Goal: Transaction & Acquisition: Book appointment/travel/reservation

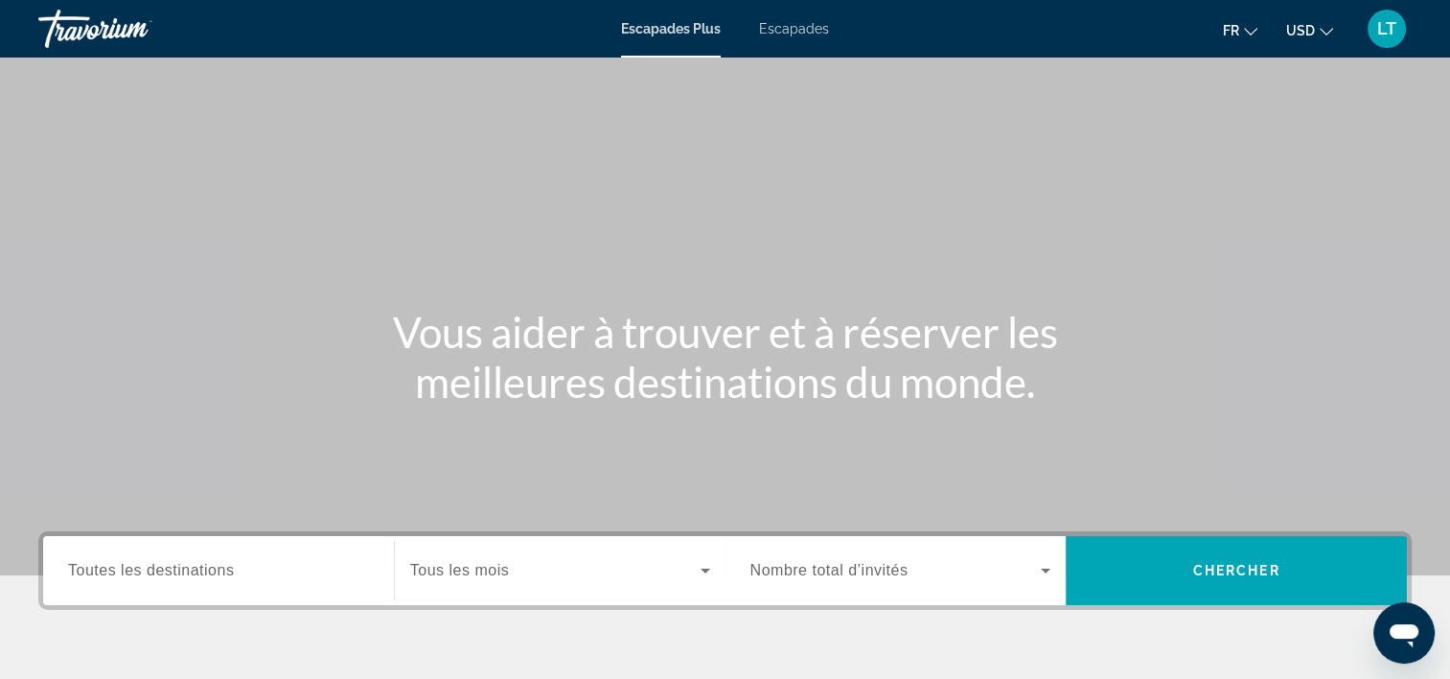
click at [776, 35] on span "Escapades" at bounding box center [794, 28] width 70 height 15
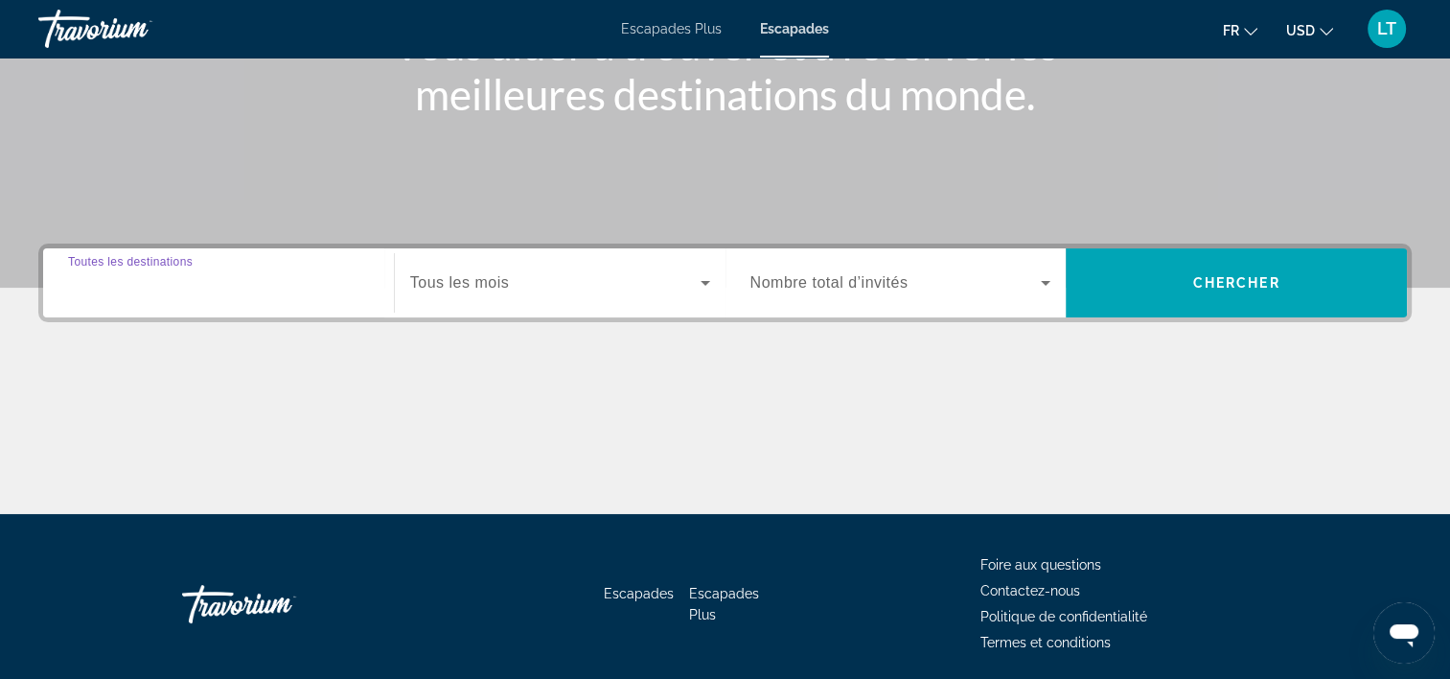
click at [292, 290] on input "Destination Toutes les destinations" at bounding box center [218, 283] width 301 height 23
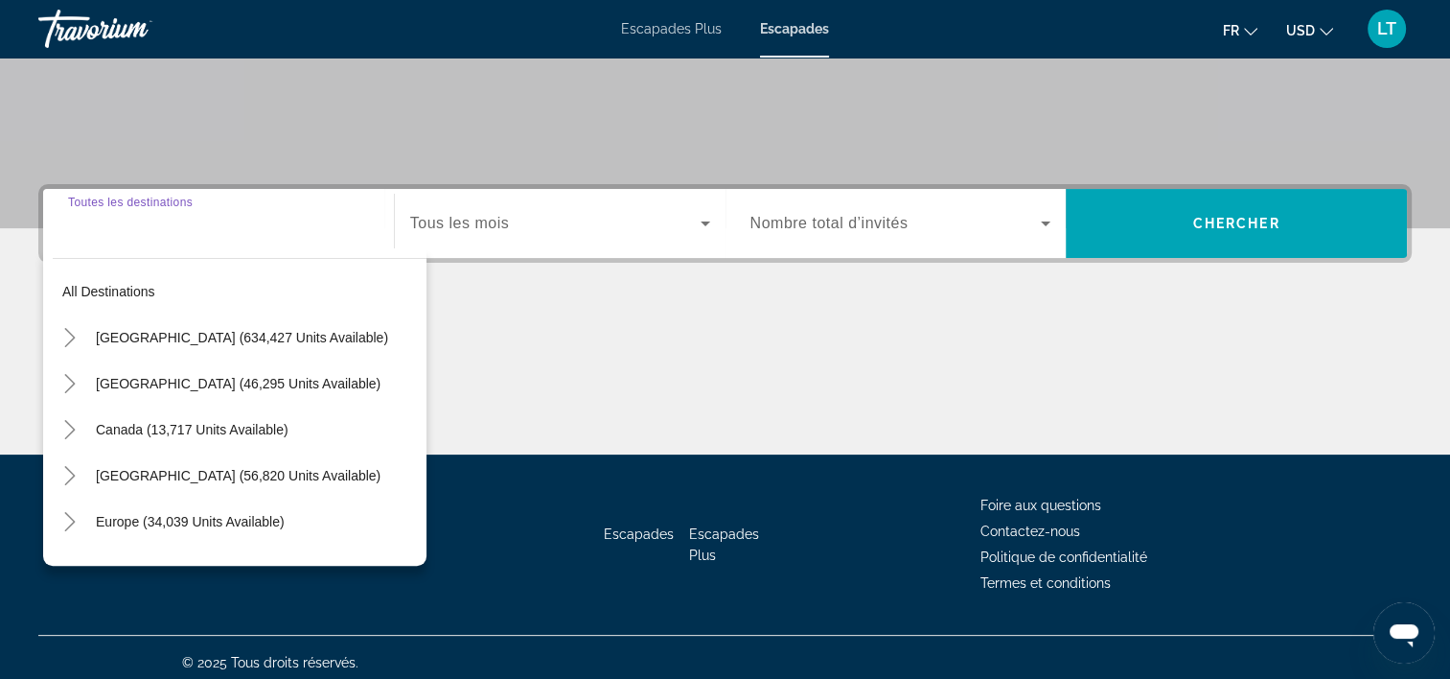
scroll to position [357, 0]
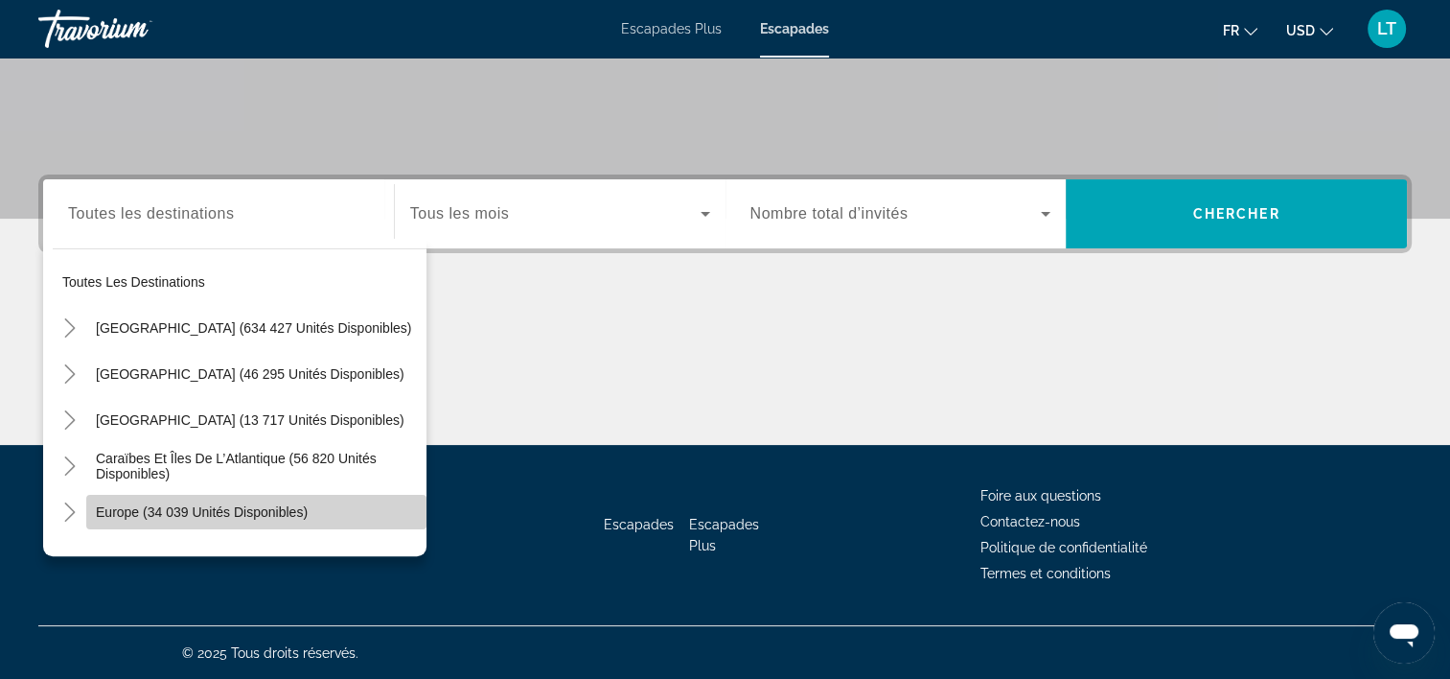
click at [257, 510] on span "Europe (34 039 unités disponibles)" at bounding box center [202, 511] width 212 height 15
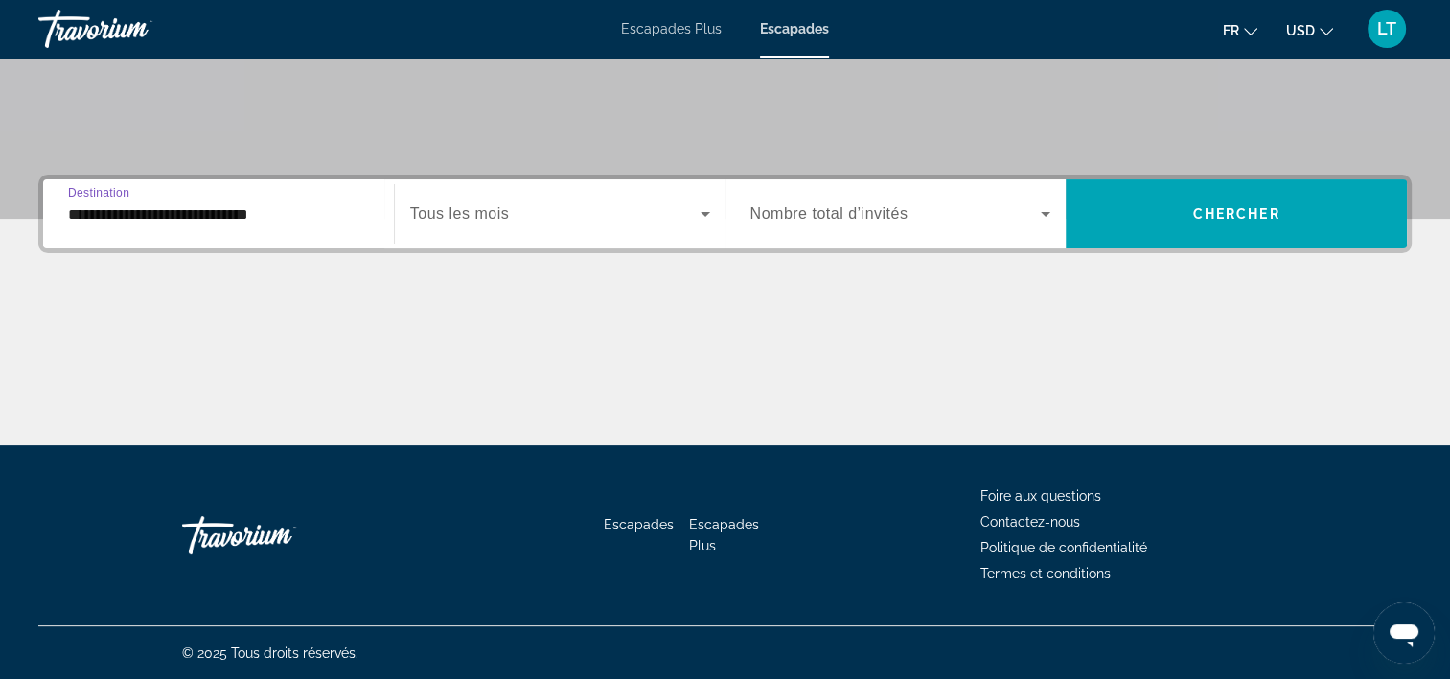
click at [353, 211] on input "**********" at bounding box center [218, 214] width 301 height 23
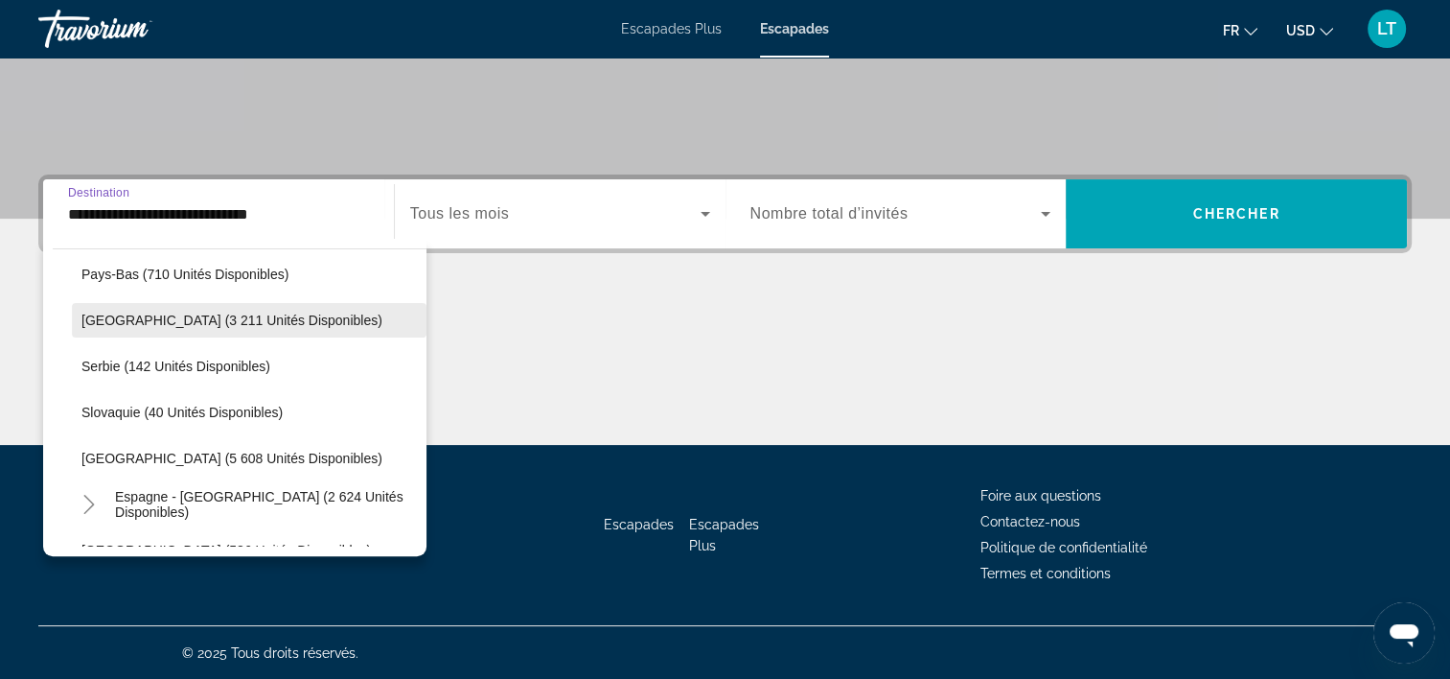
scroll to position [881, 0]
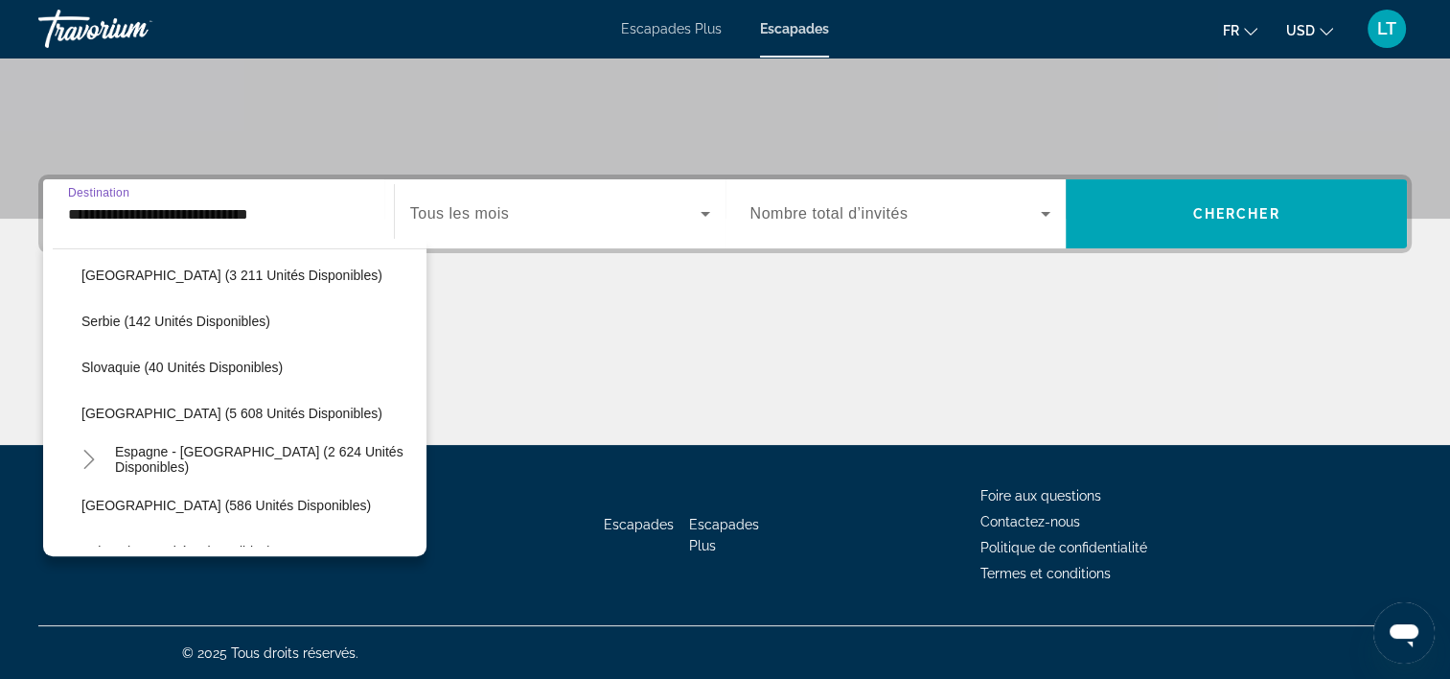
click at [220, 277] on span "[GEOGRAPHIC_DATA] (3 211 unités disponibles)" at bounding box center [231, 274] width 301 height 15
type input "**********"
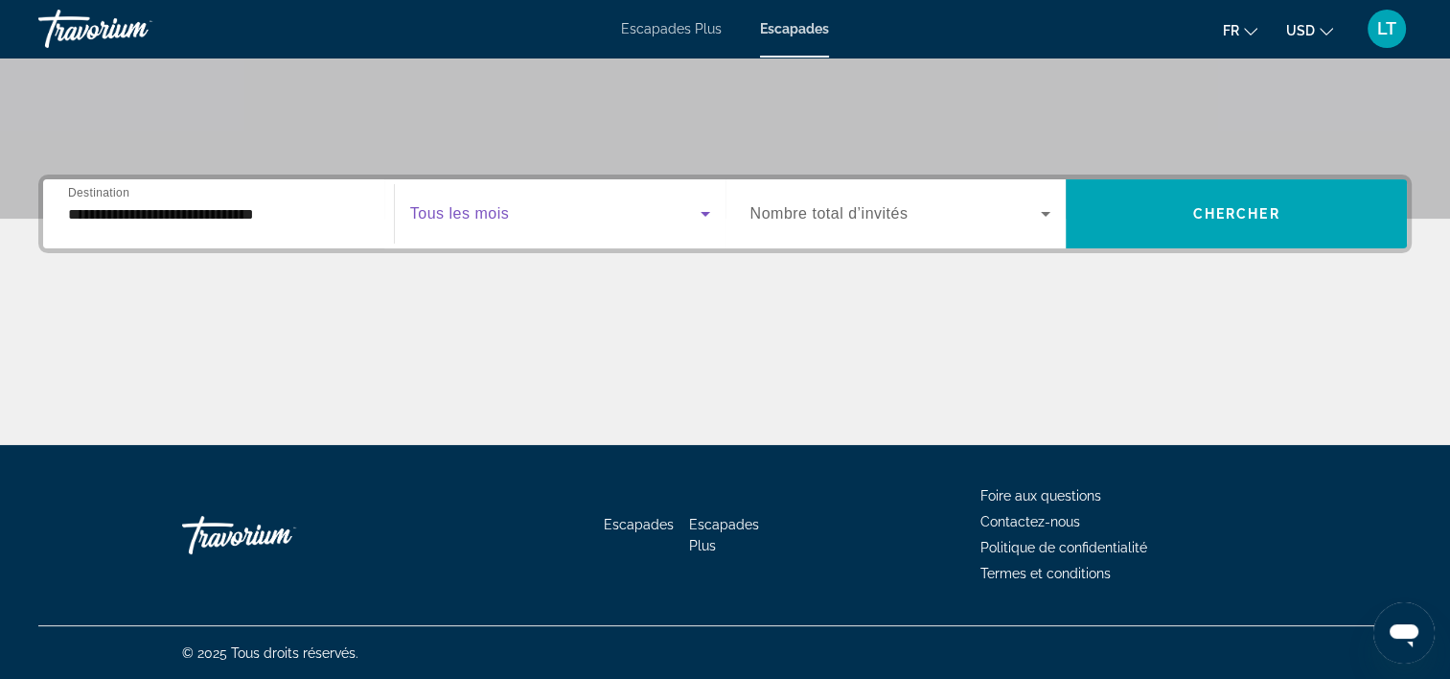
click at [707, 210] on icon "Widget de recherche" at bounding box center [705, 213] width 23 height 23
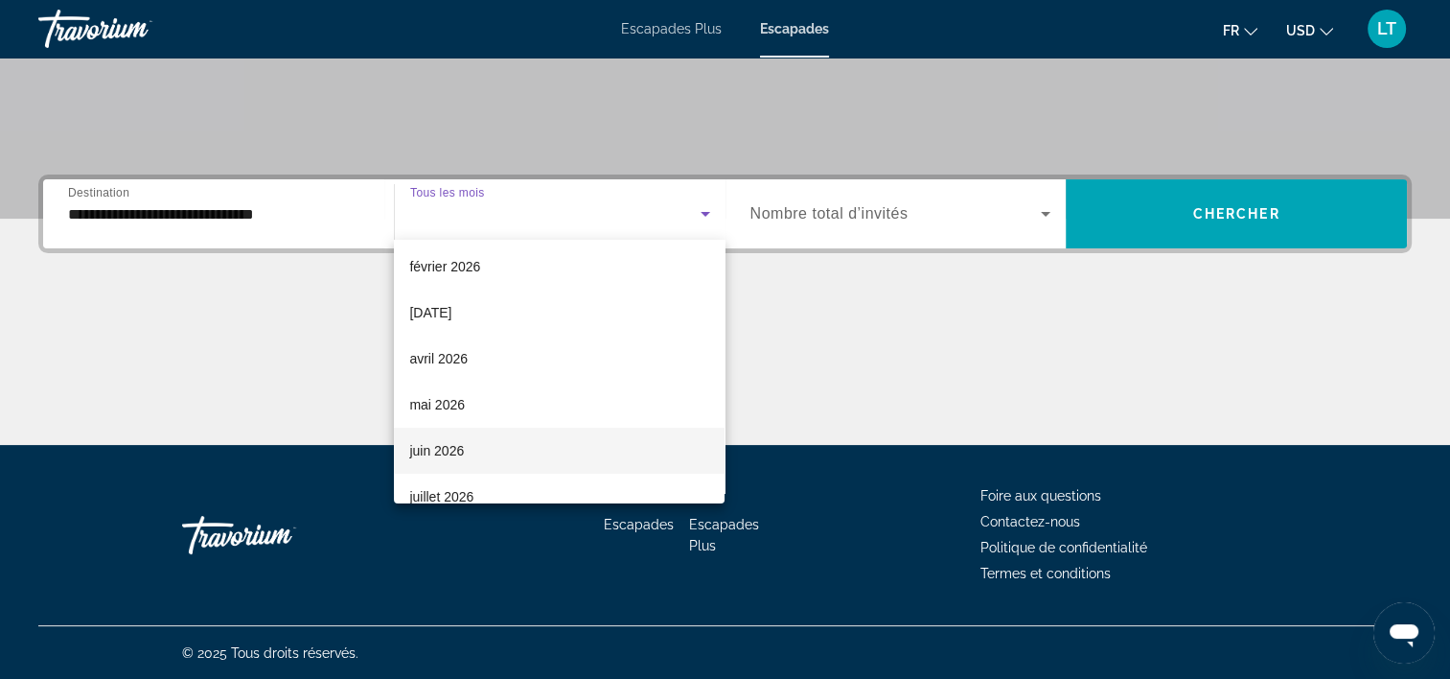
scroll to position [192, 0]
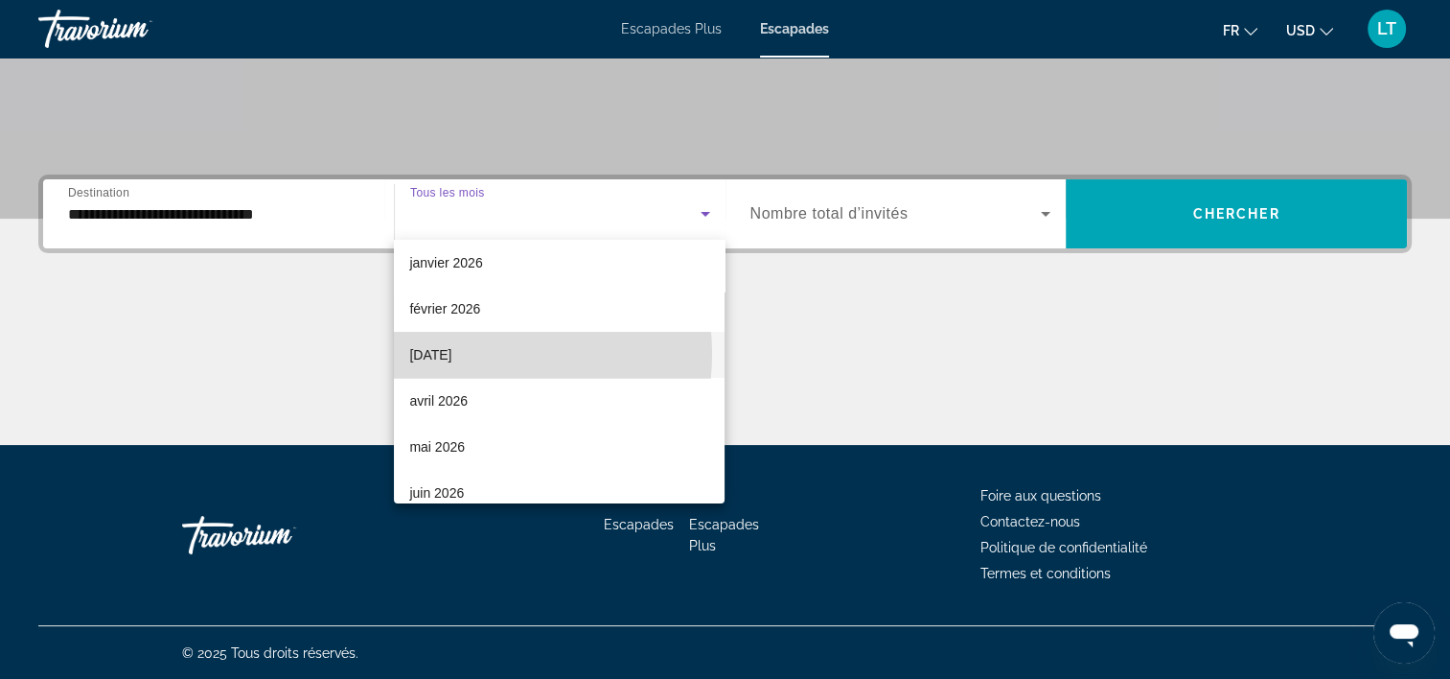
click at [452, 353] on font "[DATE]" at bounding box center [430, 354] width 42 height 15
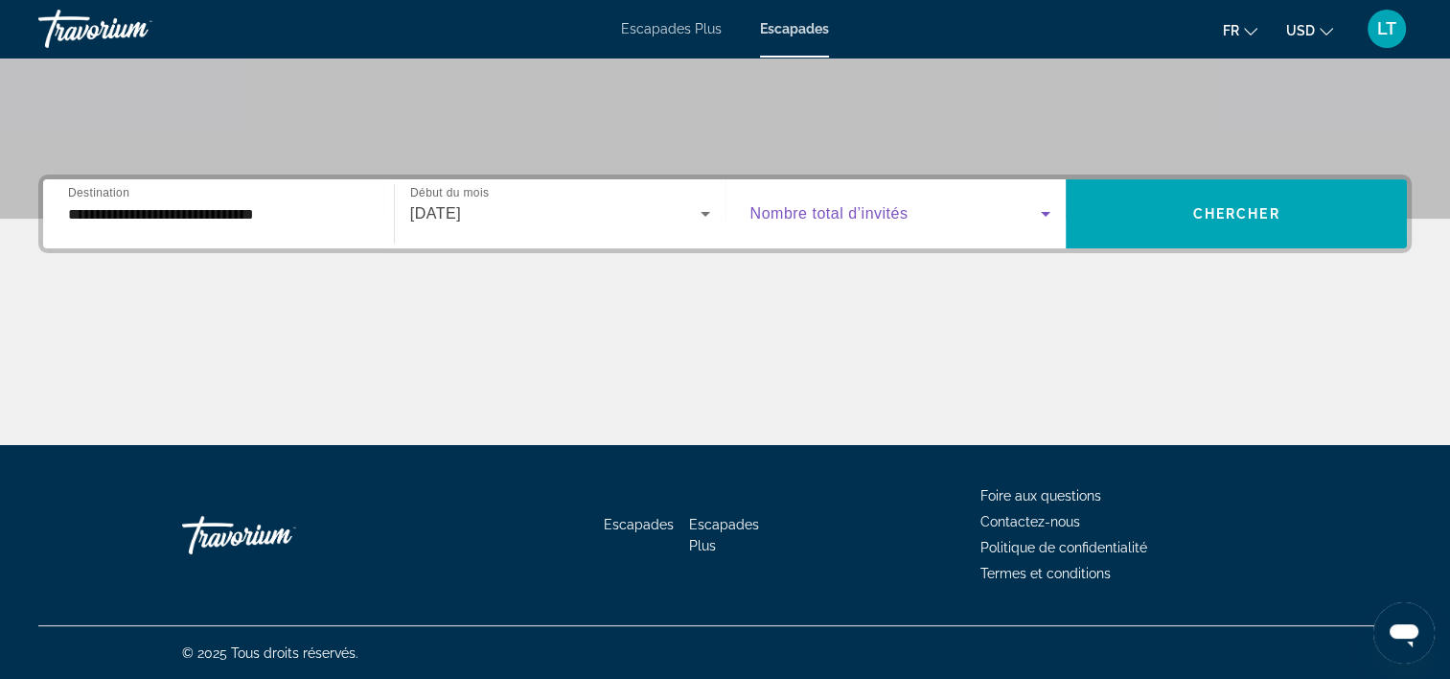
click at [1045, 212] on icon "Widget de recherche" at bounding box center [1046, 214] width 10 height 5
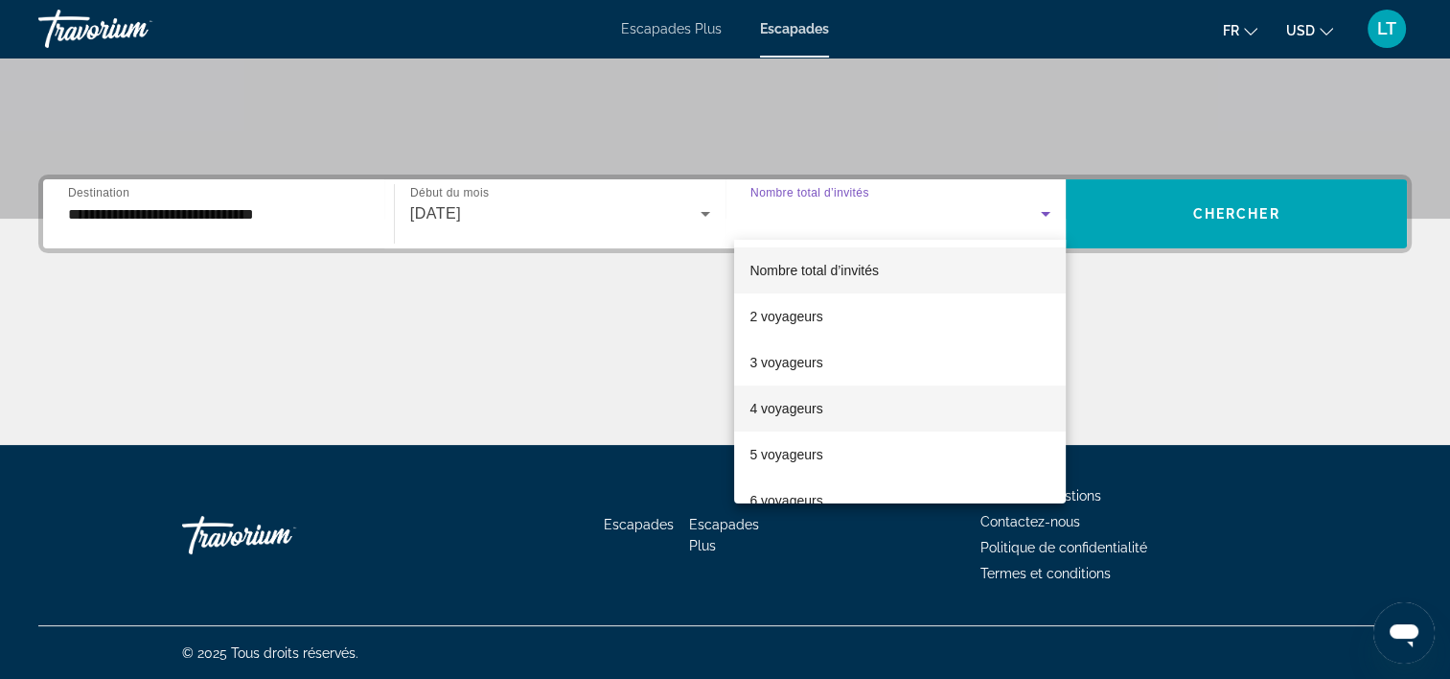
click at [862, 404] on mat-option "4 voyageurs" at bounding box center [900, 408] width 332 height 46
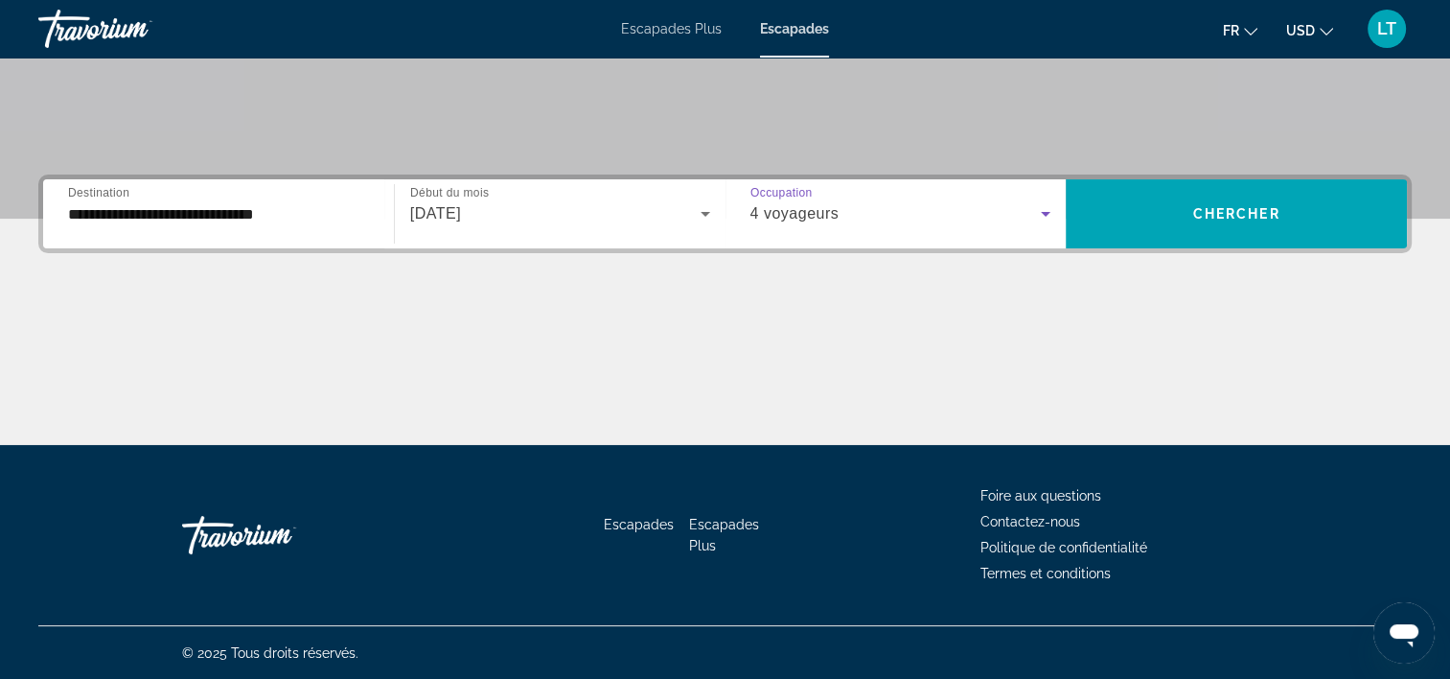
click at [1047, 212] on icon "Widget de recherche" at bounding box center [1046, 214] width 10 height 5
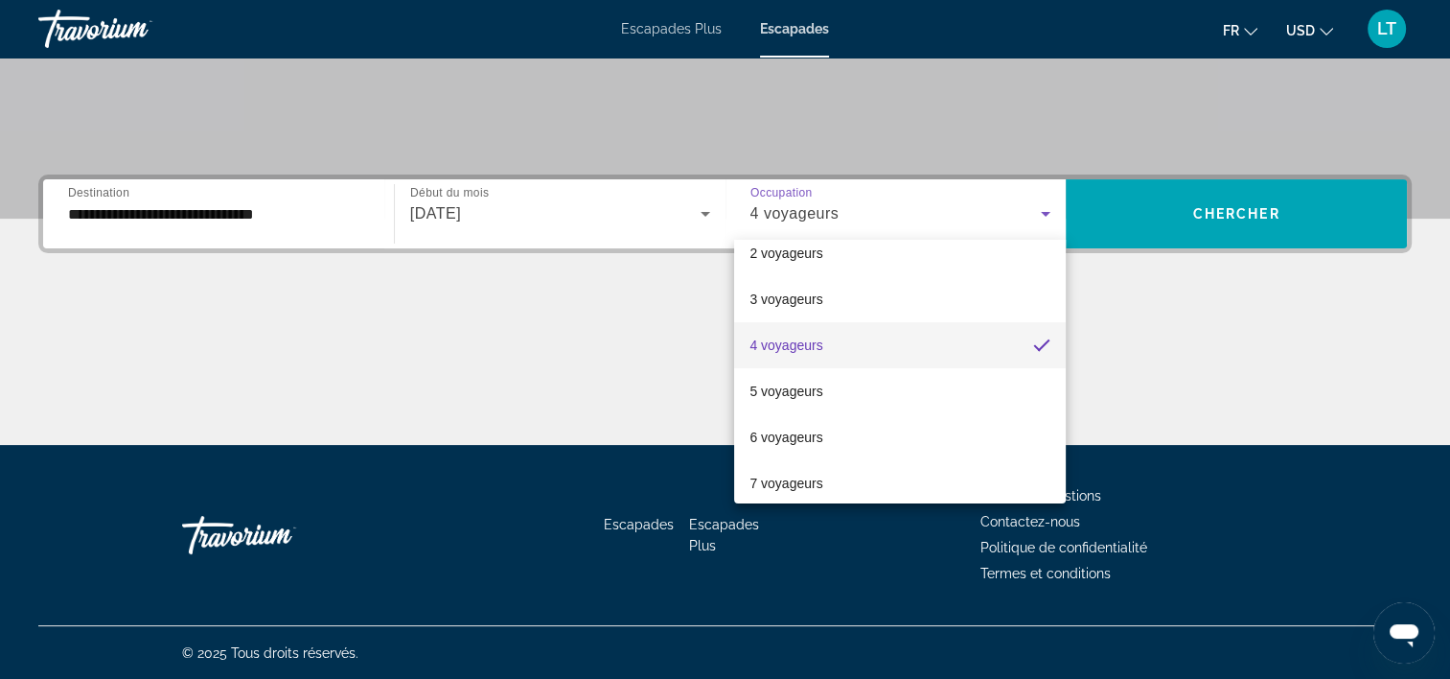
scroll to position [96, 0]
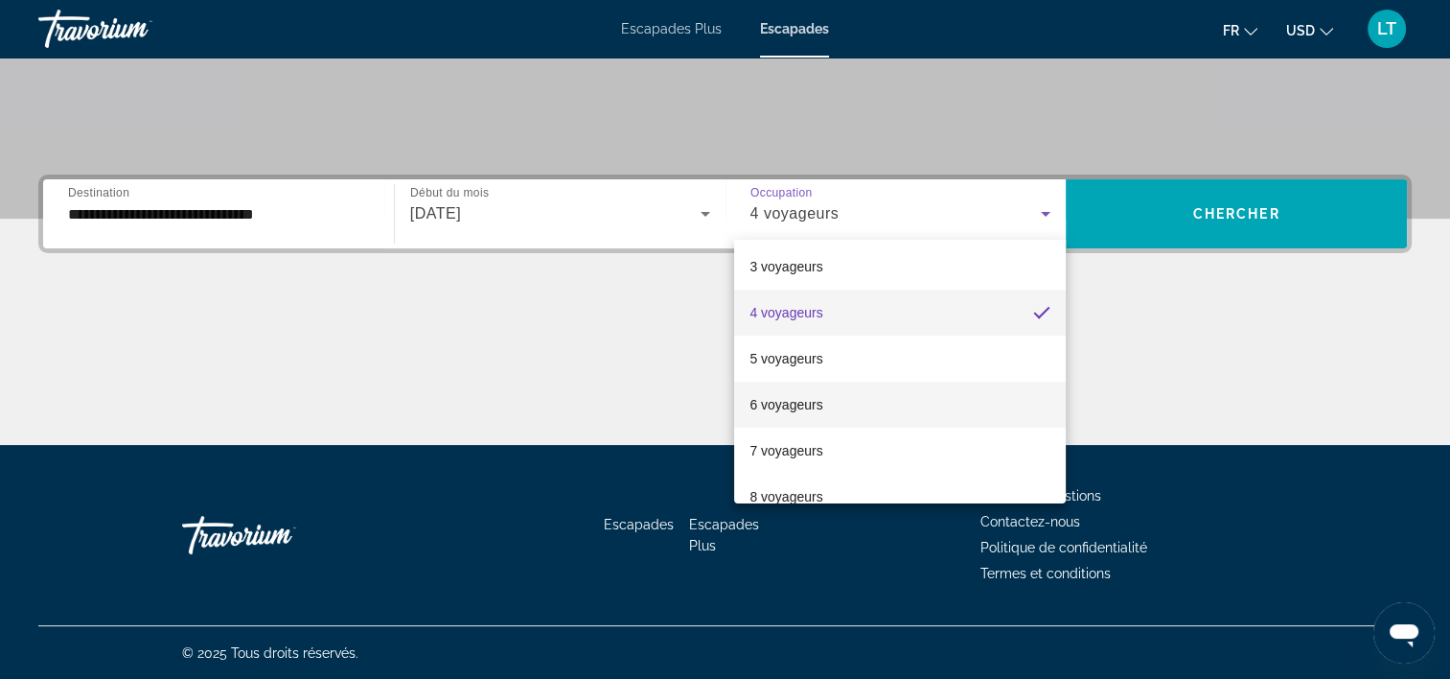
click at [915, 392] on mat-option "6 voyageurs" at bounding box center [900, 405] width 332 height 46
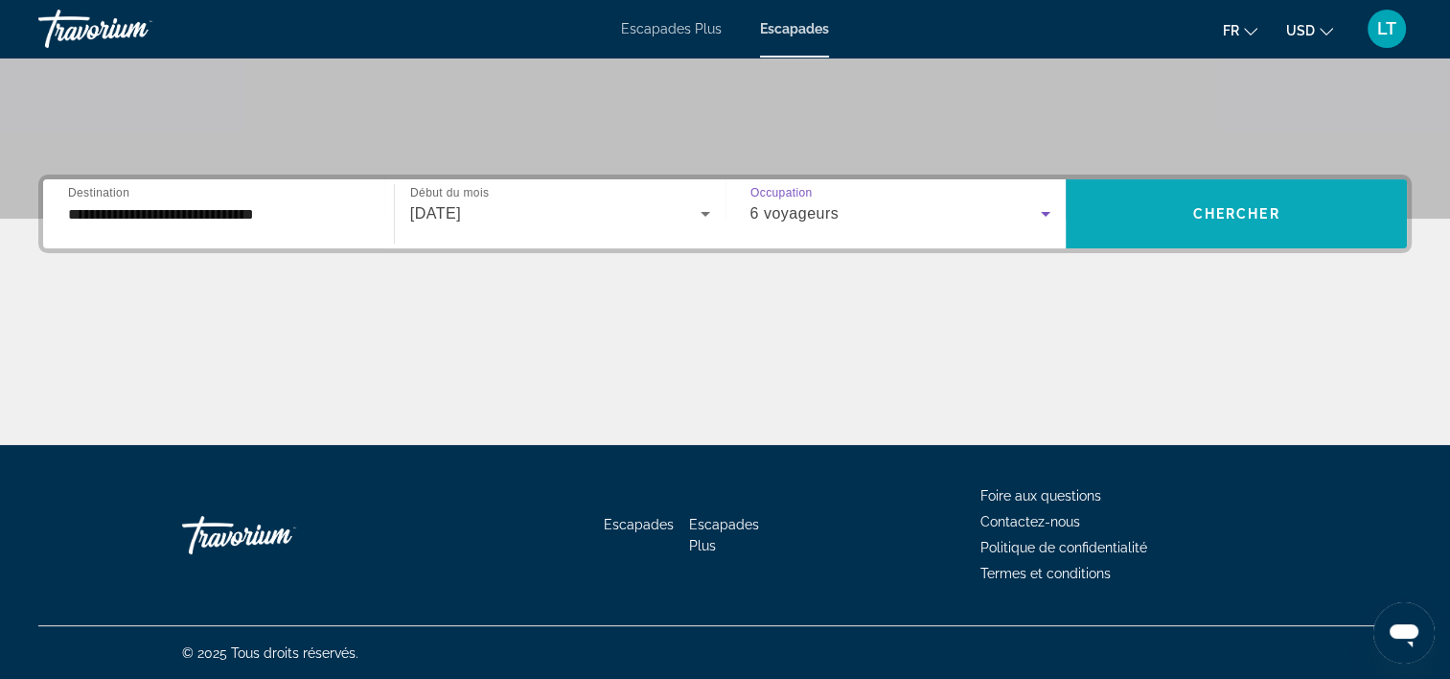
click at [1185, 211] on span "Widget de recherche" at bounding box center [1236, 214] width 341 height 46
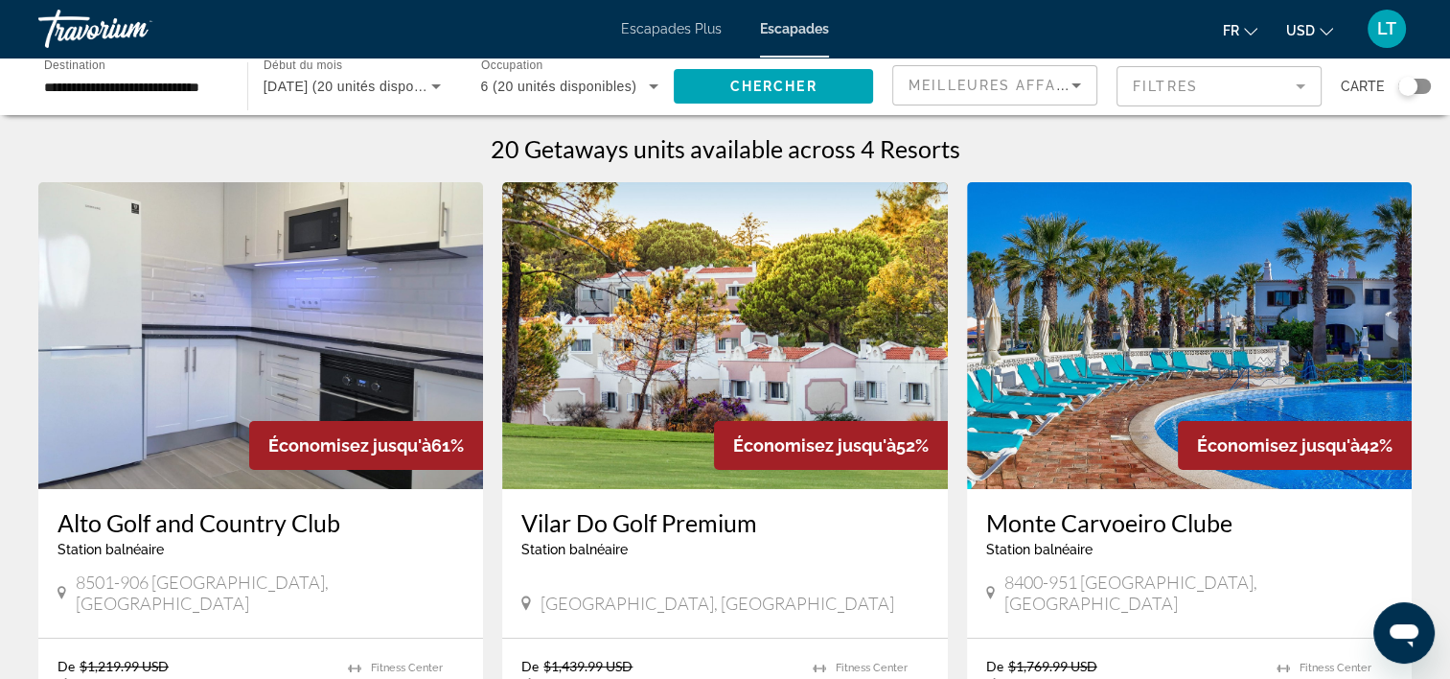
click at [782, 25] on span "Escapades" at bounding box center [794, 28] width 69 height 15
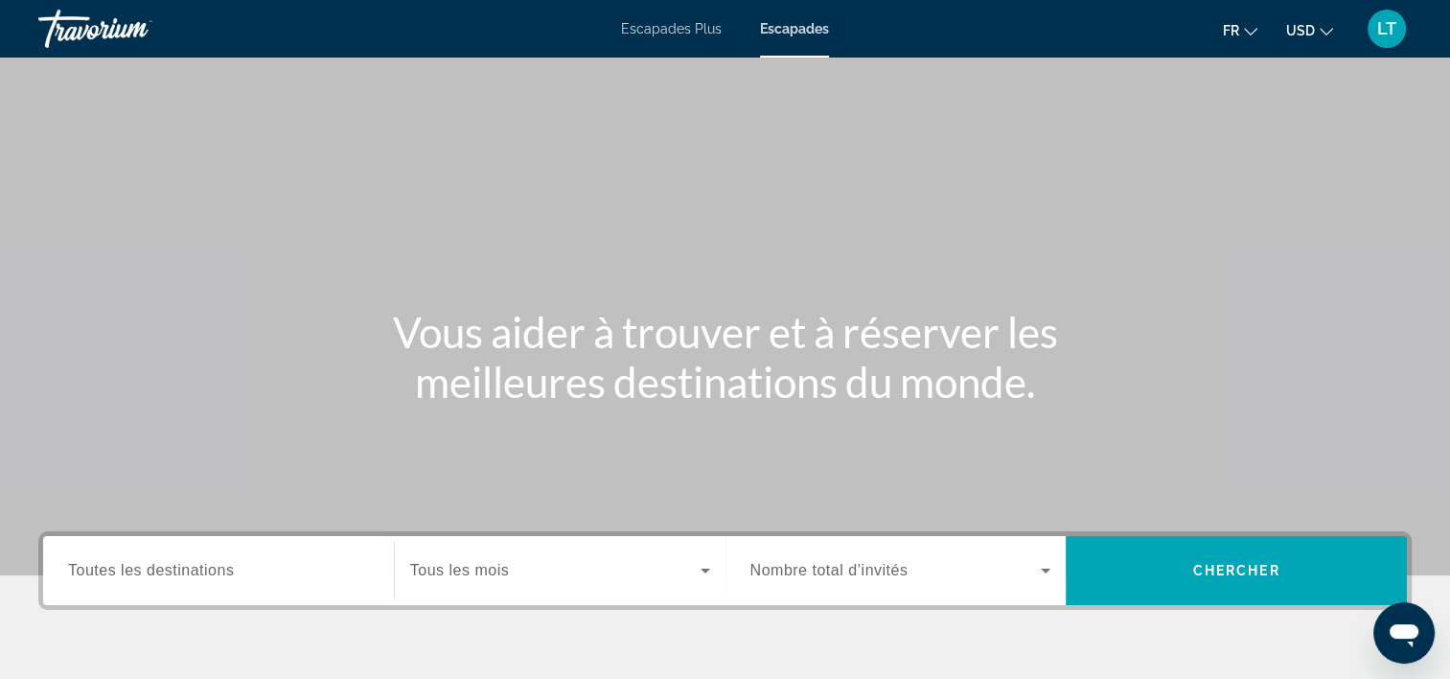
click at [680, 29] on span "Escapades Plus" at bounding box center [671, 28] width 101 height 15
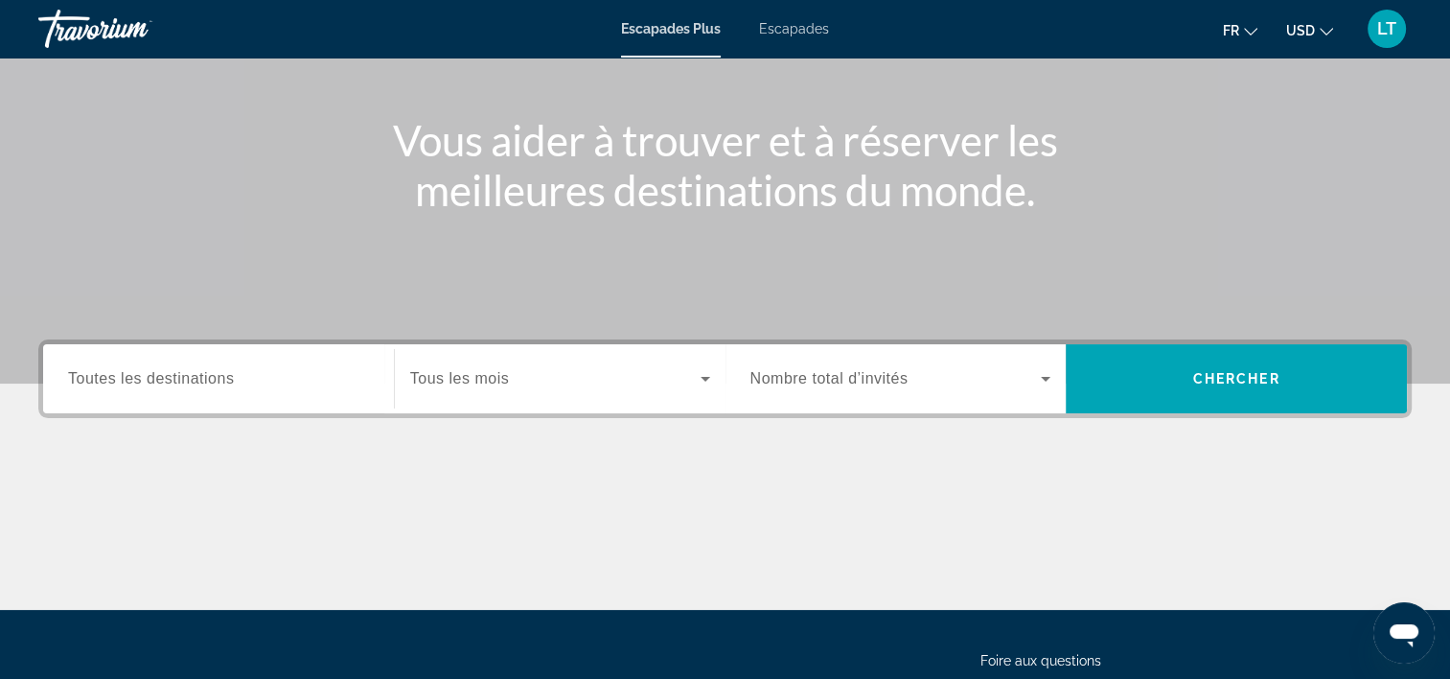
click at [340, 364] on div "Widget de recherche" at bounding box center [218, 379] width 301 height 55
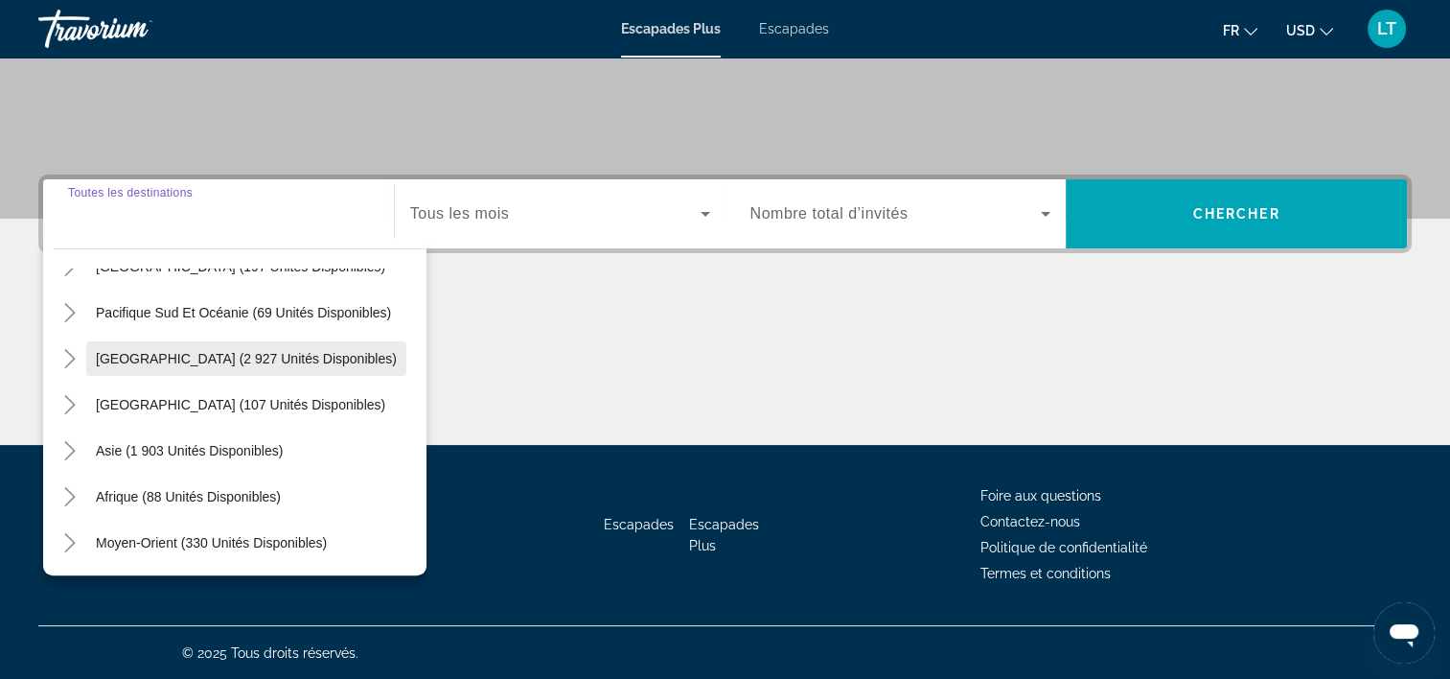
scroll to position [119, 0]
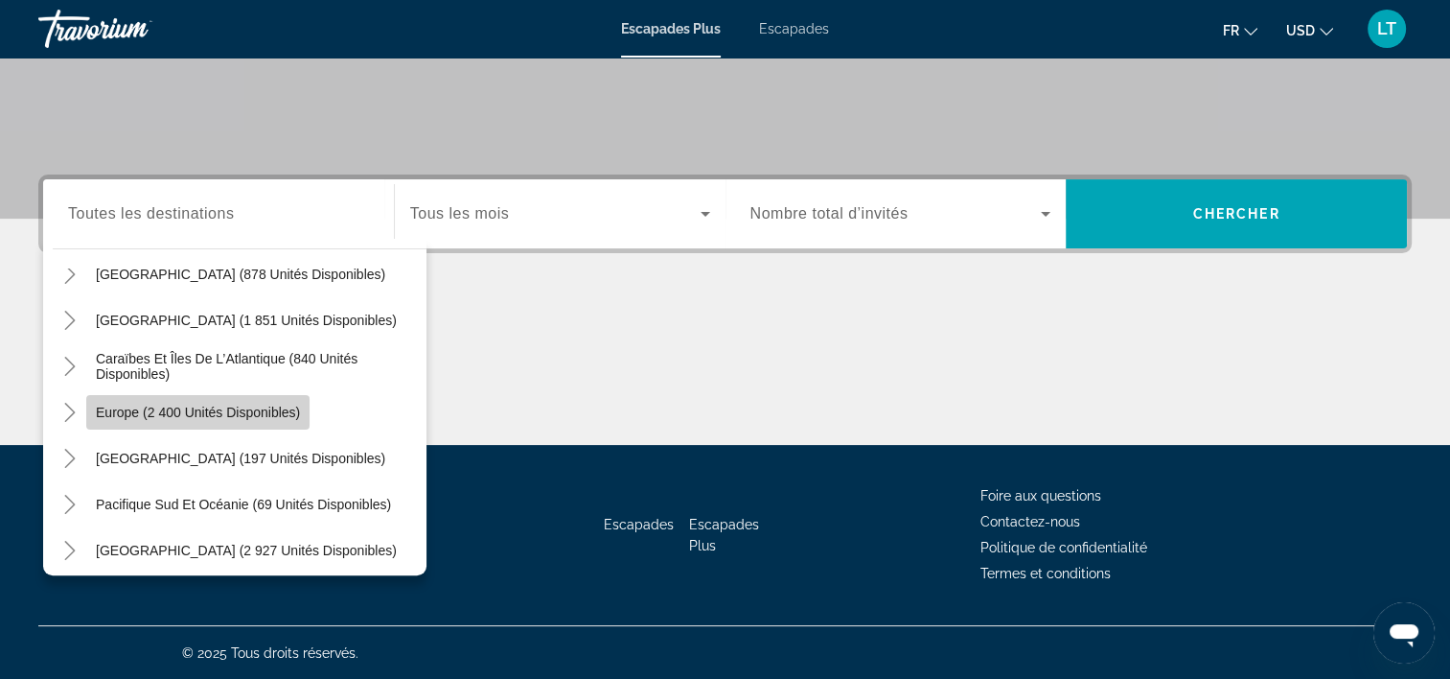
click at [282, 412] on span "Europe (2 400 unités disponibles)" at bounding box center [198, 412] width 204 height 15
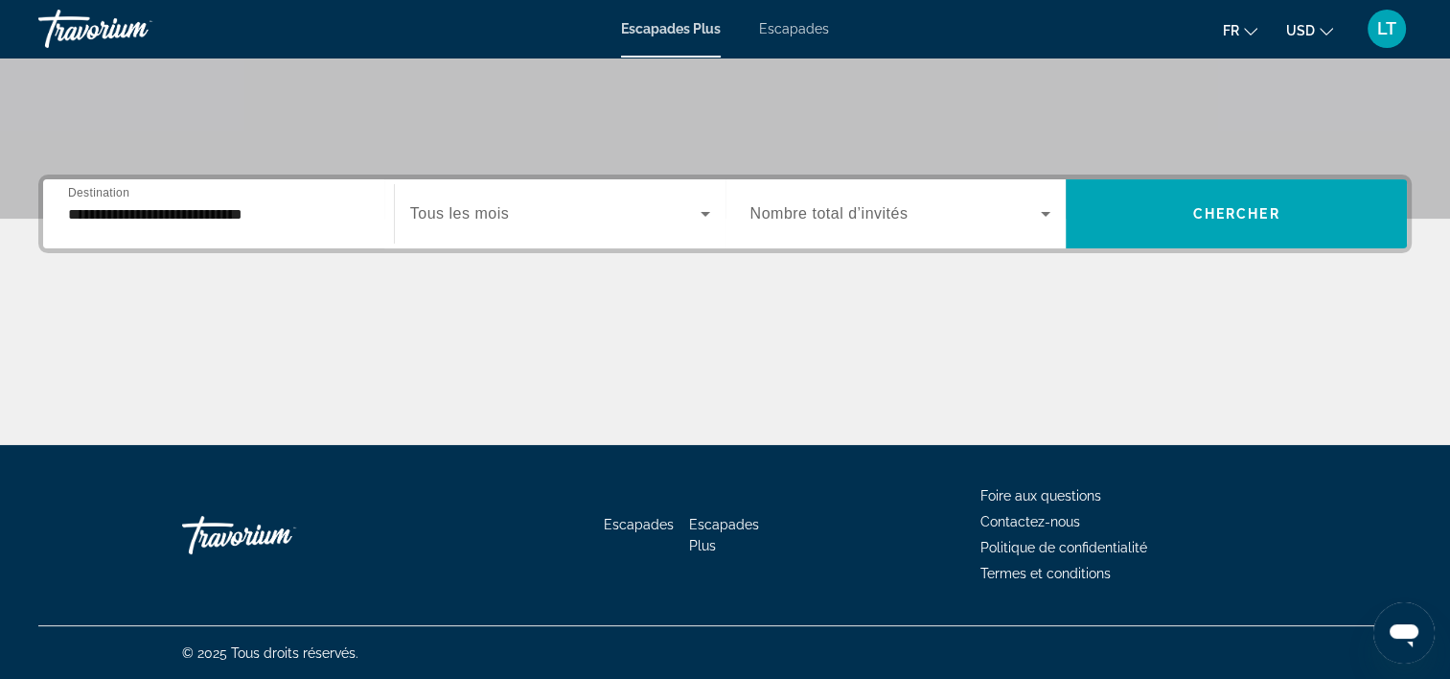
click at [368, 196] on div "**********" at bounding box center [218, 214] width 301 height 55
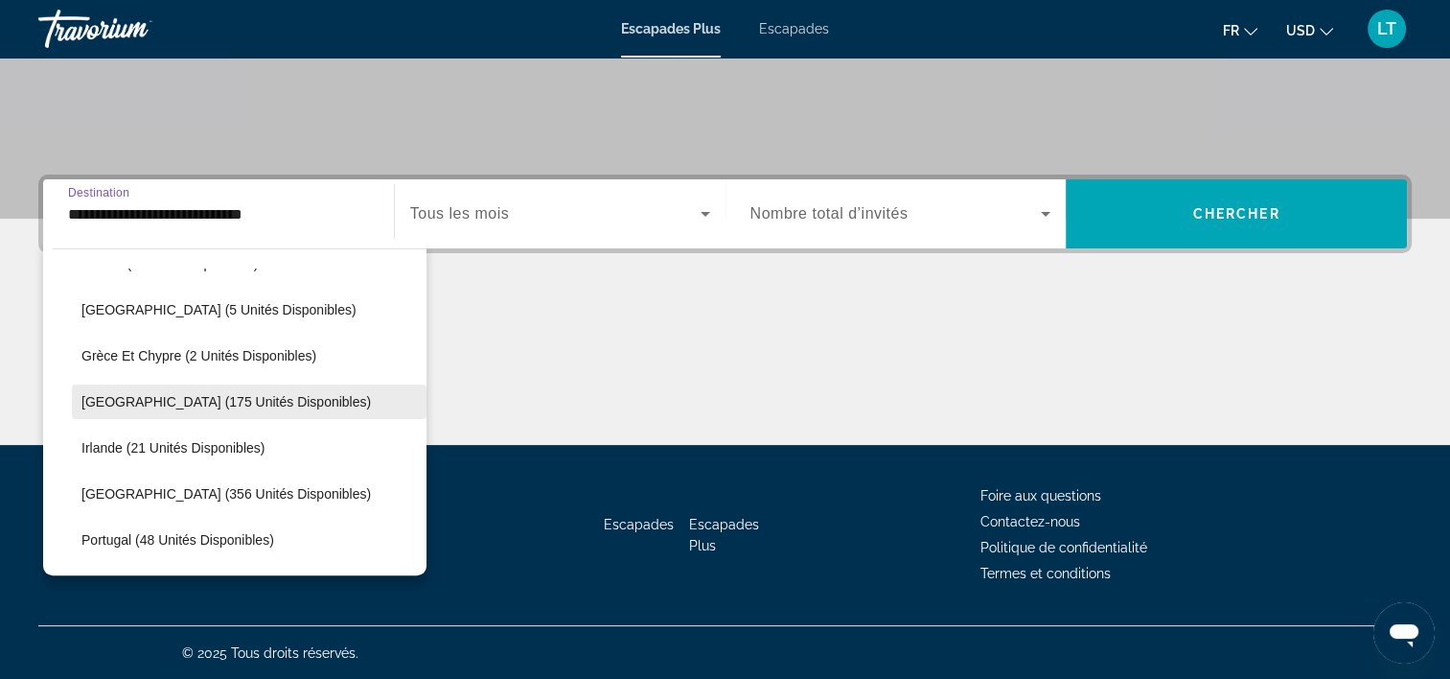
scroll to position [689, 0]
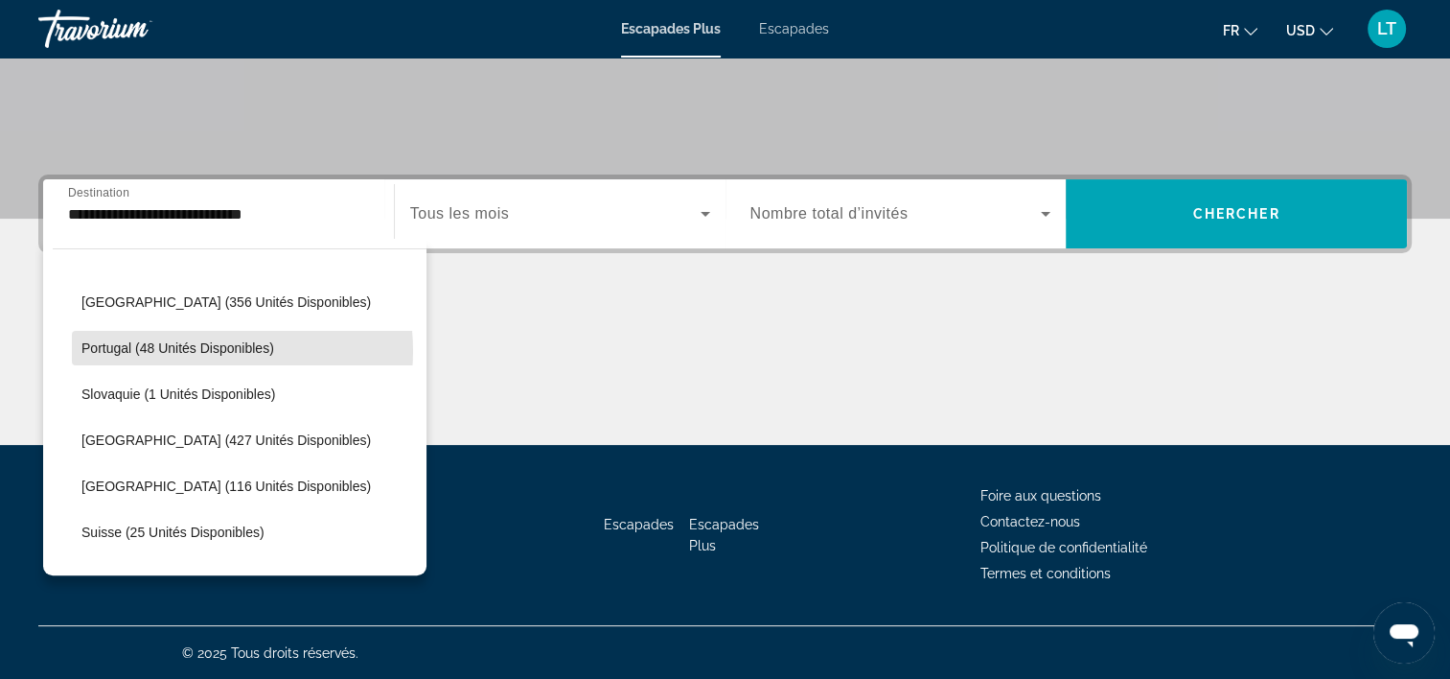
click at [193, 346] on span "Portugal (48 unités disponibles)" at bounding box center [177, 347] width 193 height 15
type input "**********"
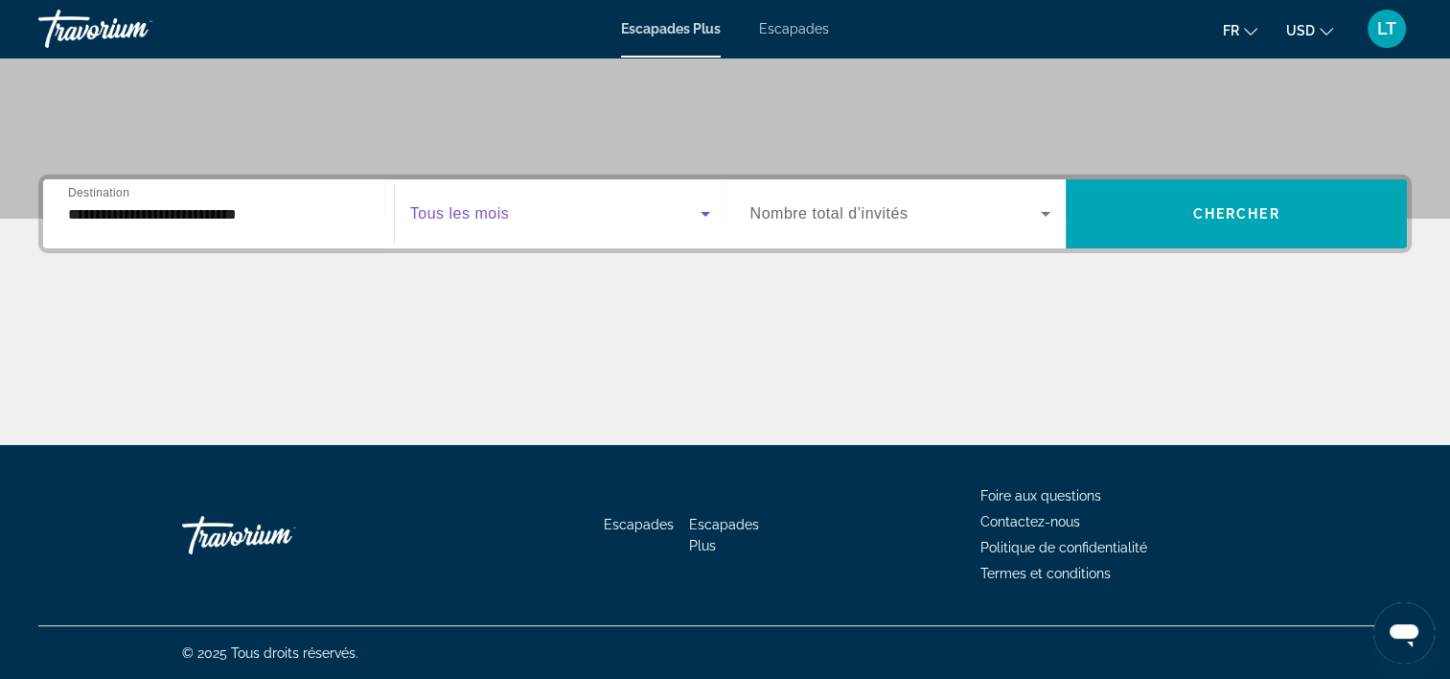
click at [699, 208] on icon "Widget de recherche" at bounding box center [705, 213] width 23 height 23
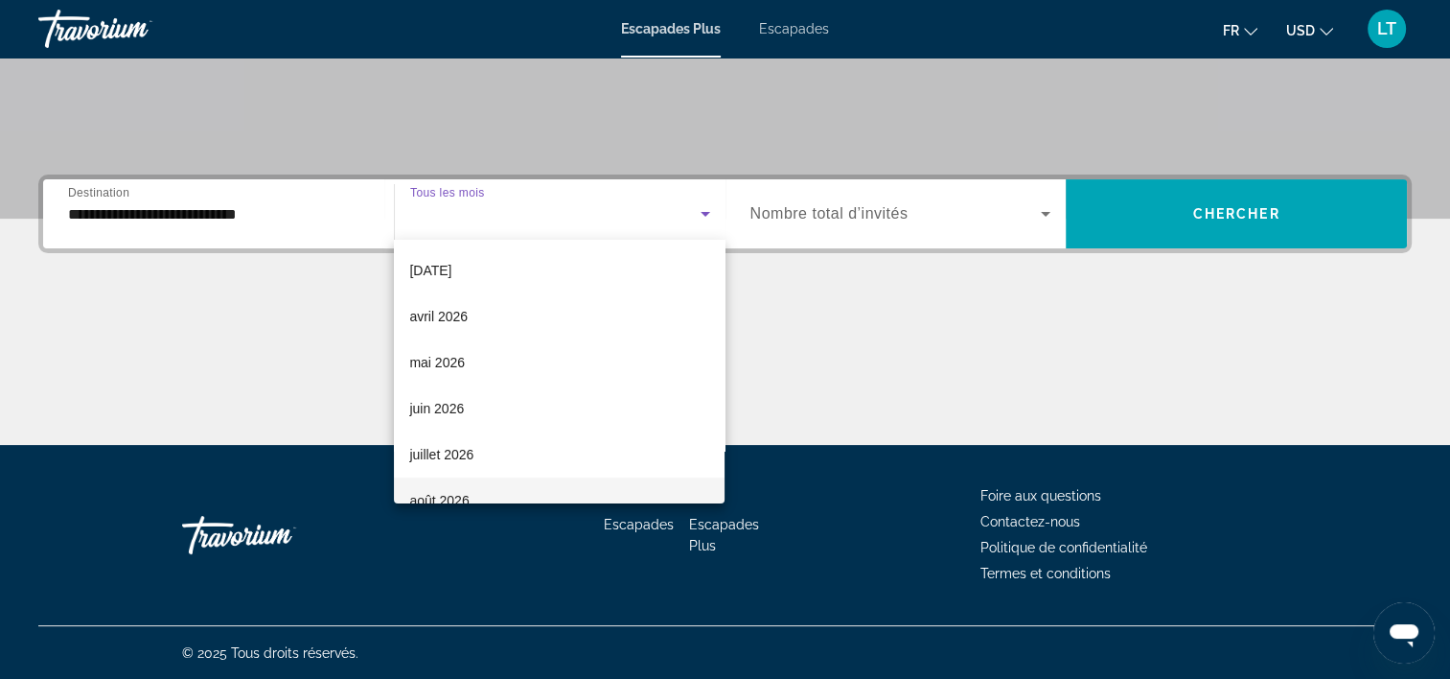
scroll to position [203, 0]
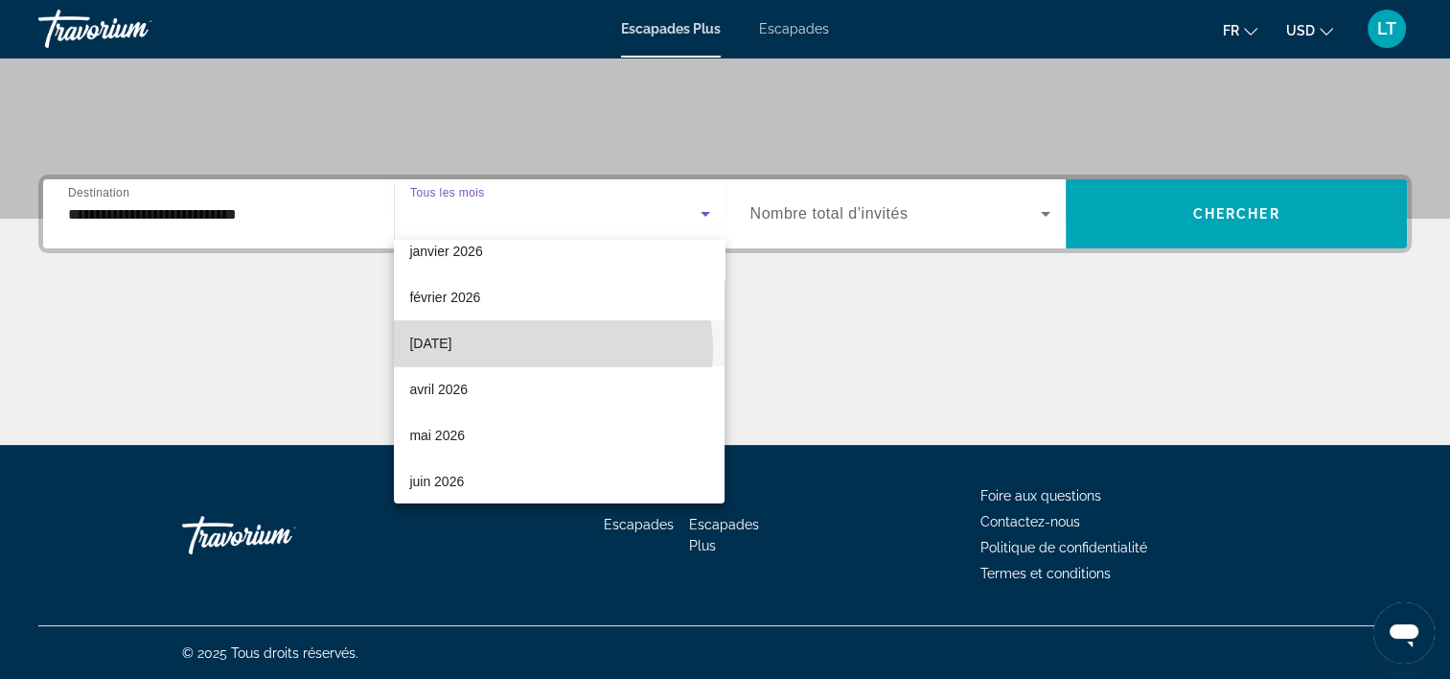
drag, startPoint x: 514, startPoint y: 350, endPoint x: 520, endPoint y: 338, distance: 12.9
click at [514, 350] on mat-option "[DATE]" at bounding box center [559, 343] width 331 height 46
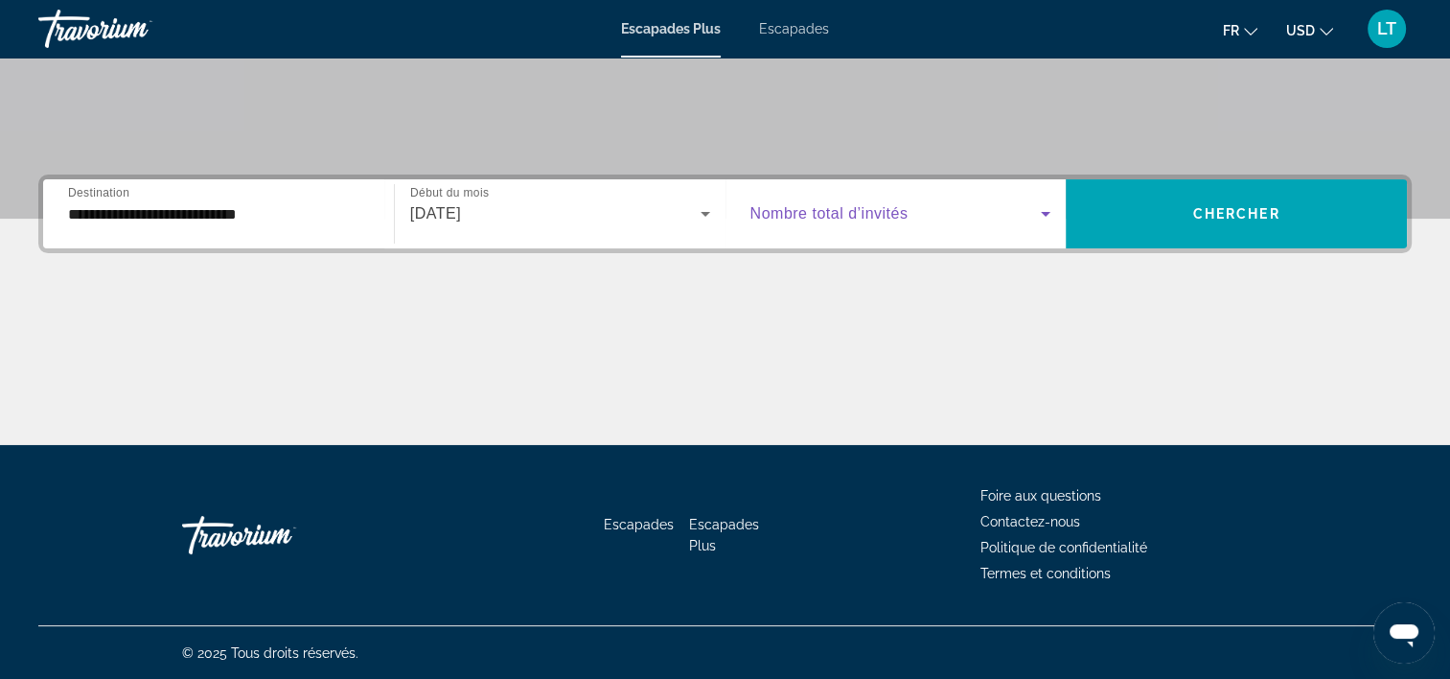
click at [1041, 211] on icon "Widget de recherche" at bounding box center [1045, 213] width 23 height 23
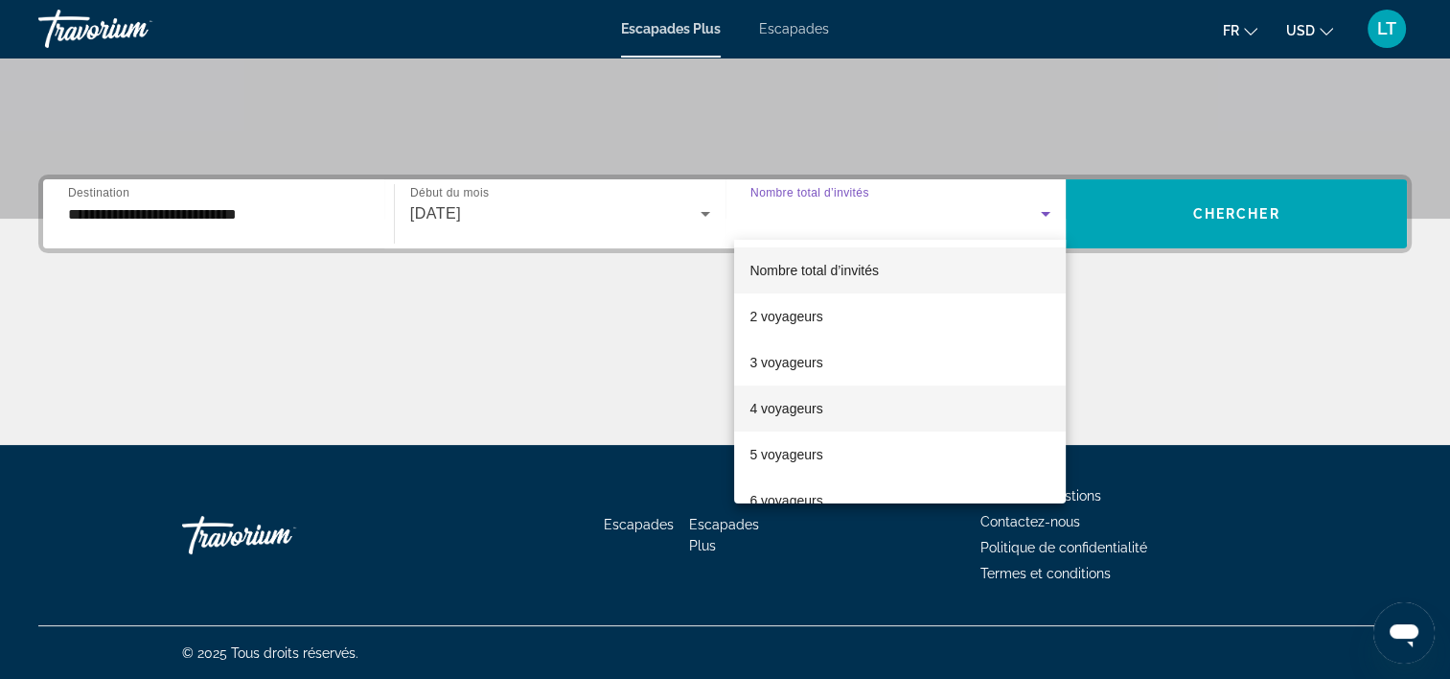
click at [882, 395] on mat-option "4 voyageurs" at bounding box center [900, 408] width 332 height 46
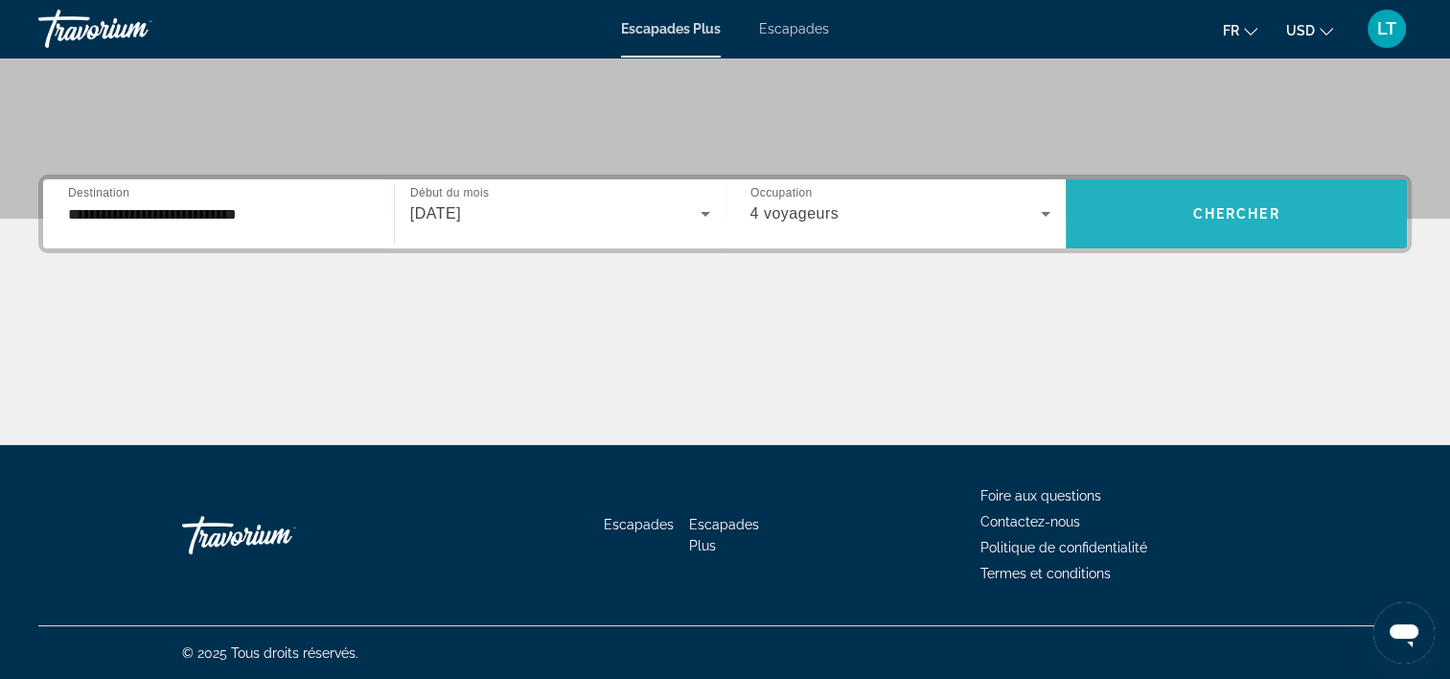
click at [1164, 203] on span "Widget de recherche" at bounding box center [1236, 214] width 341 height 46
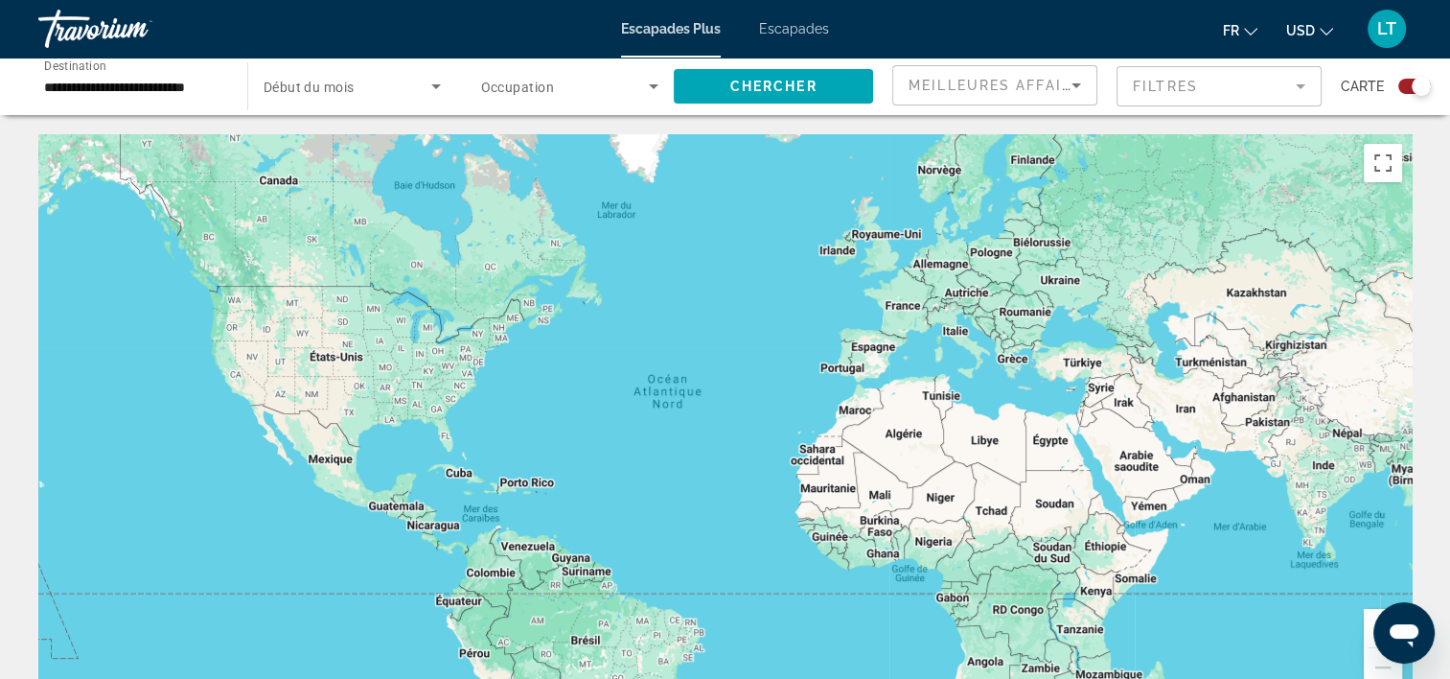
click at [814, 27] on span "Escapades" at bounding box center [794, 28] width 70 height 15
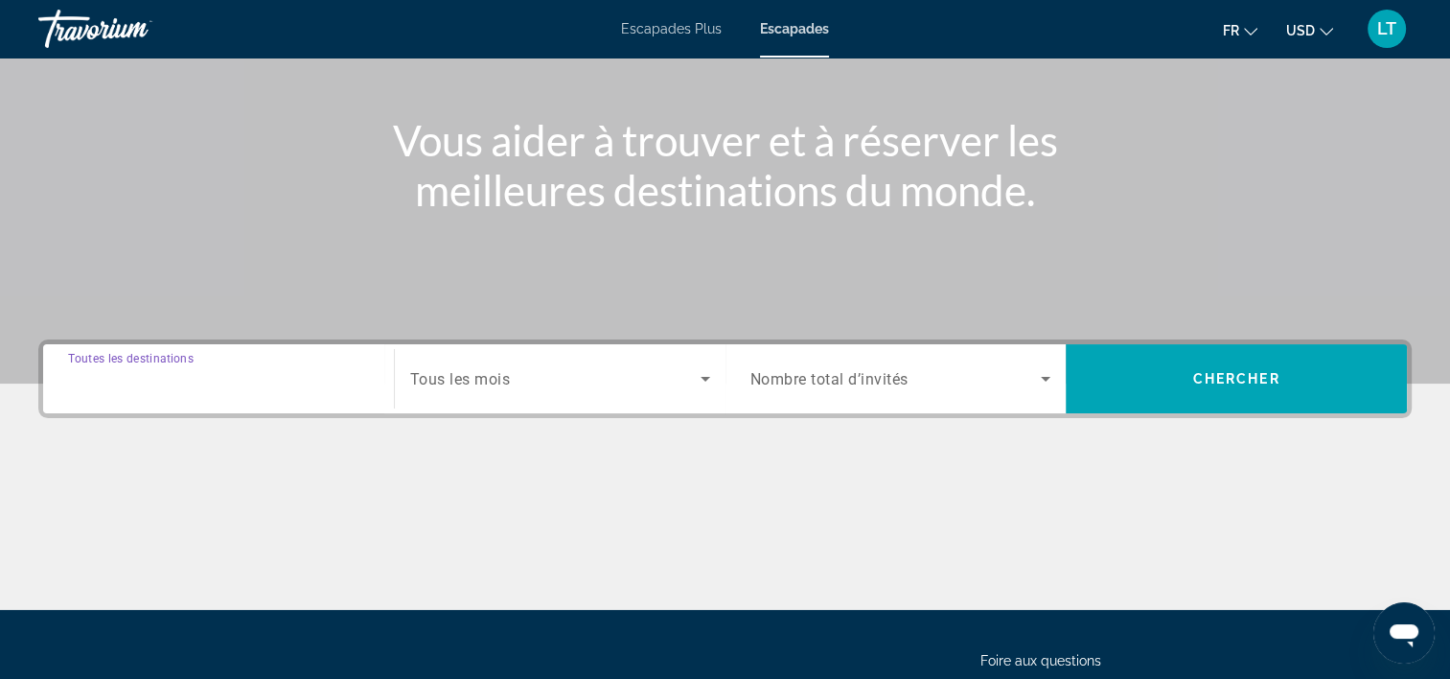
click at [314, 384] on input "Destination Toutes les destinations" at bounding box center [218, 379] width 301 height 23
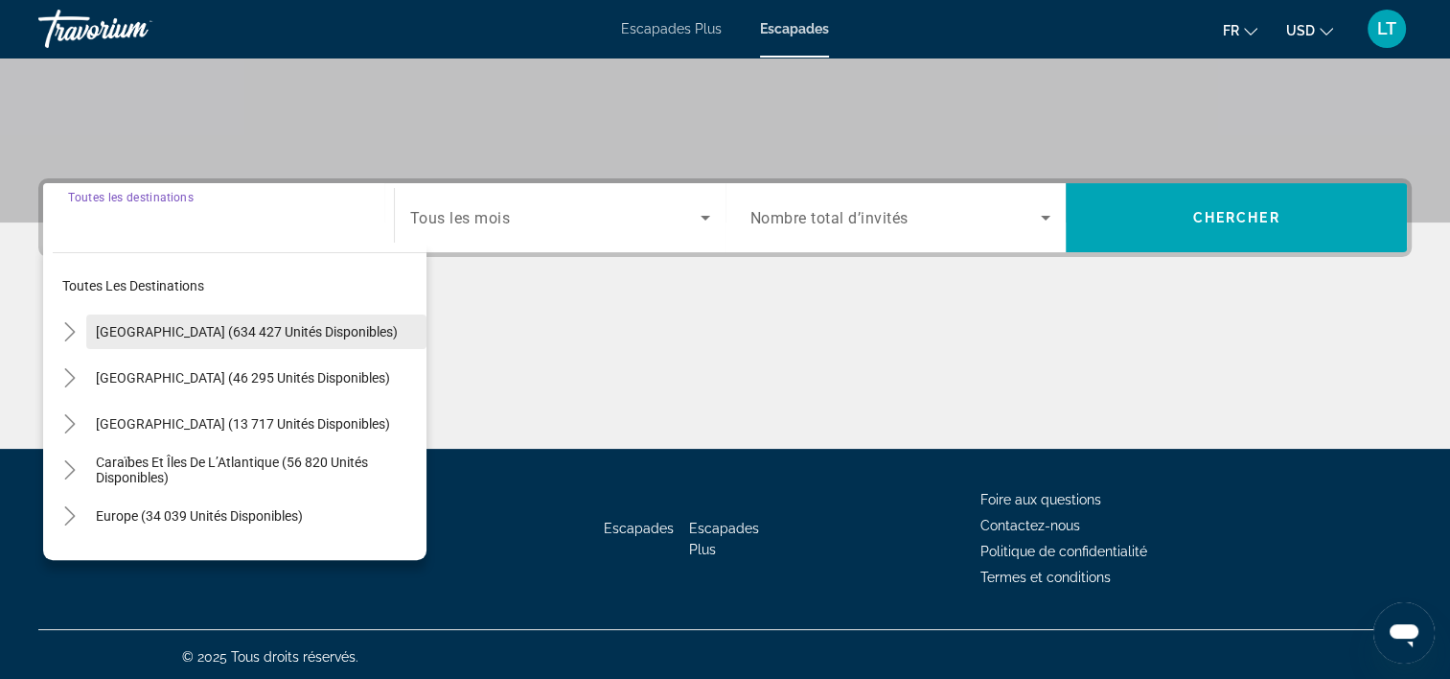
scroll to position [357, 0]
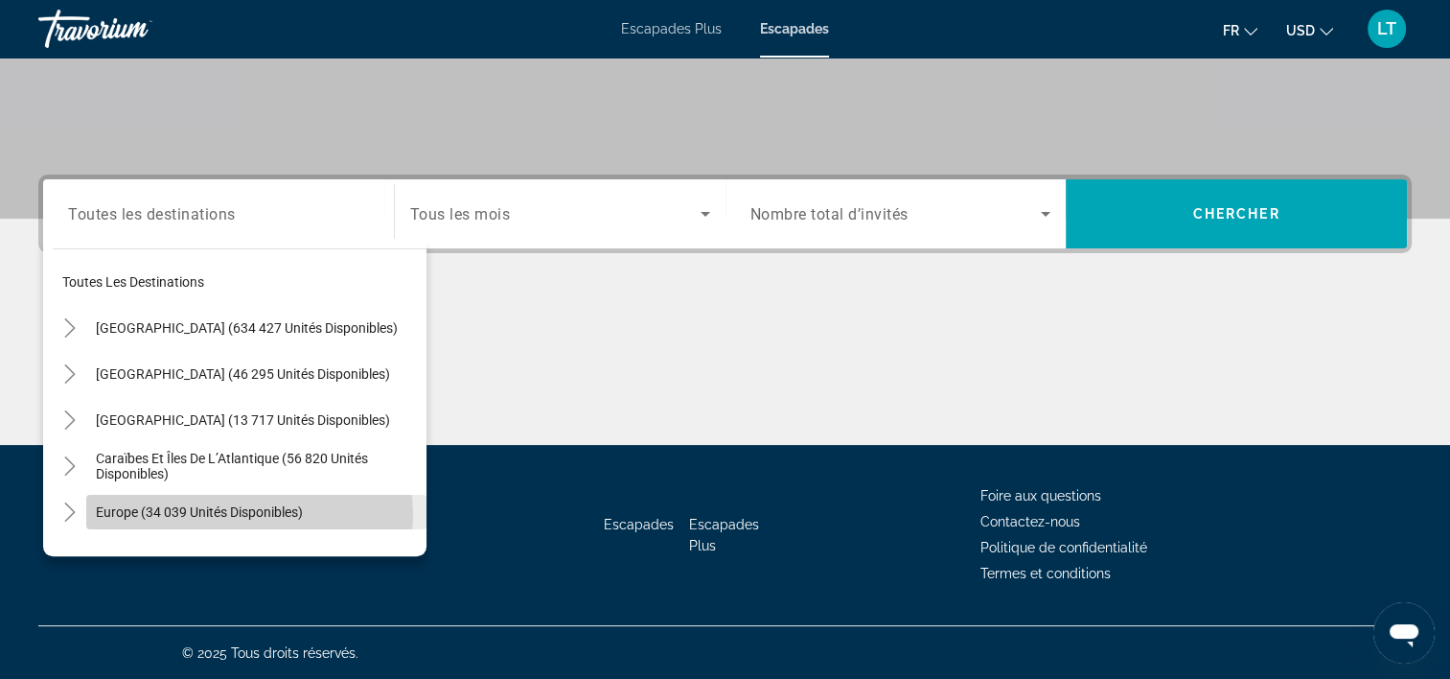
click at [247, 514] on span "Europe (34 039 unités disponibles)" at bounding box center [199, 511] width 207 height 15
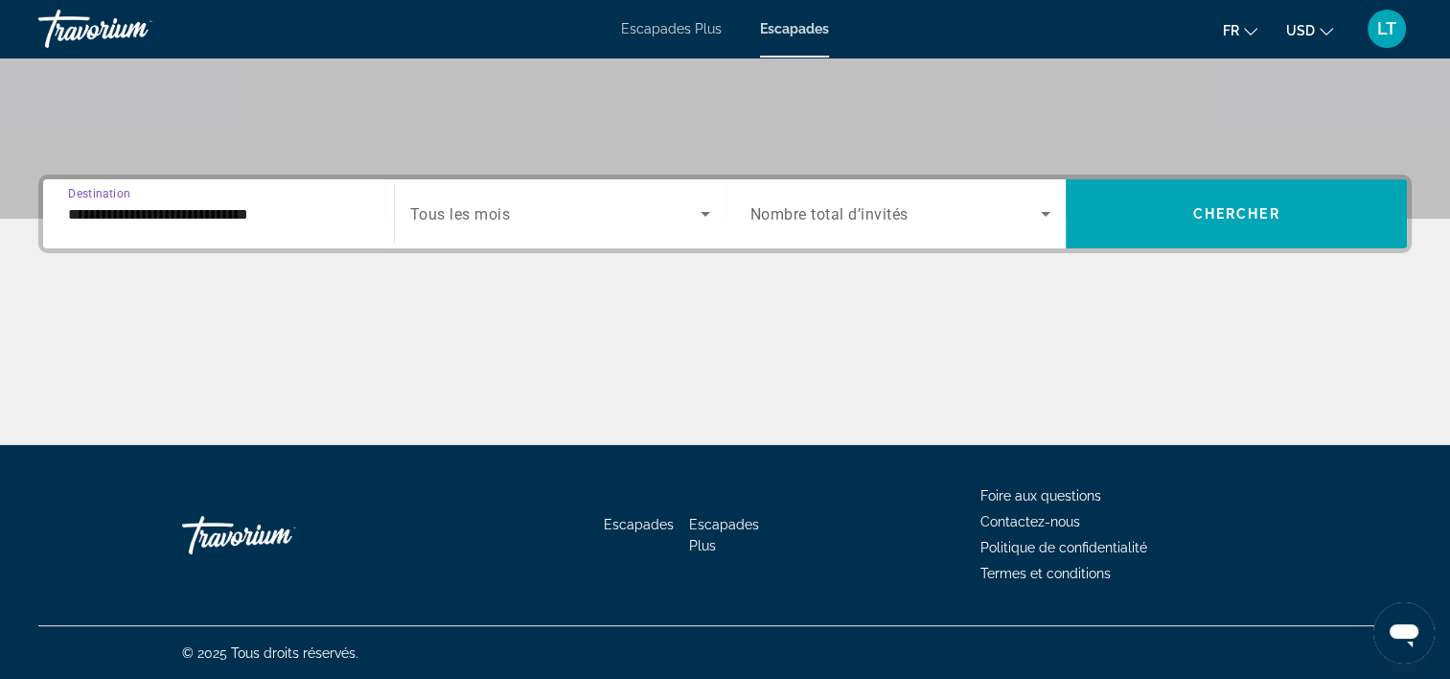
click at [322, 219] on input "**********" at bounding box center [218, 214] width 301 height 23
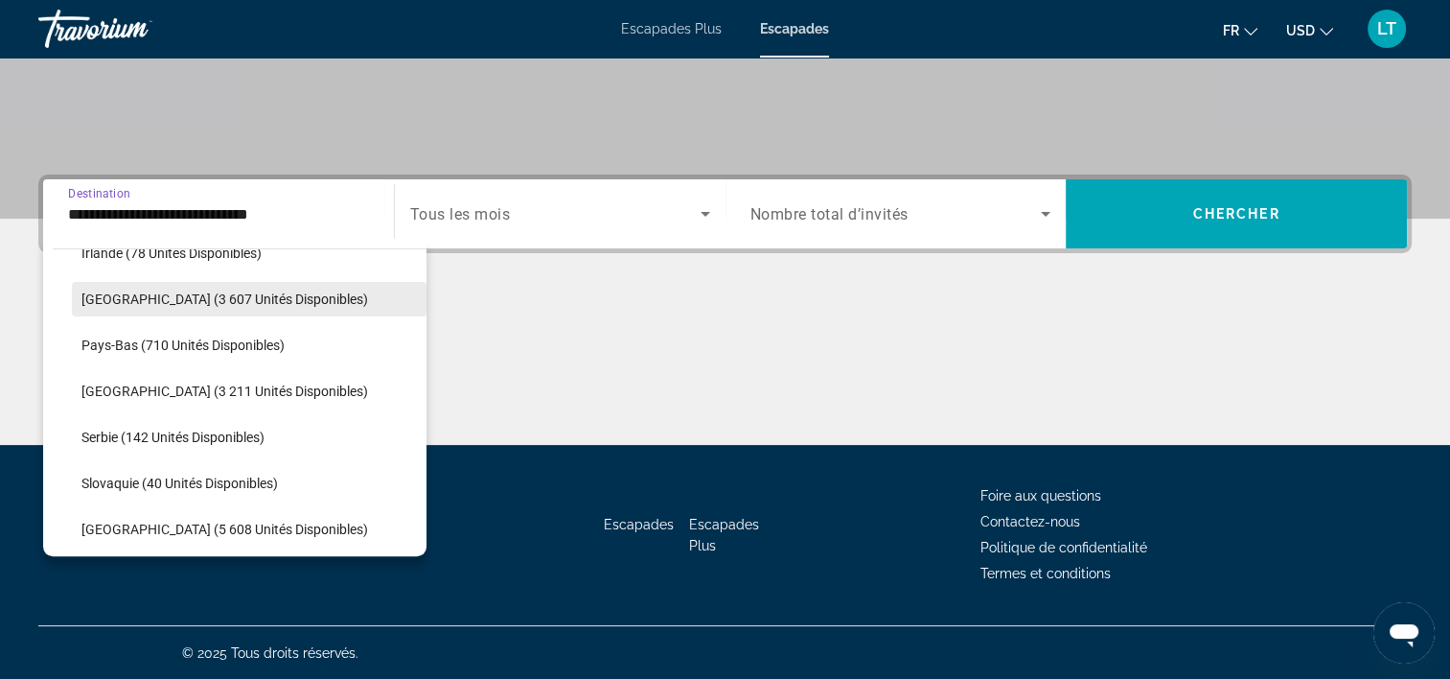
scroll to position [785, 0]
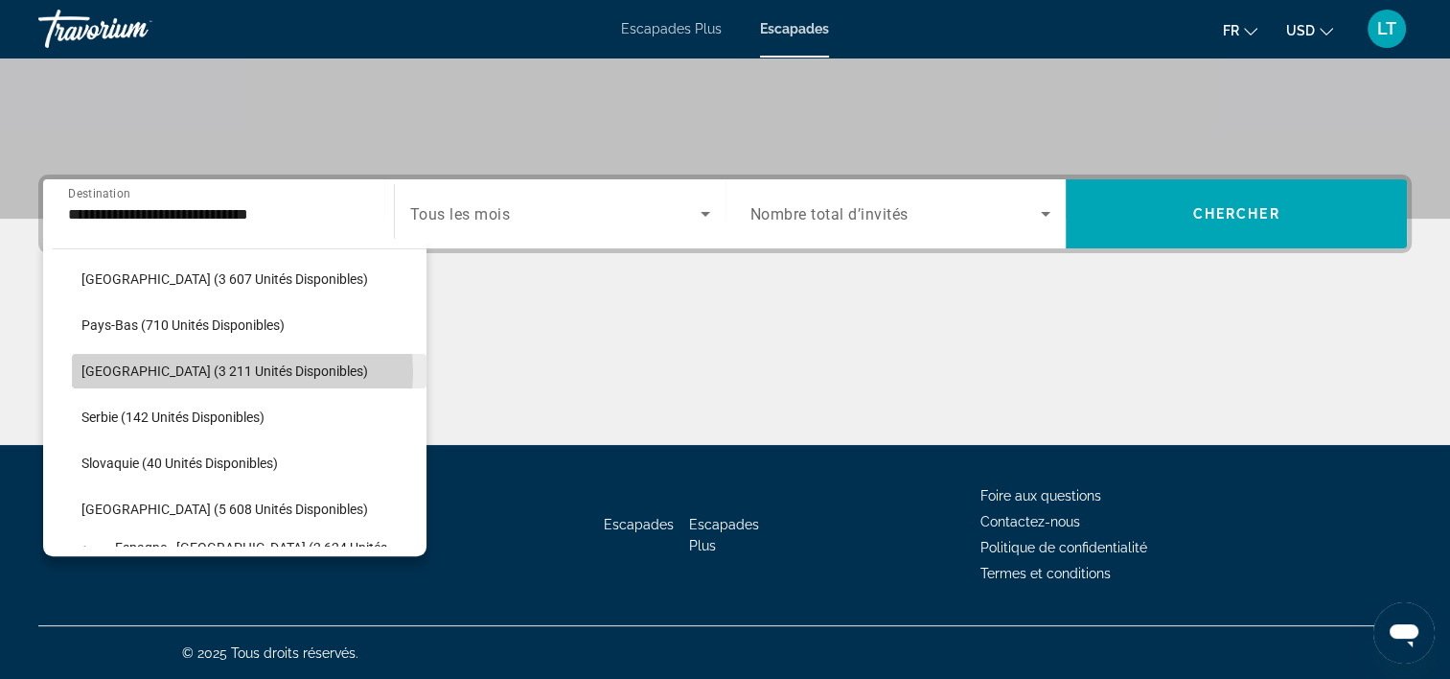
click at [241, 371] on span "[GEOGRAPHIC_DATA] (3 211 unités disponibles)" at bounding box center [224, 370] width 287 height 15
type input "**********"
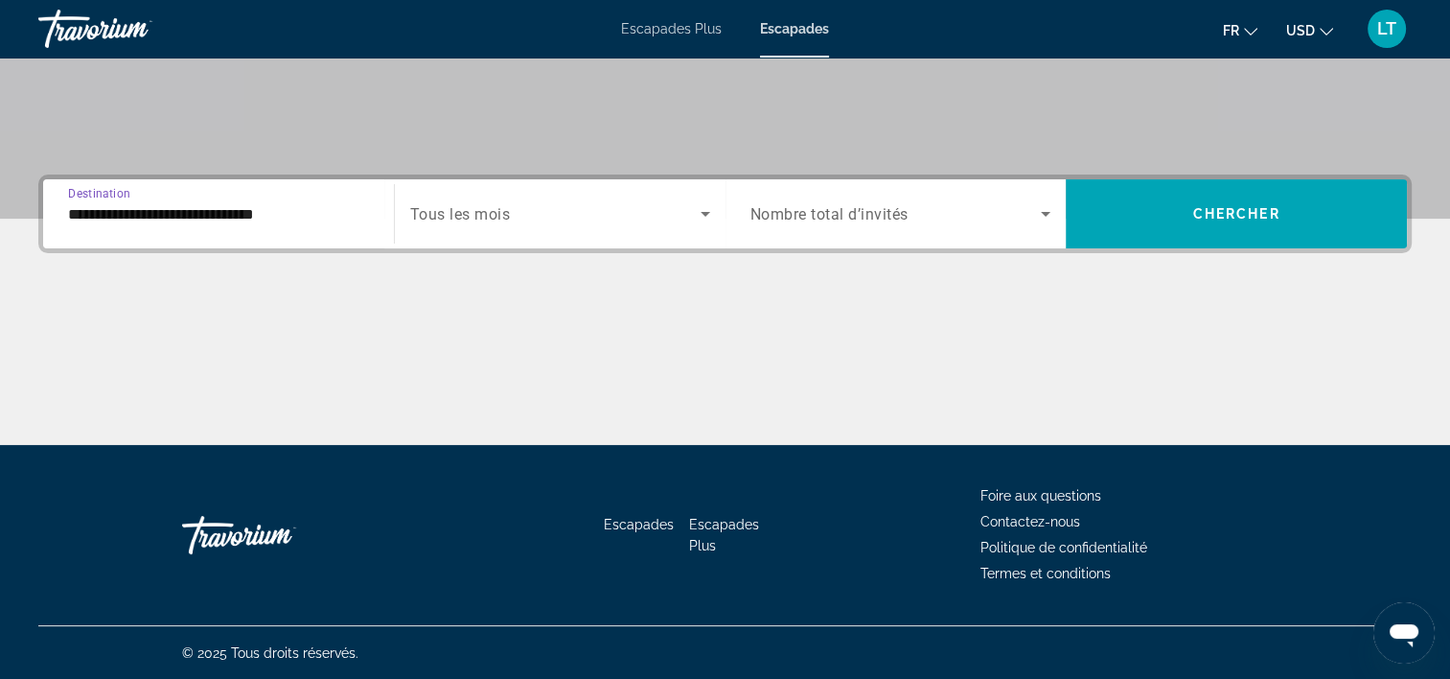
click at [696, 216] on icon "Widget de recherche" at bounding box center [705, 213] width 23 height 23
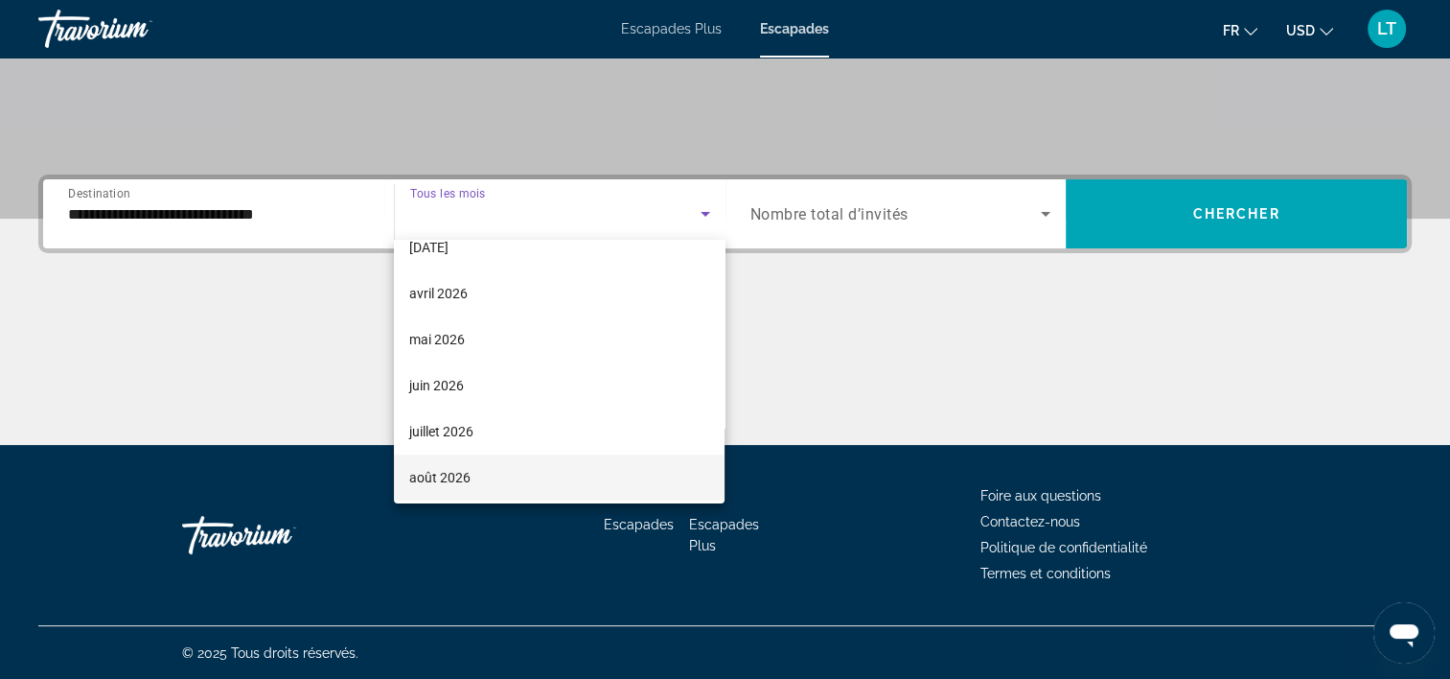
scroll to position [203, 0]
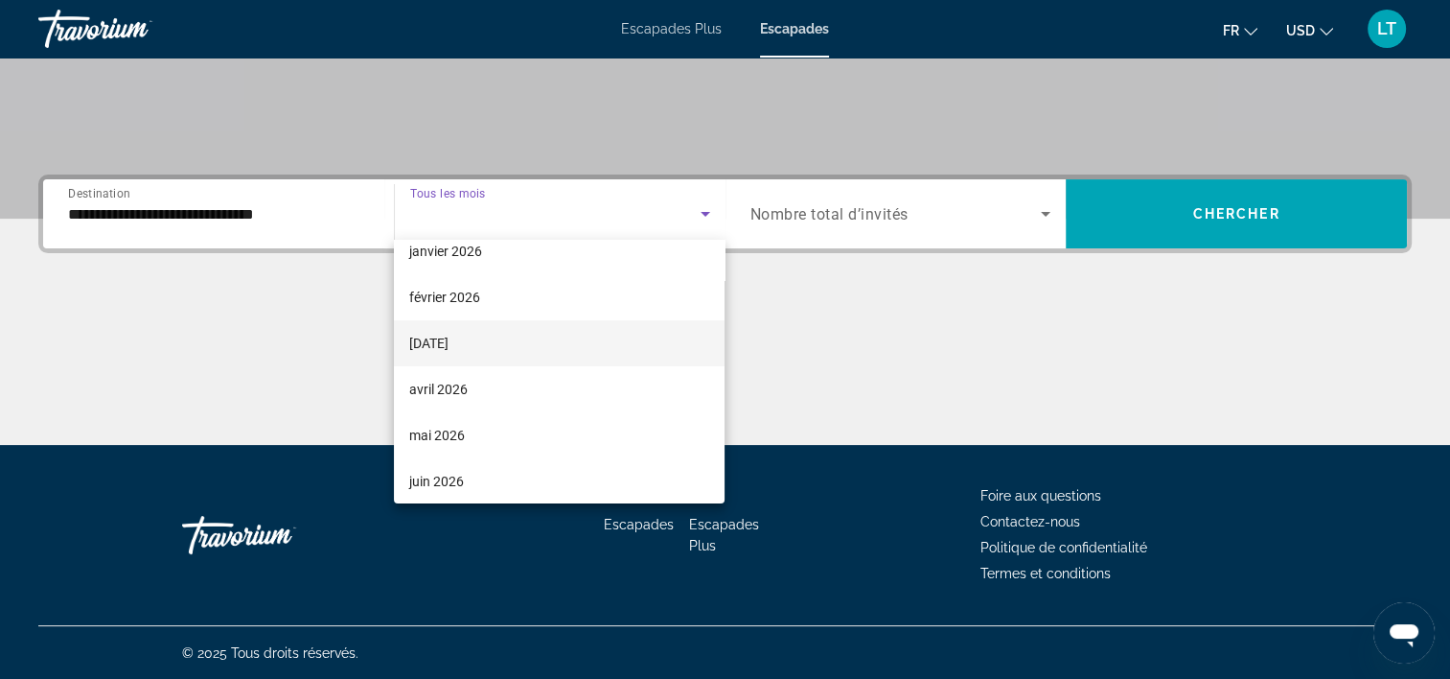
click at [547, 349] on mat-option "[DATE]" at bounding box center [559, 343] width 331 height 46
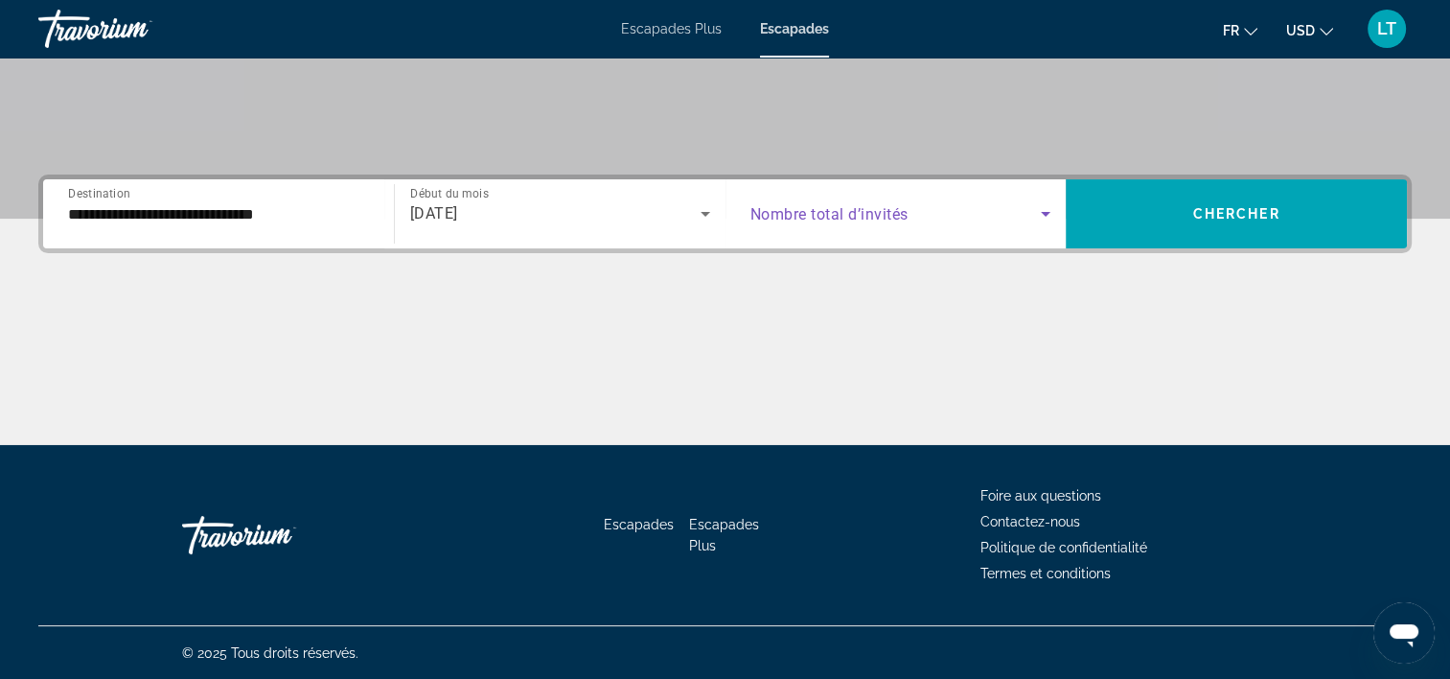
click at [1043, 207] on icon "Widget de recherche" at bounding box center [1045, 213] width 23 height 23
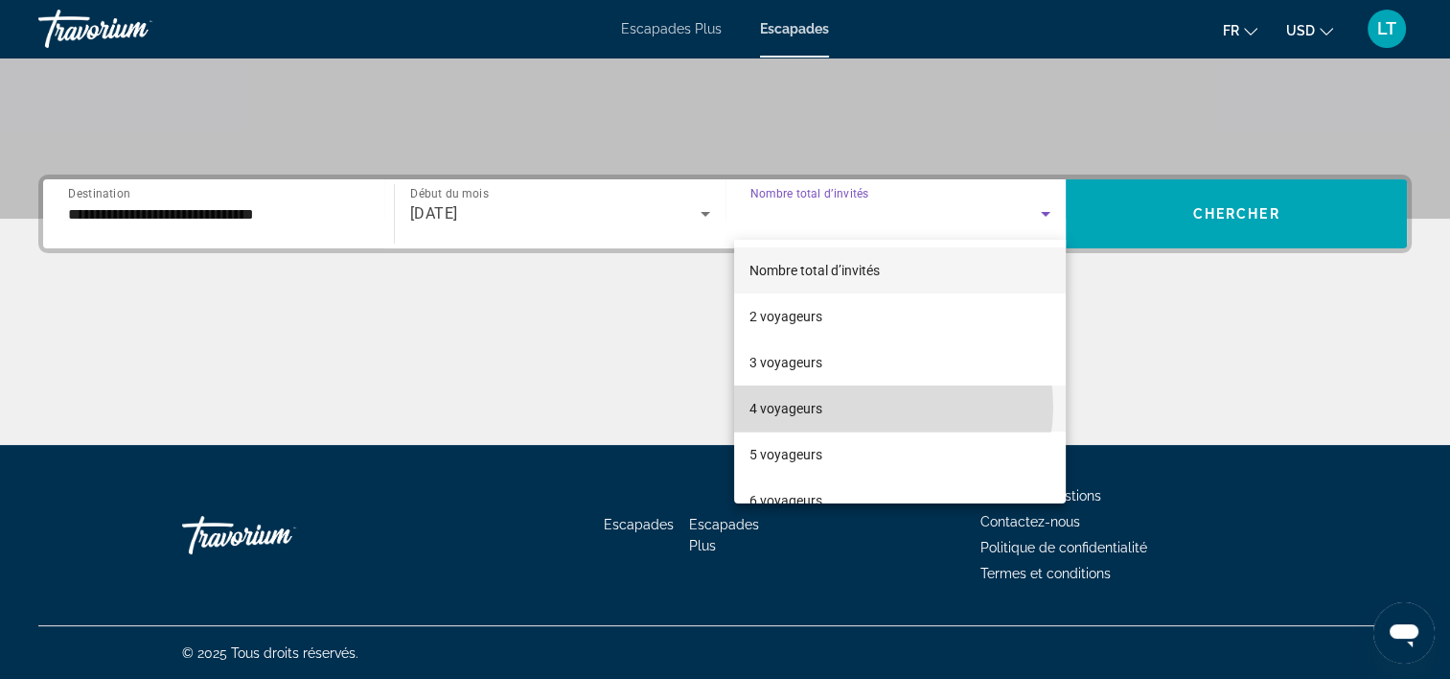
click at [881, 406] on mat-option "4 voyageurs" at bounding box center [900, 408] width 332 height 46
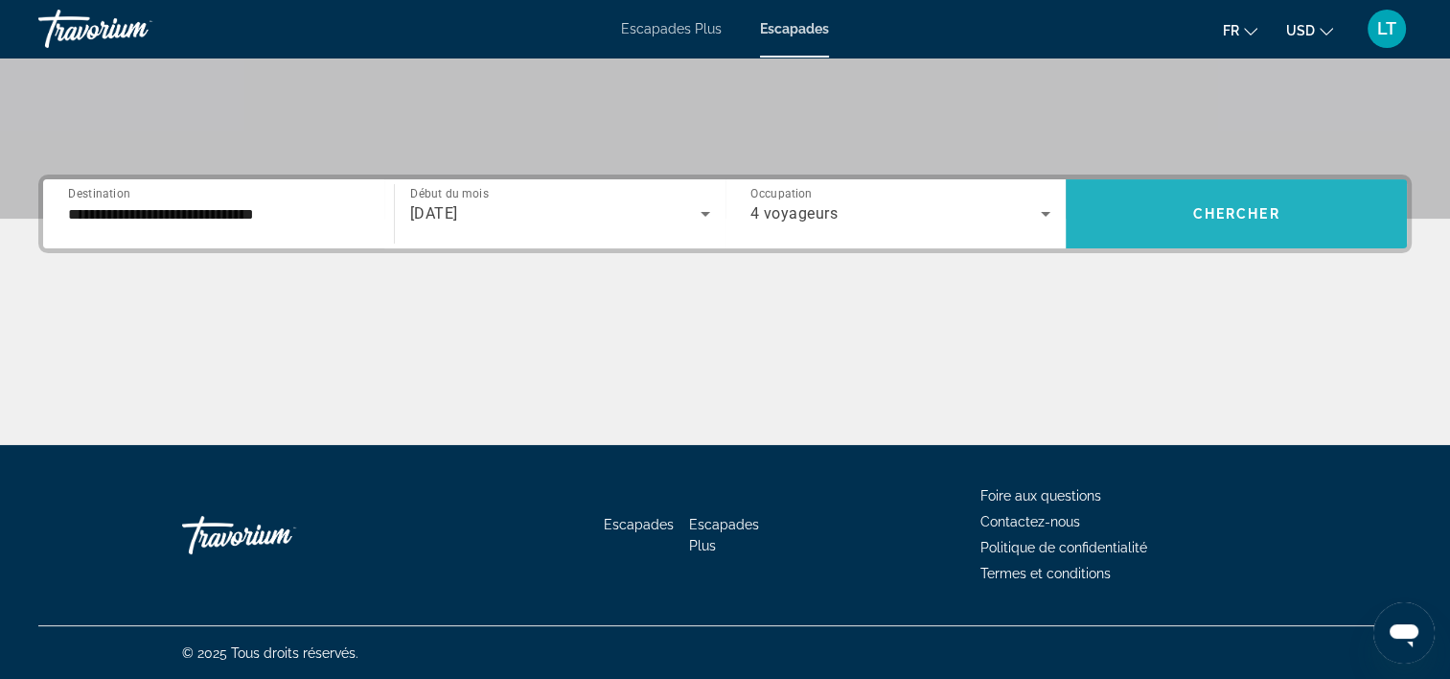
click at [1172, 216] on span "Widget de recherche" at bounding box center [1236, 214] width 341 height 46
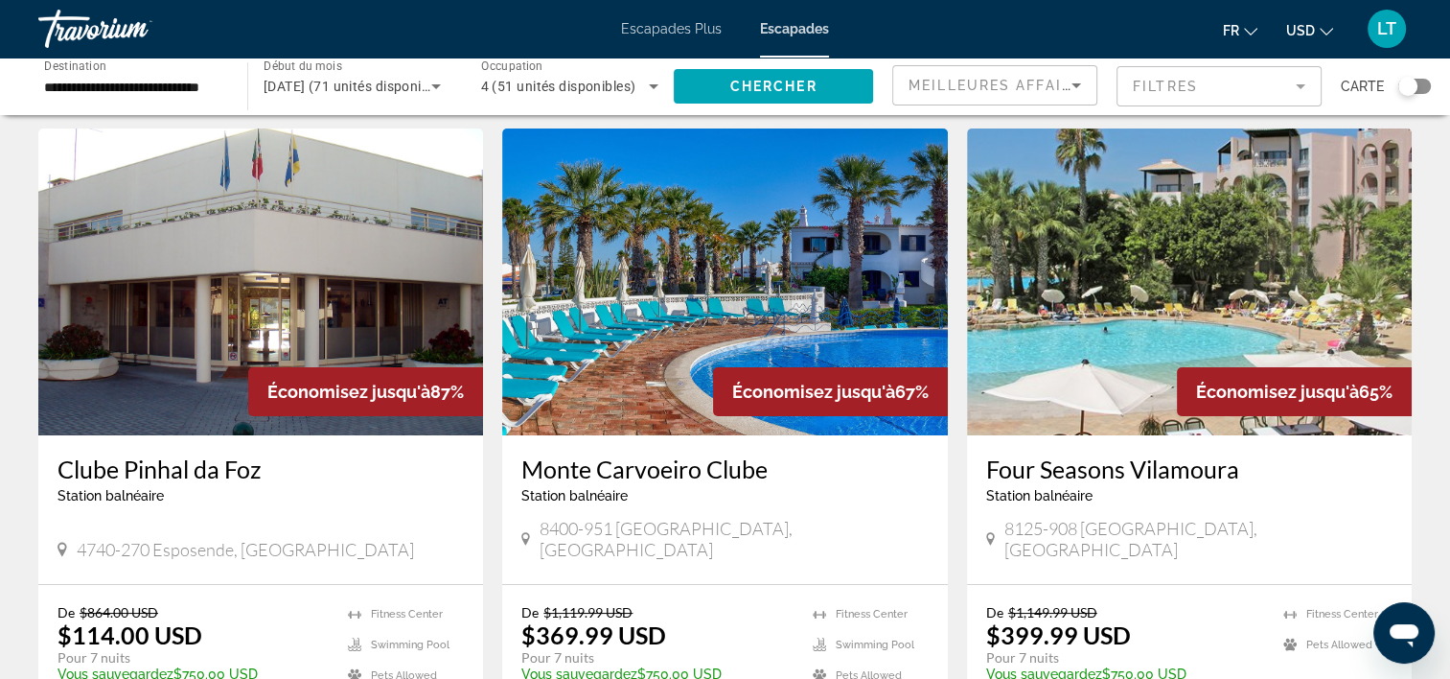
scroll to position [96, 0]
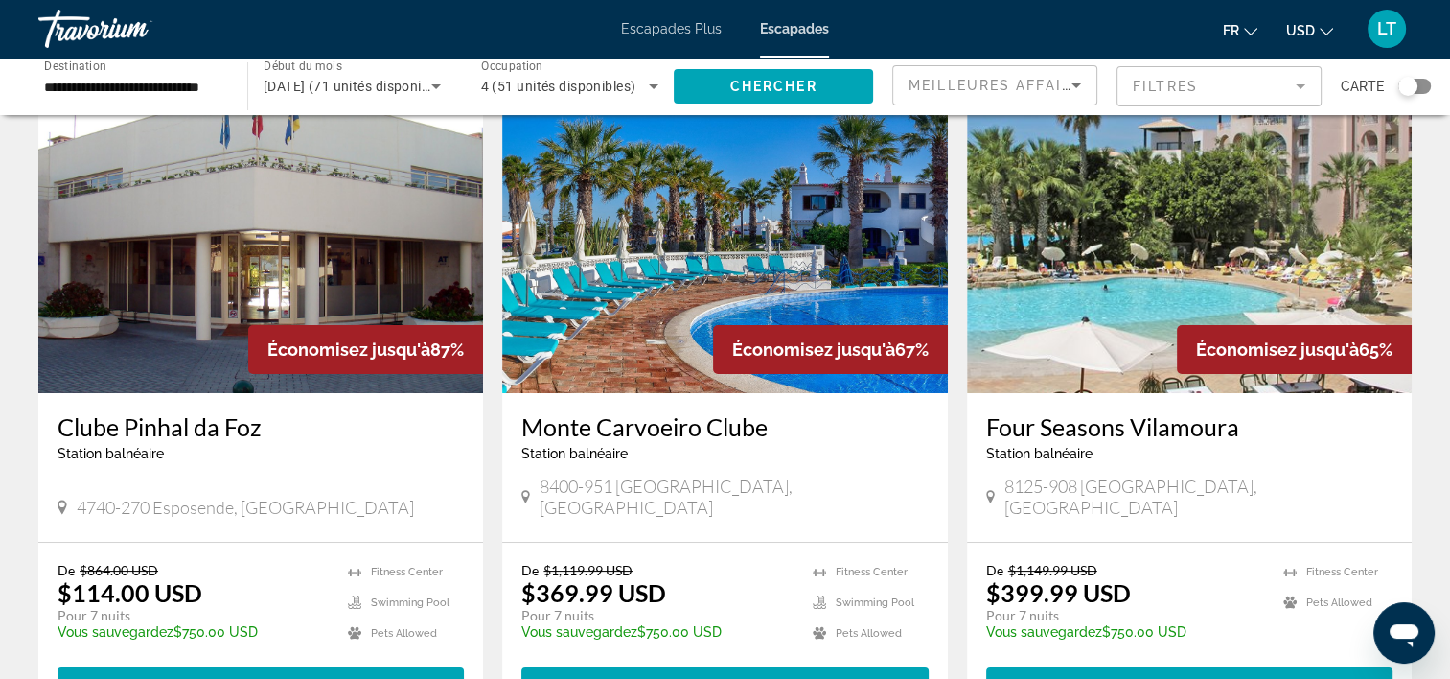
click at [150, 317] on img "Contenu principal" at bounding box center [260, 239] width 445 height 307
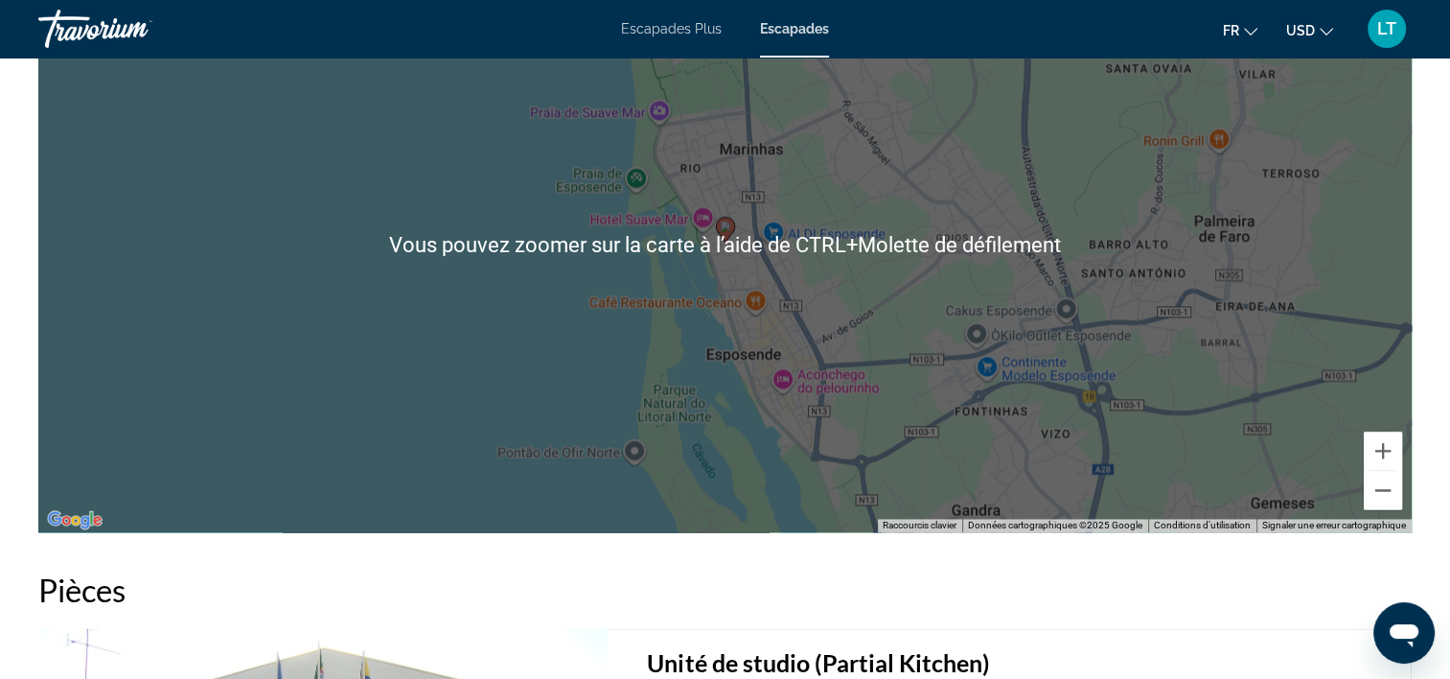
scroll to position [2876, 0]
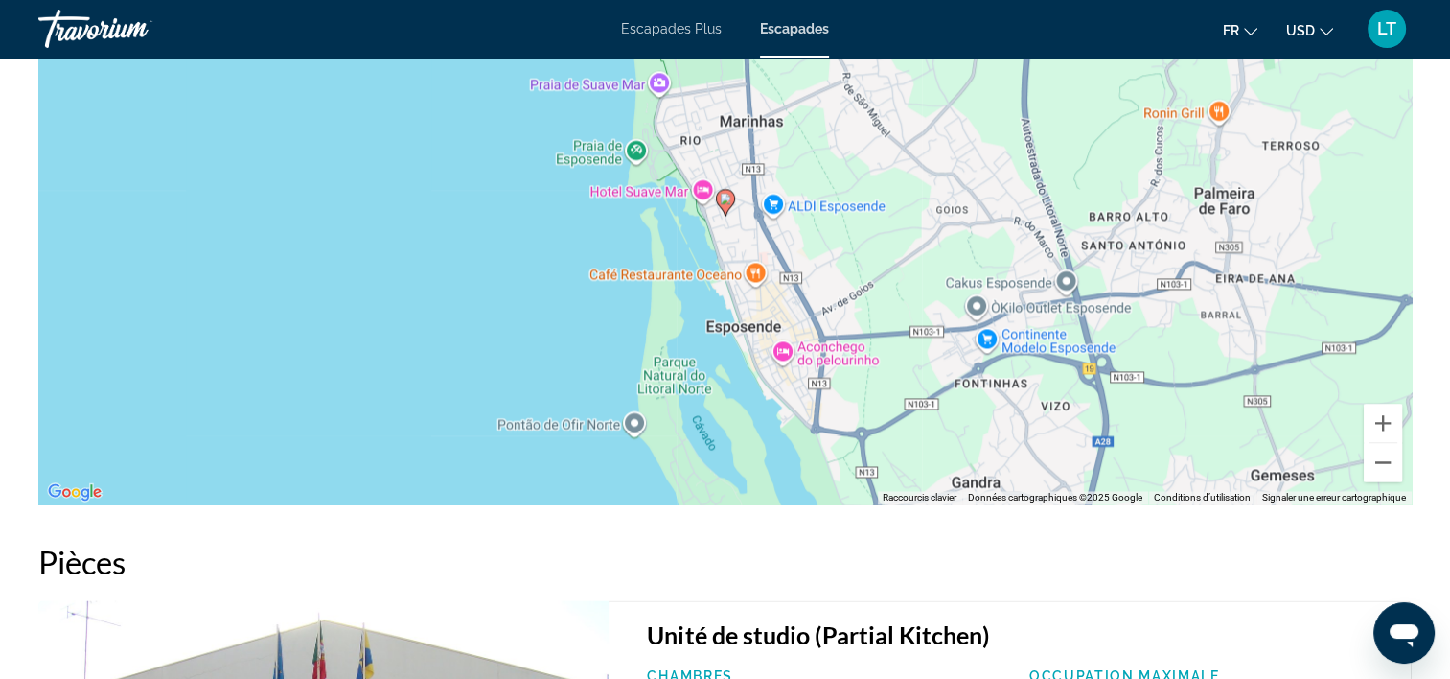
click at [574, 302] on div "Pour activer le glissement avec le clavier, appuyez sur Alt+Entrée. Une fois ce…" at bounding box center [725, 216] width 1374 height 575
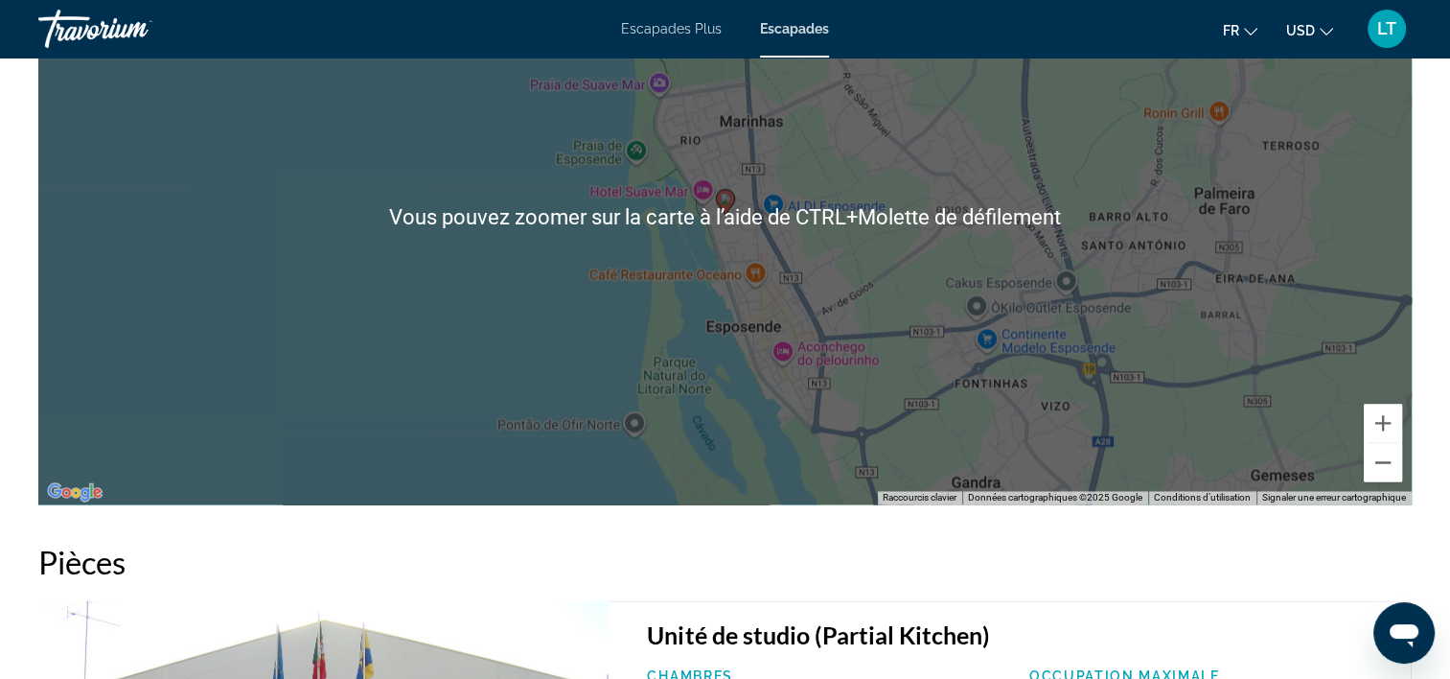
scroll to position [2588, 0]
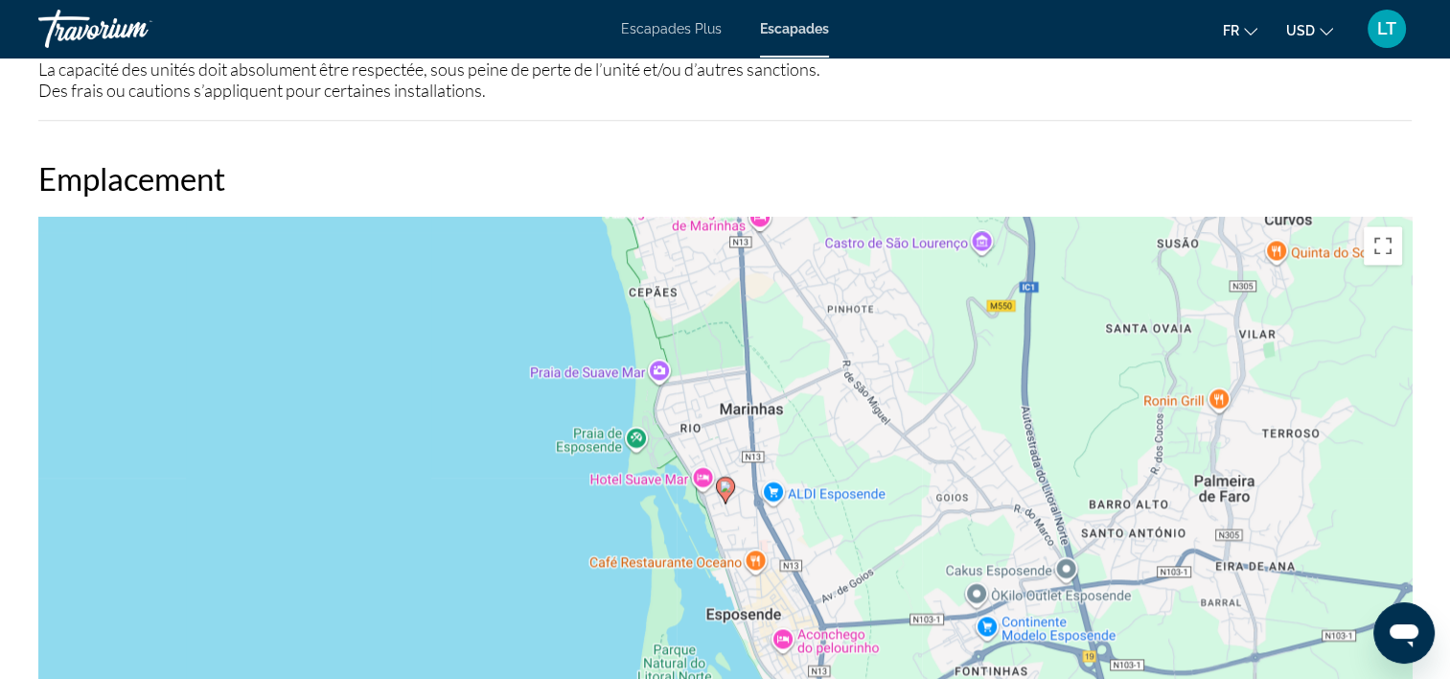
click at [878, 359] on div "Pour activer le glissement avec le clavier, appuyez sur Alt+Entrée. Une fois ce…" at bounding box center [725, 504] width 1374 height 575
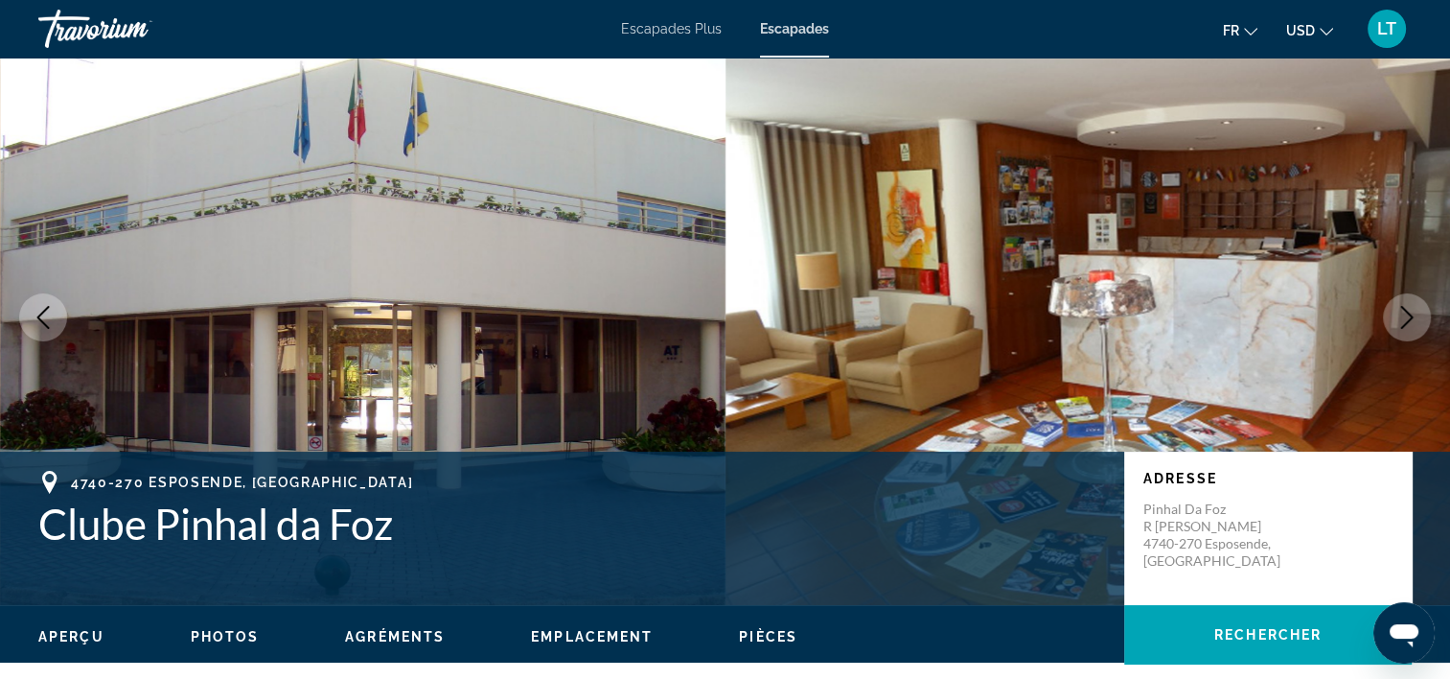
scroll to position [0, 0]
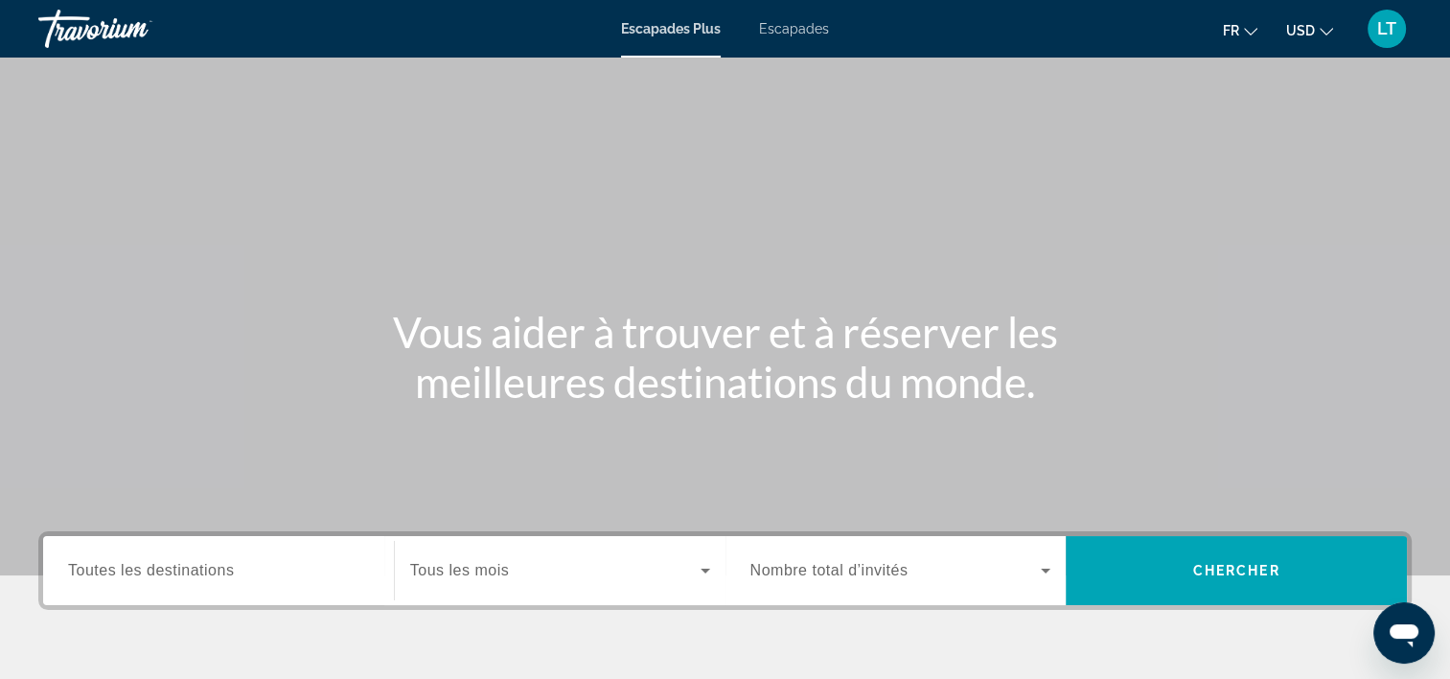
click at [798, 31] on span "Escapades" at bounding box center [794, 28] width 70 height 15
click at [694, 32] on span "Escapades Plus" at bounding box center [671, 28] width 101 height 15
click at [222, 570] on span "Toutes les destinations" at bounding box center [151, 570] width 166 height 16
click at [222, 570] on input "Destination Toutes les destinations" at bounding box center [218, 571] width 301 height 23
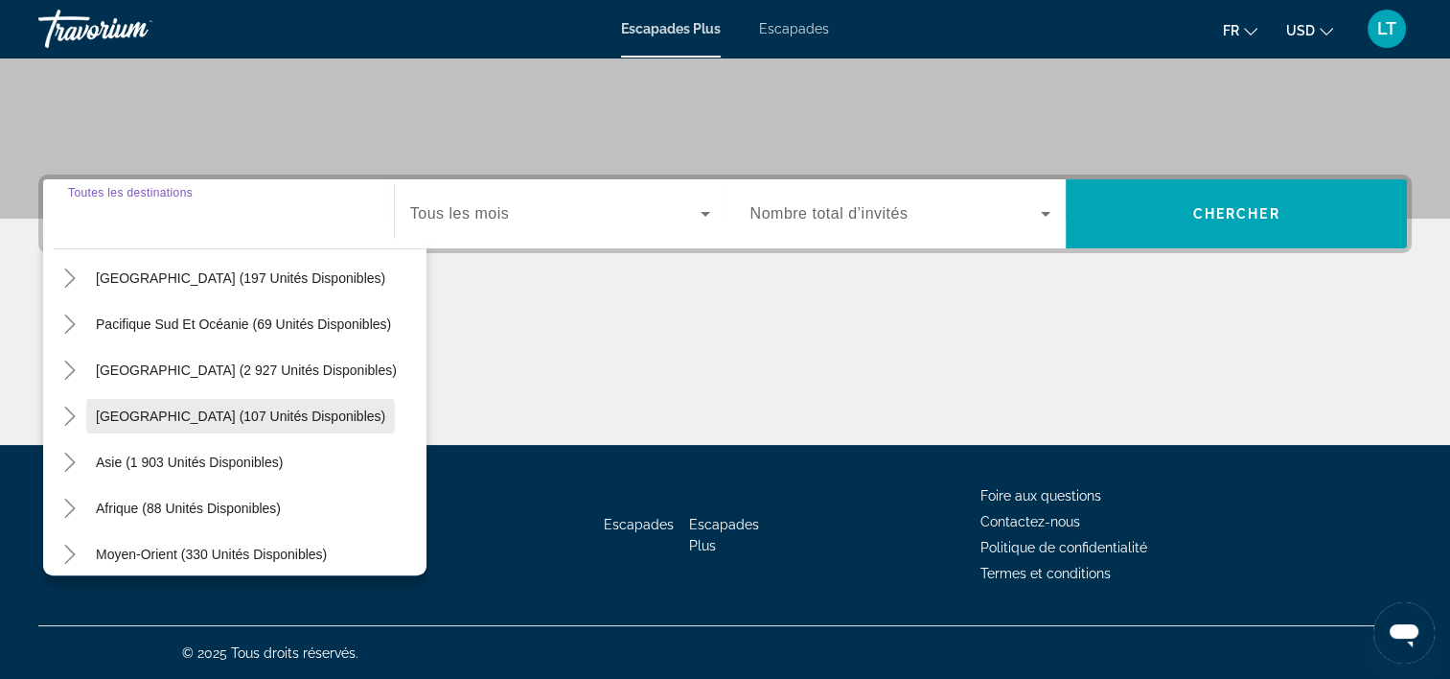
scroll to position [311, 0]
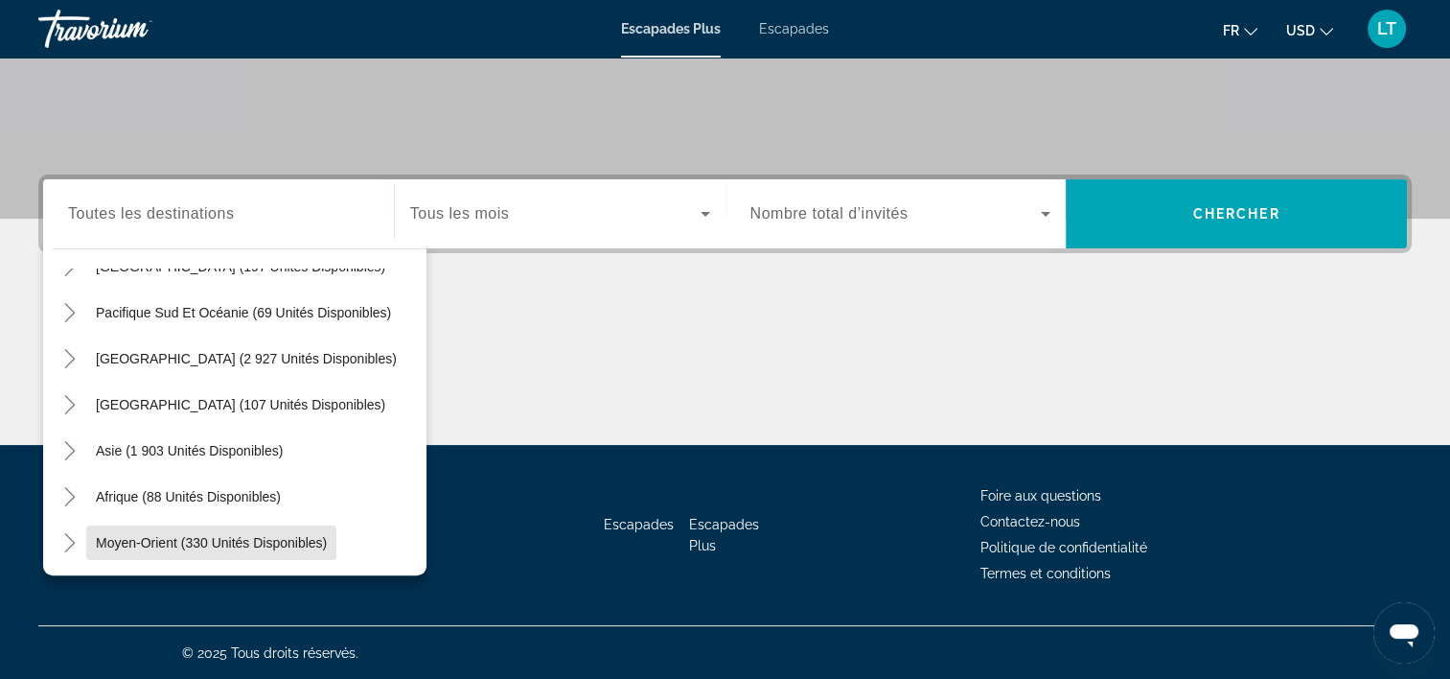
click at [244, 538] on span "Moyen-Orient (330 unités disponibles)" at bounding box center [211, 542] width 231 height 15
type input "**********"
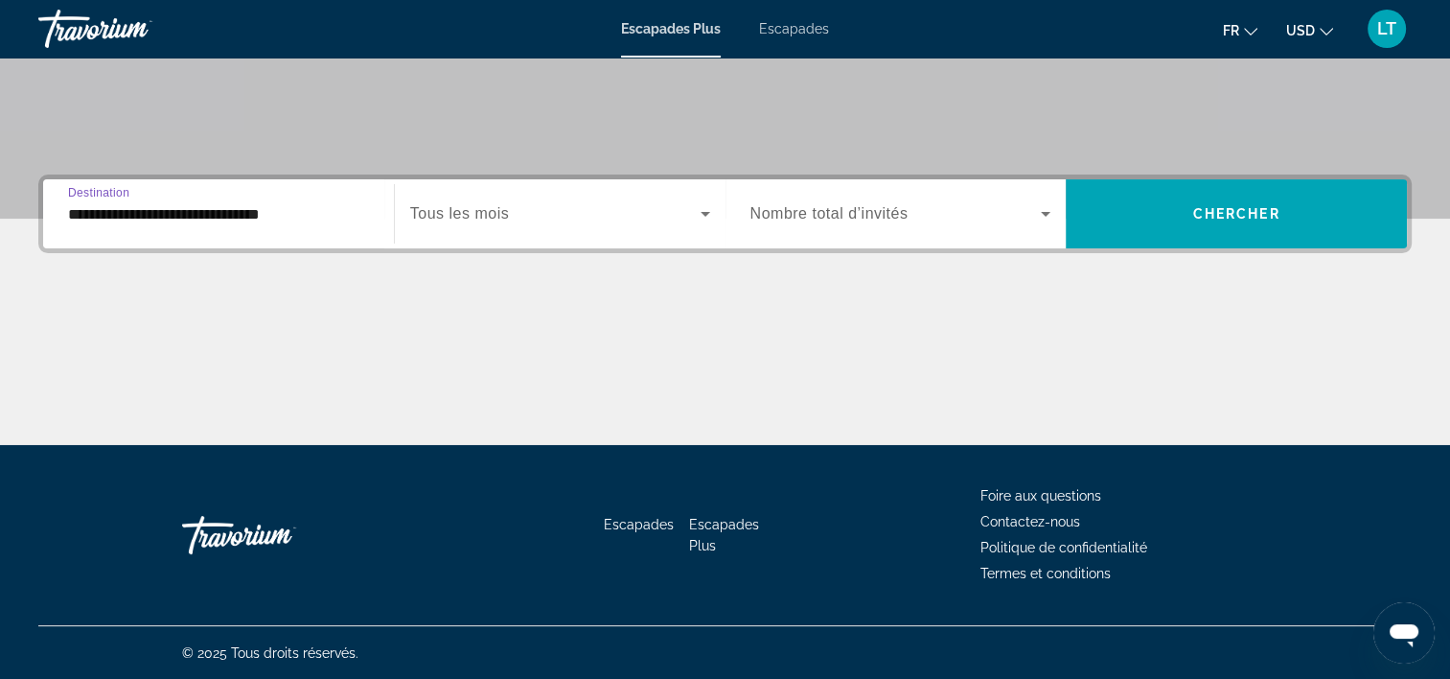
click at [707, 214] on icon "Widget de recherche" at bounding box center [705, 213] width 23 height 23
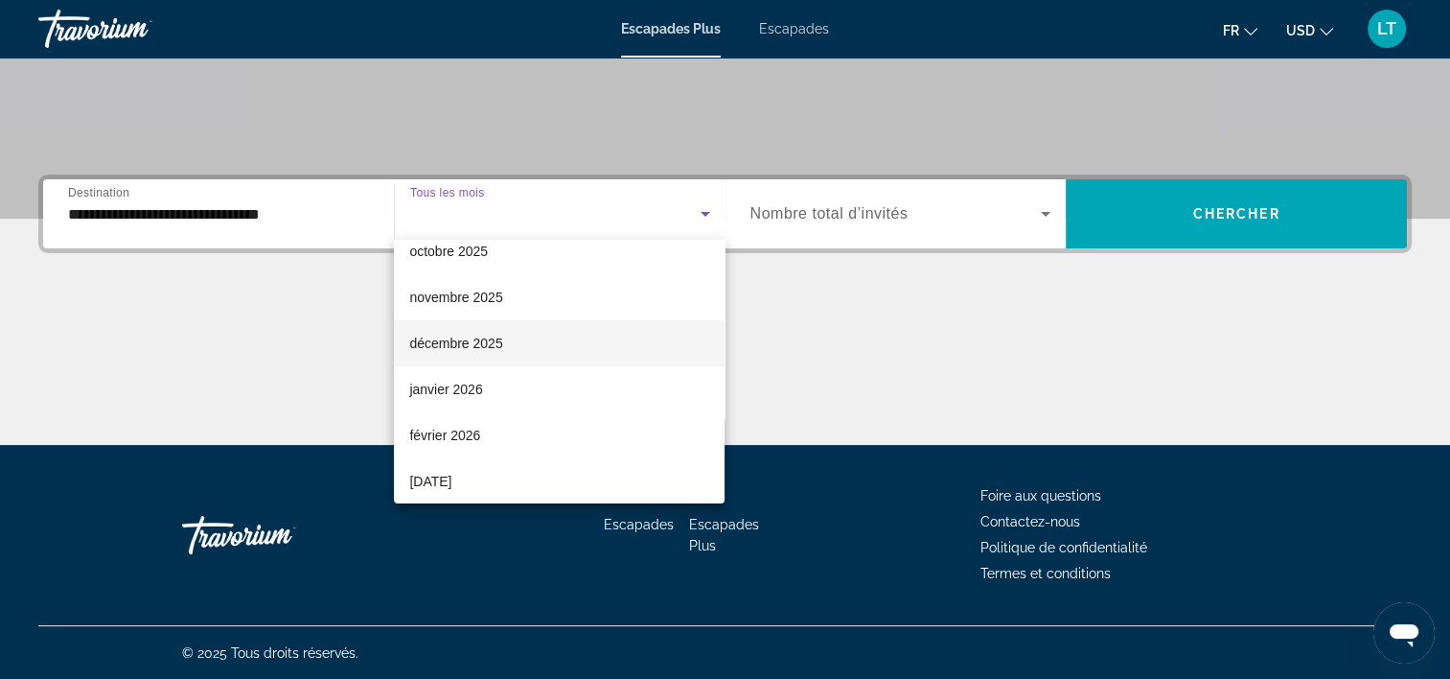
scroll to position [192, 0]
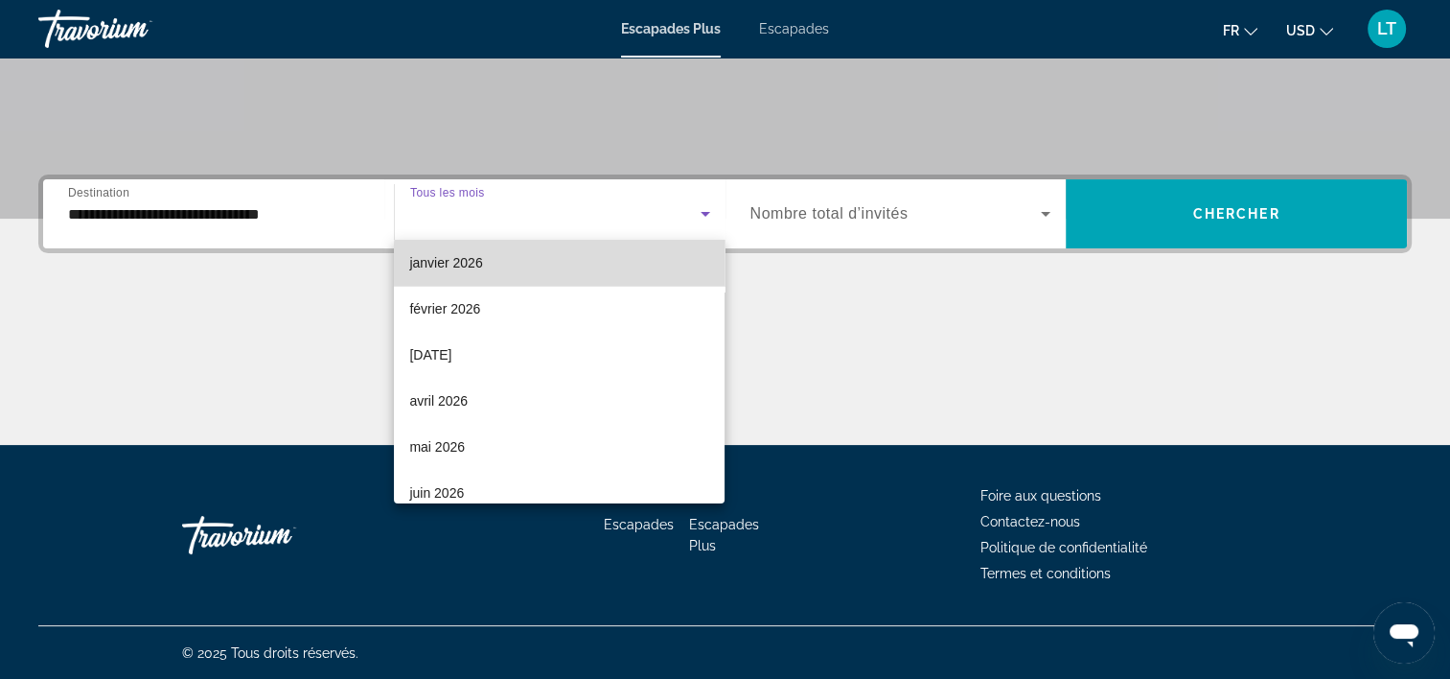
click at [564, 266] on mat-option "janvier 2026" at bounding box center [559, 263] width 331 height 46
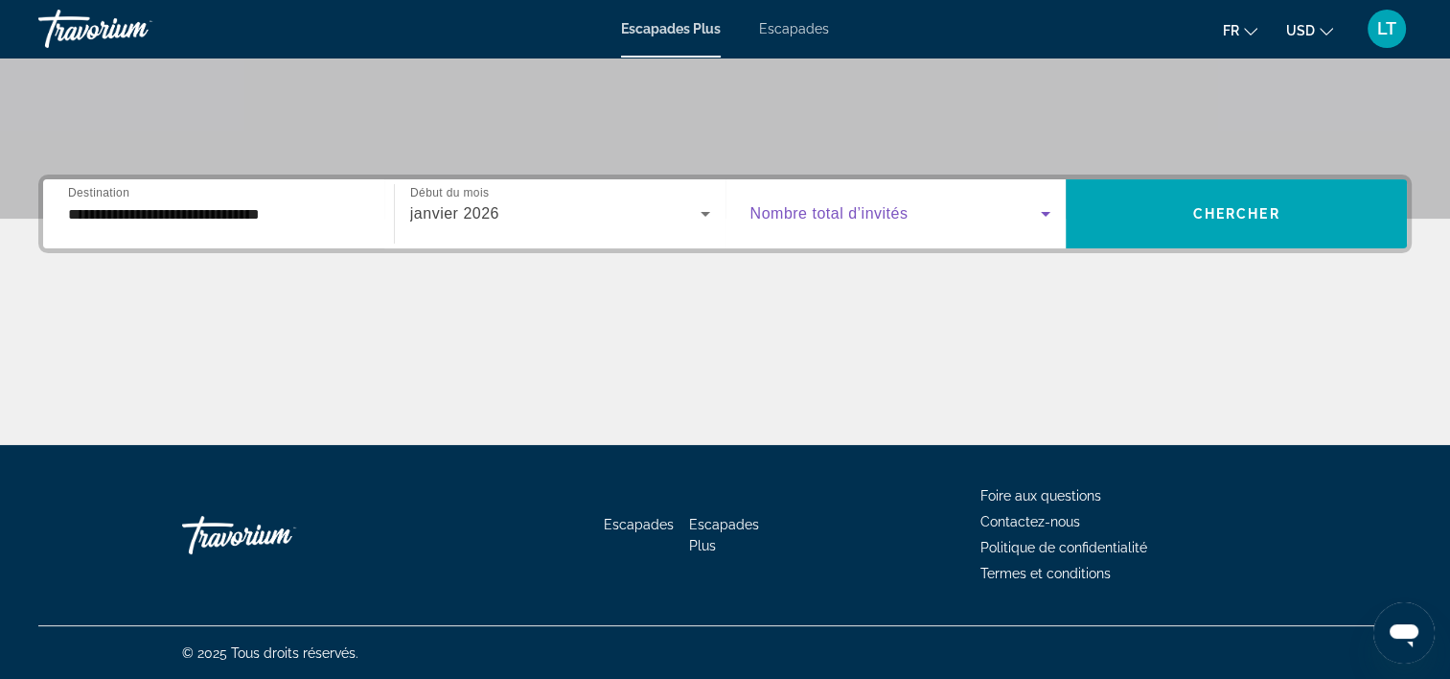
click at [1041, 211] on icon "Widget de recherche" at bounding box center [1045, 213] width 23 height 23
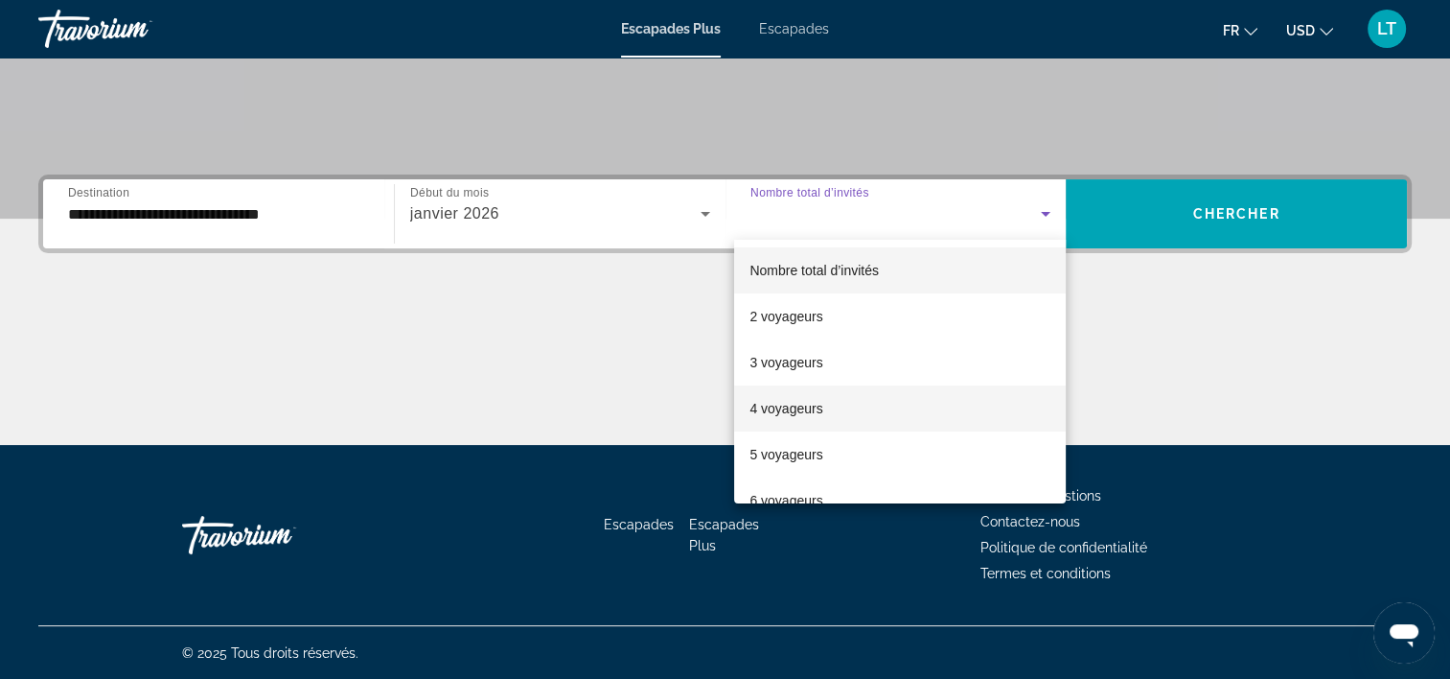
click at [867, 401] on mat-option "4 voyageurs" at bounding box center [900, 408] width 332 height 46
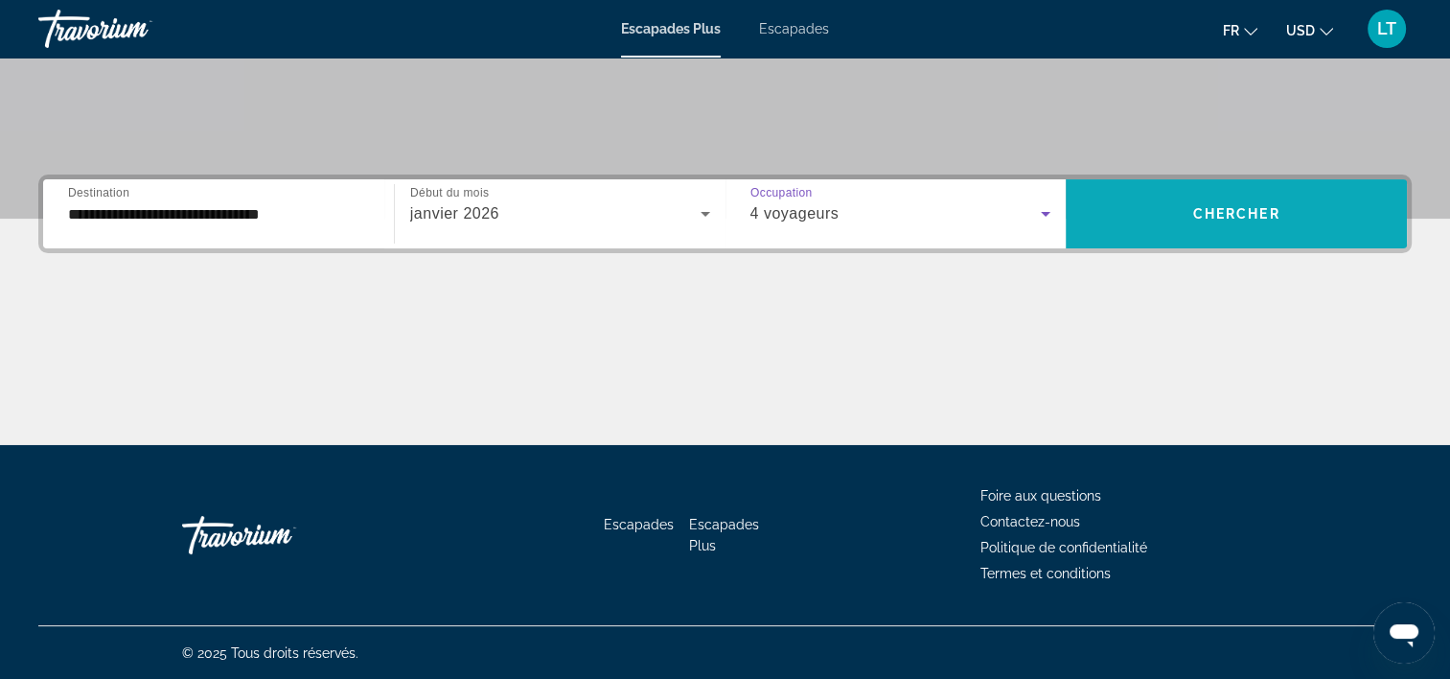
click at [1155, 226] on span "Widget de recherche" at bounding box center [1236, 214] width 341 height 46
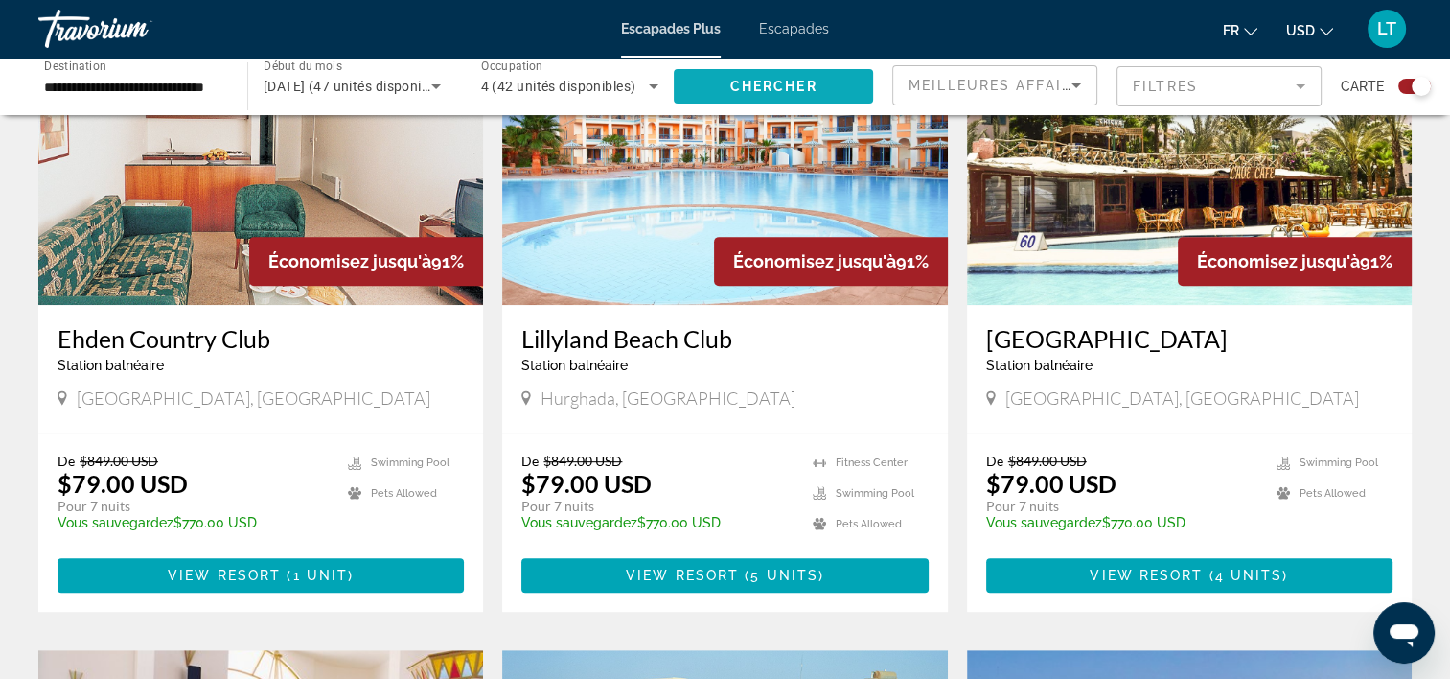
scroll to position [767, 0]
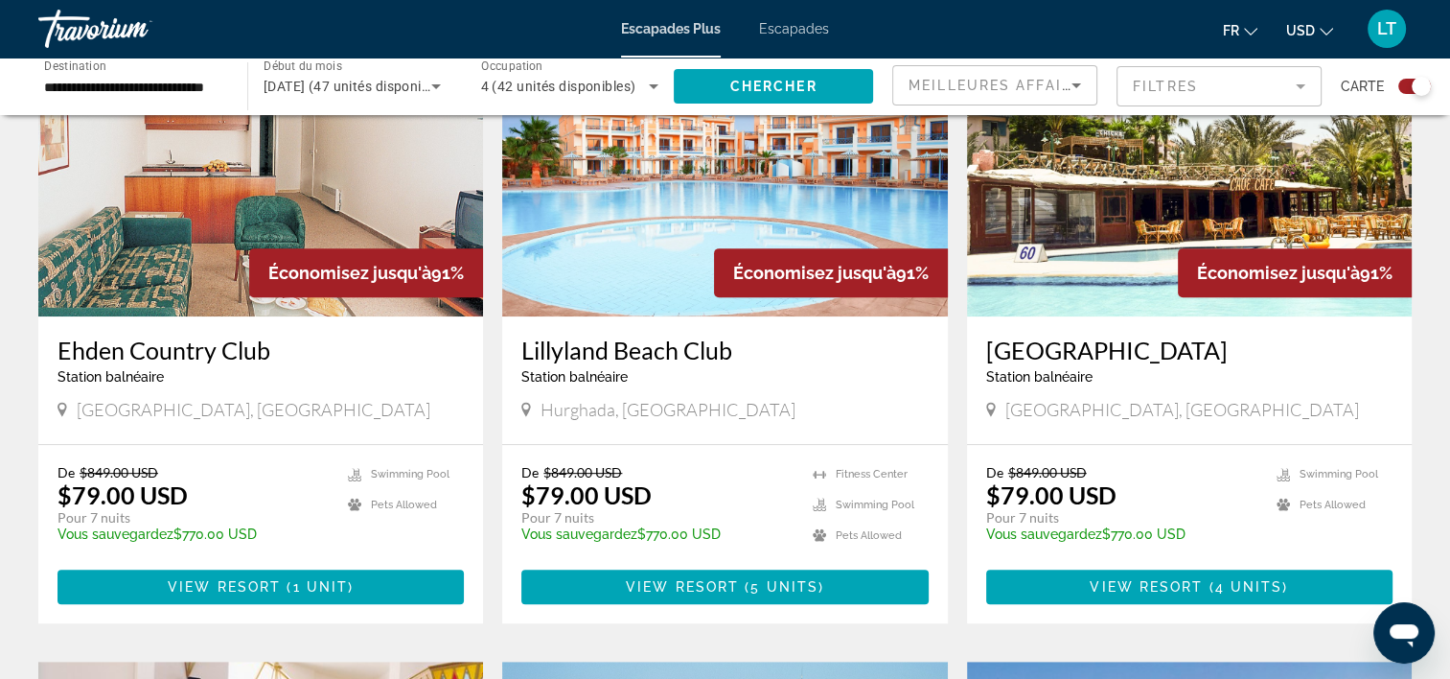
click at [798, 27] on span "Escapades" at bounding box center [794, 28] width 70 height 15
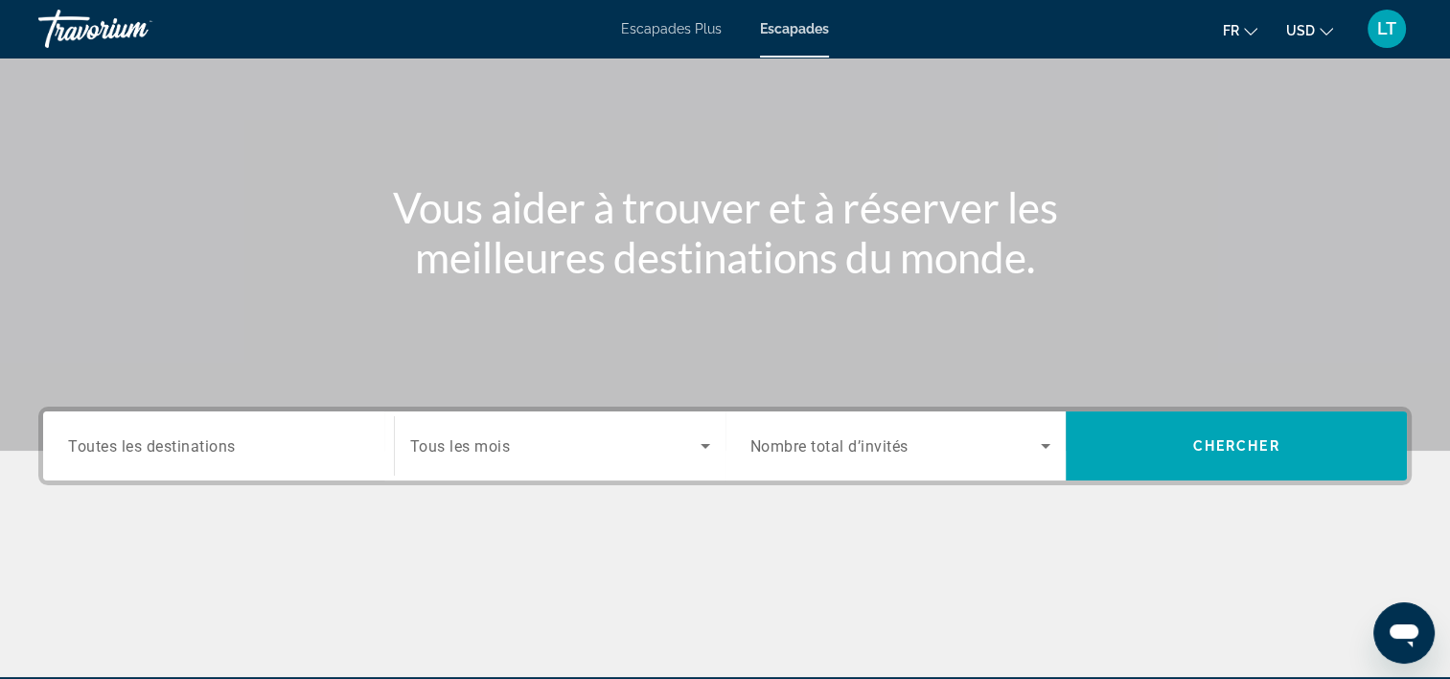
scroll to position [357, 0]
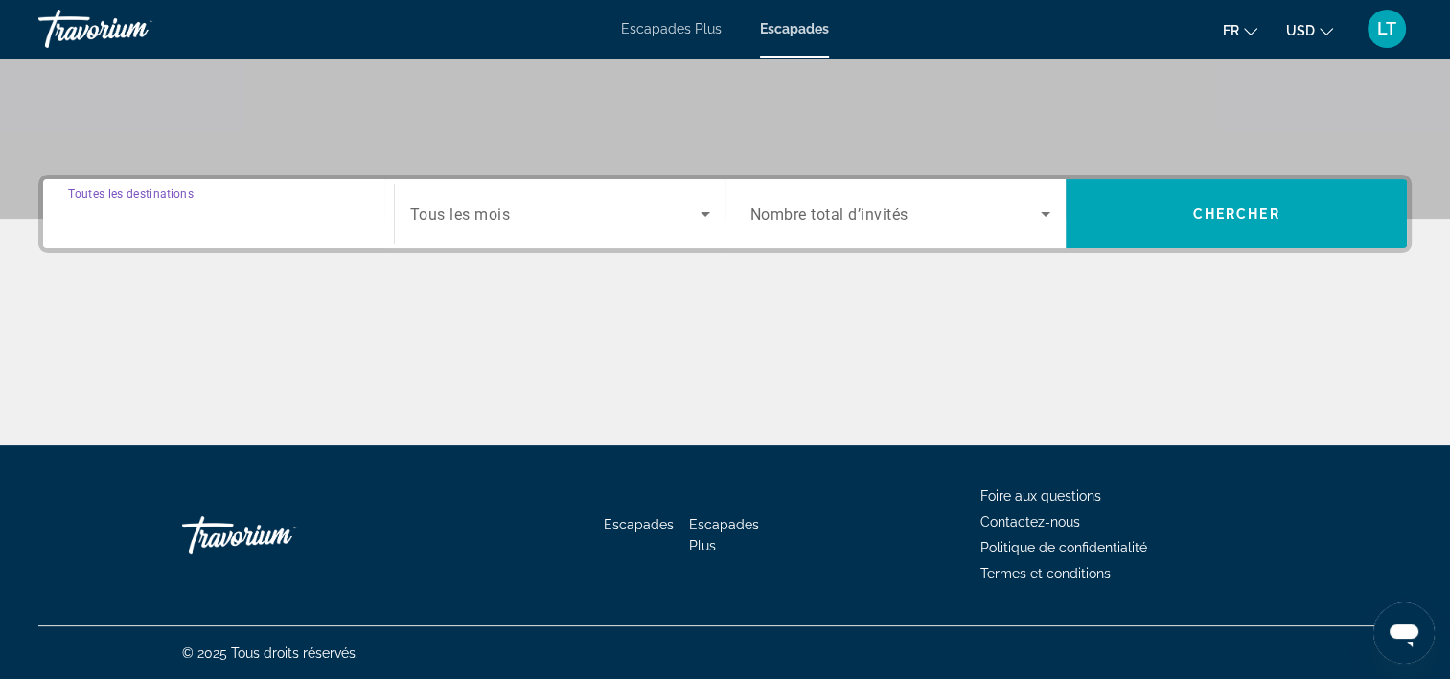
click at [316, 204] on input "Destination Toutes les destinations" at bounding box center [218, 214] width 301 height 23
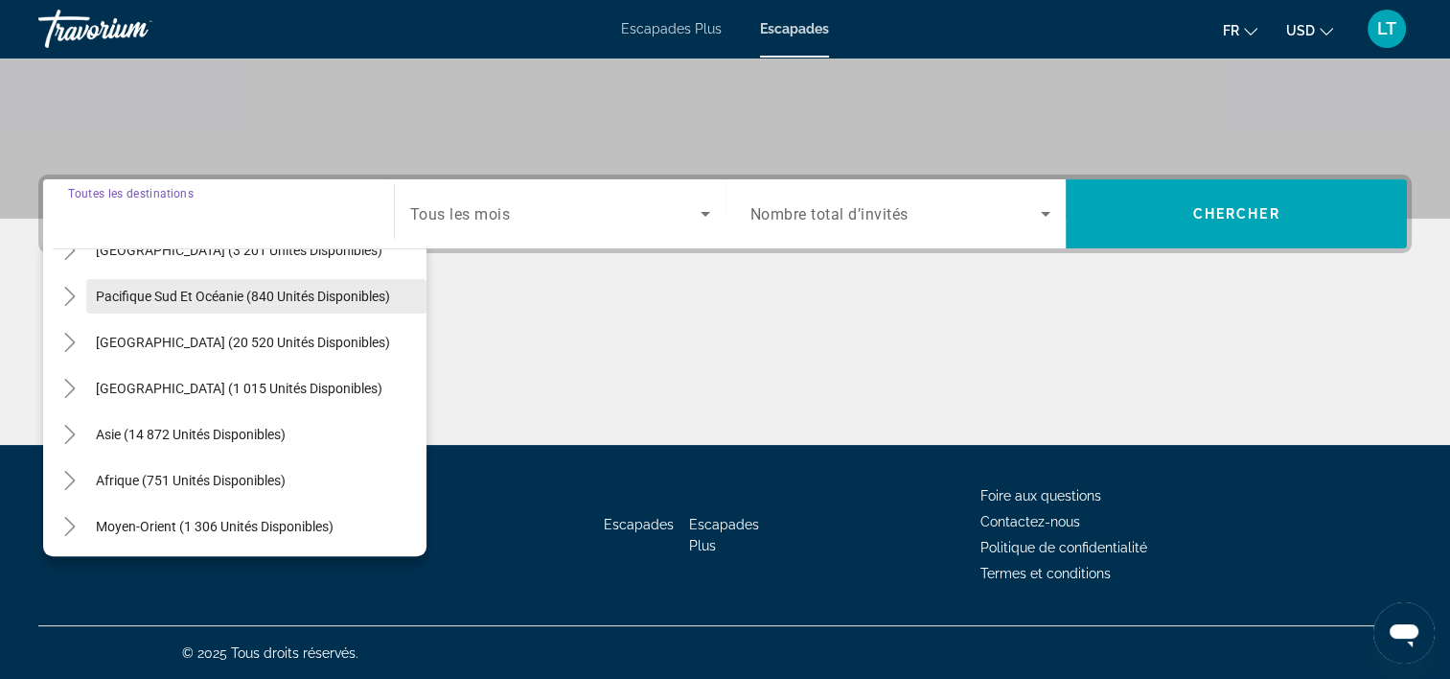
scroll to position [311, 0]
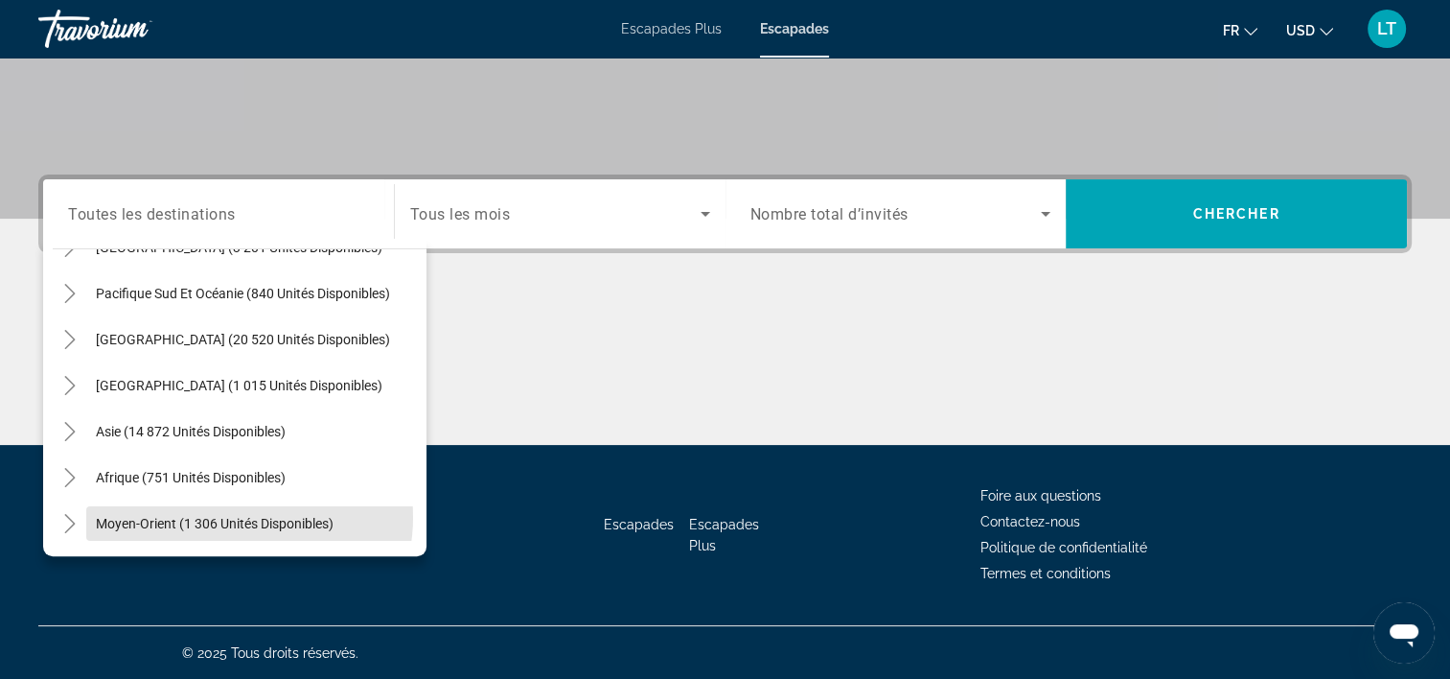
drag, startPoint x: 226, startPoint y: 516, endPoint x: 243, endPoint y: 498, distance: 24.4
click at [228, 516] on span "Moyen-Orient (1 306 unités disponibles)" at bounding box center [215, 523] width 238 height 15
type input "**********"
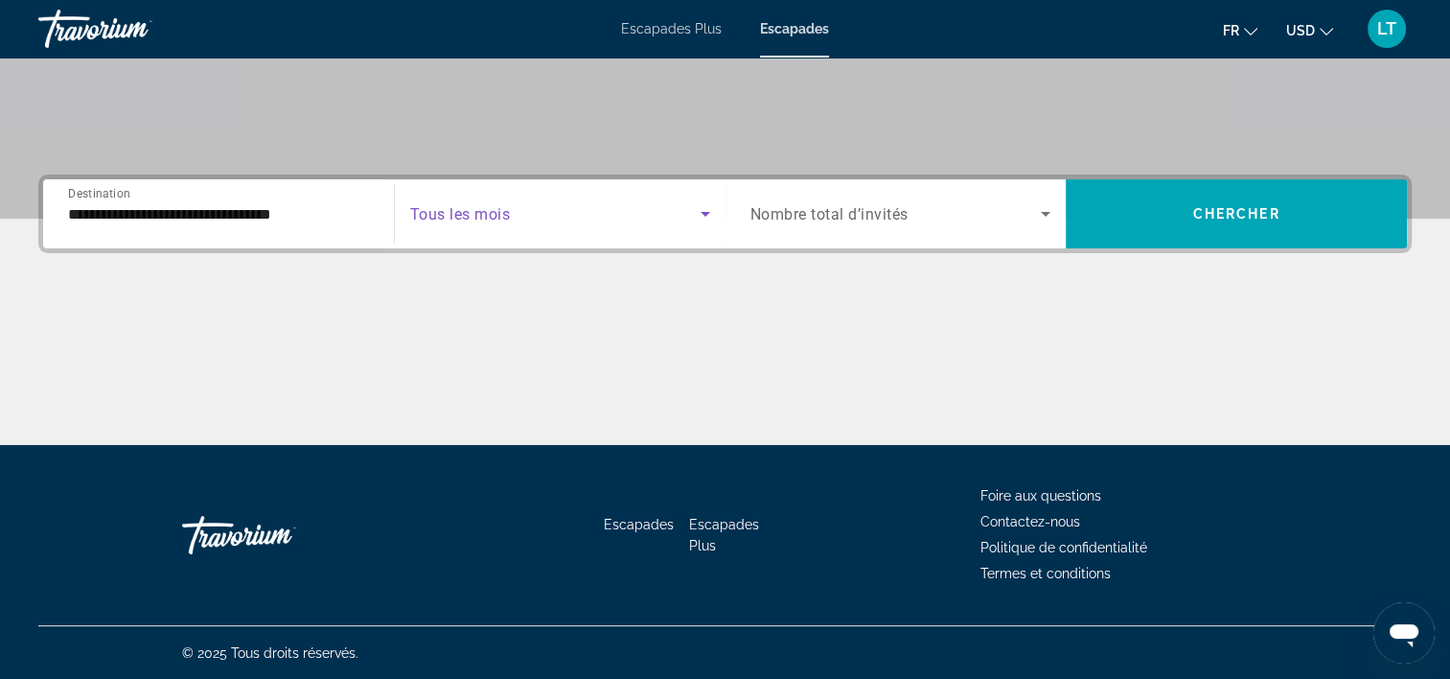
click at [706, 216] on icon "Widget de recherche" at bounding box center [705, 213] width 23 height 23
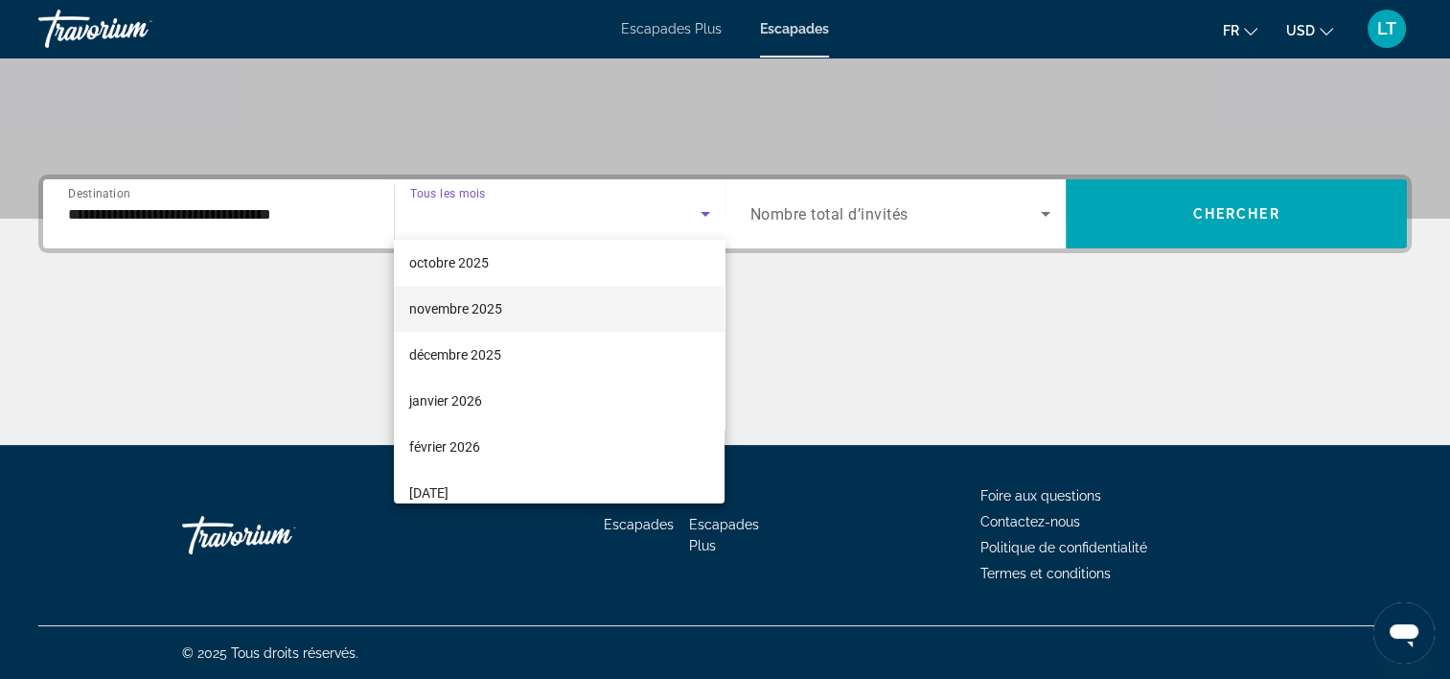
scroll to position [96, 0]
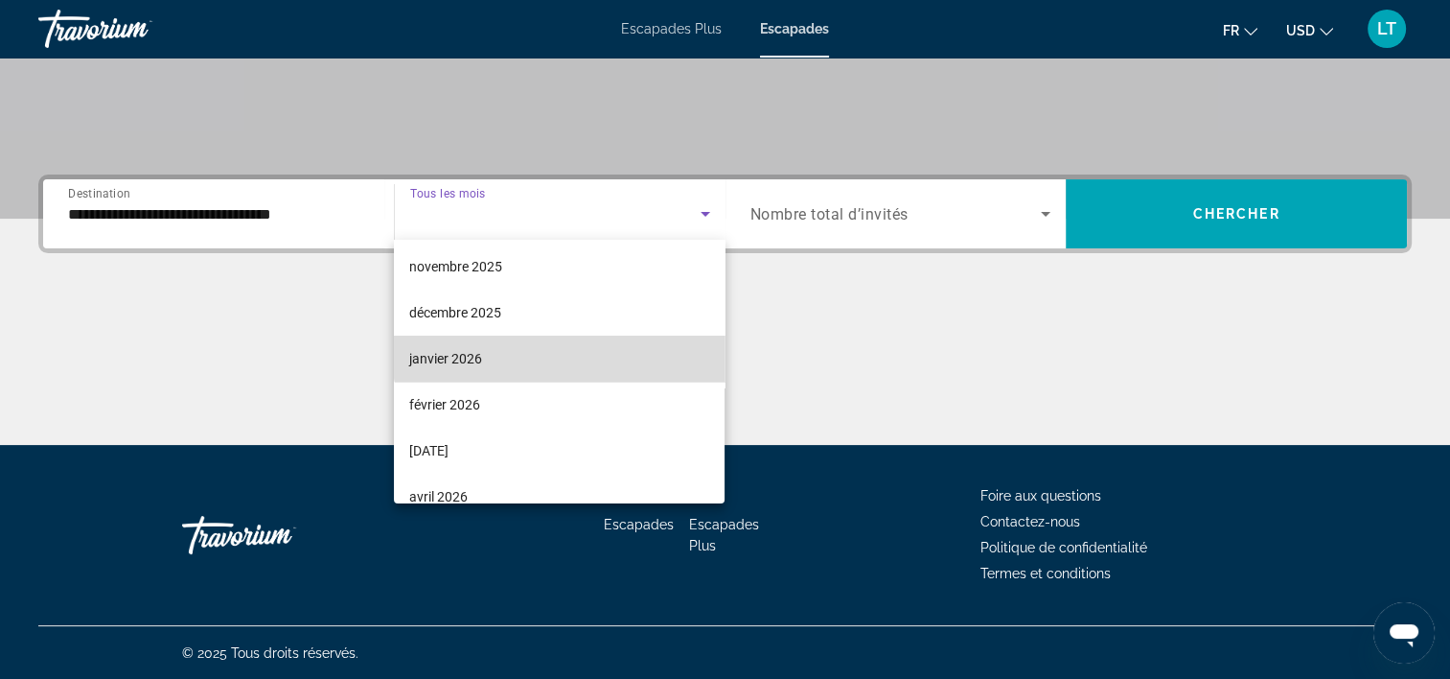
click at [596, 350] on mat-option "janvier 2026" at bounding box center [559, 359] width 331 height 46
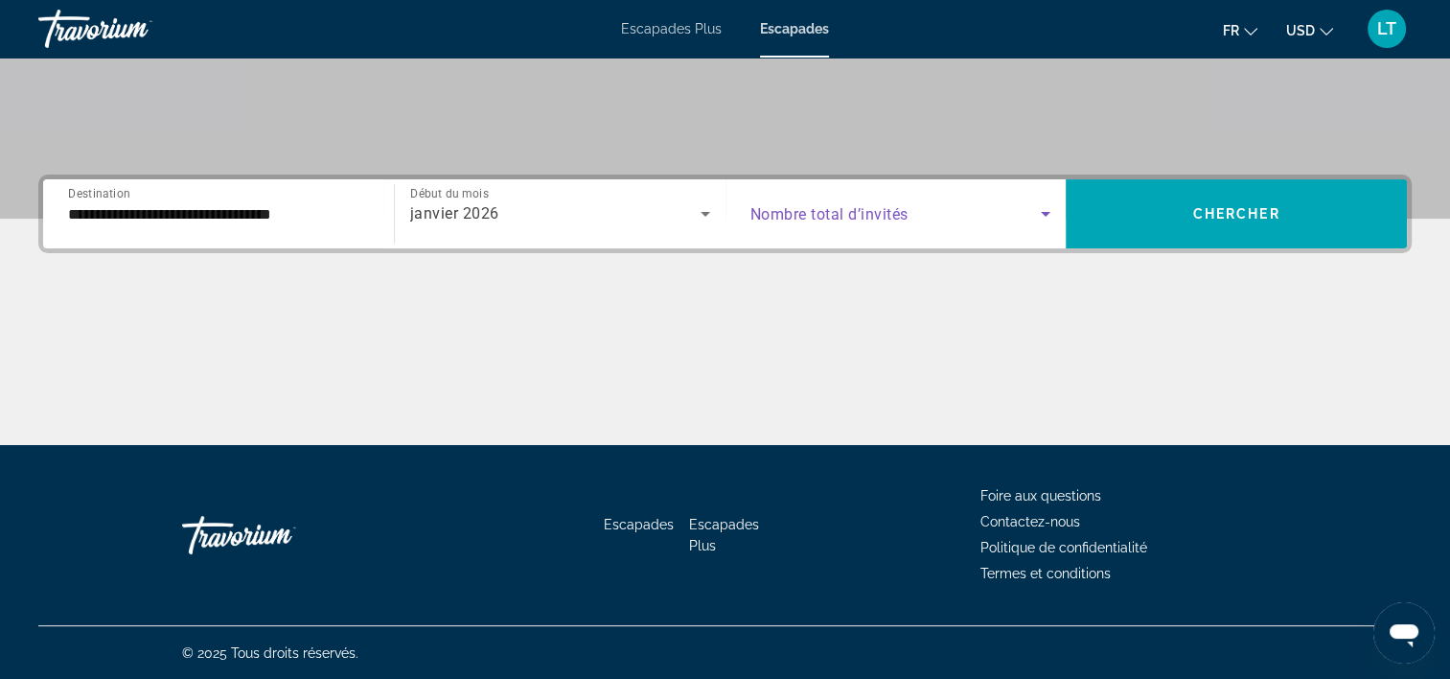
click at [1047, 212] on icon "Widget de recherche" at bounding box center [1046, 214] width 10 height 5
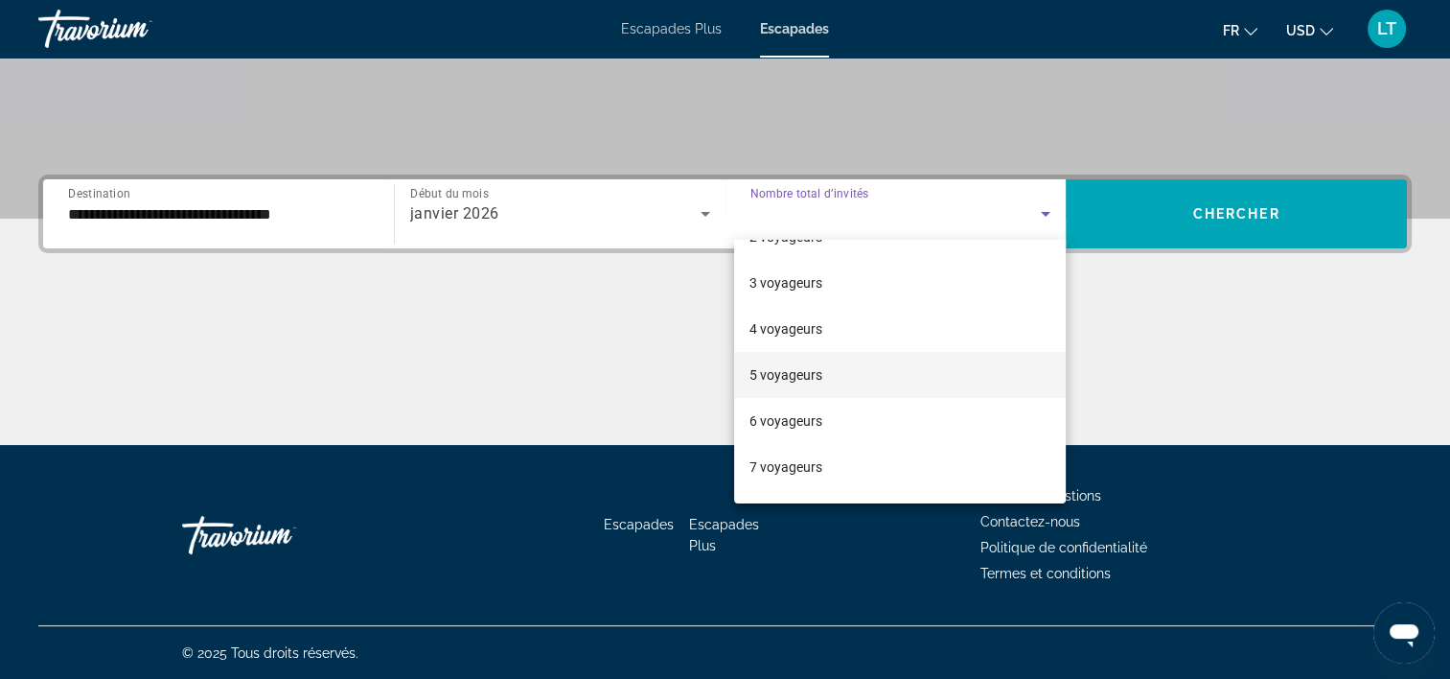
scroll to position [192, 0]
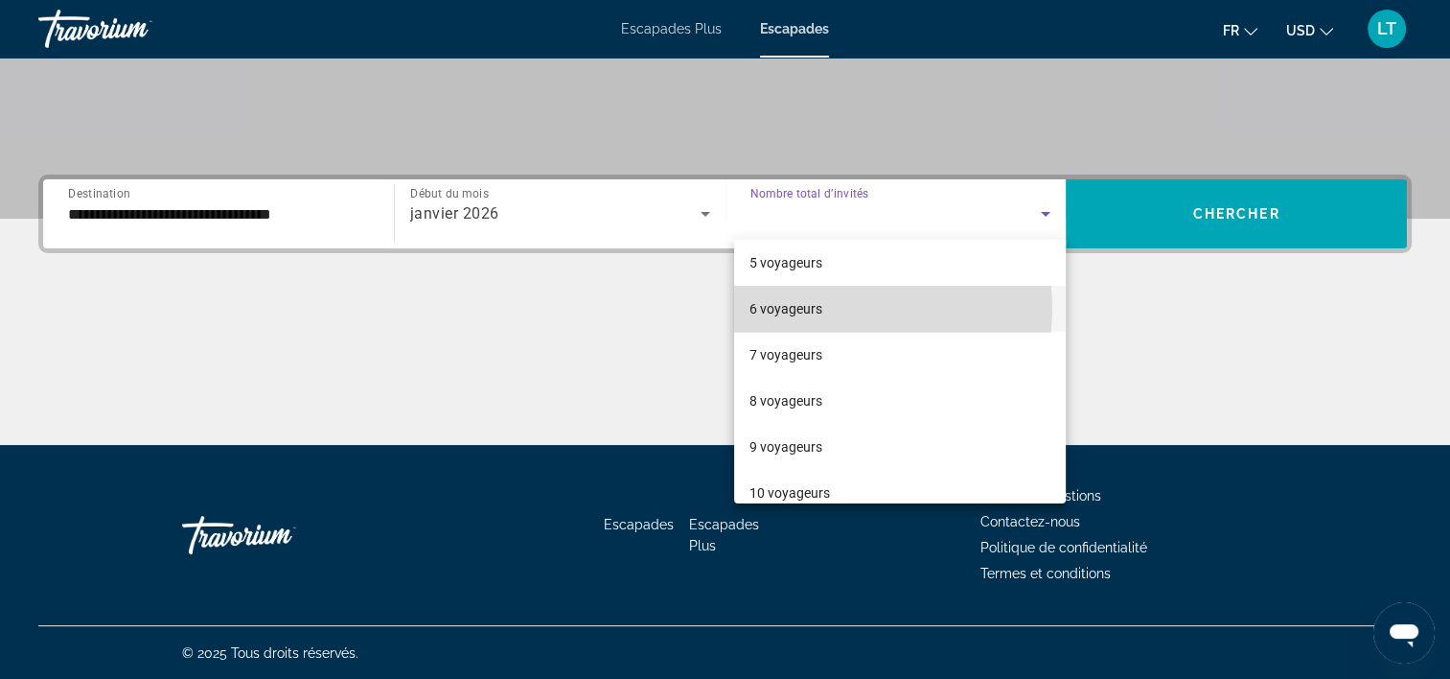
click at [816, 308] on font "6 voyageurs" at bounding box center [786, 308] width 73 height 15
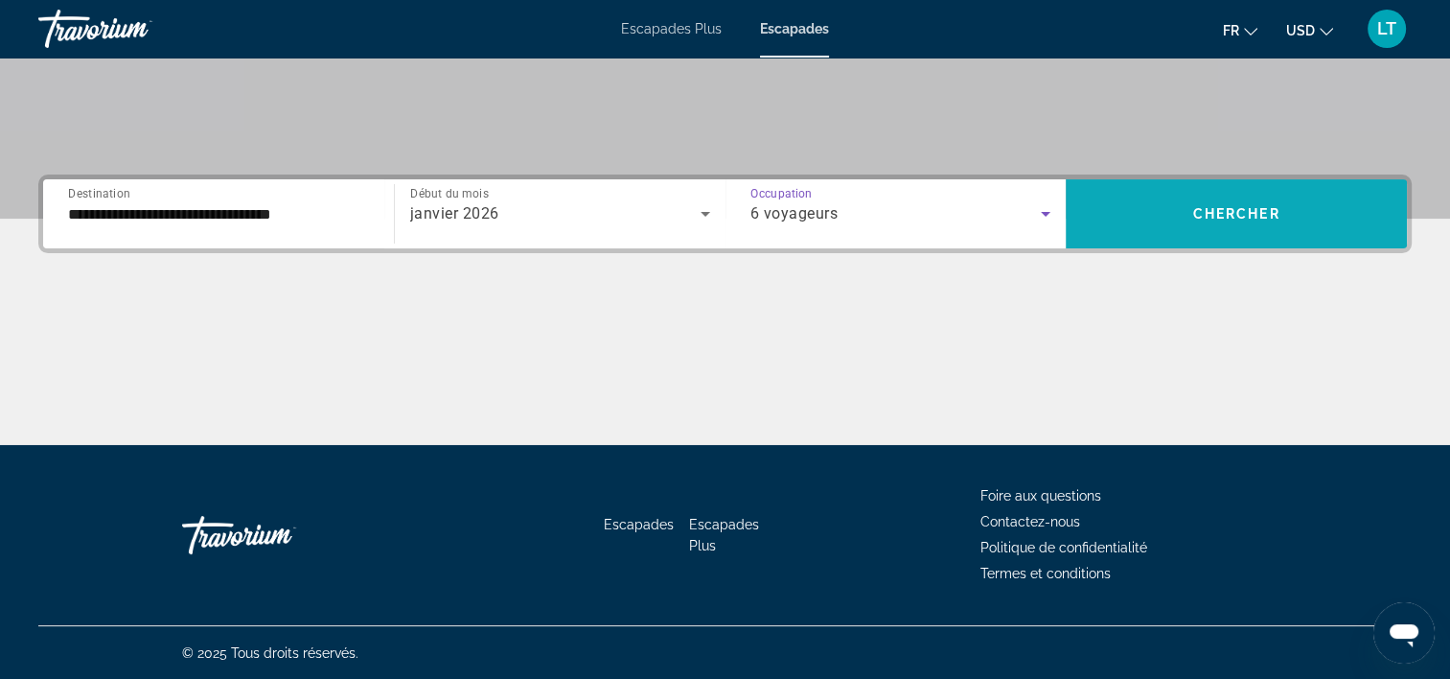
click at [1223, 218] on span "Chercher" at bounding box center [1236, 213] width 87 height 15
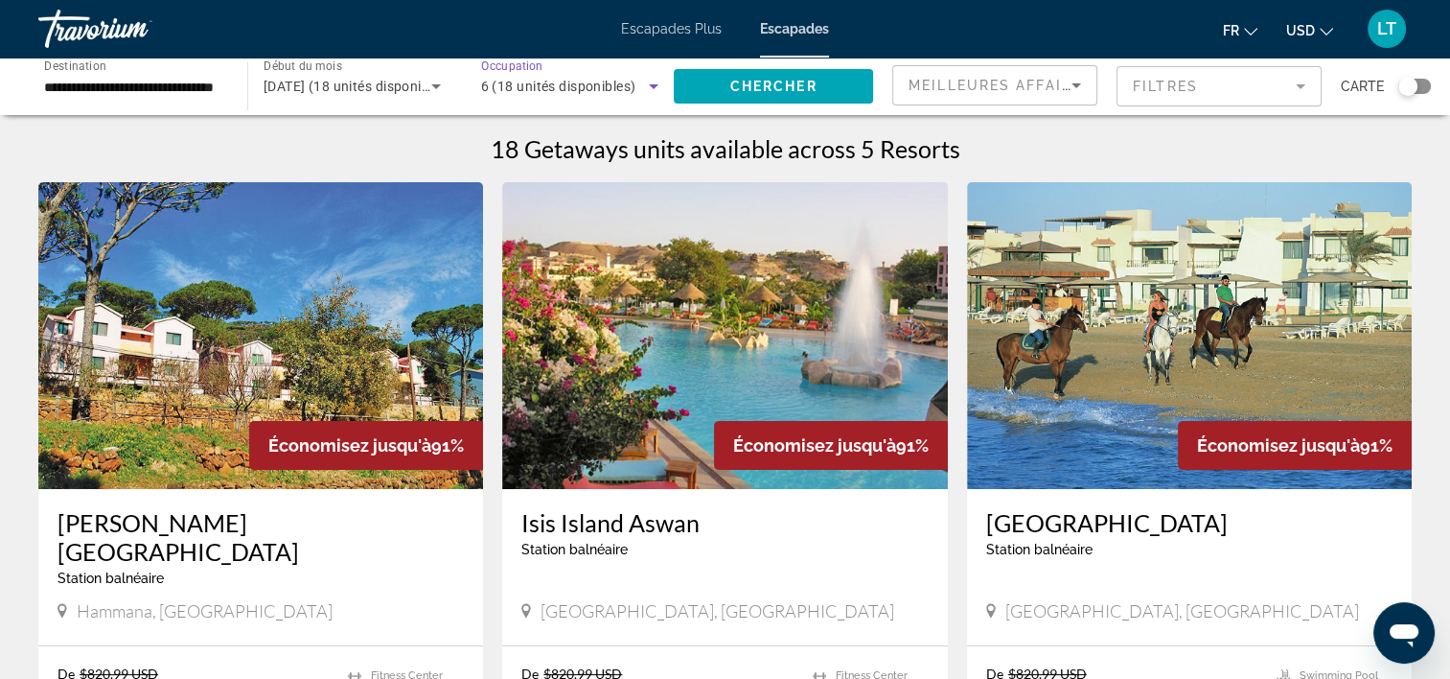
click at [652, 87] on icon "Widget de recherche" at bounding box center [653, 86] width 23 height 23
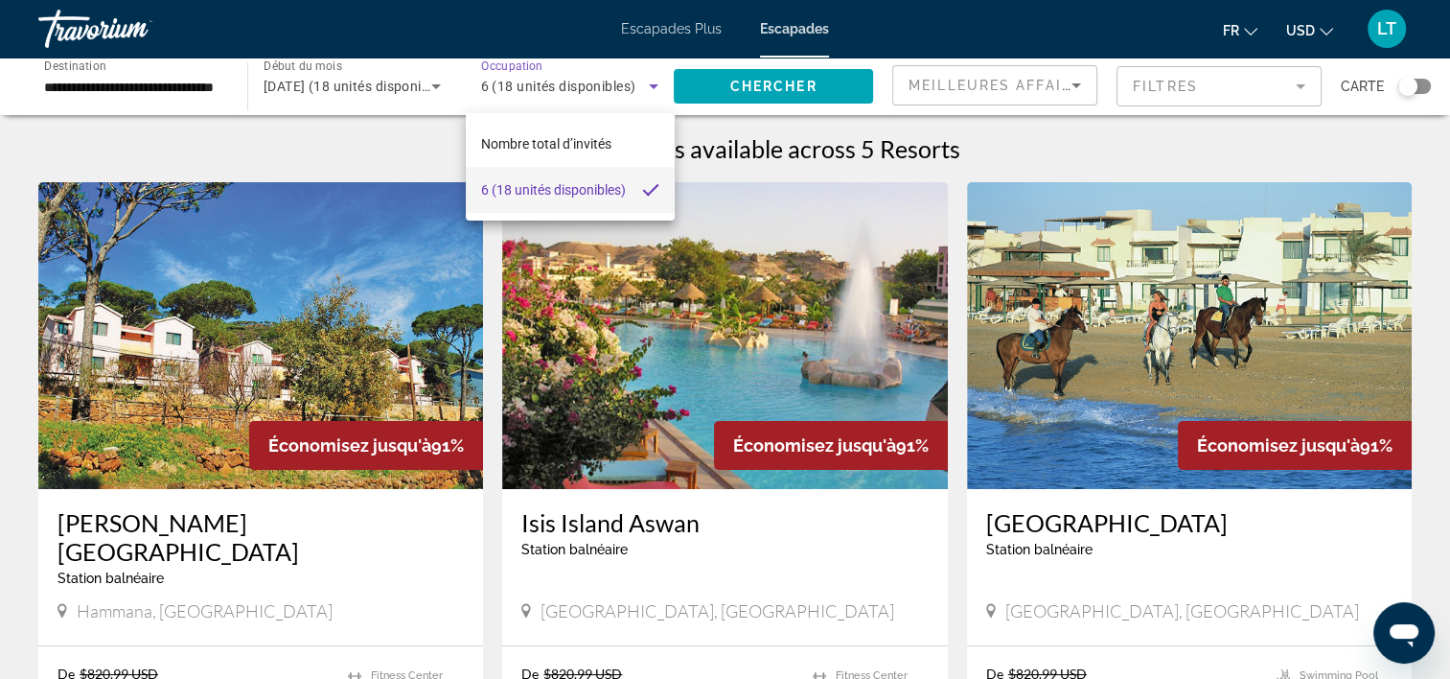
click at [651, 87] on div at bounding box center [725, 339] width 1450 height 679
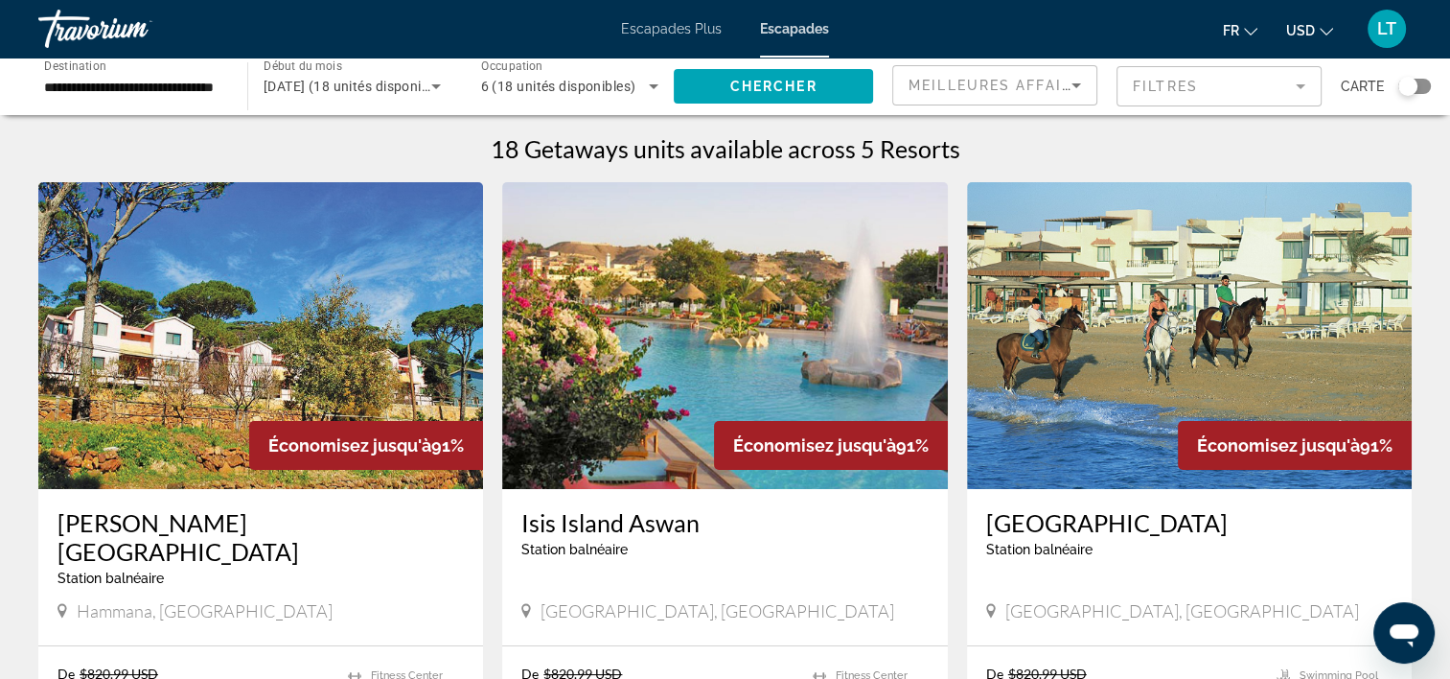
click at [235, 84] on div "**********" at bounding box center [133, 86] width 209 height 55
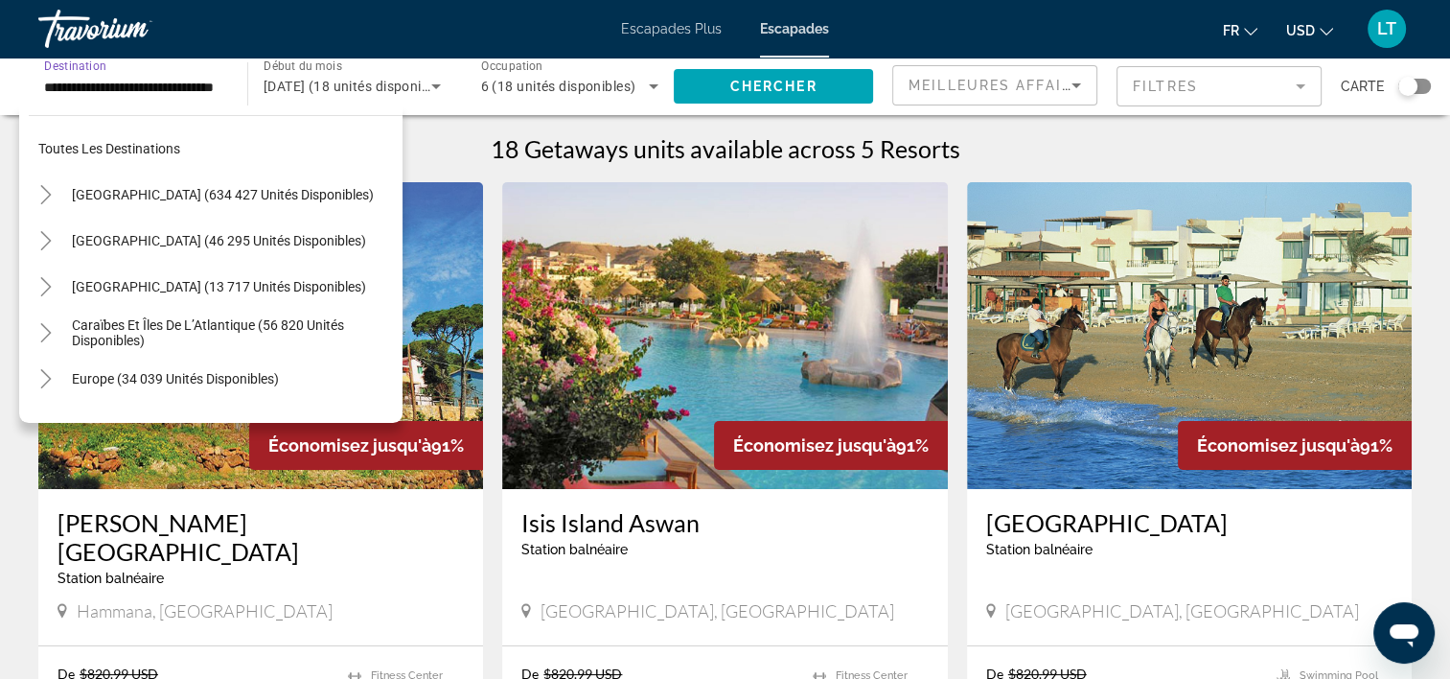
scroll to position [436, 0]
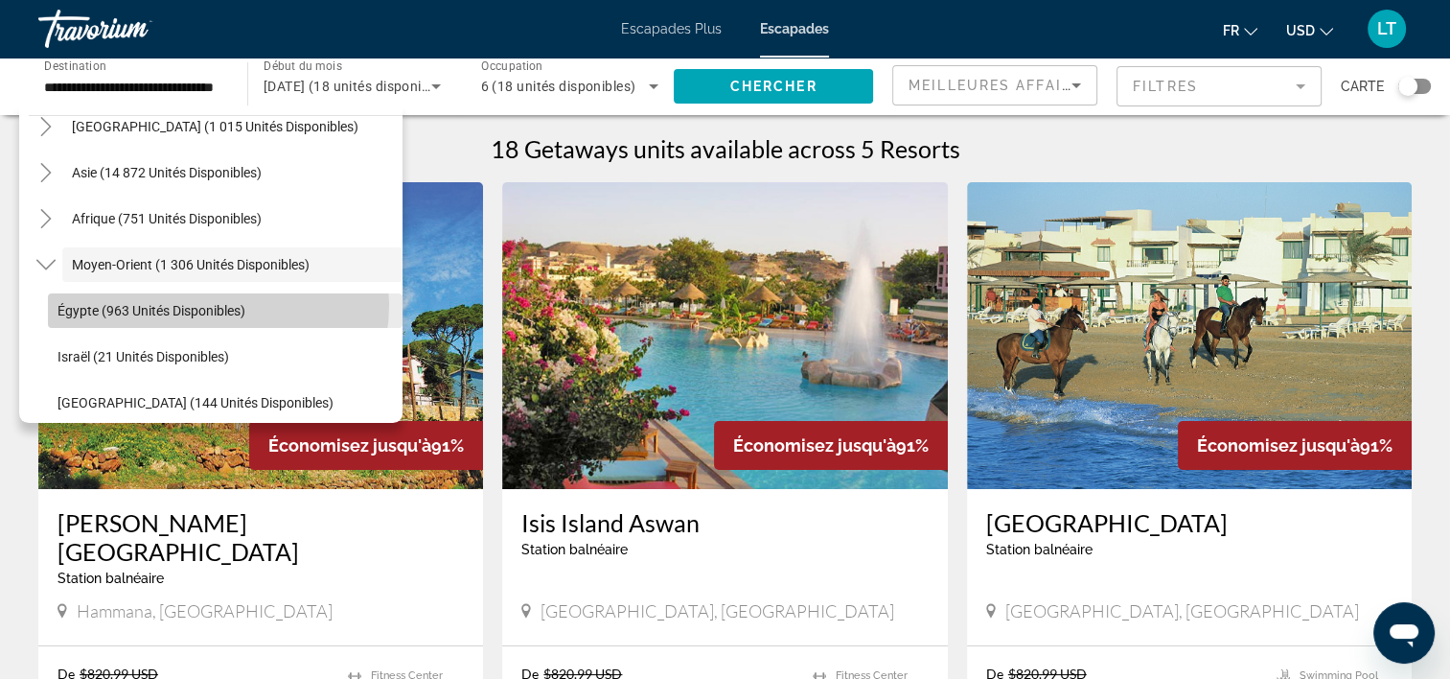
click at [216, 304] on span "Égypte (963 unités disponibles)" at bounding box center [152, 310] width 188 height 15
type input "**********"
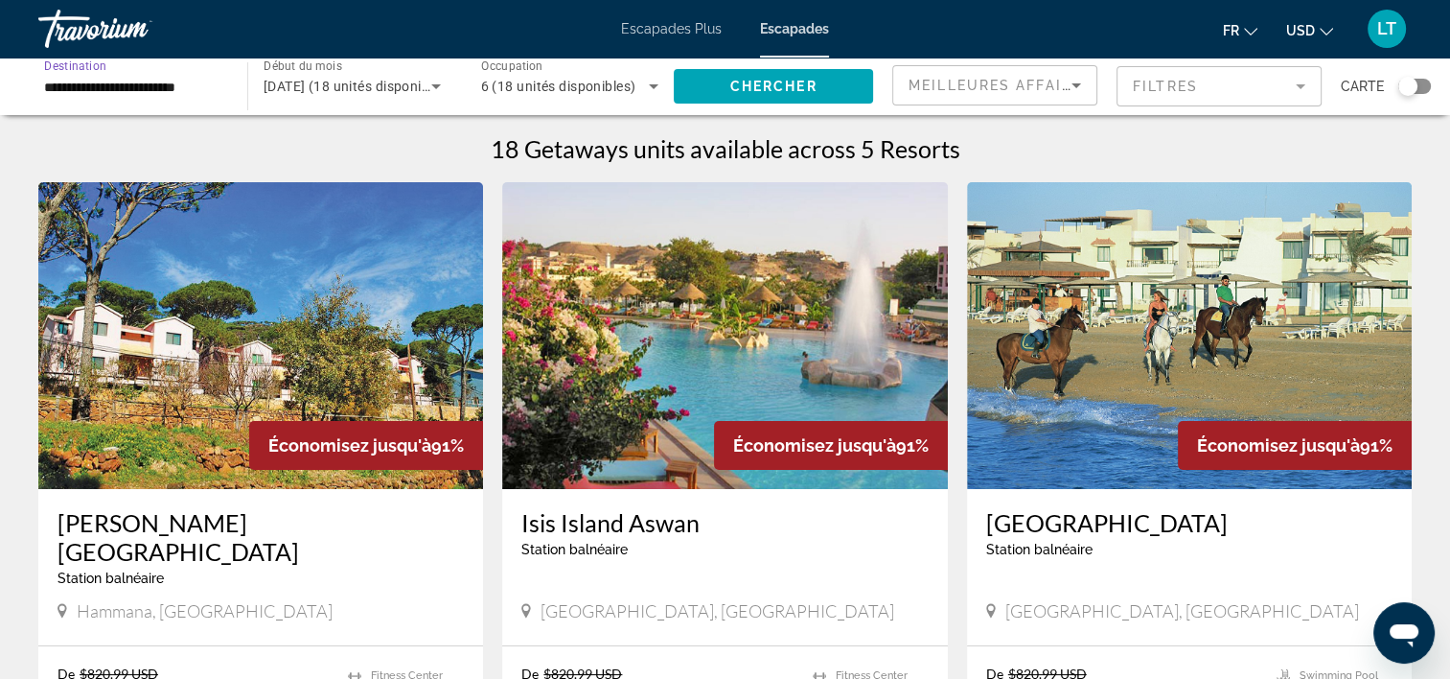
scroll to position [0, 0]
click at [719, 88] on span "Widget de recherche" at bounding box center [773, 86] width 199 height 46
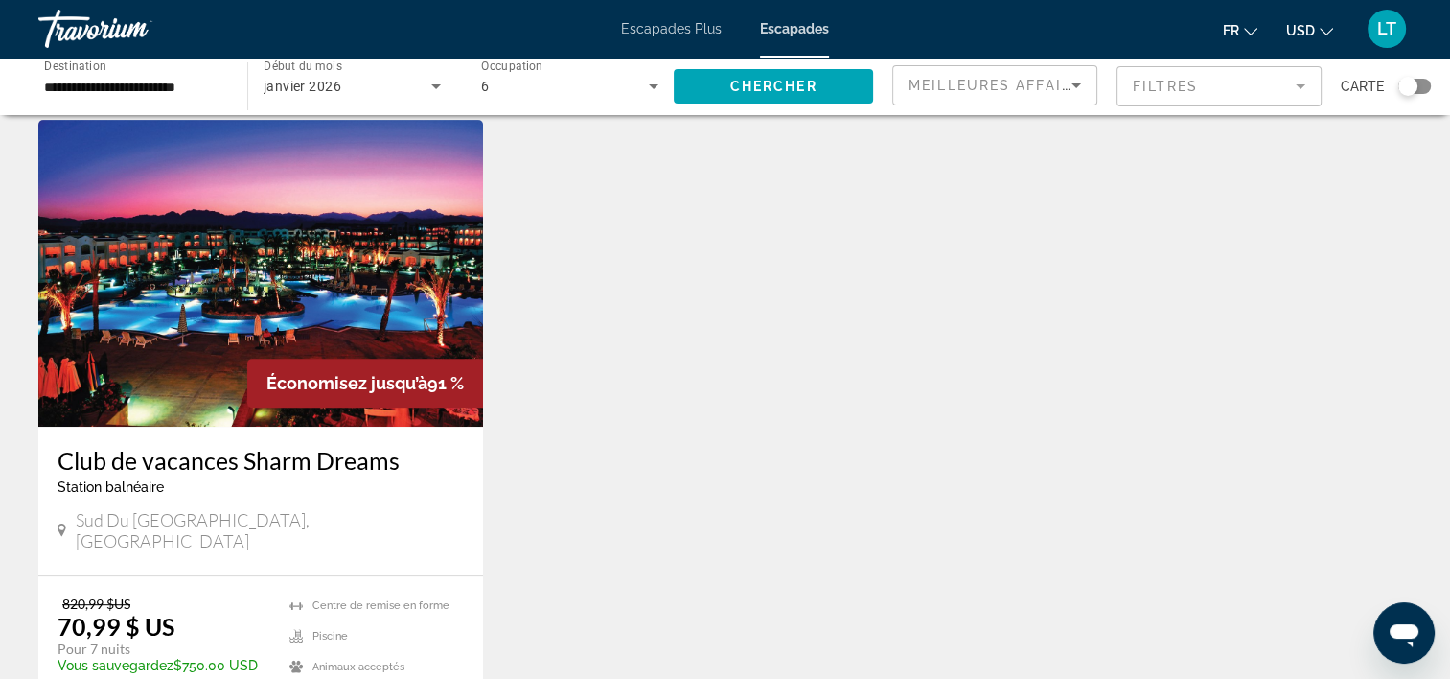
scroll to position [734, 0]
click at [359, 296] on img "Contenu principal" at bounding box center [260, 274] width 445 height 307
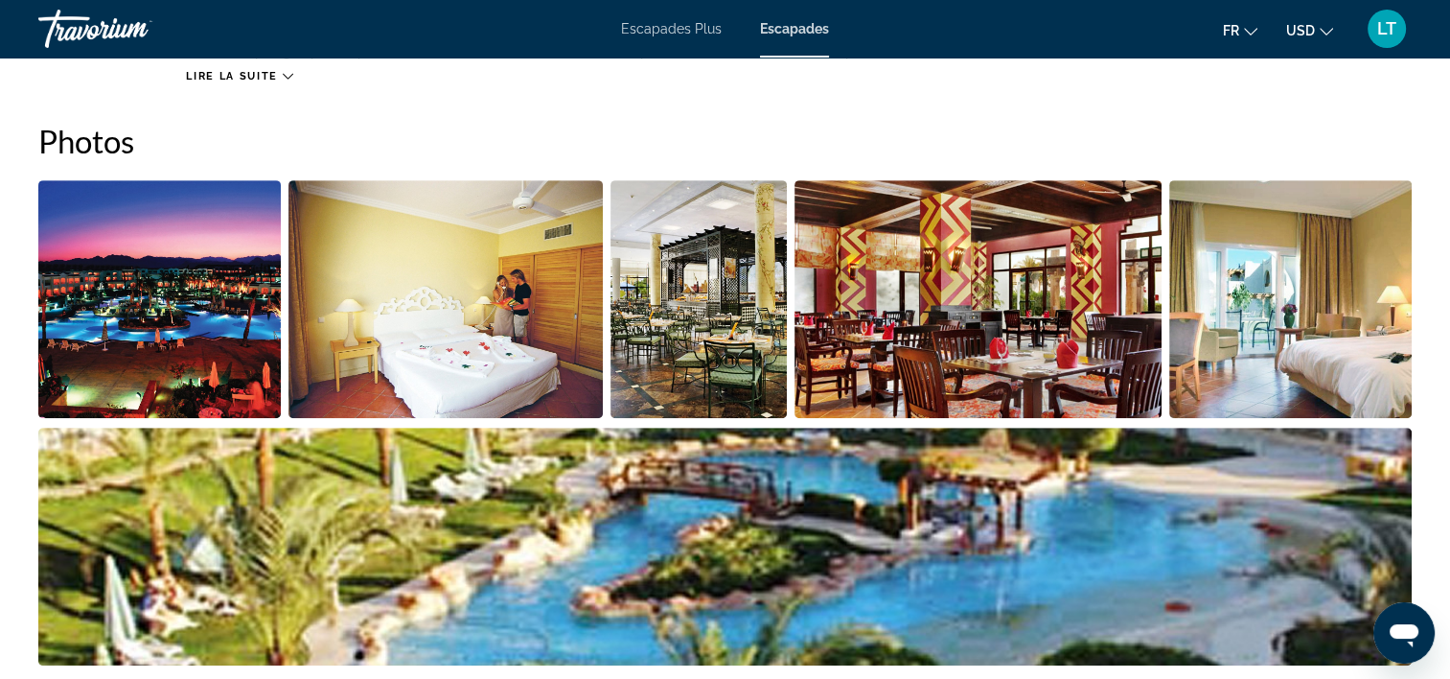
scroll to position [575, 0]
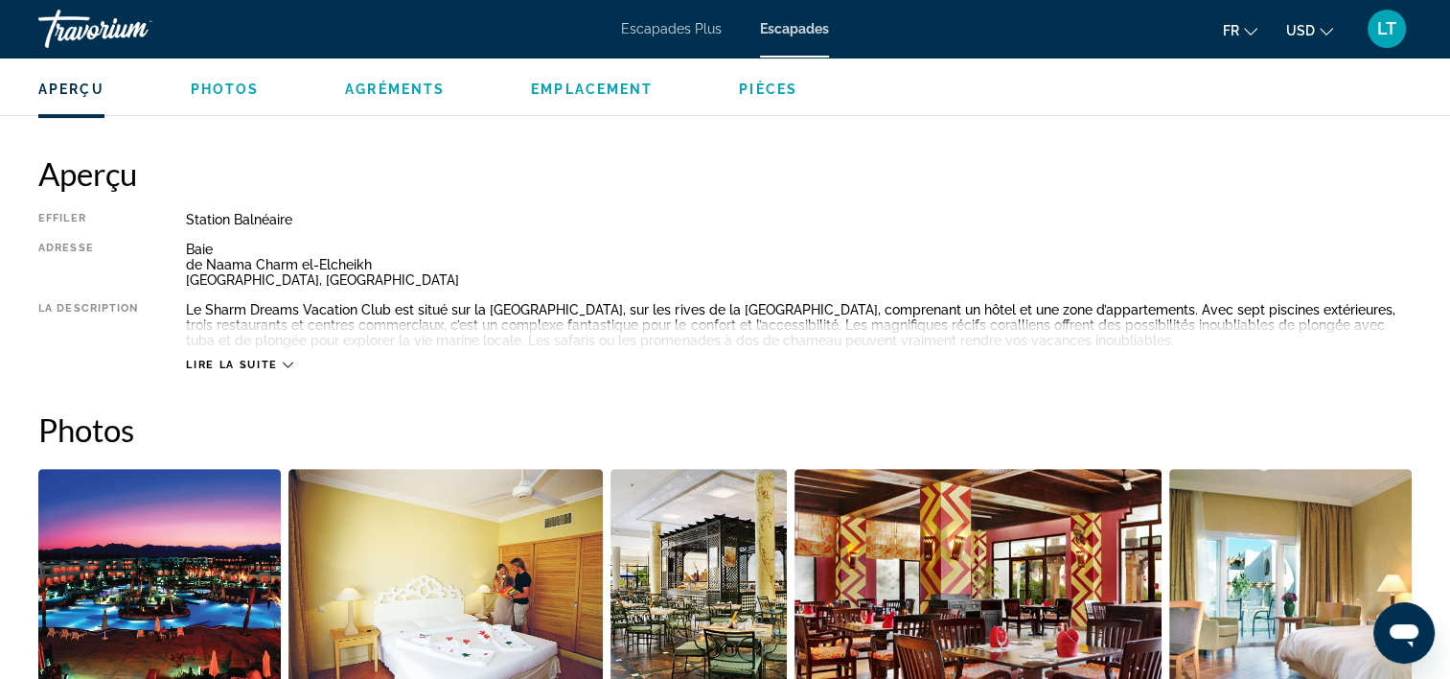
click at [289, 362] on icon "Contenu principal" at bounding box center [288, 364] width 11 height 11
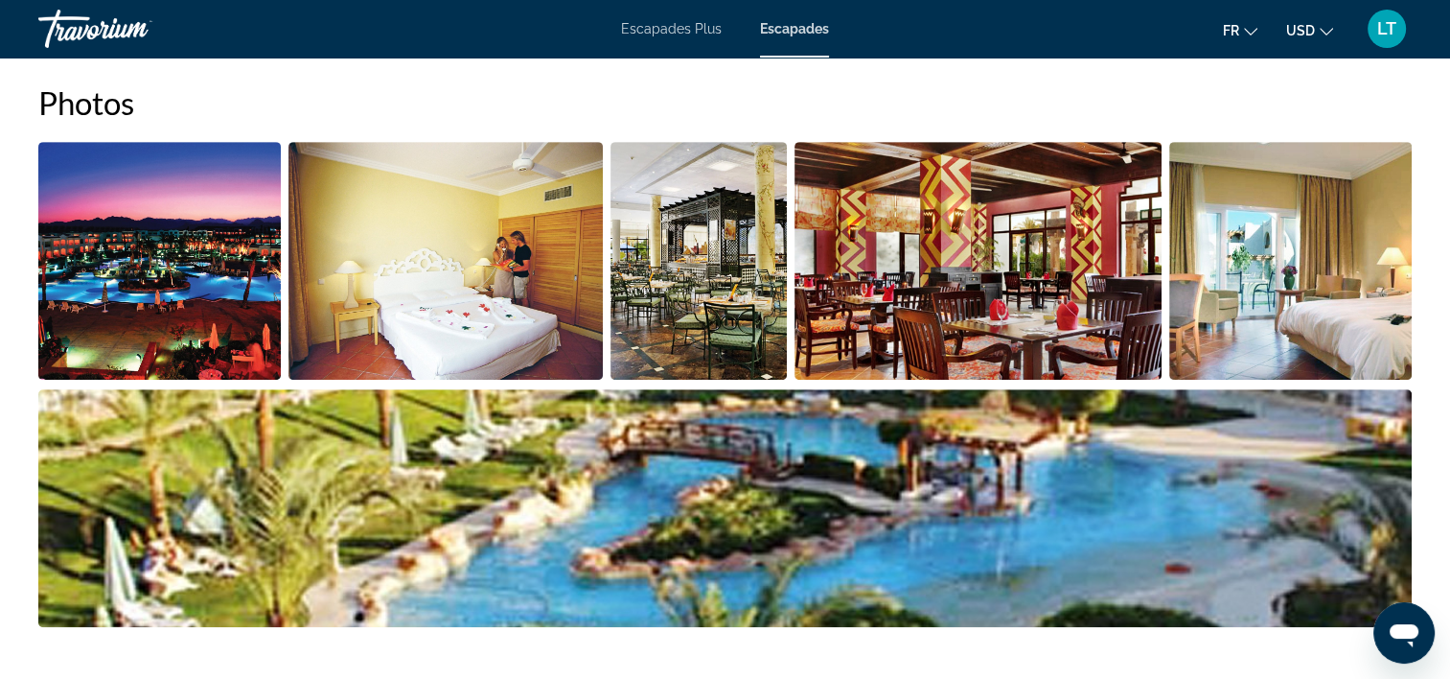
scroll to position [959, 0]
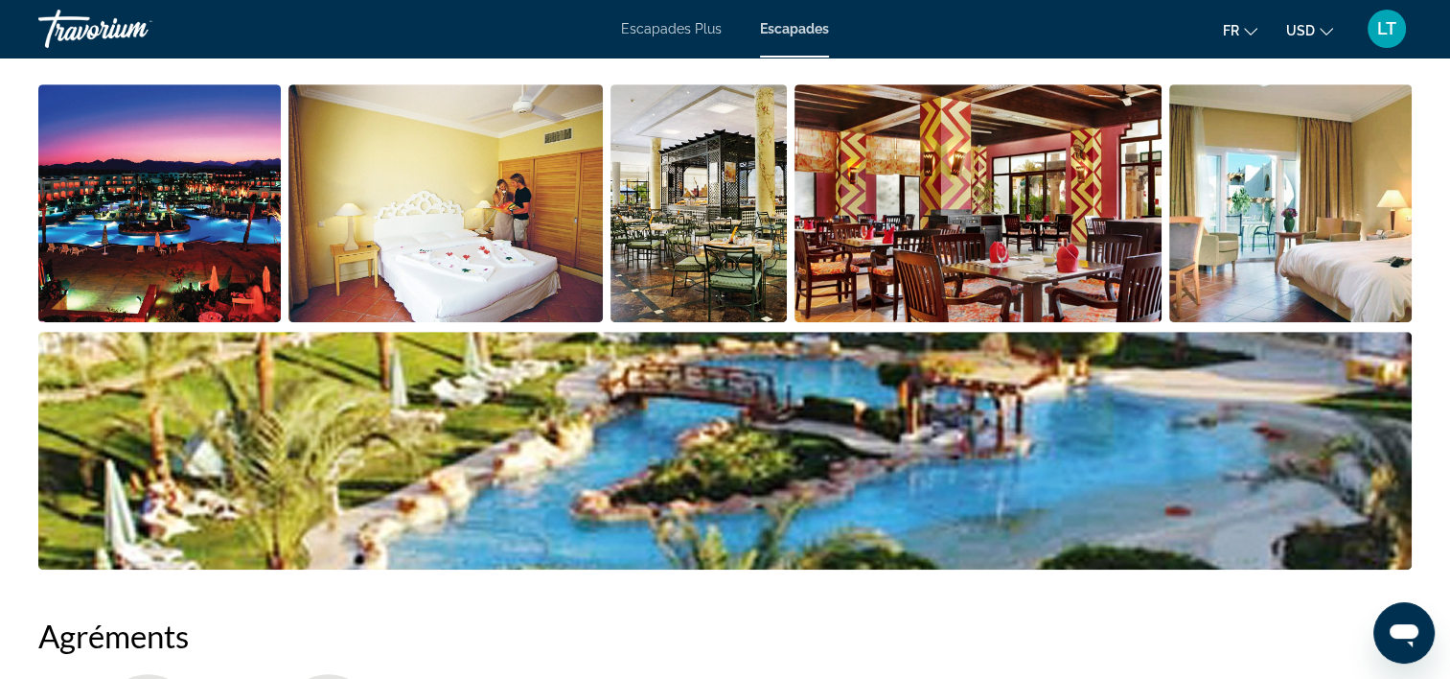
click at [755, 391] on img "Ouvrir le curseur d’image en plein écran" at bounding box center [725, 451] width 1374 height 238
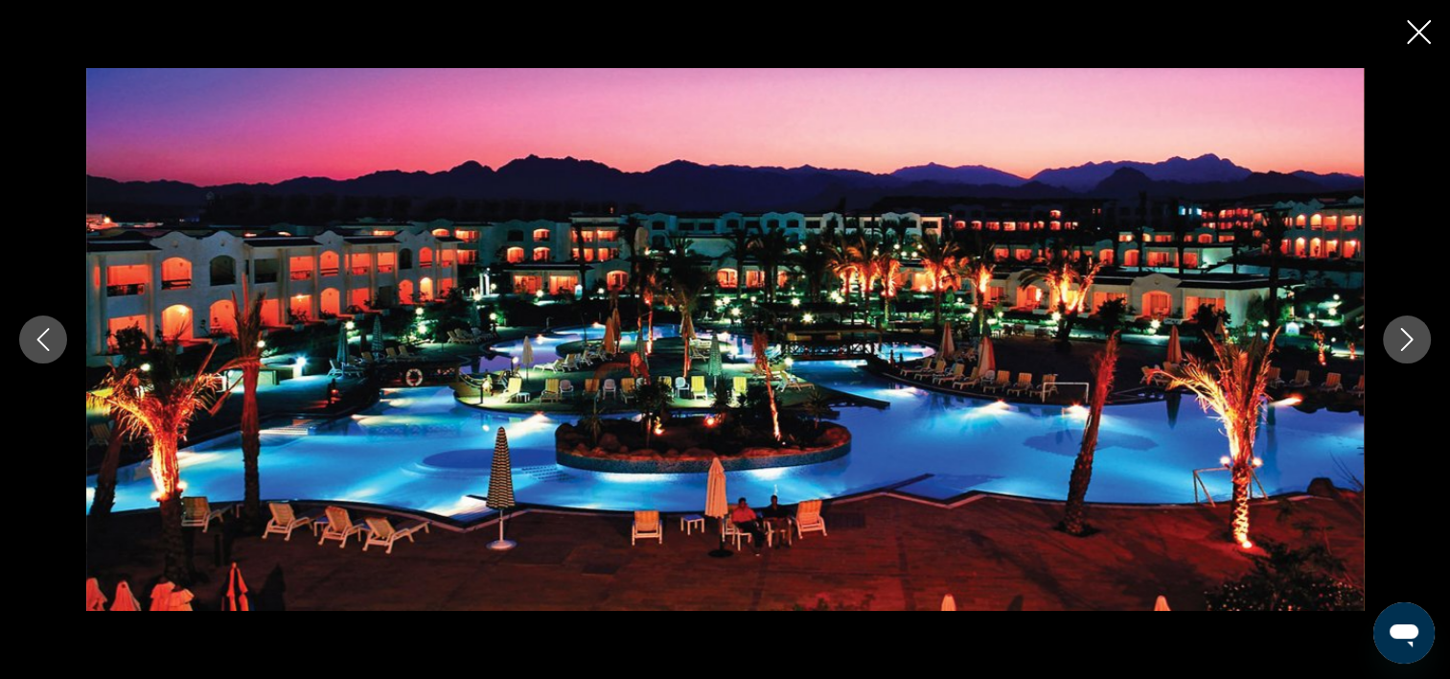
click at [1413, 338] on button "Image suivante" at bounding box center [1407, 339] width 48 height 48
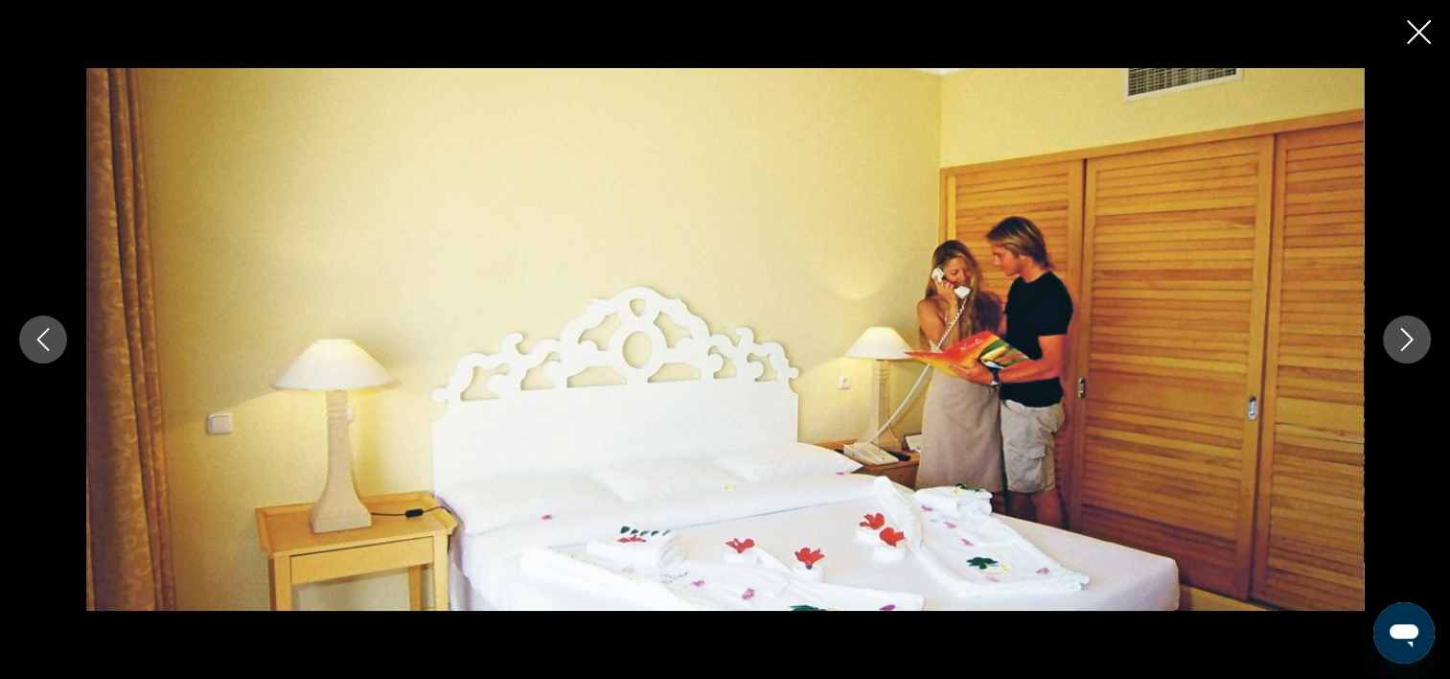
click at [1404, 341] on icon "Image suivante" at bounding box center [1407, 339] width 23 height 23
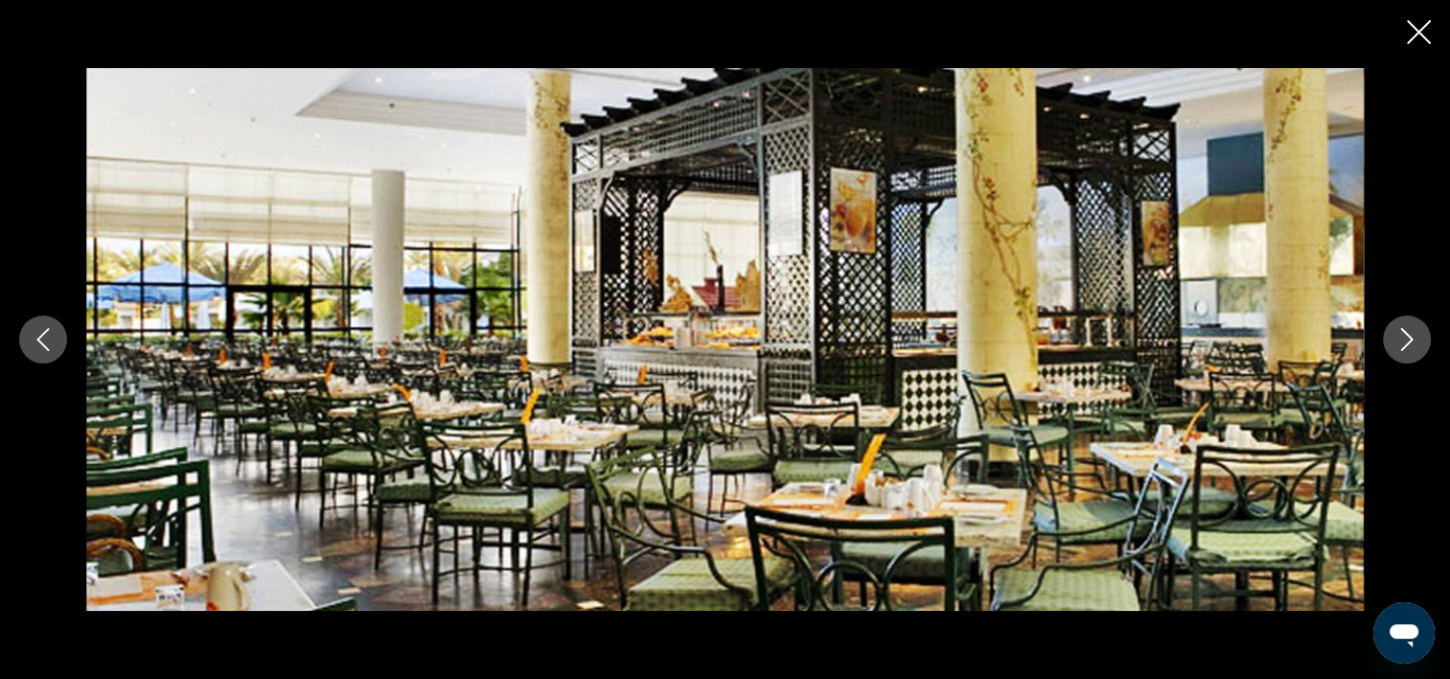
click at [1404, 341] on icon "Image suivante" at bounding box center [1407, 339] width 23 height 23
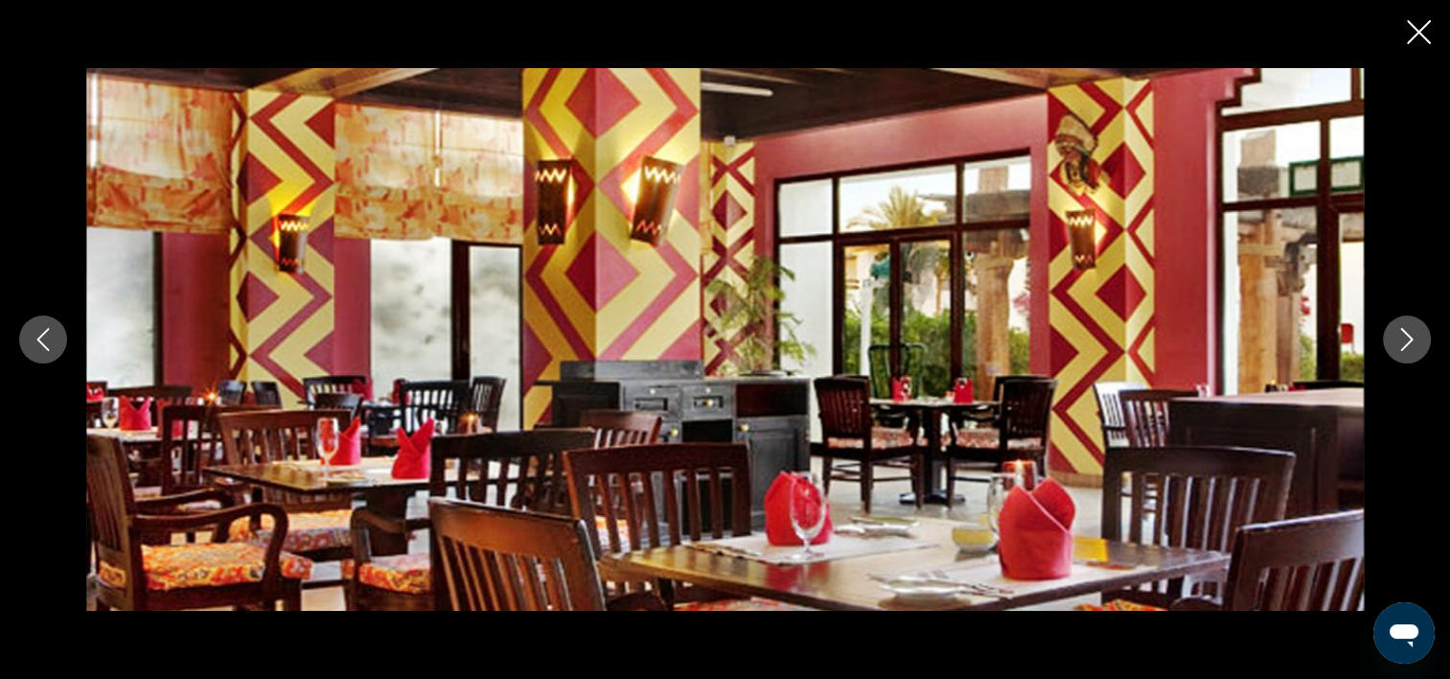
click at [1403, 341] on icon "Image suivante" at bounding box center [1407, 339] width 23 height 23
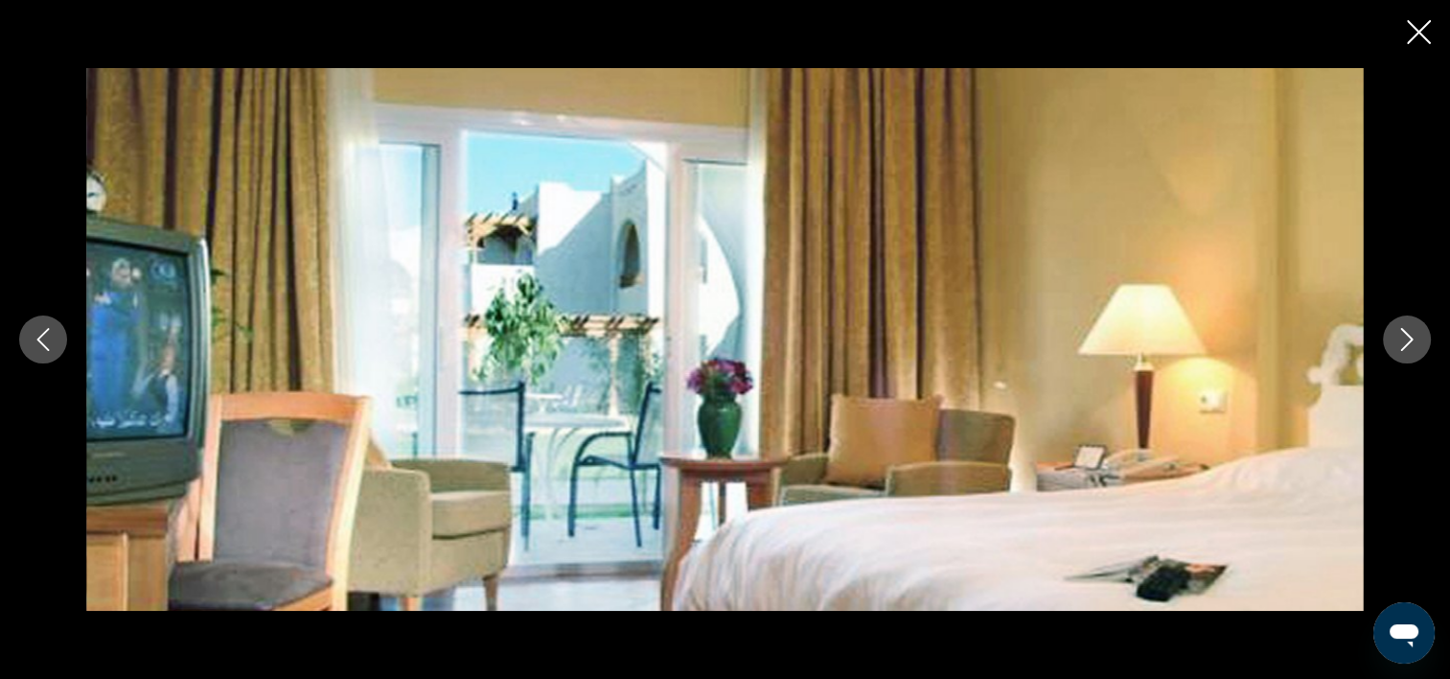
click at [1402, 346] on icon "Image suivante" at bounding box center [1407, 339] width 23 height 23
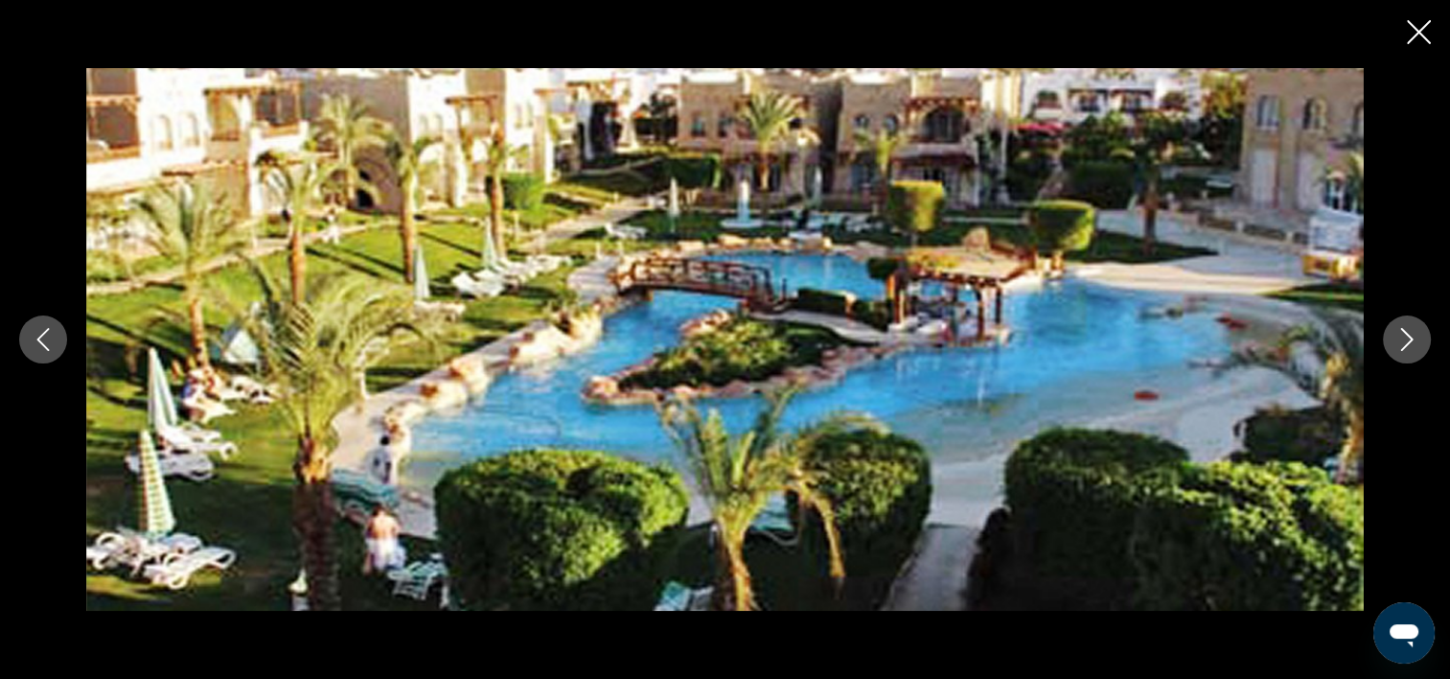
click at [1400, 345] on icon "Image suivante" at bounding box center [1407, 339] width 23 height 23
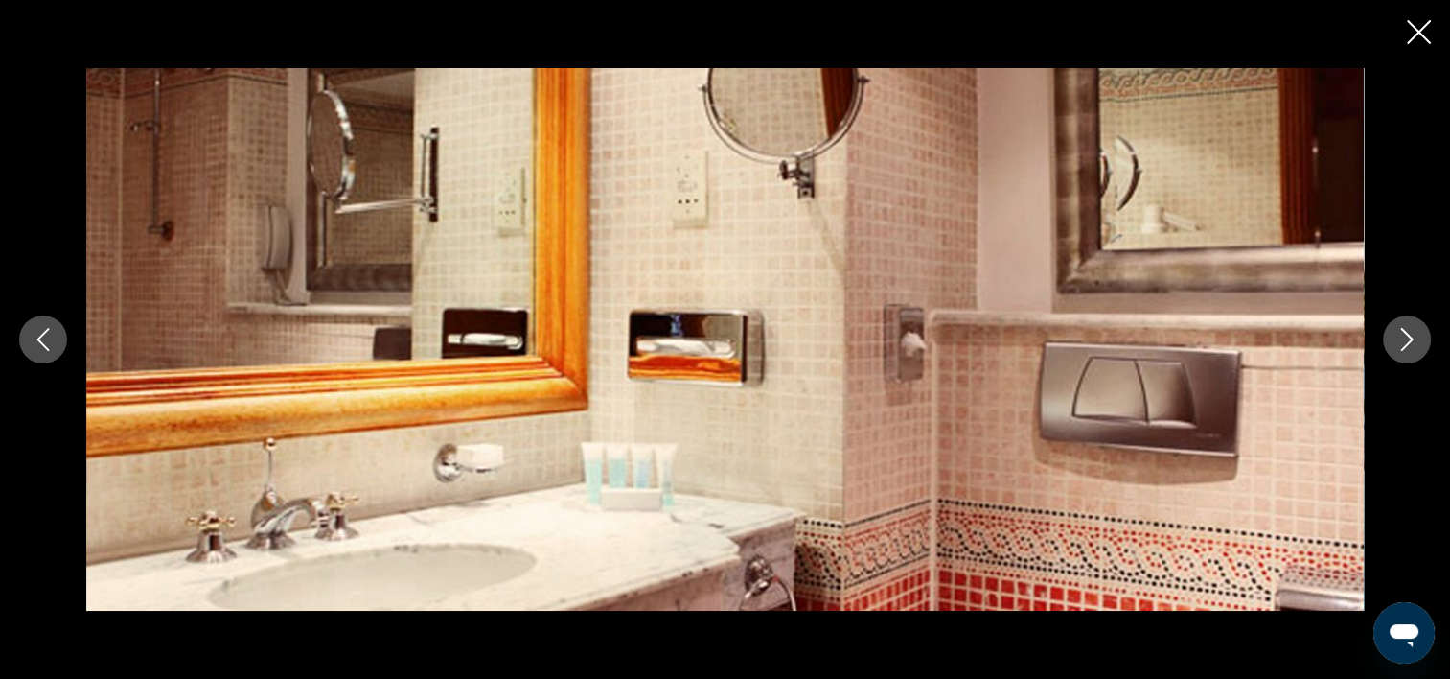
click at [1421, 31] on icon "Fermer le diaporama" at bounding box center [1419, 32] width 24 height 24
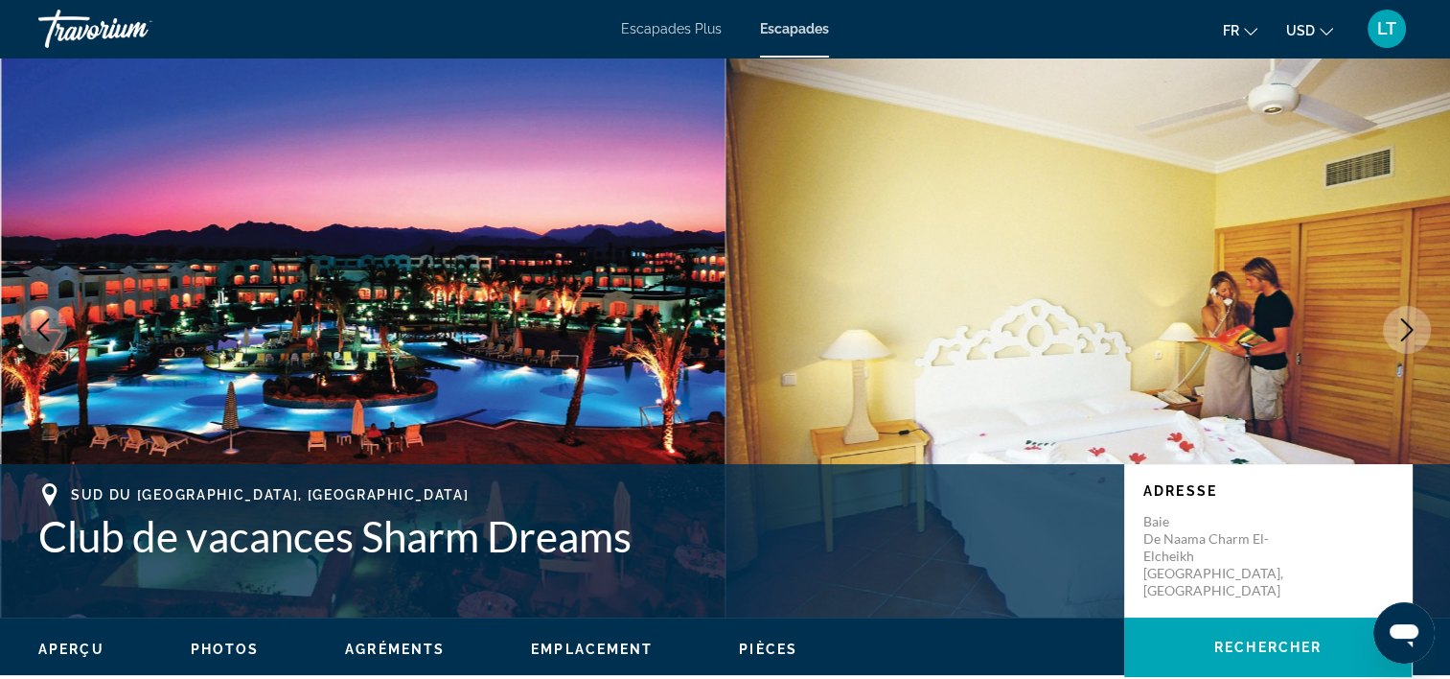
scroll to position [0, 0]
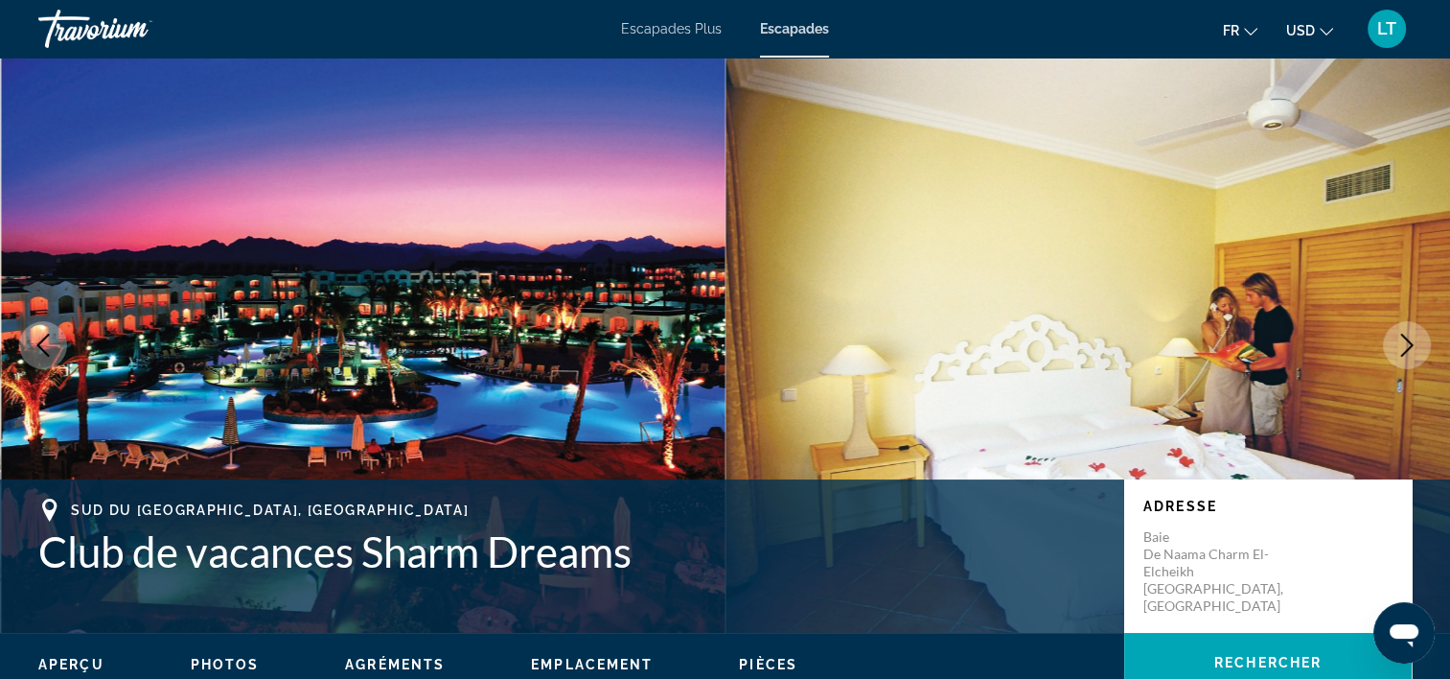
click at [656, 27] on span "Escapades Plus" at bounding box center [671, 28] width 101 height 15
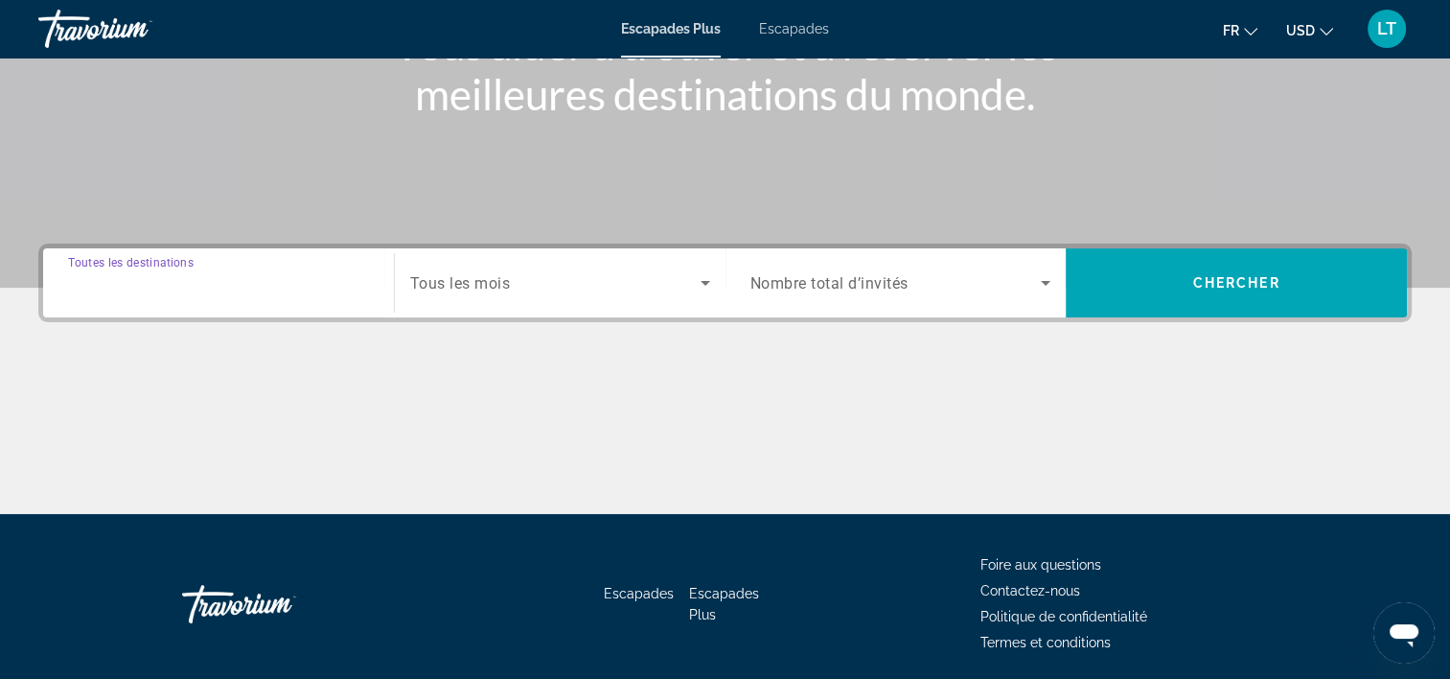
click at [281, 288] on input "Destination Toutes les destinations" at bounding box center [218, 283] width 301 height 23
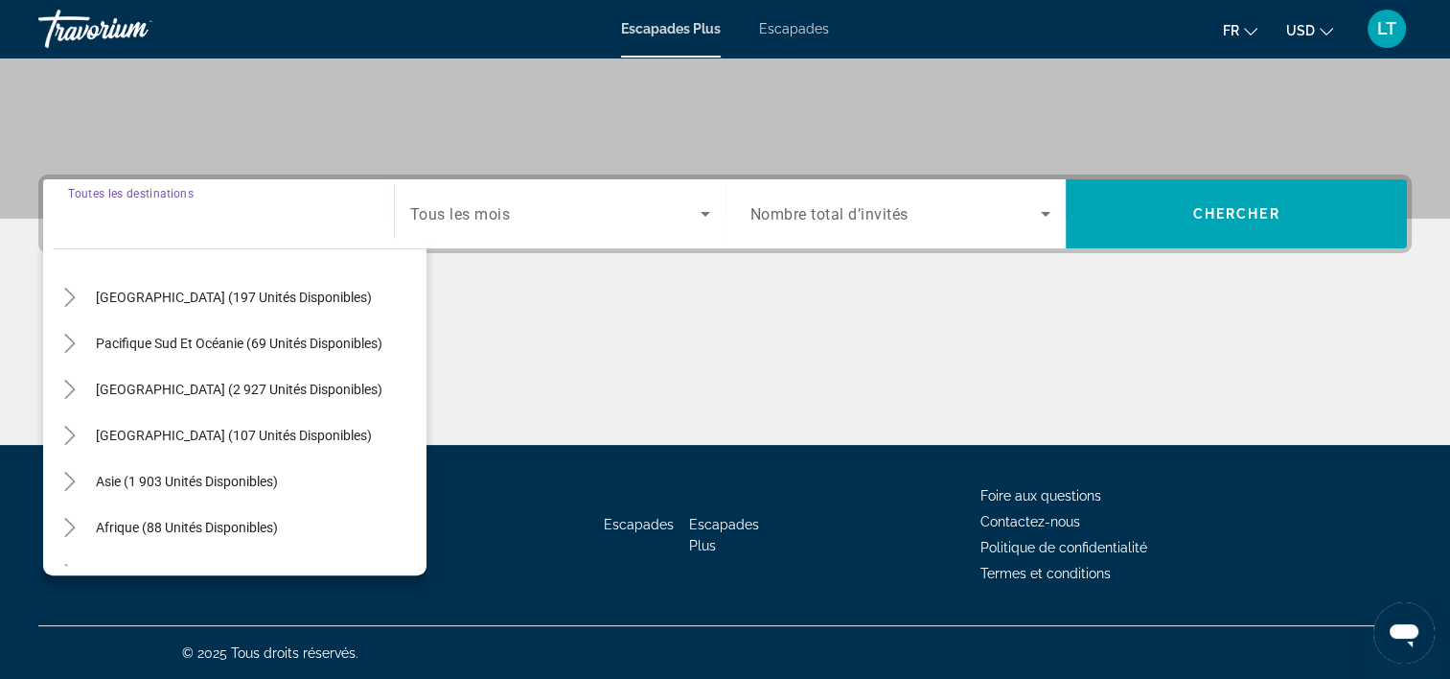
scroll to position [311, 0]
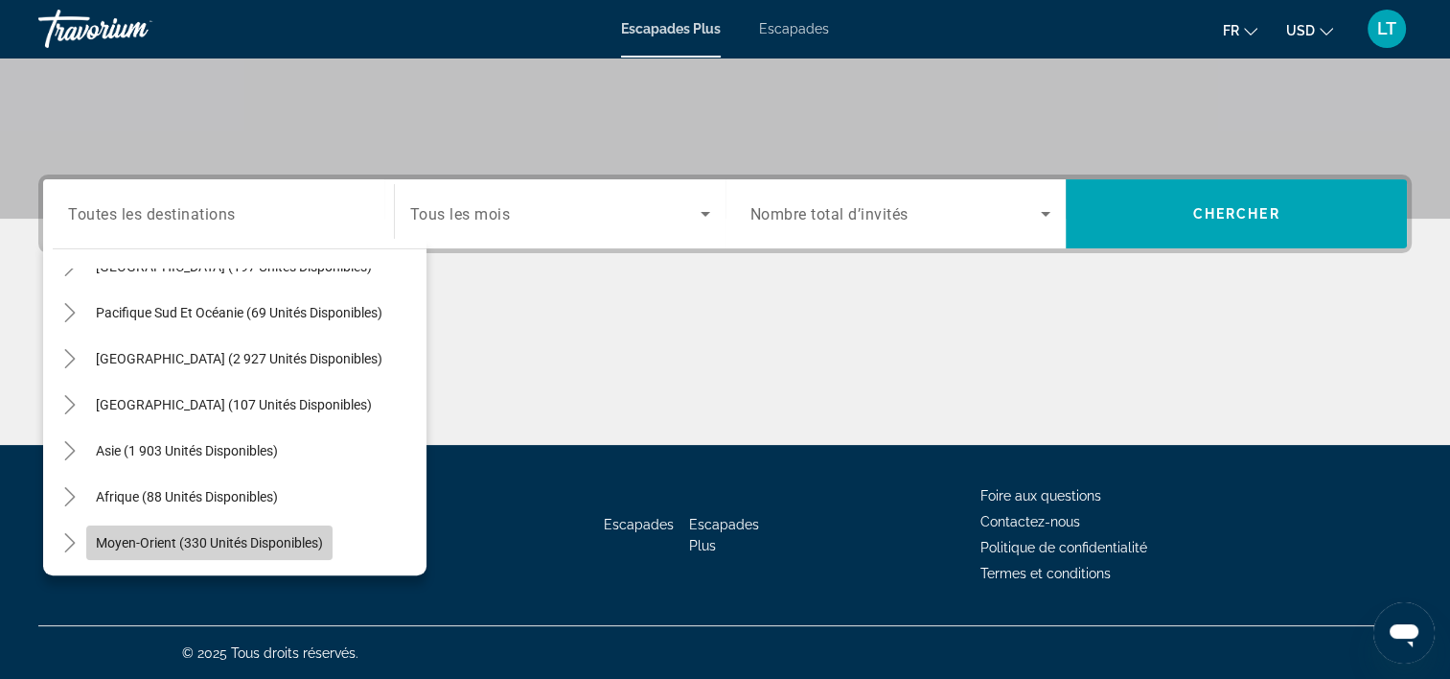
click at [217, 546] on span "Moyen-Orient (330 unités disponibles)" at bounding box center [209, 542] width 227 height 15
type input "**********"
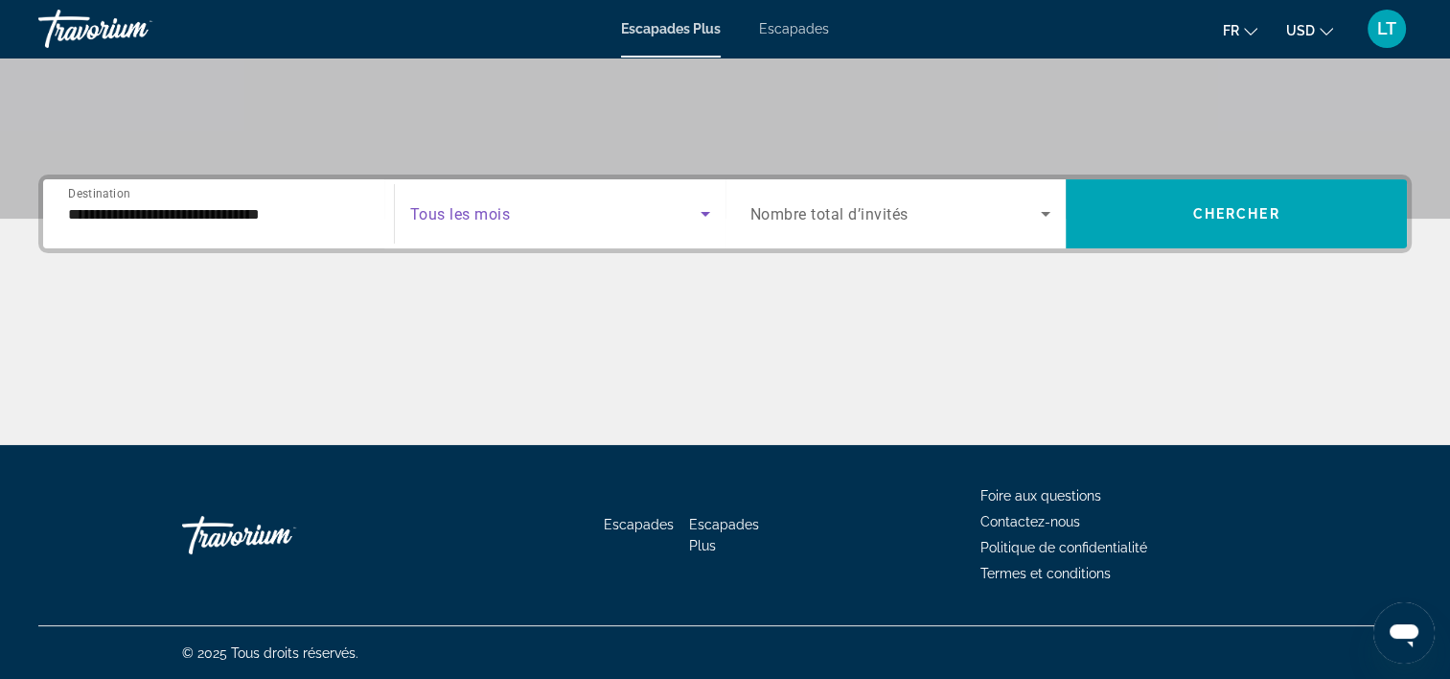
click at [704, 213] on icon "Widget de recherche" at bounding box center [706, 214] width 10 height 5
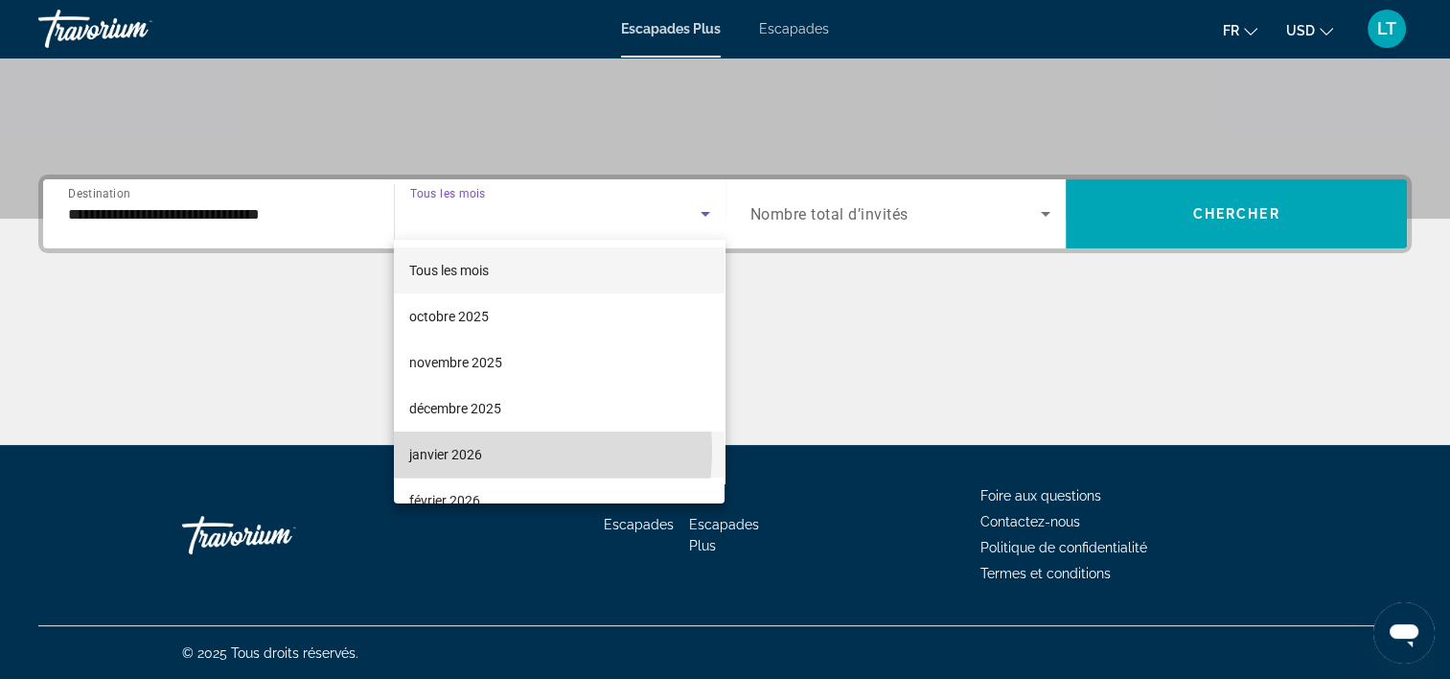
click at [495, 452] on mat-option "janvier 2026" at bounding box center [559, 454] width 331 height 46
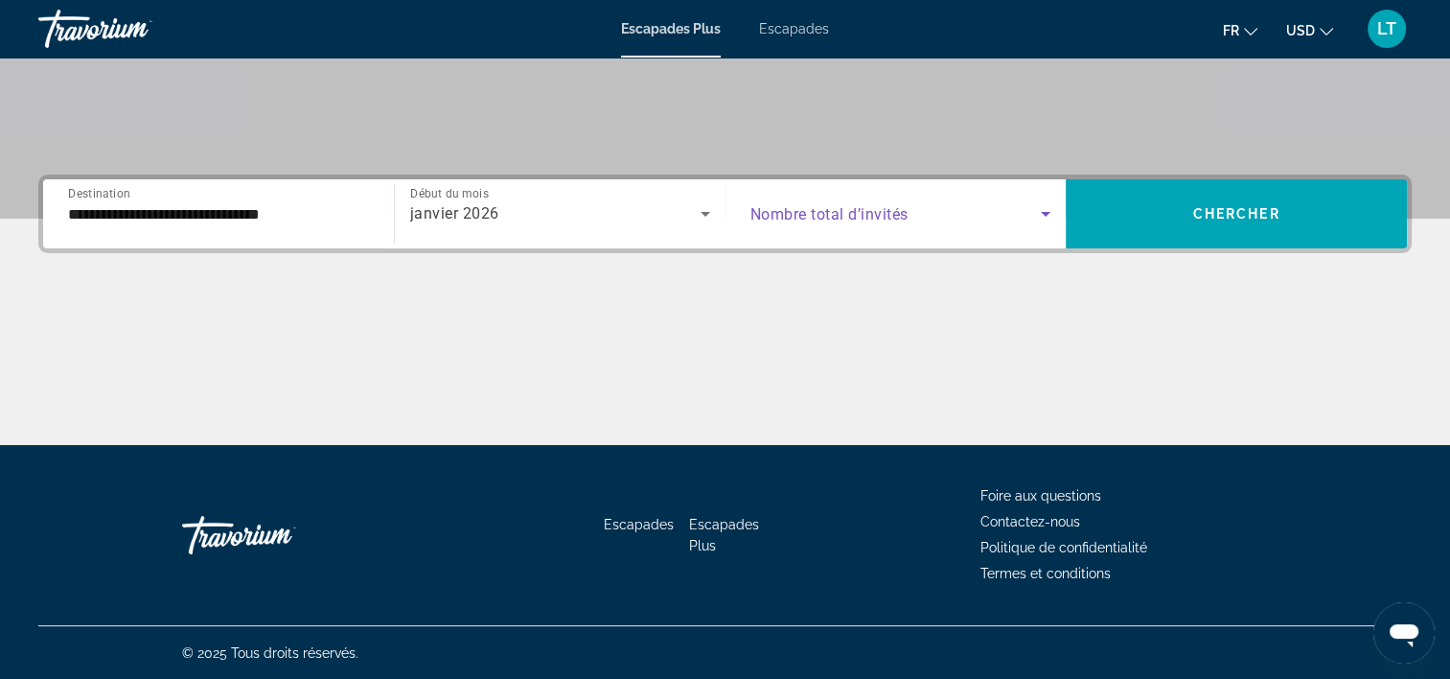
click at [1040, 213] on icon "Widget de recherche" at bounding box center [1045, 213] width 23 height 23
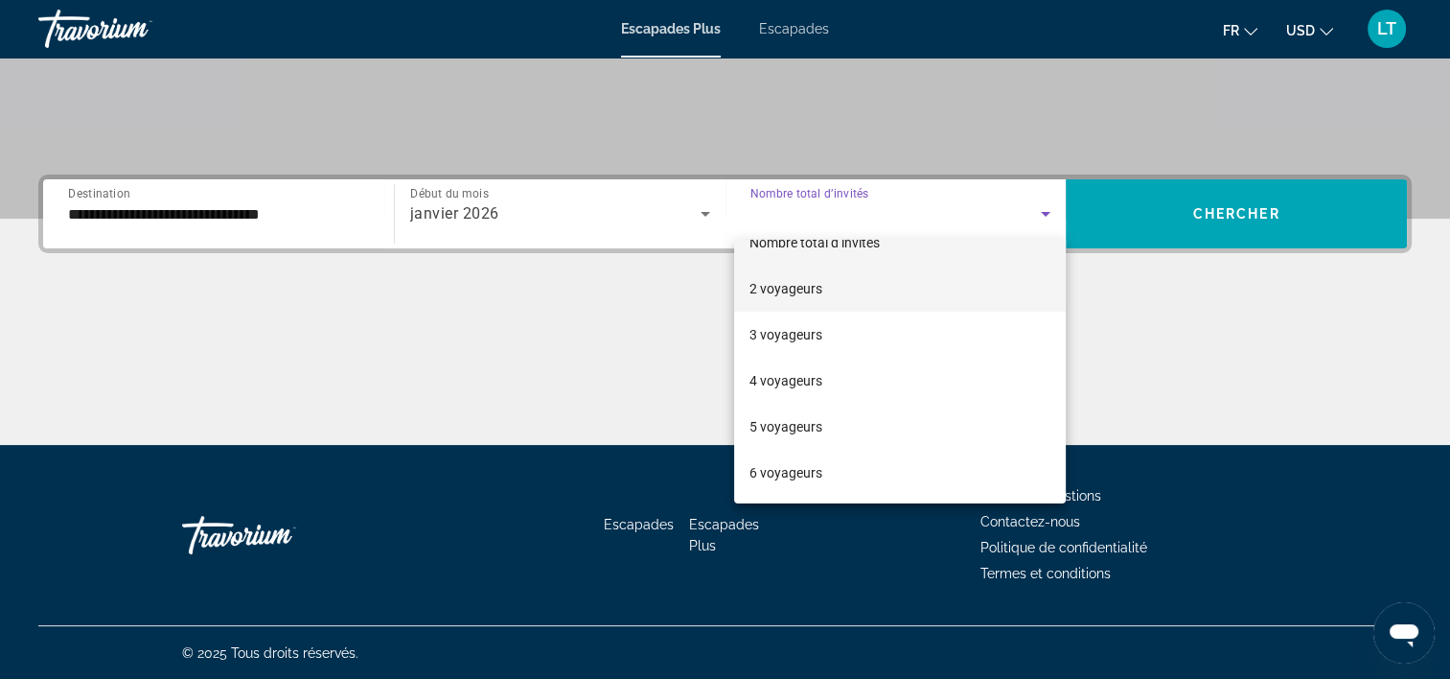
scroll to position [0, 0]
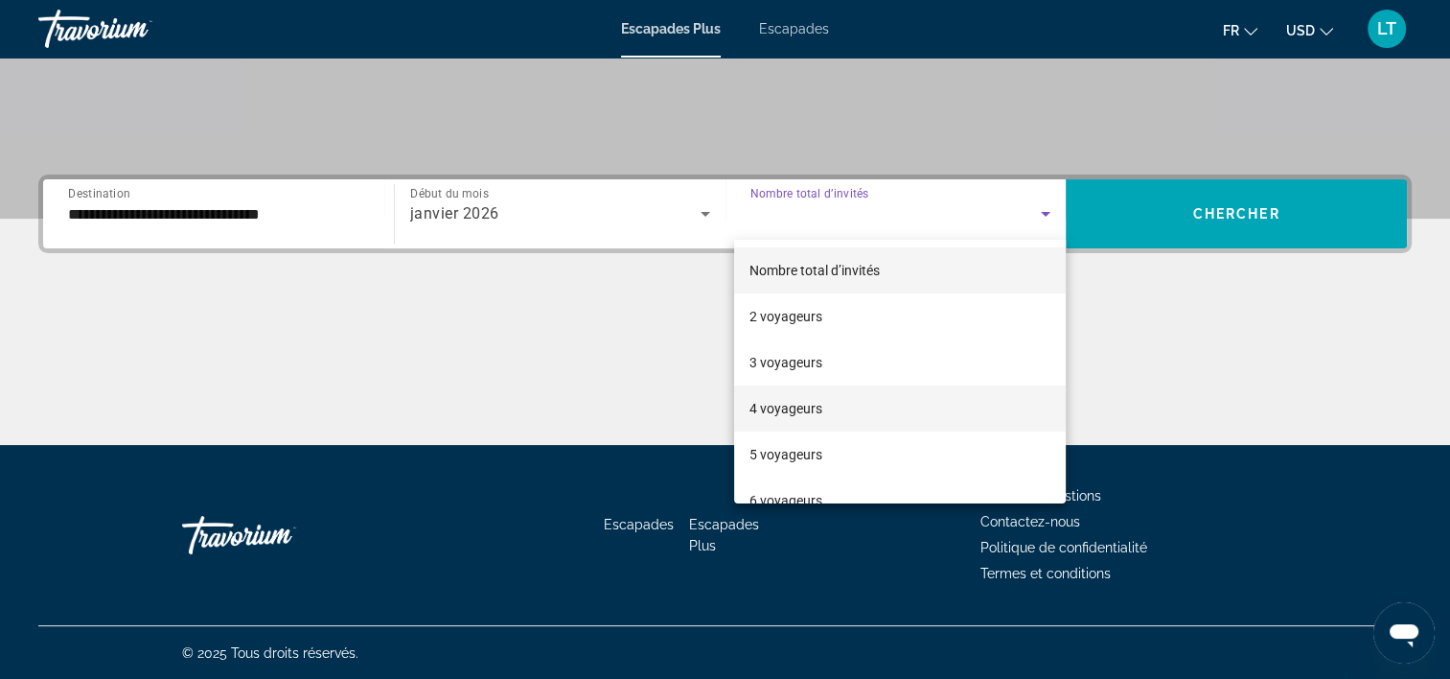
drag, startPoint x: 819, startPoint y: 407, endPoint x: 822, endPoint y: 391, distance: 16.5
click at [818, 403] on font "4 voyageurs" at bounding box center [786, 408] width 73 height 15
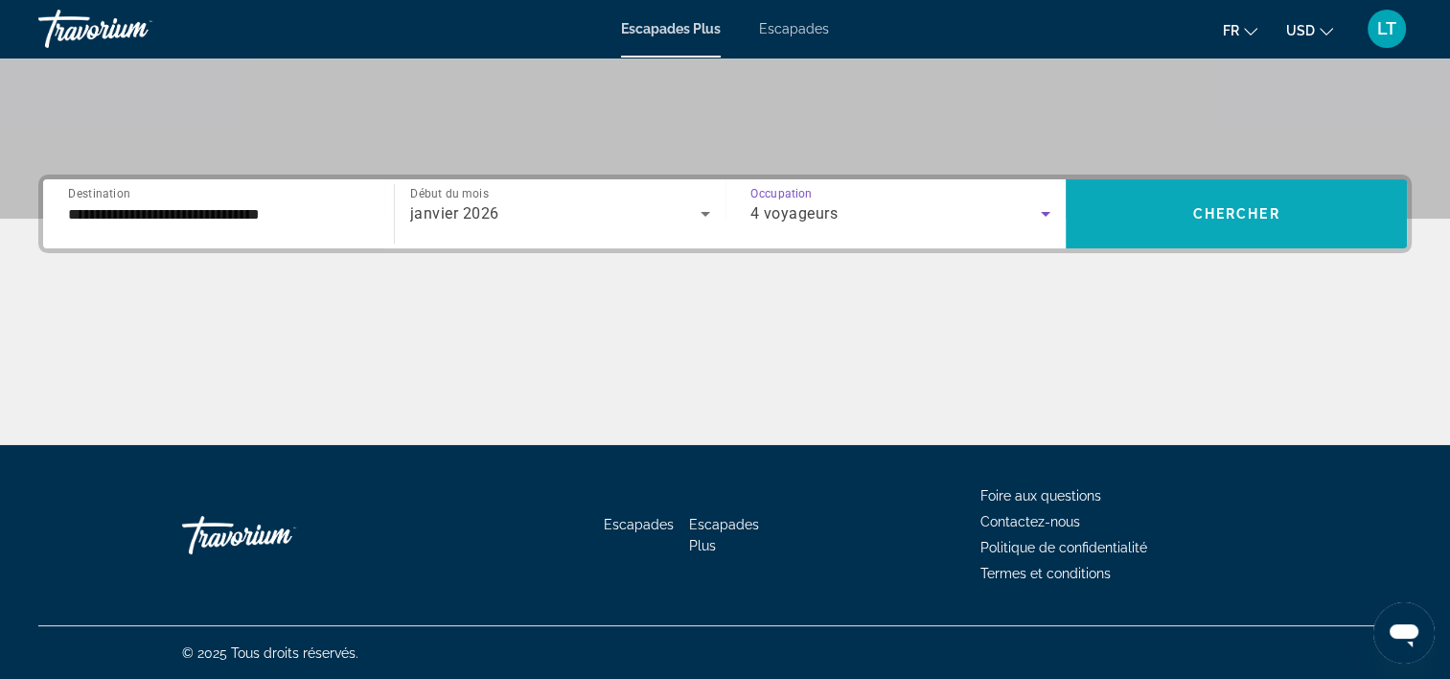
click at [1166, 191] on span "Widget de recherche" at bounding box center [1236, 214] width 341 height 46
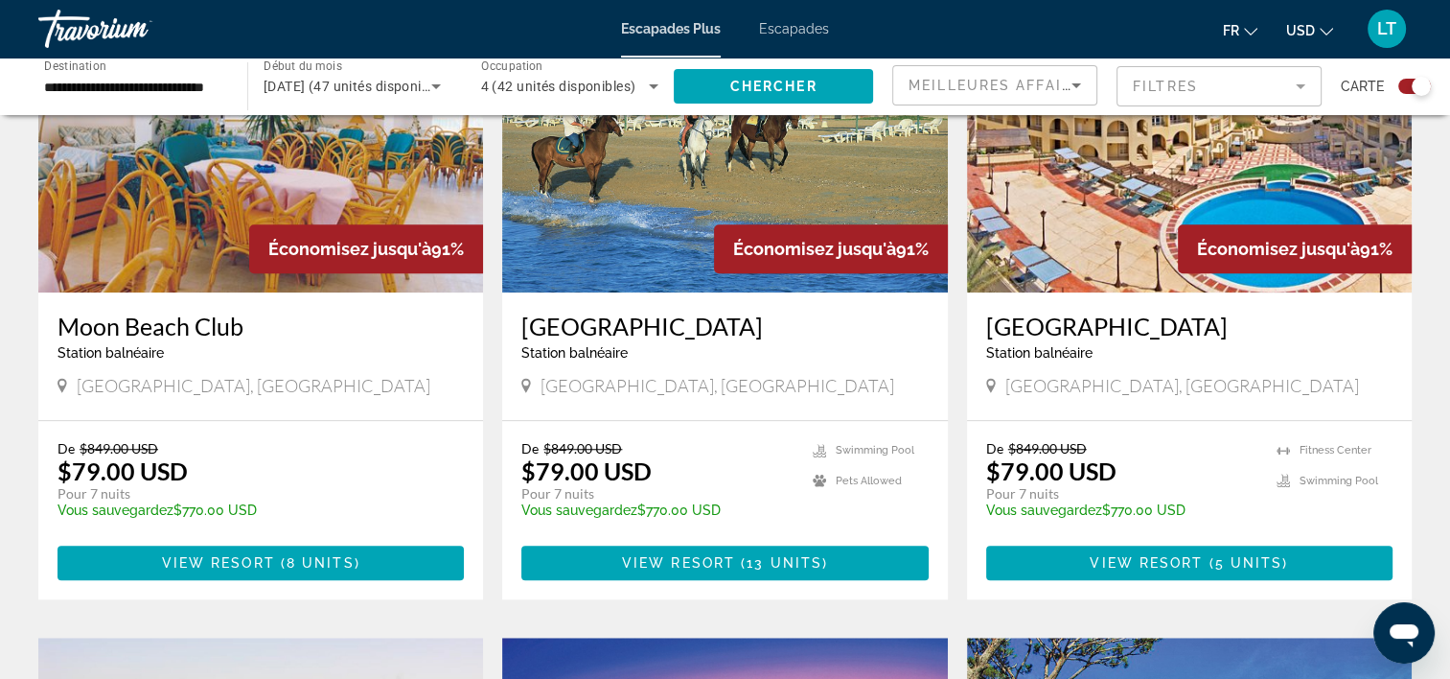
scroll to position [1309, 0]
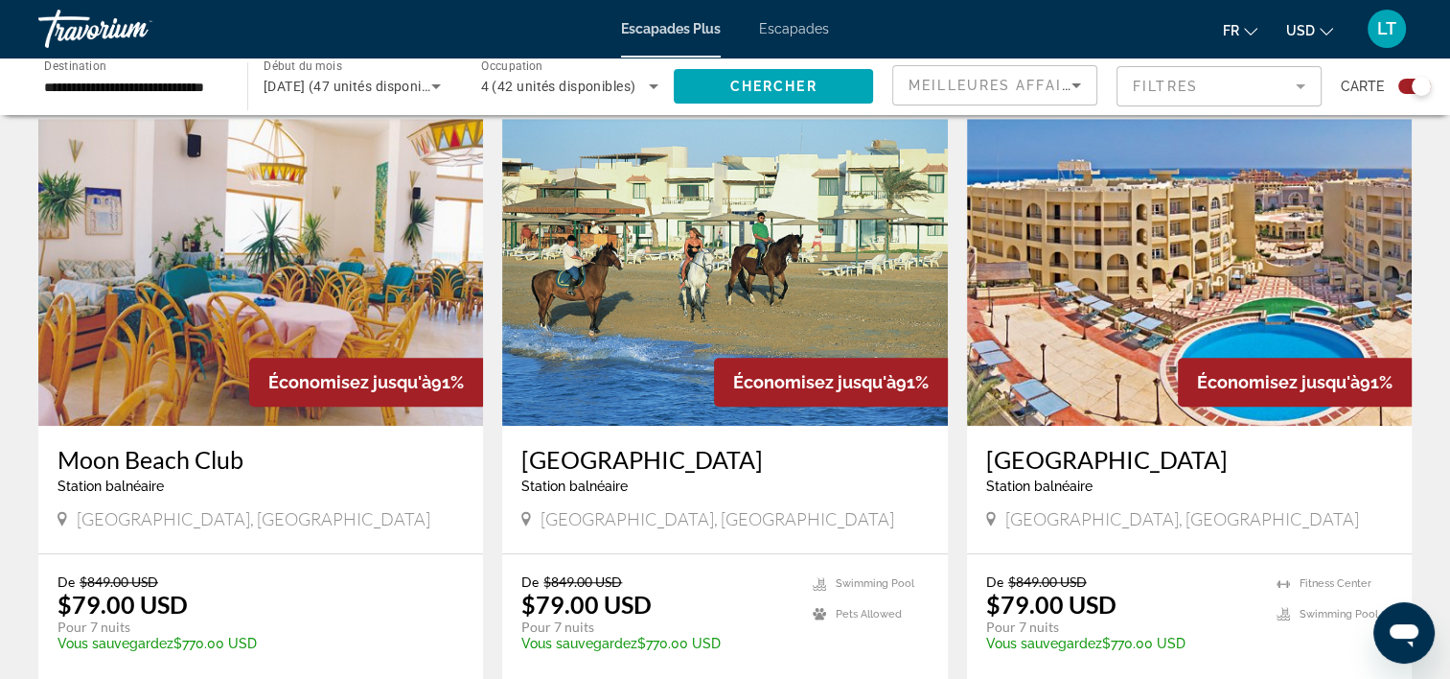
click at [1153, 245] on img "Contenu principal" at bounding box center [1189, 272] width 445 height 307
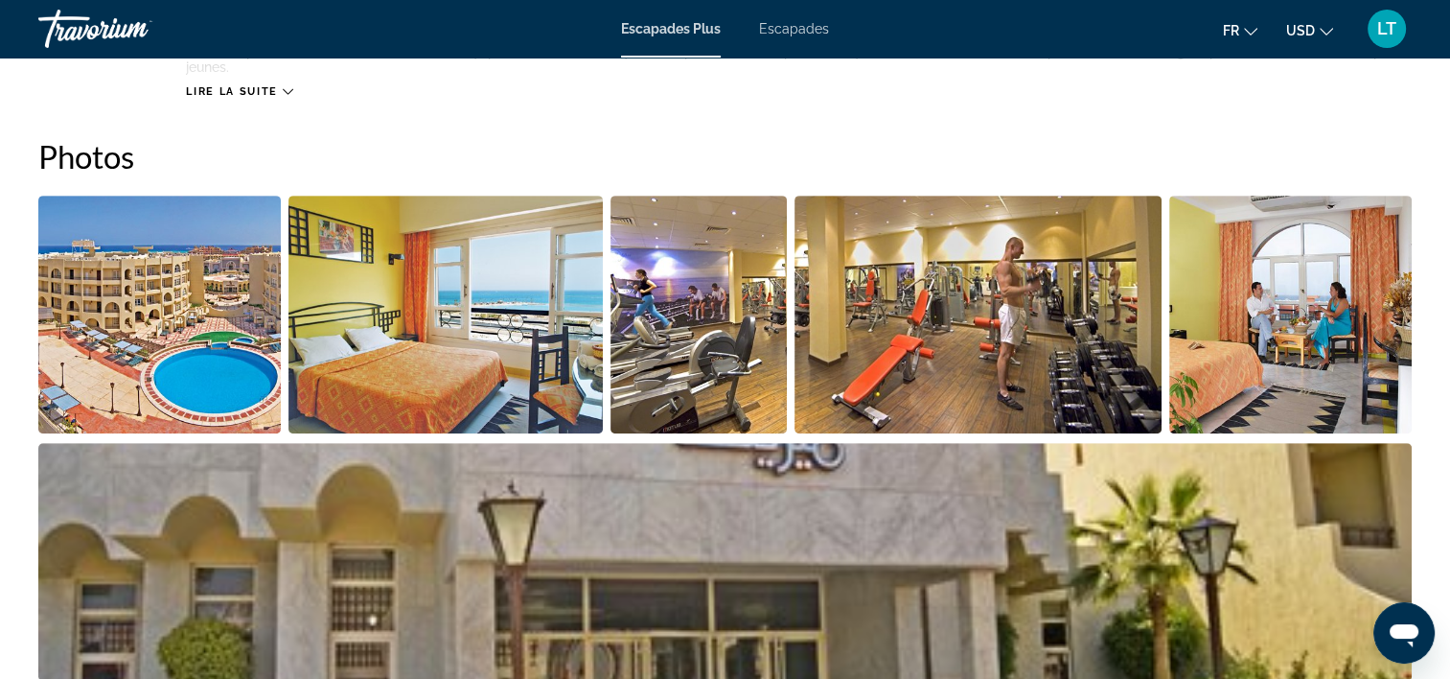
scroll to position [671, 0]
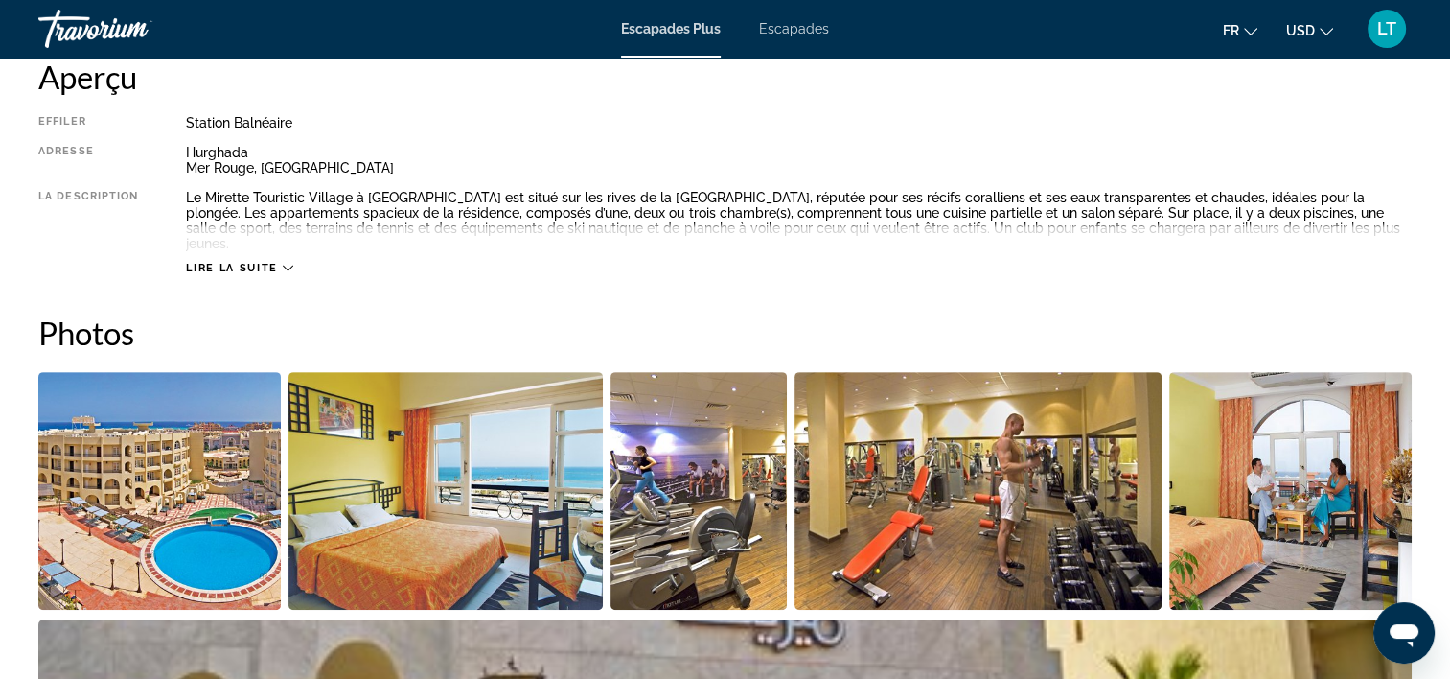
click at [228, 449] on img "Ouvrir le curseur d’image en plein écran" at bounding box center [159, 491] width 243 height 238
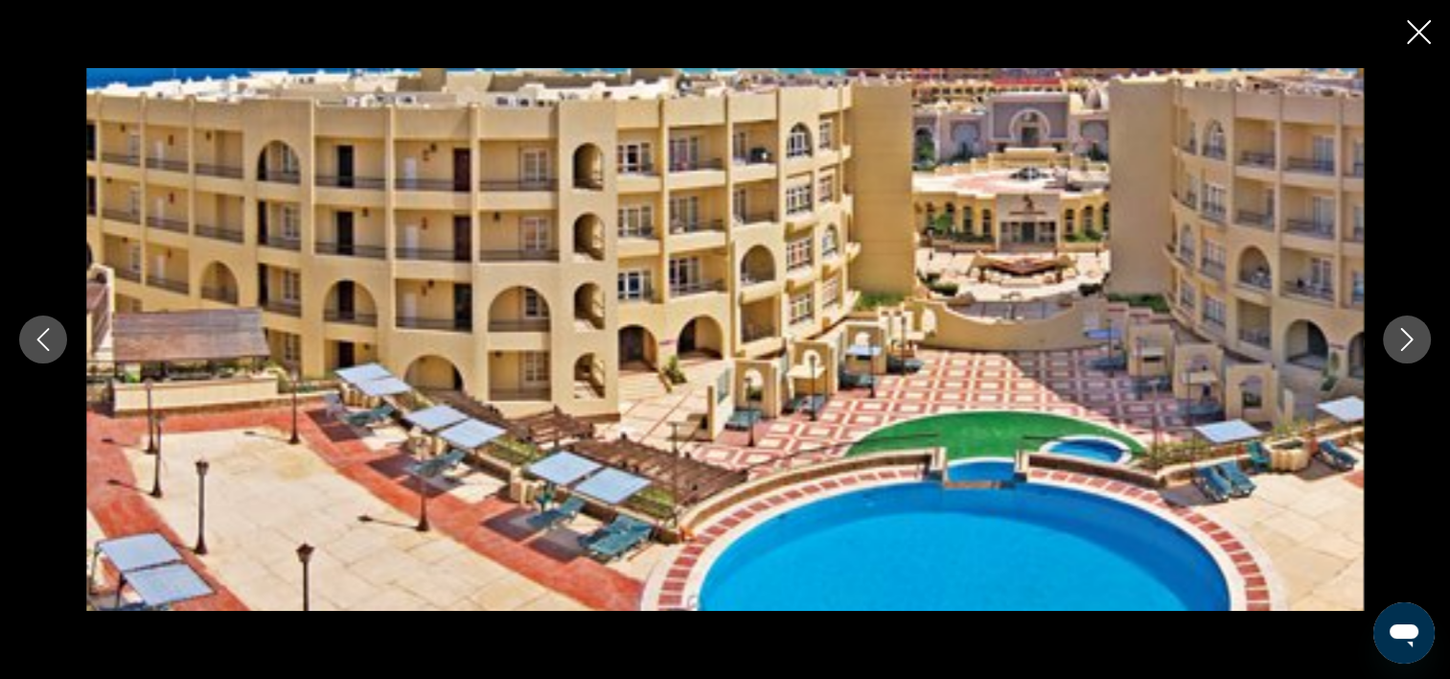
click at [1405, 347] on icon "Image suivante" at bounding box center [1407, 339] width 23 height 23
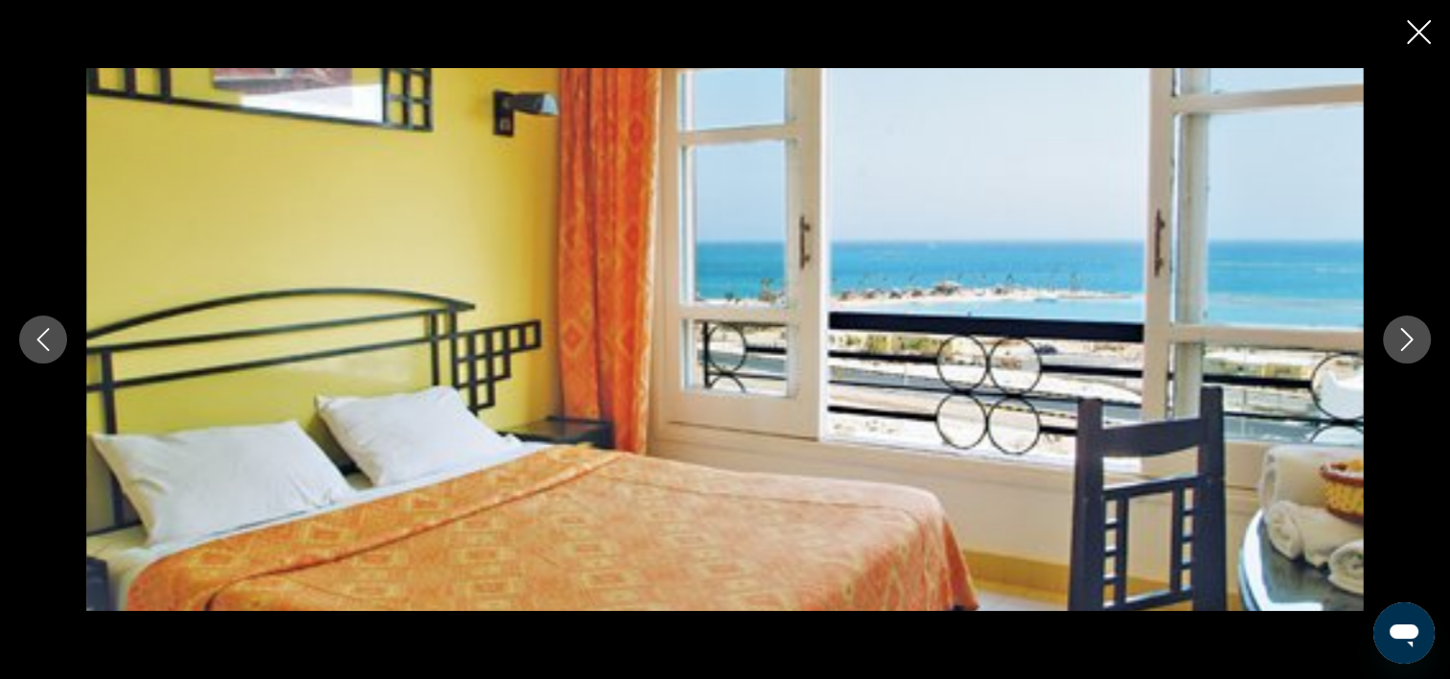
click at [1405, 347] on icon "Image suivante" at bounding box center [1407, 339] width 23 height 23
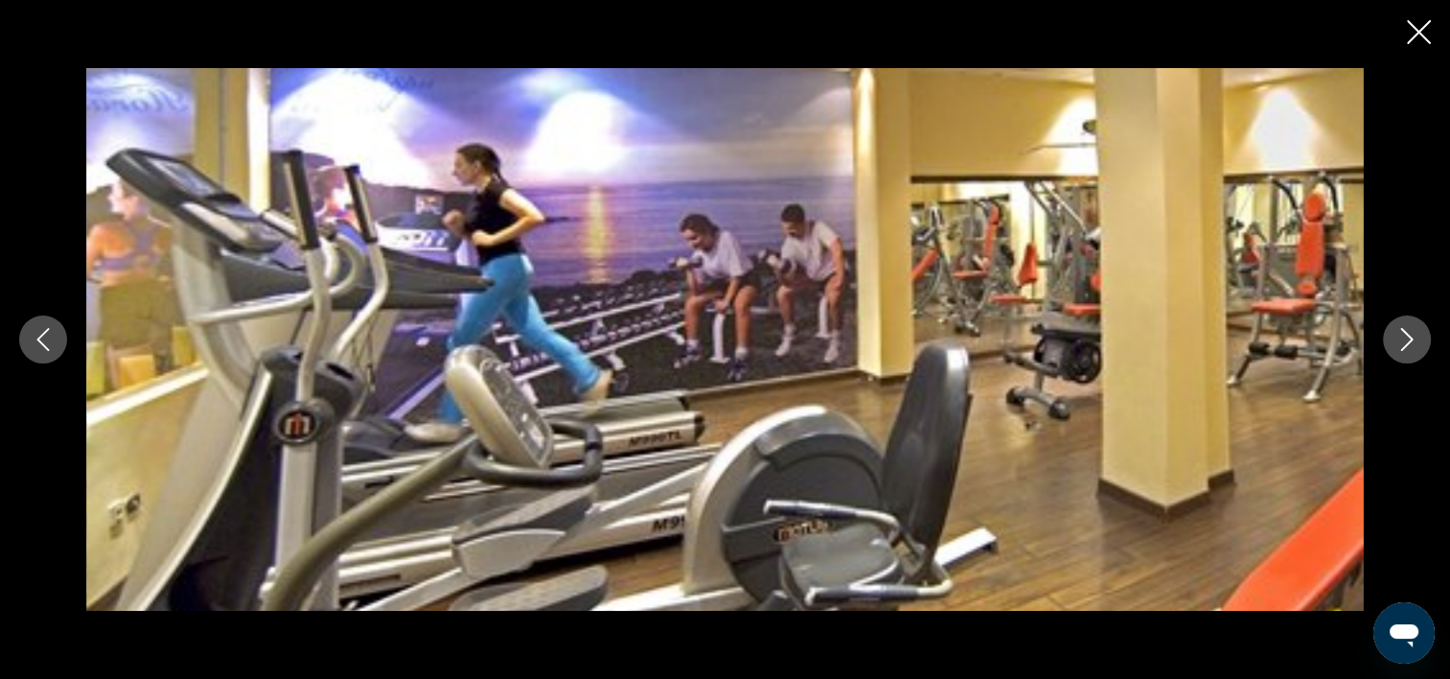
click at [1405, 347] on icon "Image suivante" at bounding box center [1407, 339] width 23 height 23
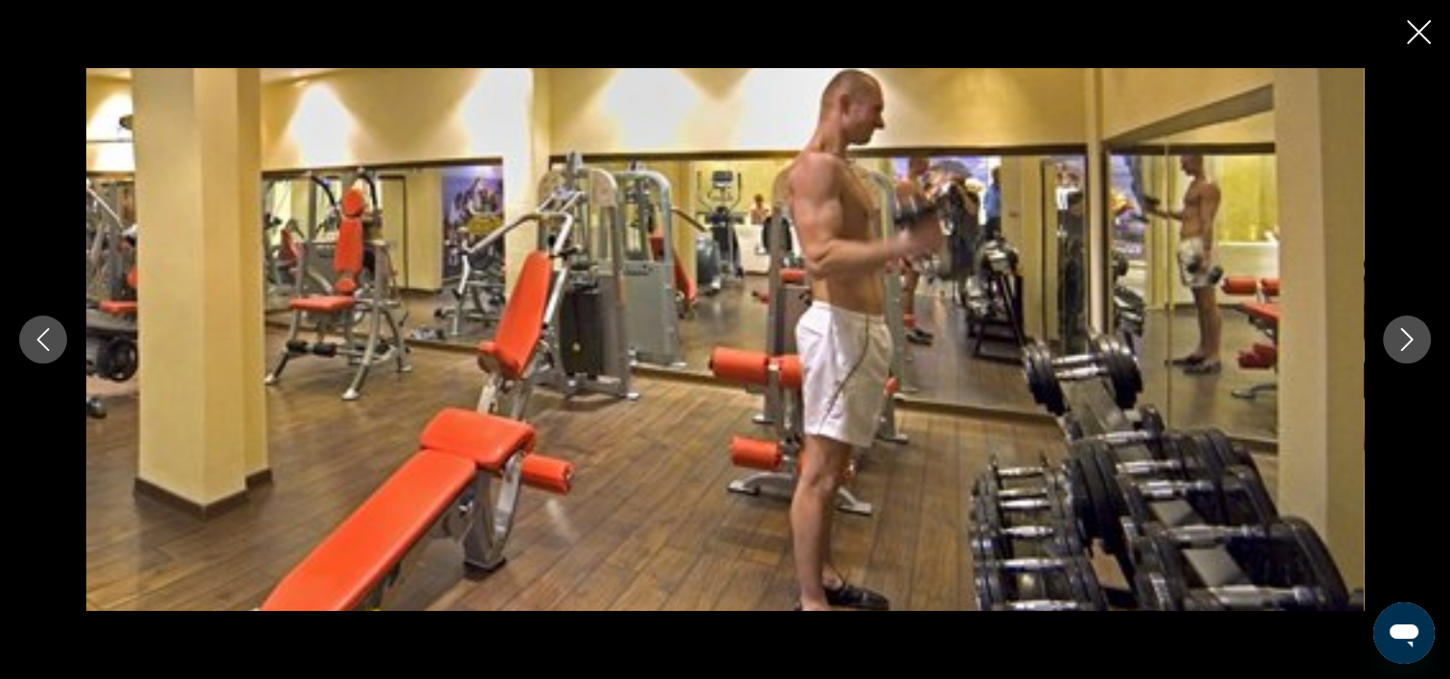
click at [1405, 347] on icon "Image suivante" at bounding box center [1407, 339] width 23 height 23
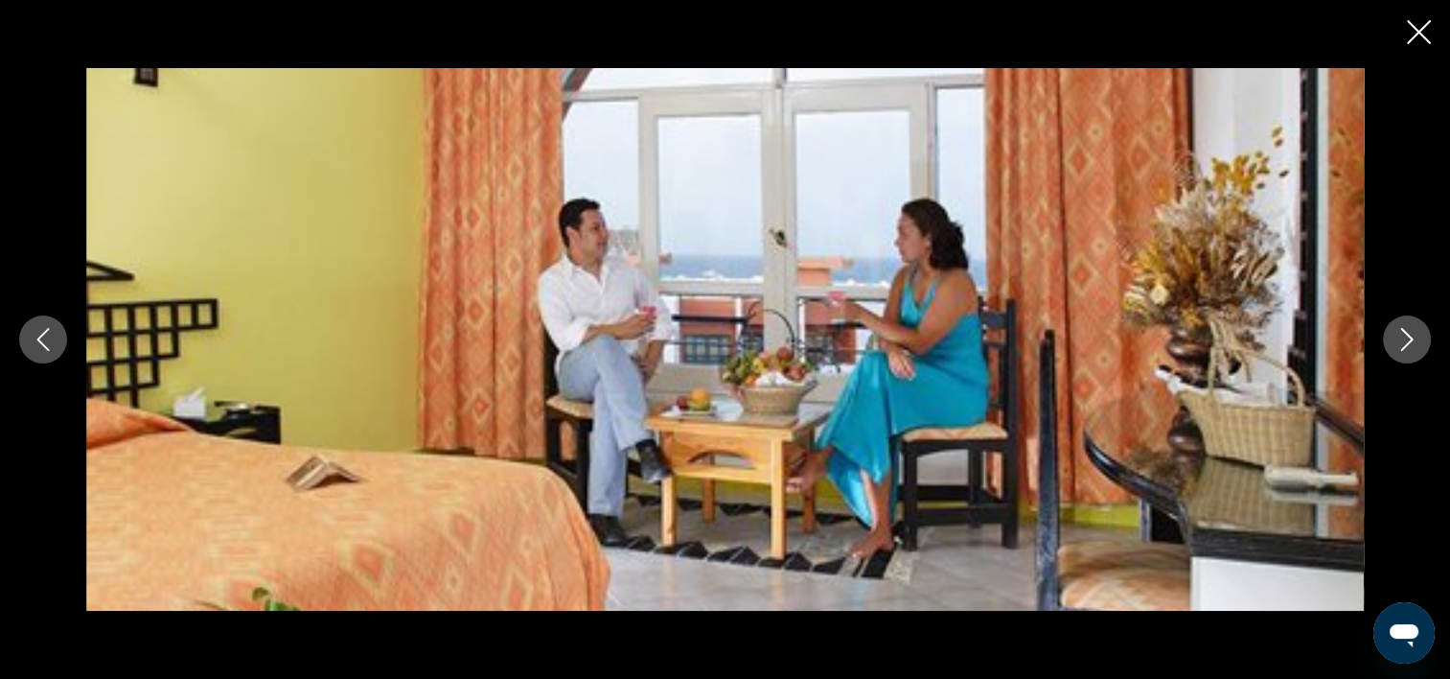
click at [1405, 347] on icon "Image suivante" at bounding box center [1407, 339] width 23 height 23
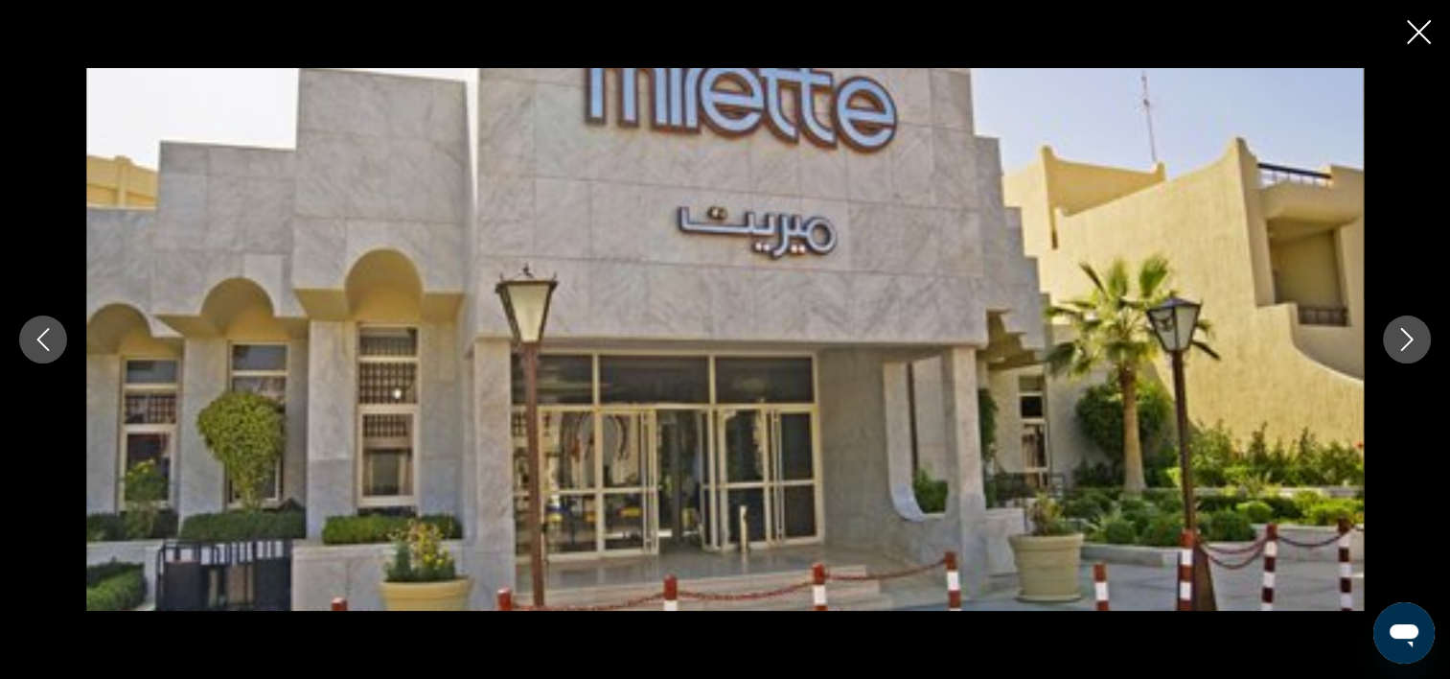
click at [1405, 347] on icon "Image suivante" at bounding box center [1407, 339] width 23 height 23
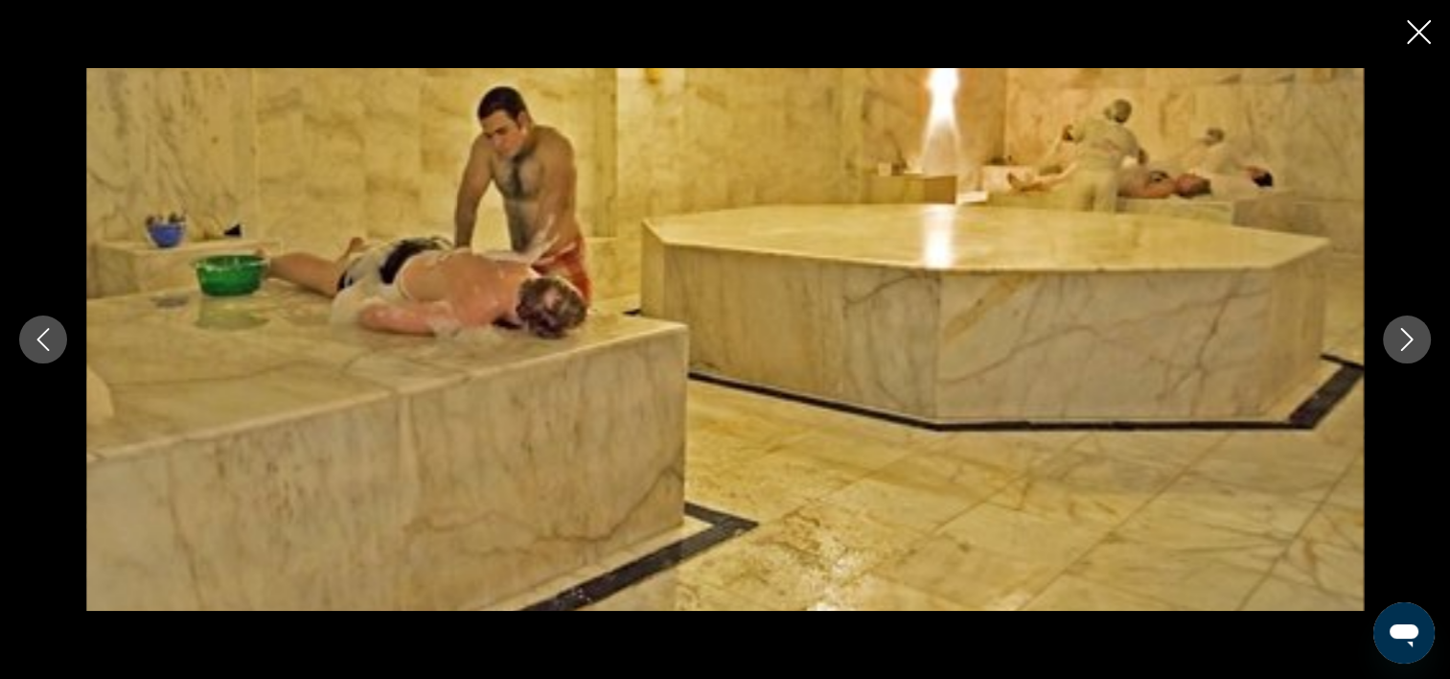
click at [1405, 347] on icon "Image suivante" at bounding box center [1407, 339] width 23 height 23
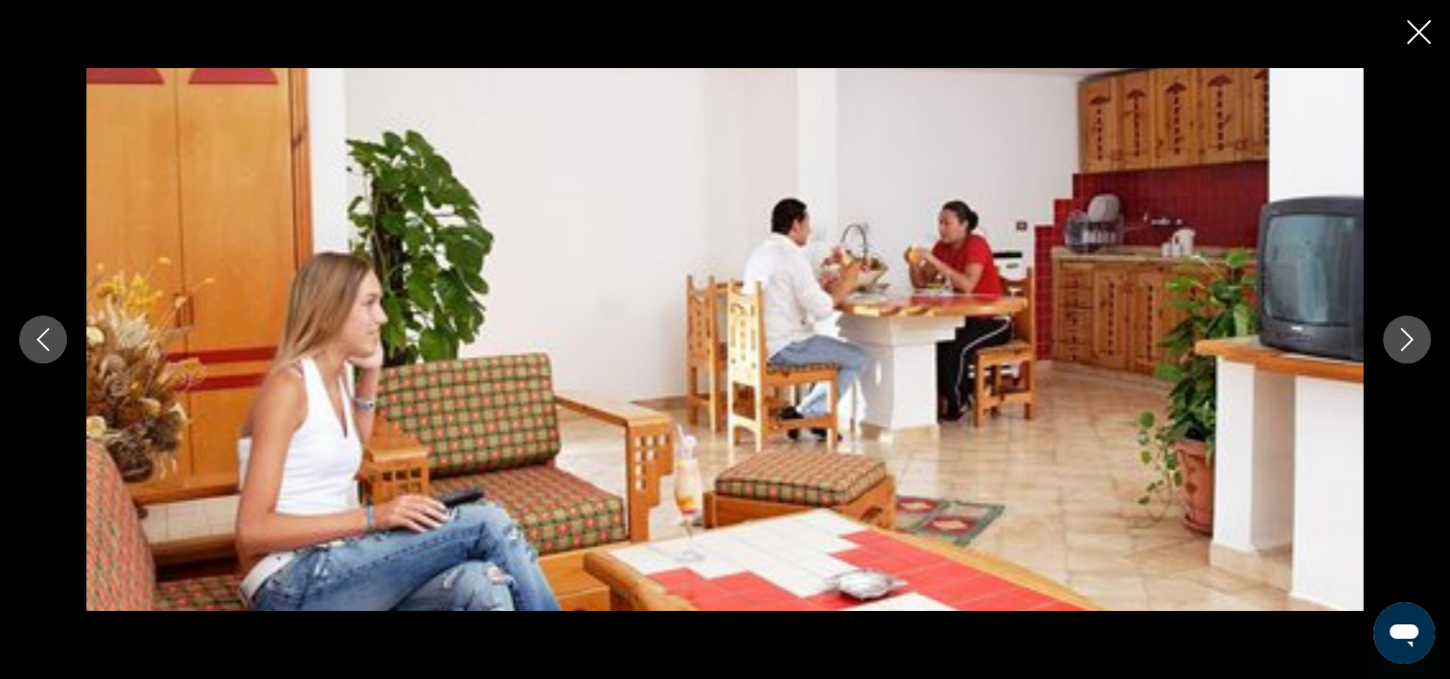
click at [1405, 347] on icon "Image suivante" at bounding box center [1407, 339] width 23 height 23
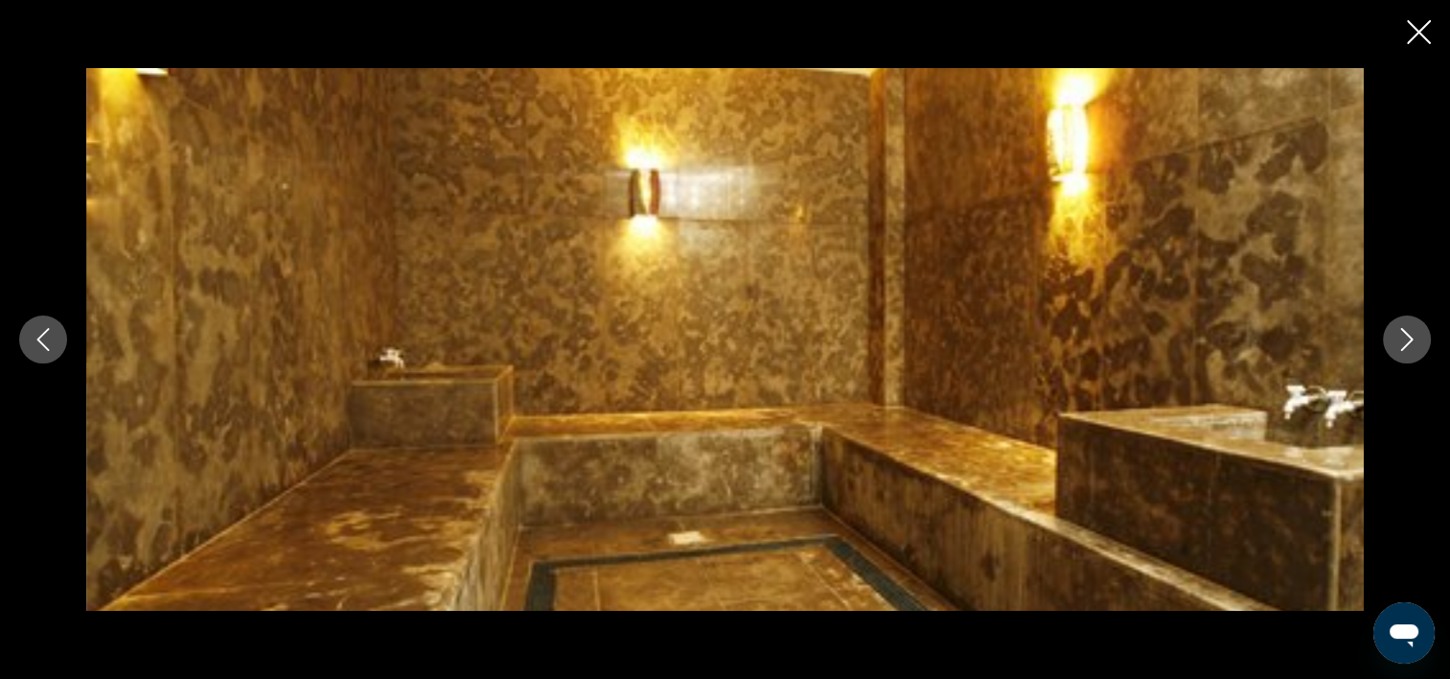
click at [1405, 347] on icon "Image suivante" at bounding box center [1407, 339] width 23 height 23
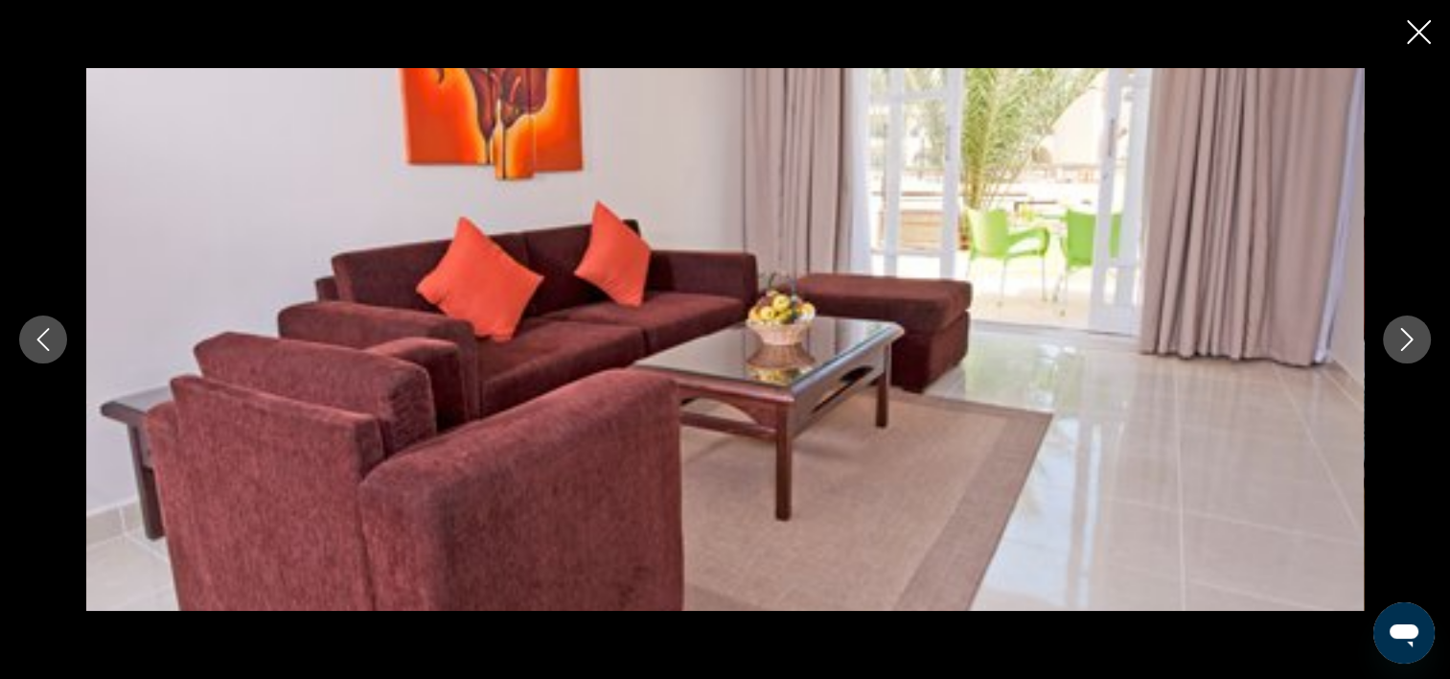
click at [1405, 347] on icon "Image suivante" at bounding box center [1407, 339] width 23 height 23
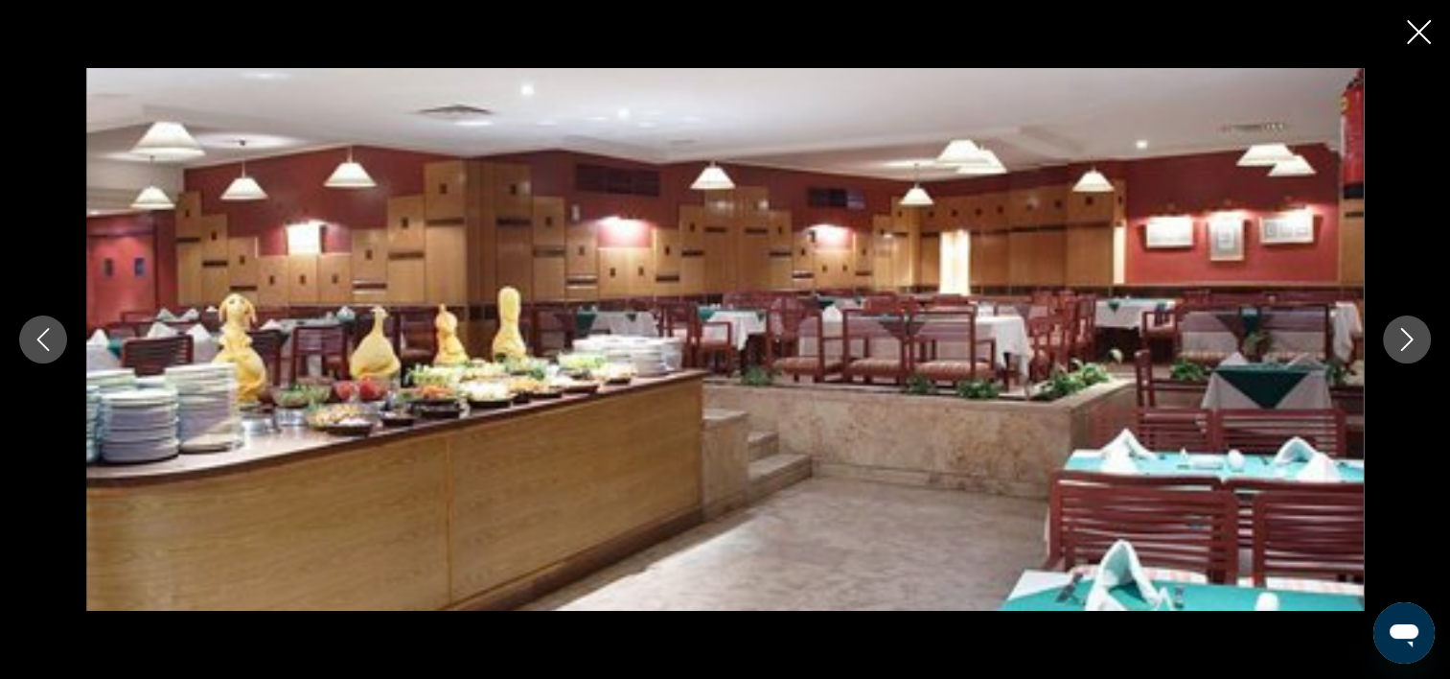
click at [1403, 334] on icon "Image suivante" at bounding box center [1407, 339] width 23 height 23
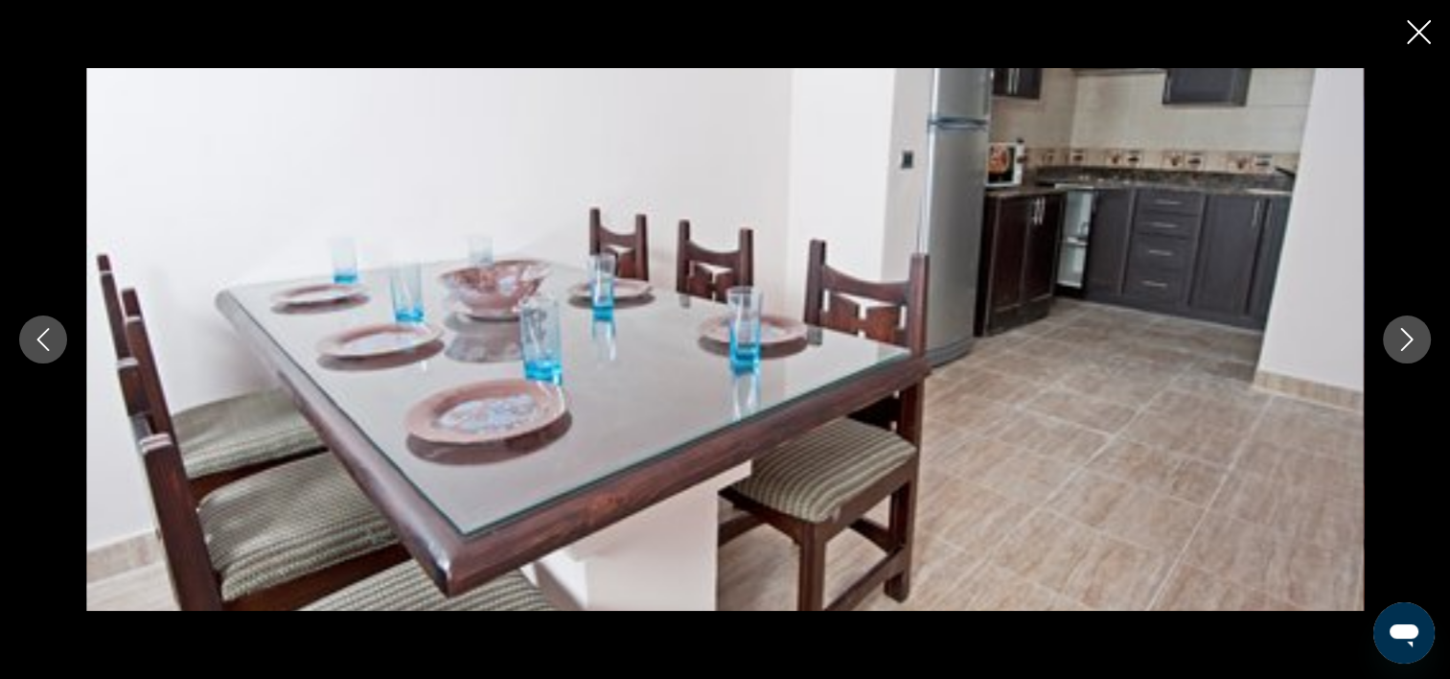
click at [1402, 334] on icon "Image suivante" at bounding box center [1407, 339] width 23 height 23
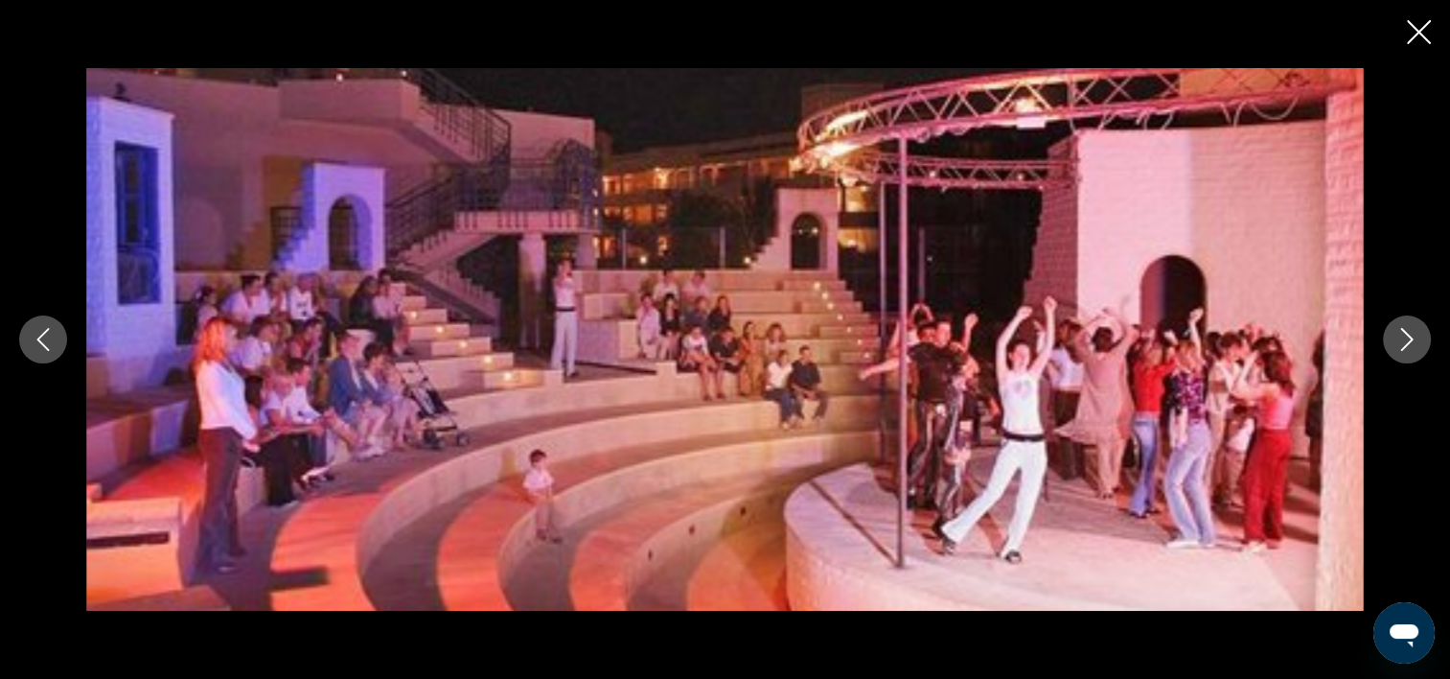
click at [1402, 334] on icon "Image suivante" at bounding box center [1407, 339] width 23 height 23
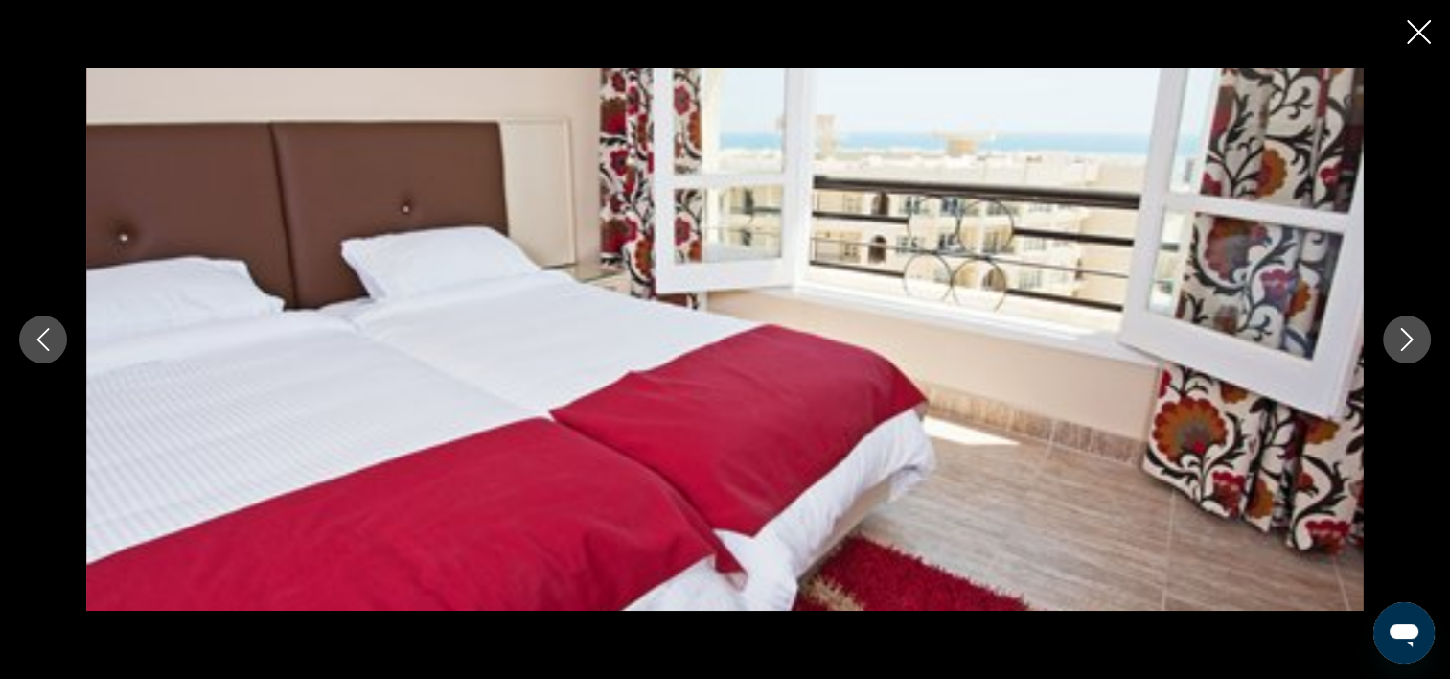
click at [1402, 334] on icon "Image suivante" at bounding box center [1407, 339] width 23 height 23
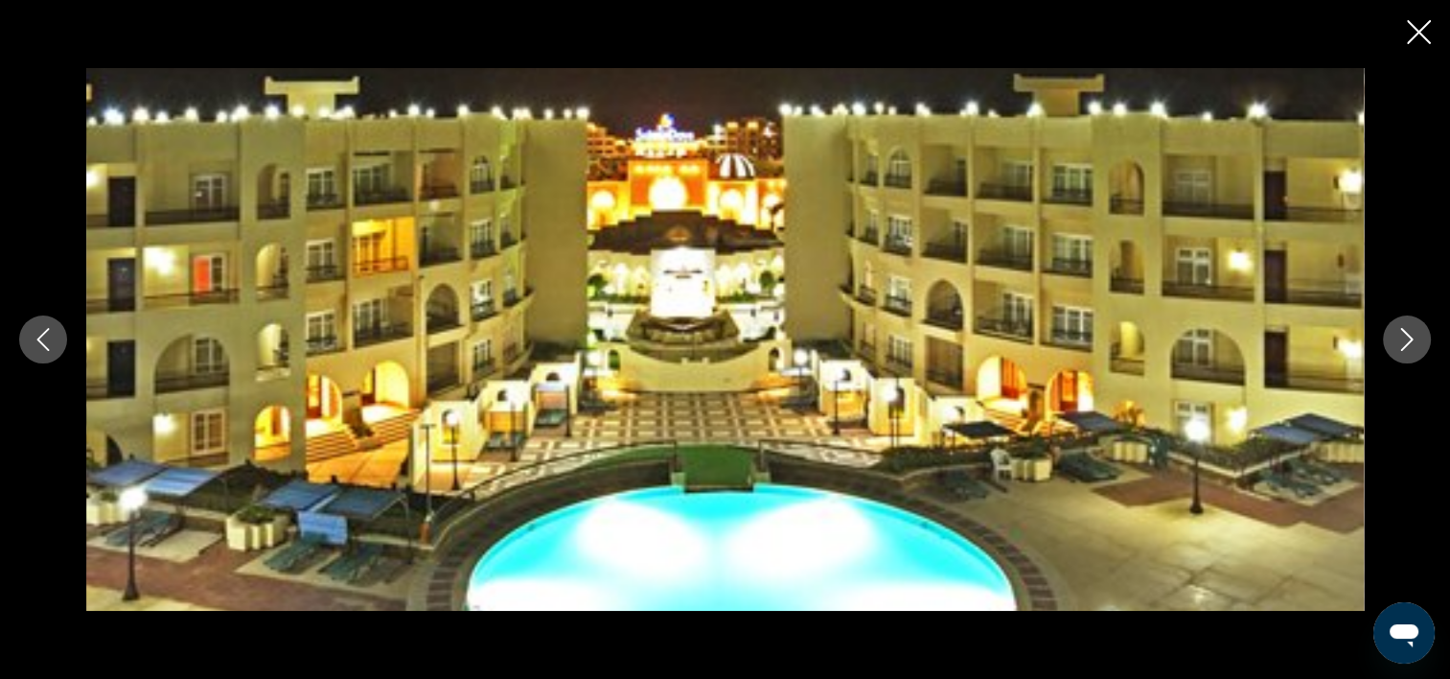
click at [1402, 334] on icon "Image suivante" at bounding box center [1407, 339] width 23 height 23
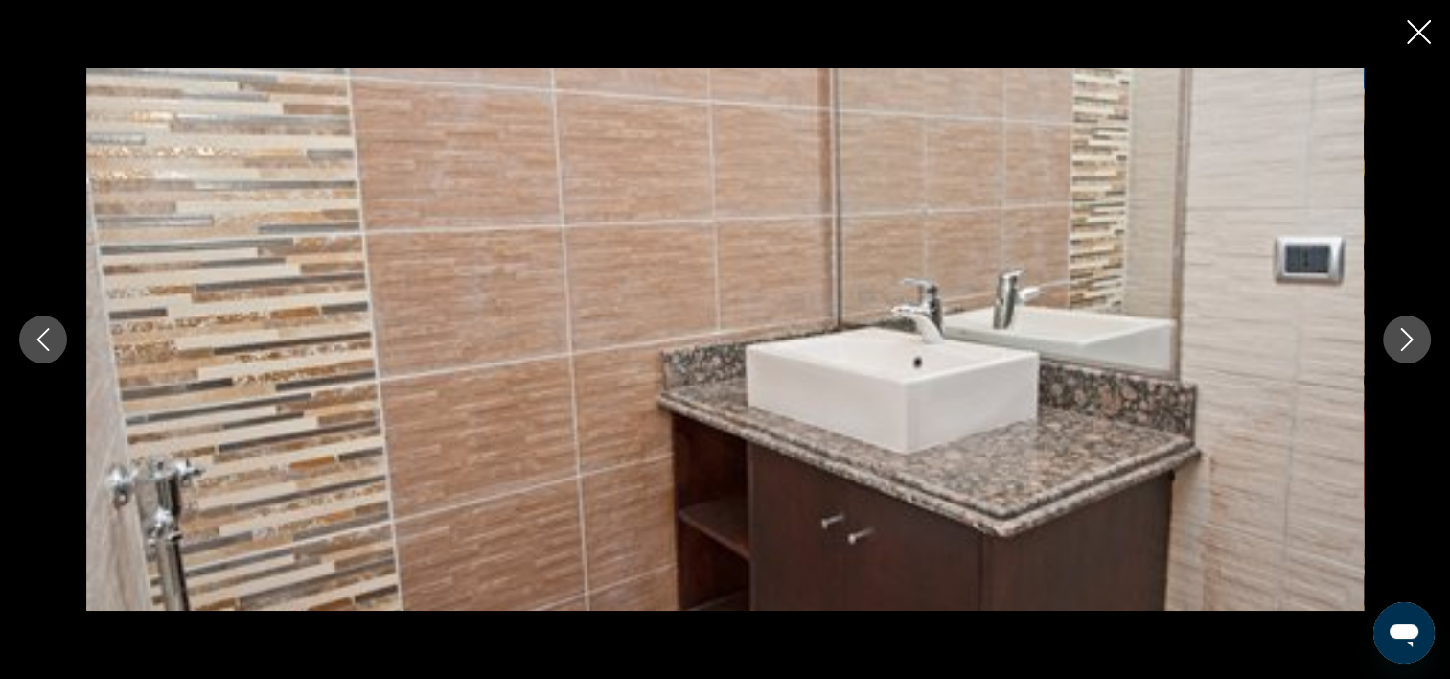
click at [1402, 334] on icon "Image suivante" at bounding box center [1407, 339] width 23 height 23
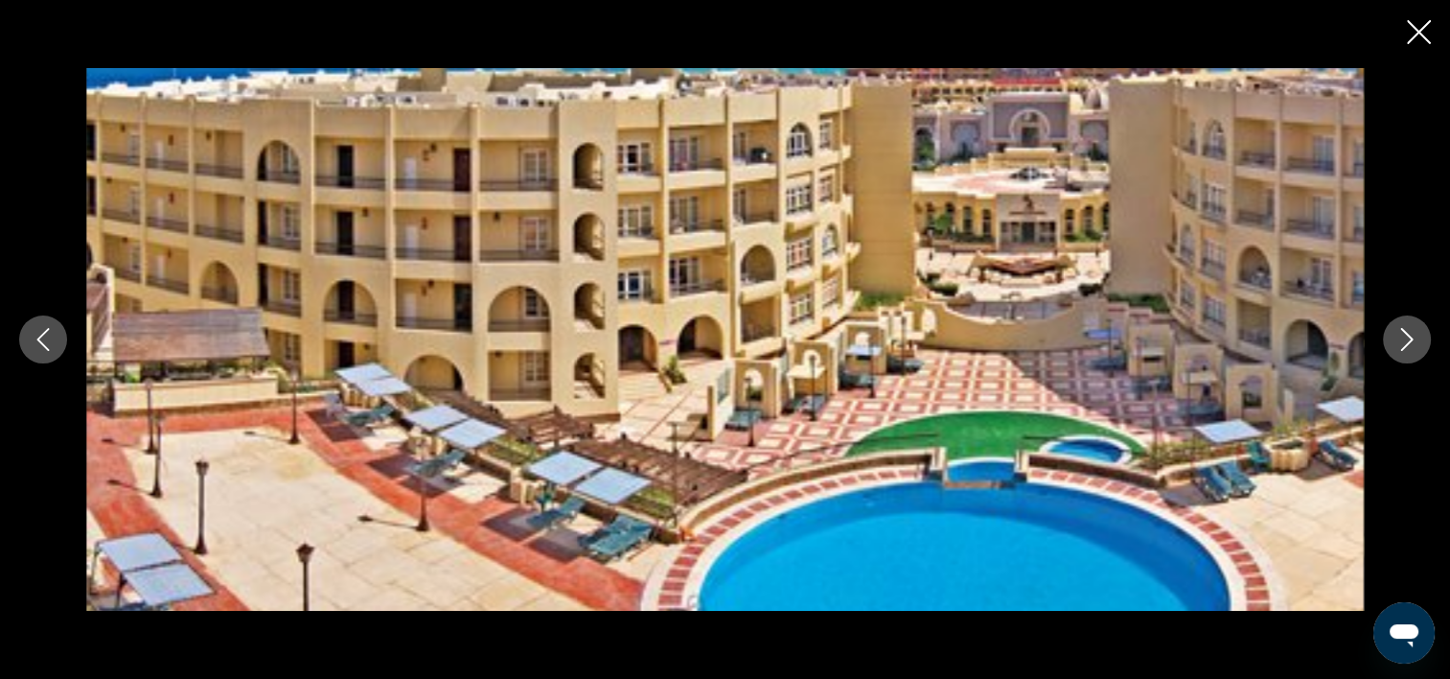
click at [1402, 334] on icon "Image suivante" at bounding box center [1407, 339] width 23 height 23
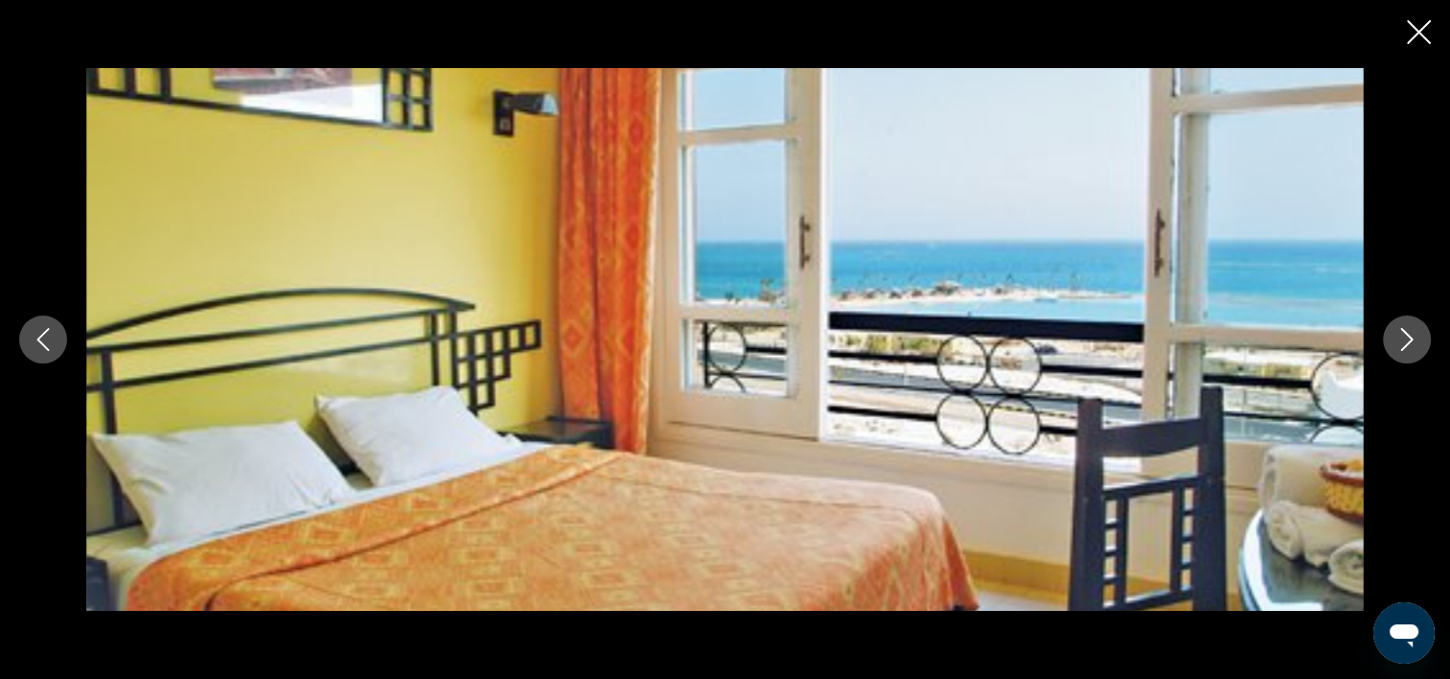
click at [1402, 334] on icon "Image suivante" at bounding box center [1407, 339] width 23 height 23
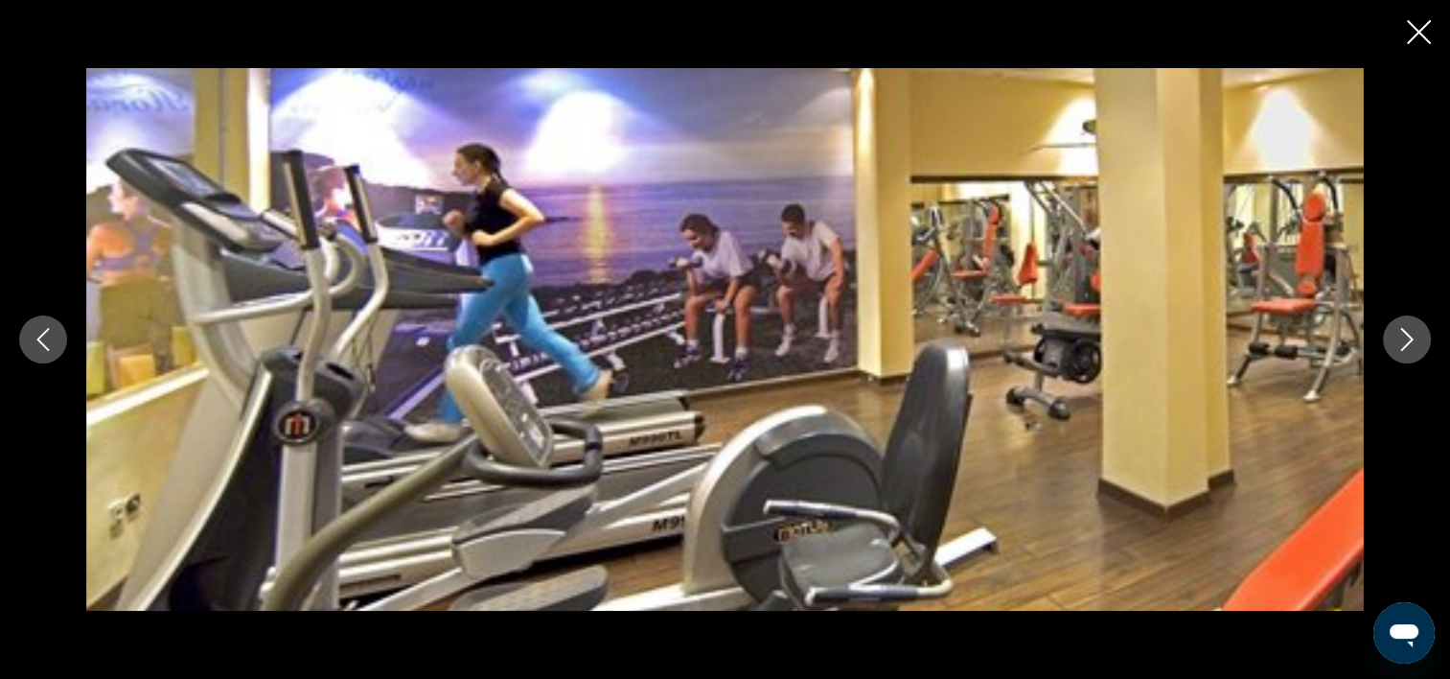
click at [1415, 23] on icon "Fermer le diaporama" at bounding box center [1419, 32] width 24 height 24
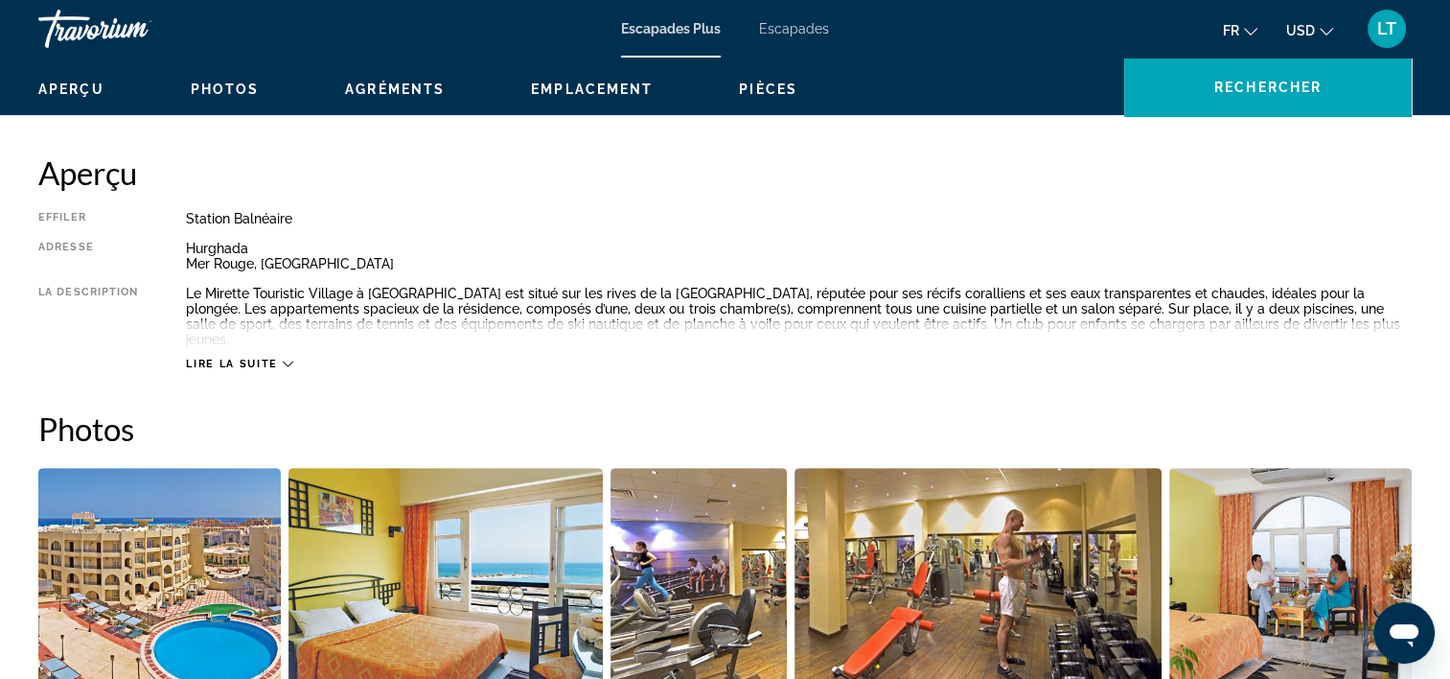
scroll to position [479, 0]
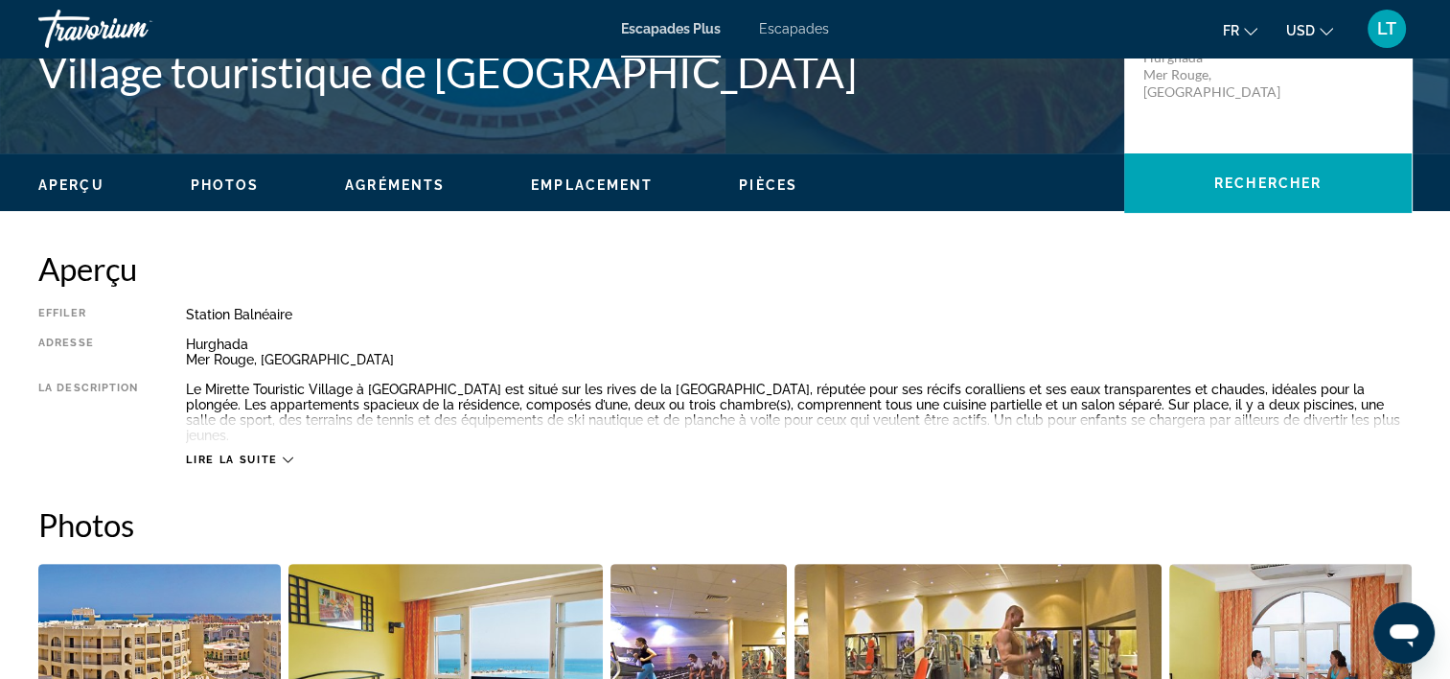
click at [287, 454] on icon "Contenu principal" at bounding box center [288, 459] width 11 height 11
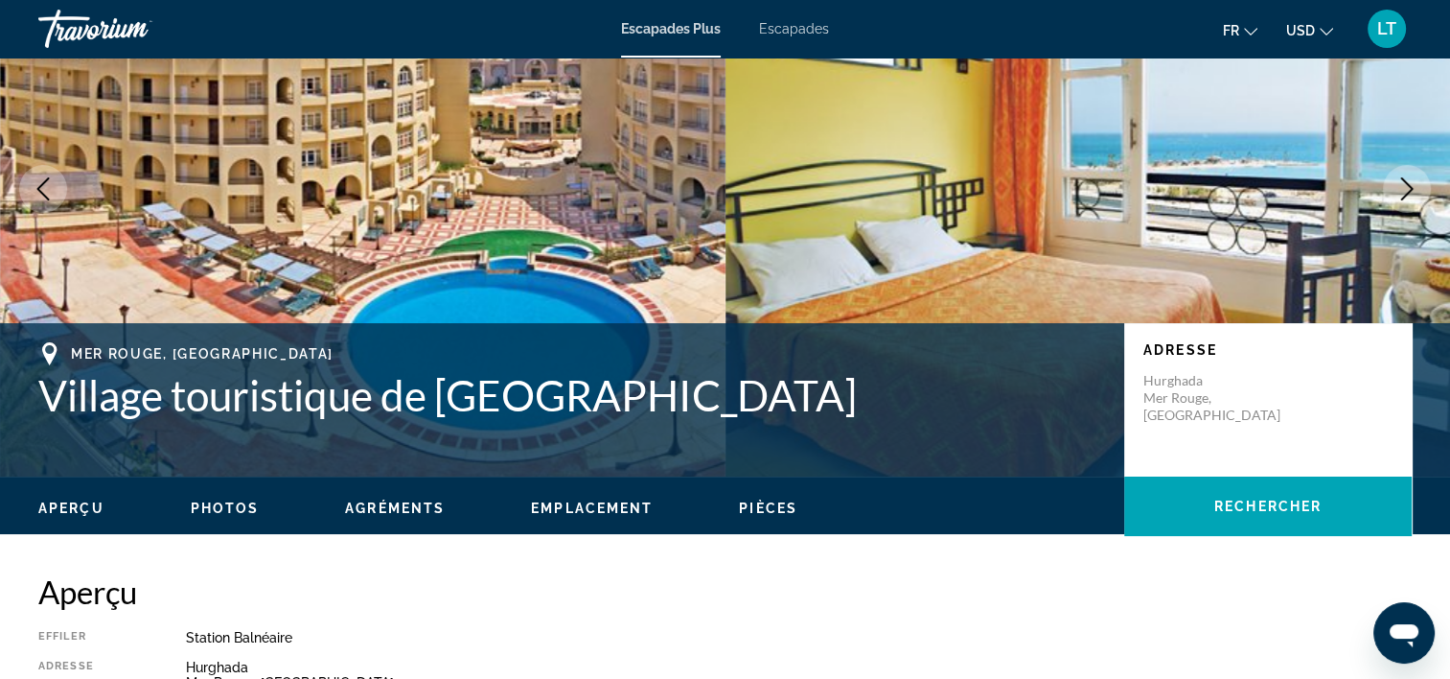
scroll to position [96, 0]
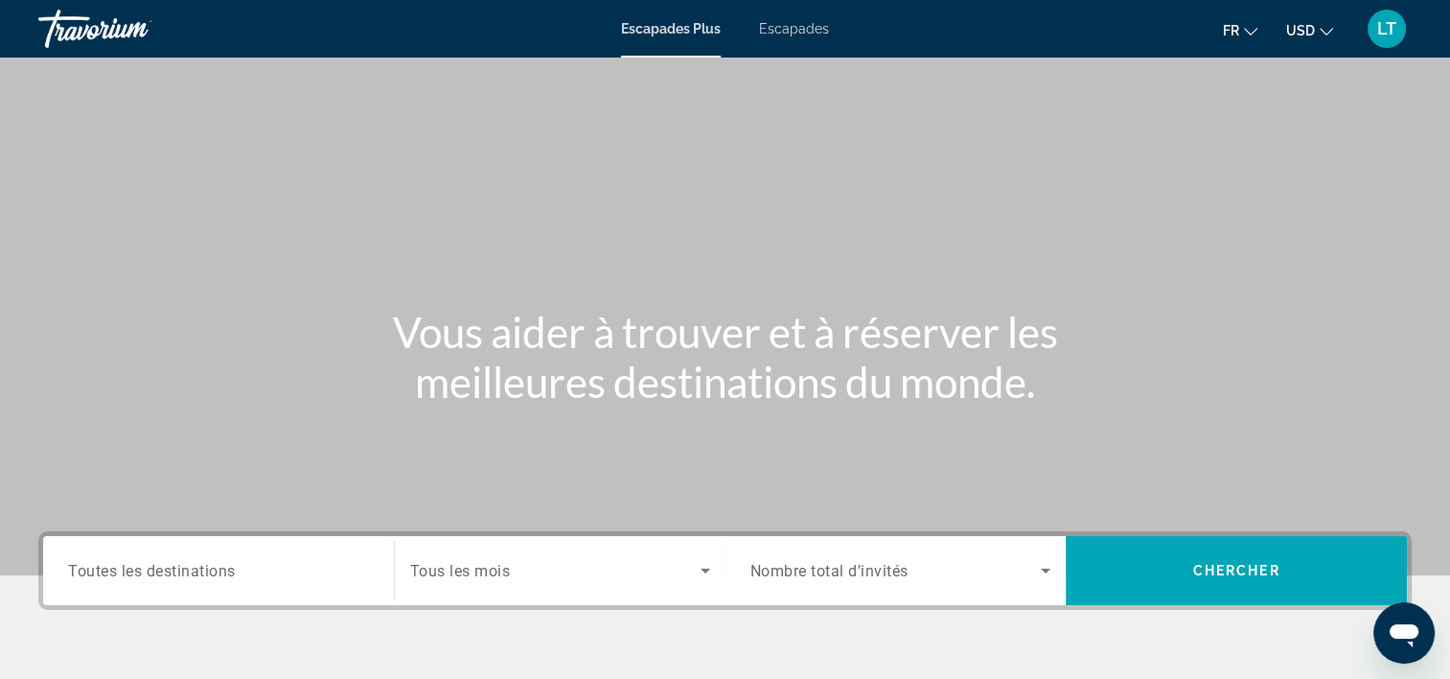
click at [785, 31] on span "Escapades" at bounding box center [794, 28] width 70 height 15
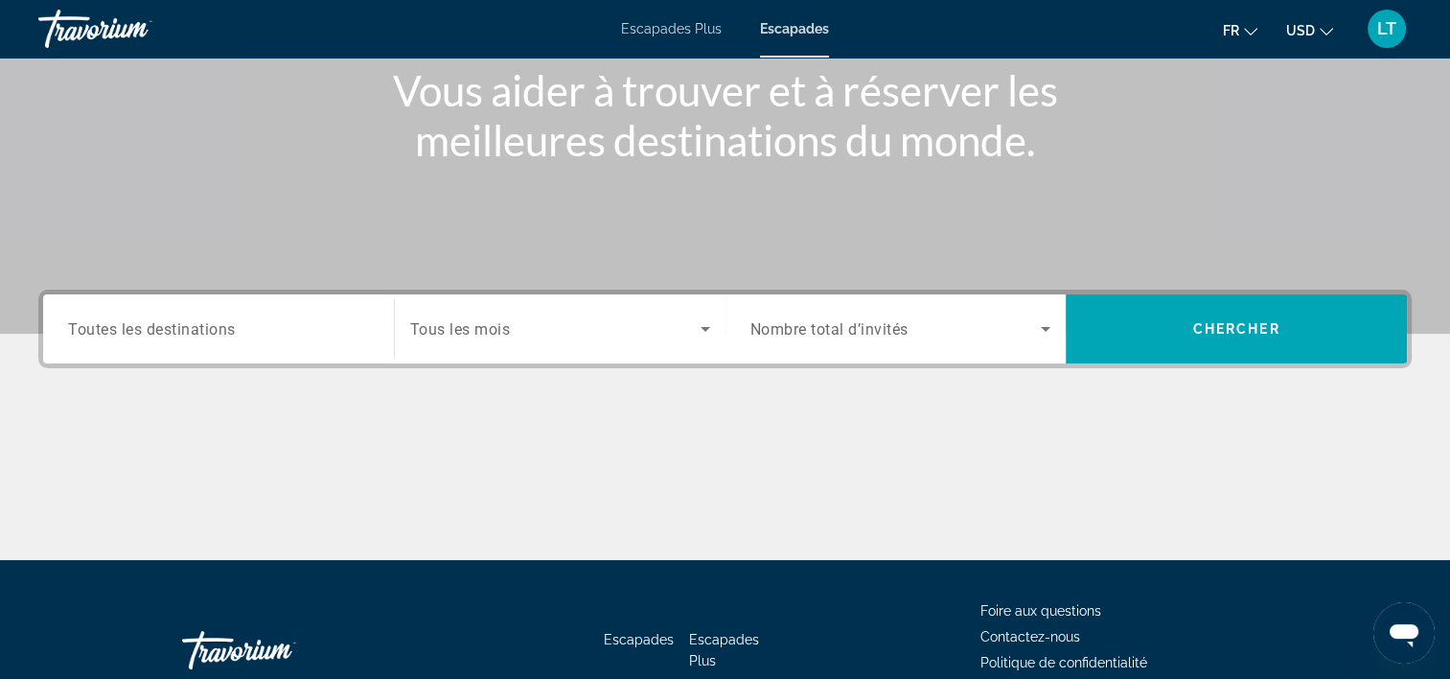
scroll to position [357, 0]
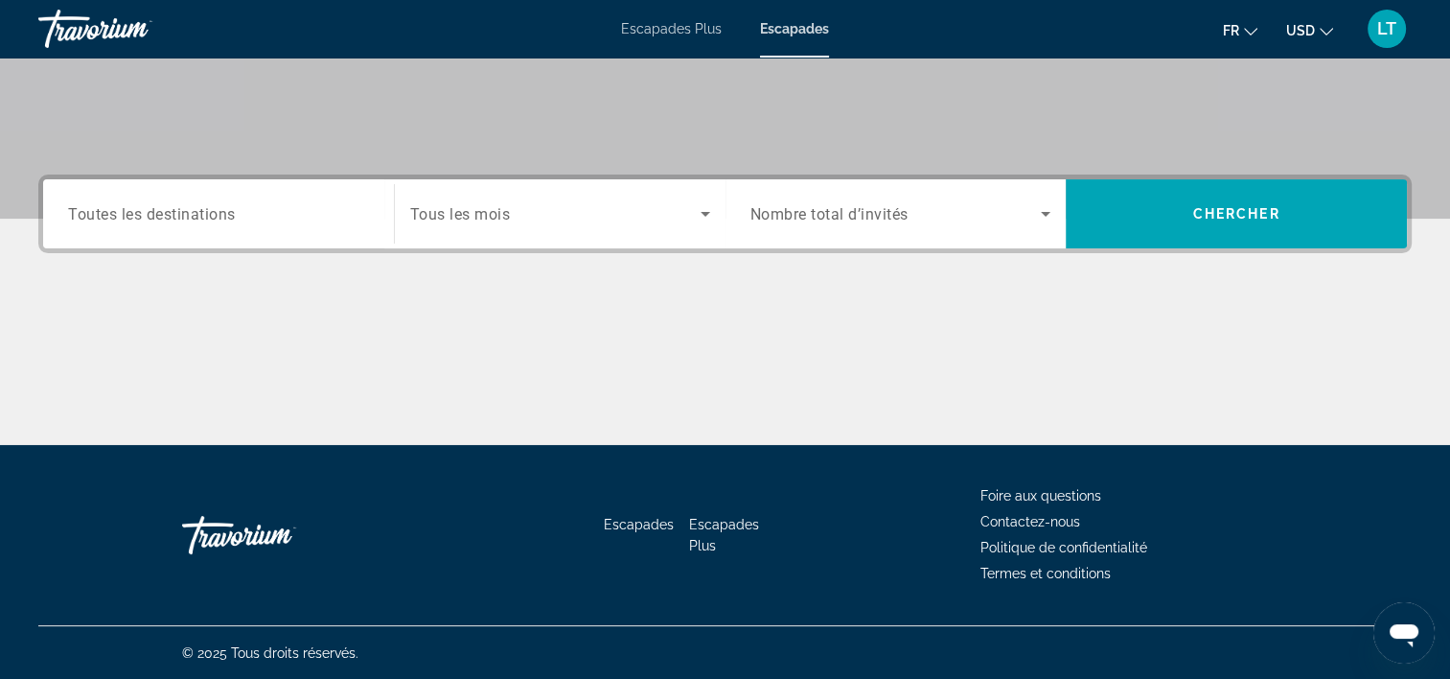
click at [360, 214] on input "Destination Toutes les destinations" at bounding box center [218, 214] width 301 height 23
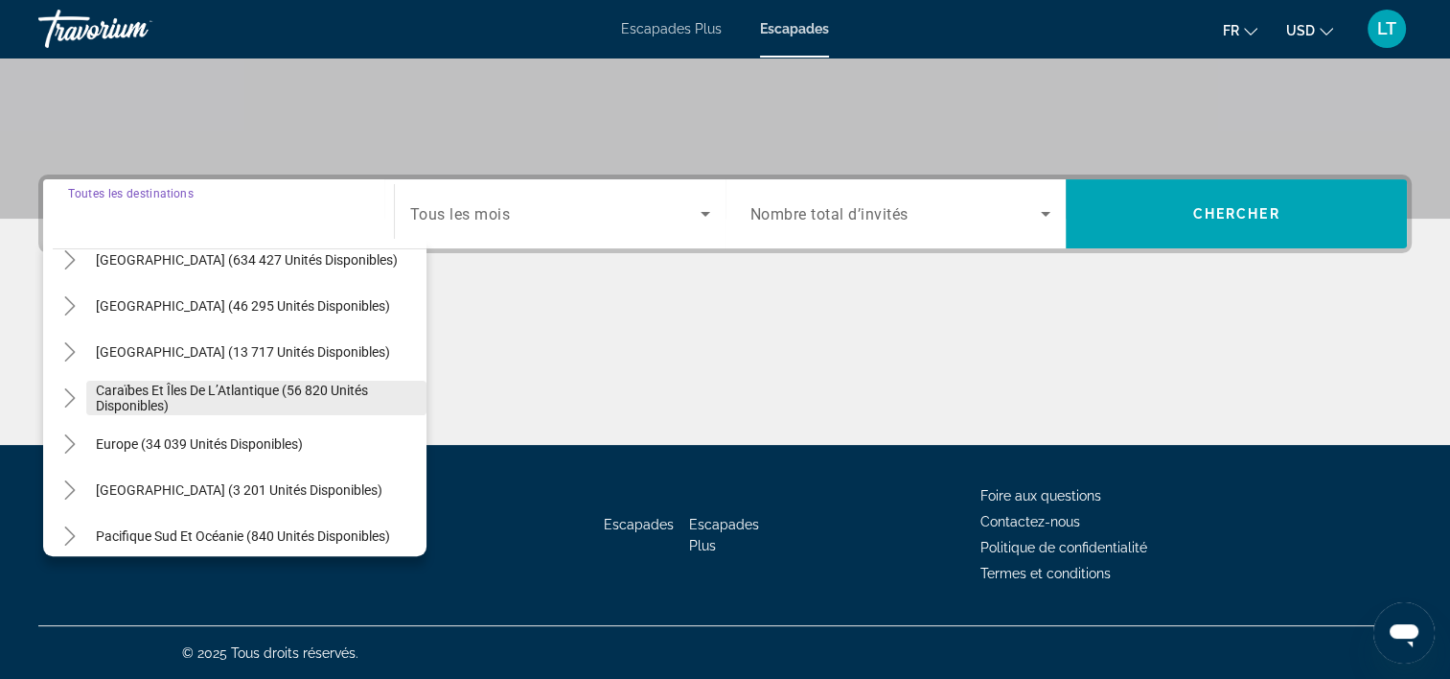
scroll to position [311, 0]
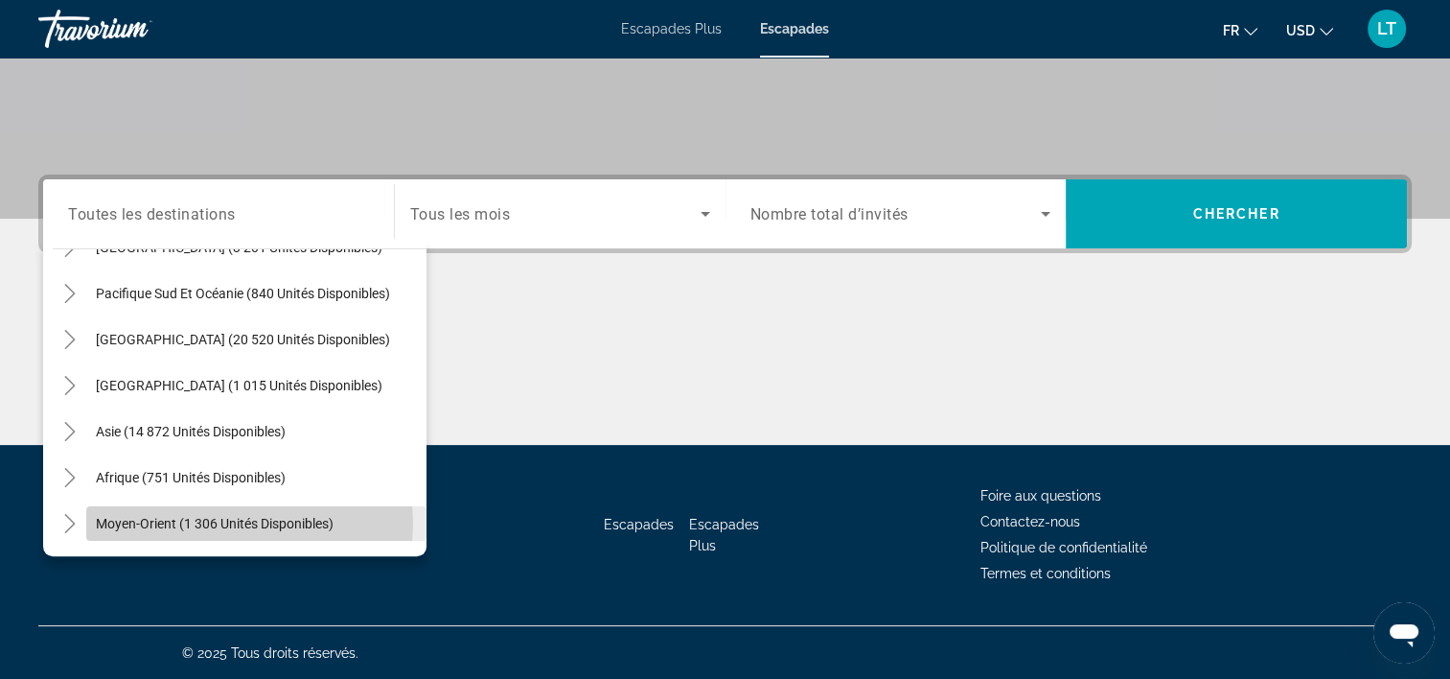
click at [239, 521] on span "Moyen-Orient (1 306 unités disponibles)" at bounding box center [215, 523] width 238 height 15
type input "**********"
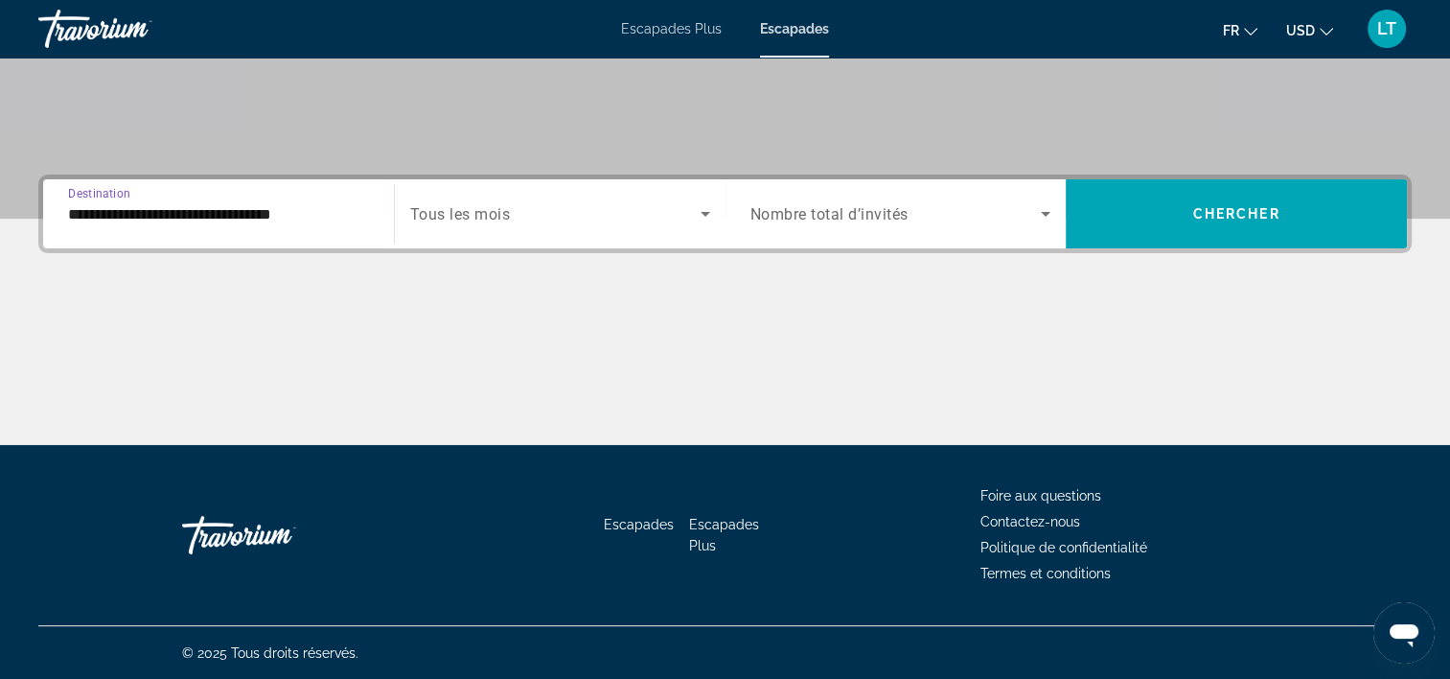
click at [699, 214] on icon "Widget de recherche" at bounding box center [705, 213] width 23 height 23
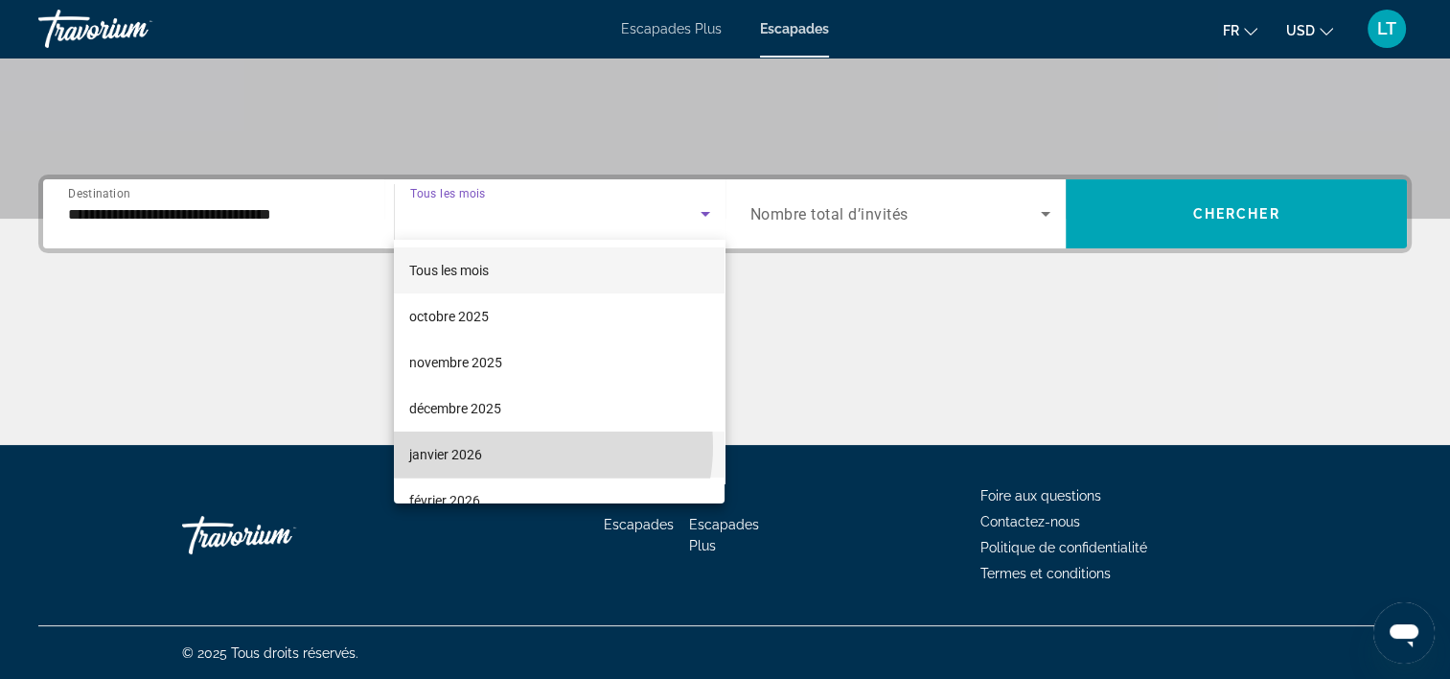
click at [521, 446] on mat-option "janvier 2026" at bounding box center [559, 454] width 331 height 46
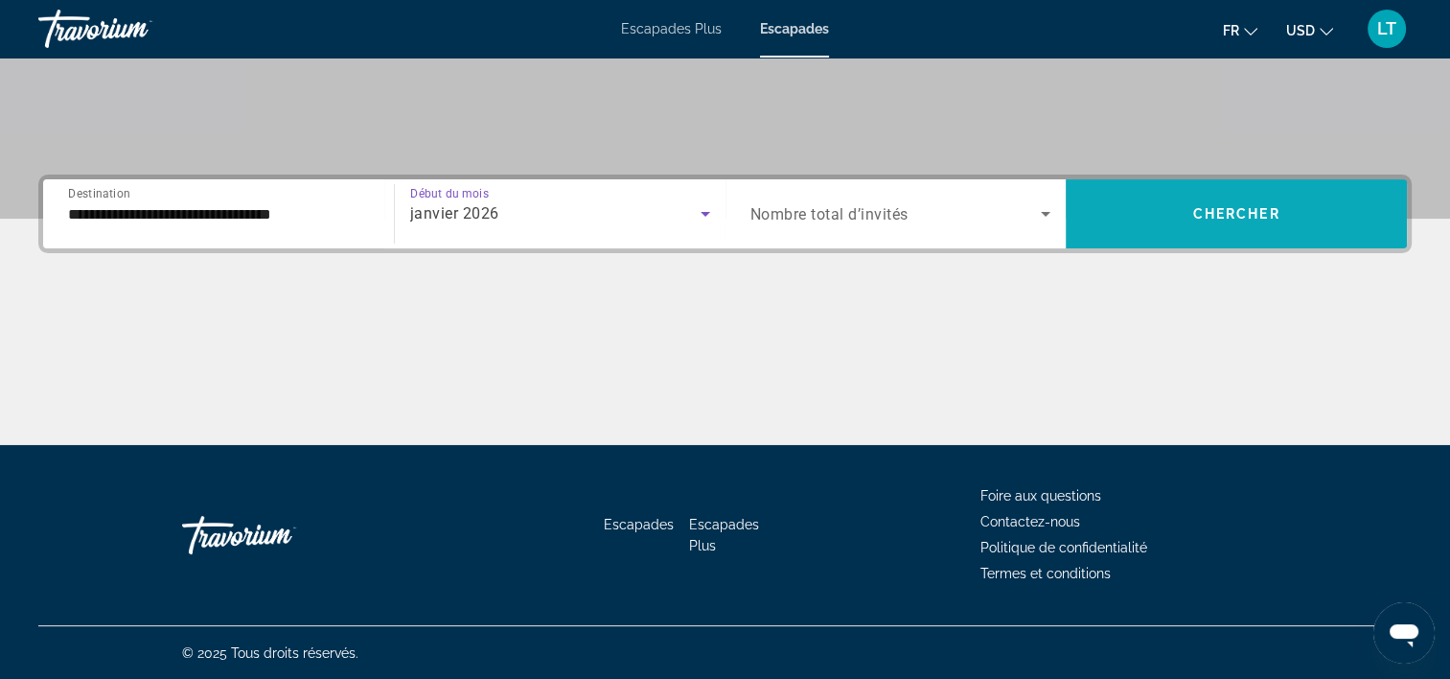
click at [1168, 221] on span "Widget de recherche" at bounding box center [1236, 214] width 341 height 46
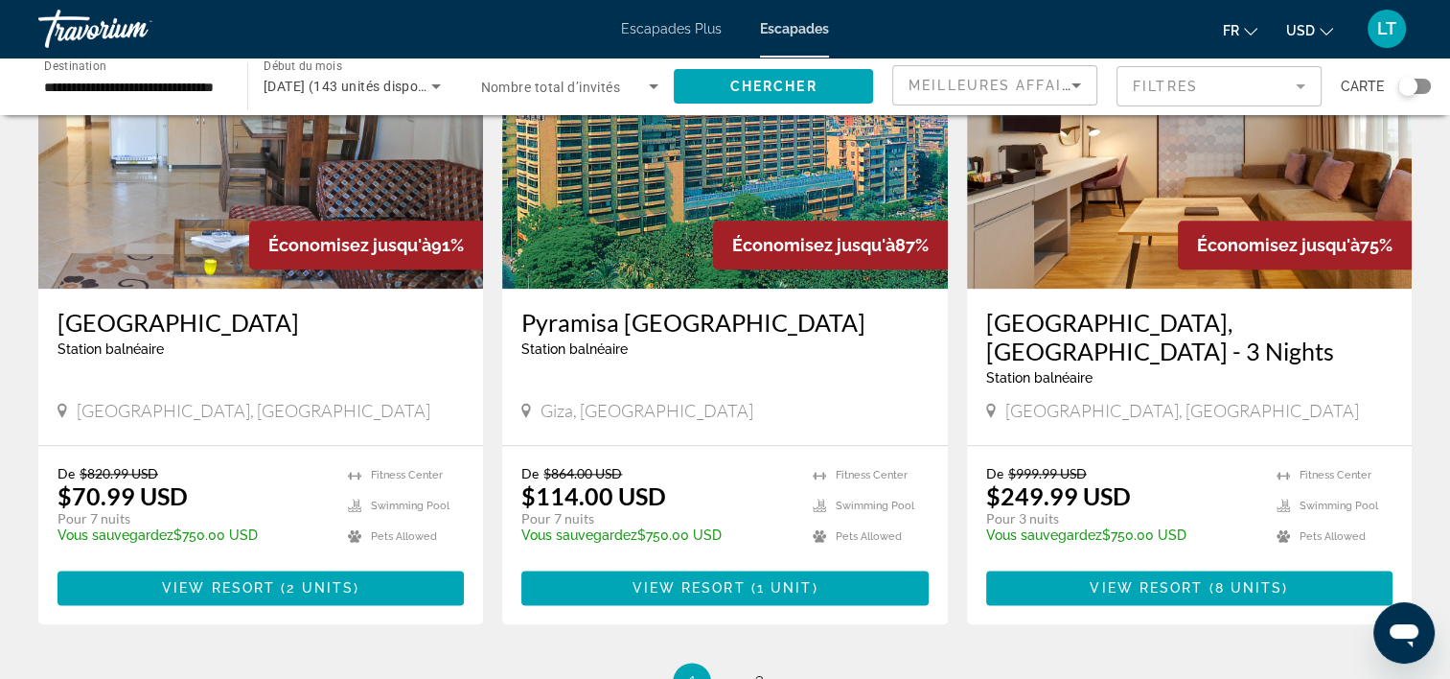
scroll to position [2230, 0]
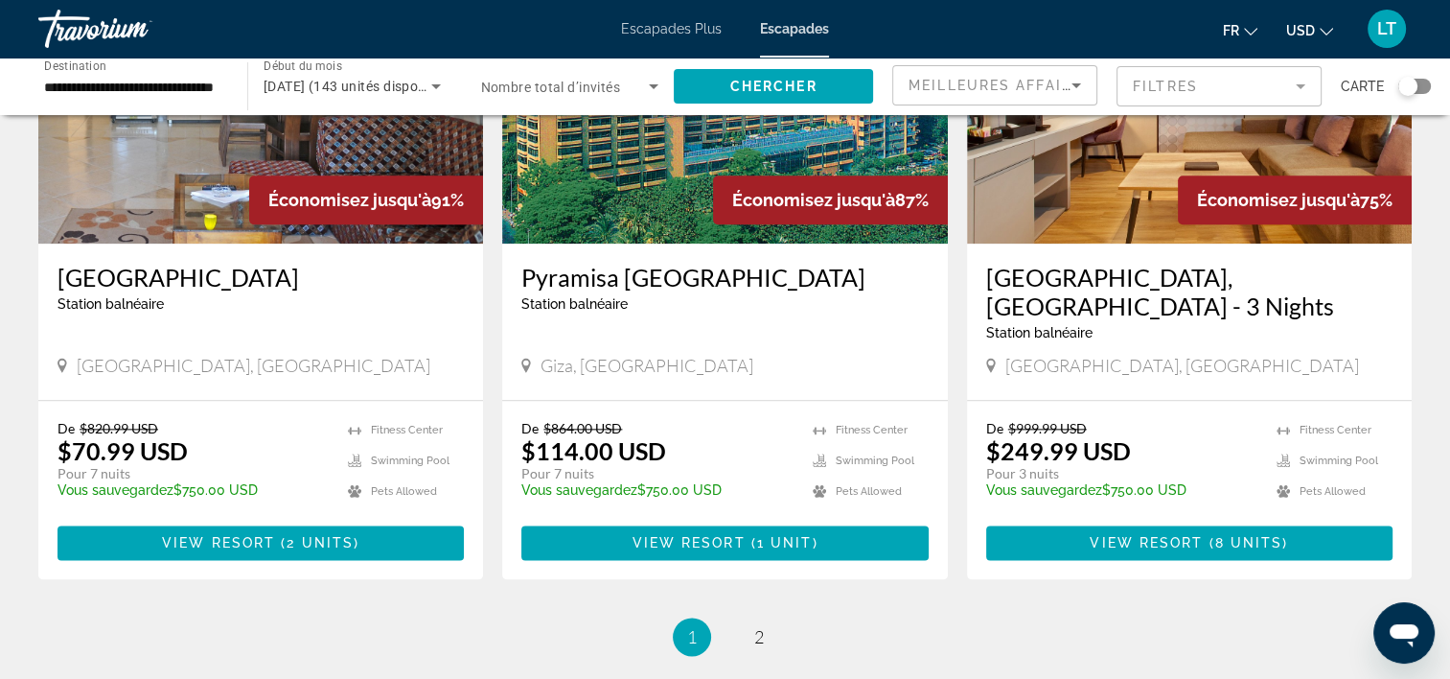
click at [652, 184] on img "Contenu principal" at bounding box center [724, 90] width 445 height 307
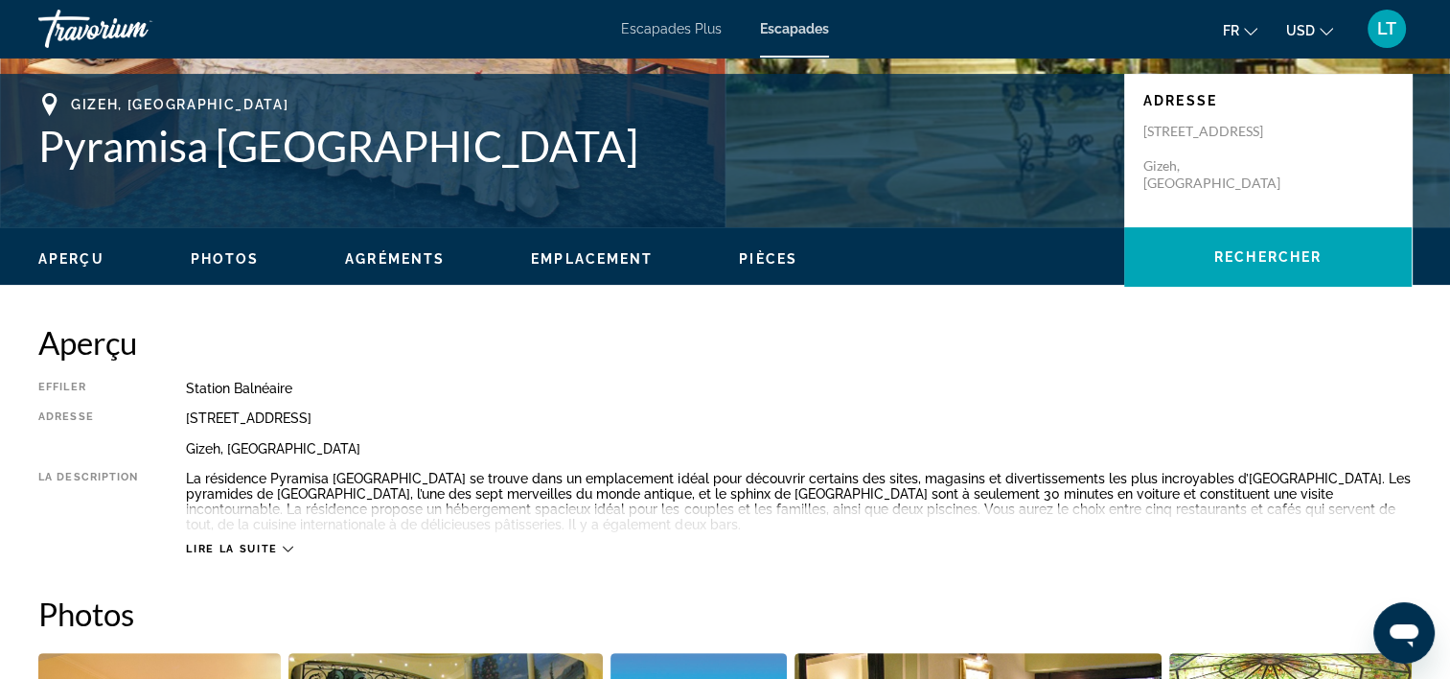
scroll to position [575, 0]
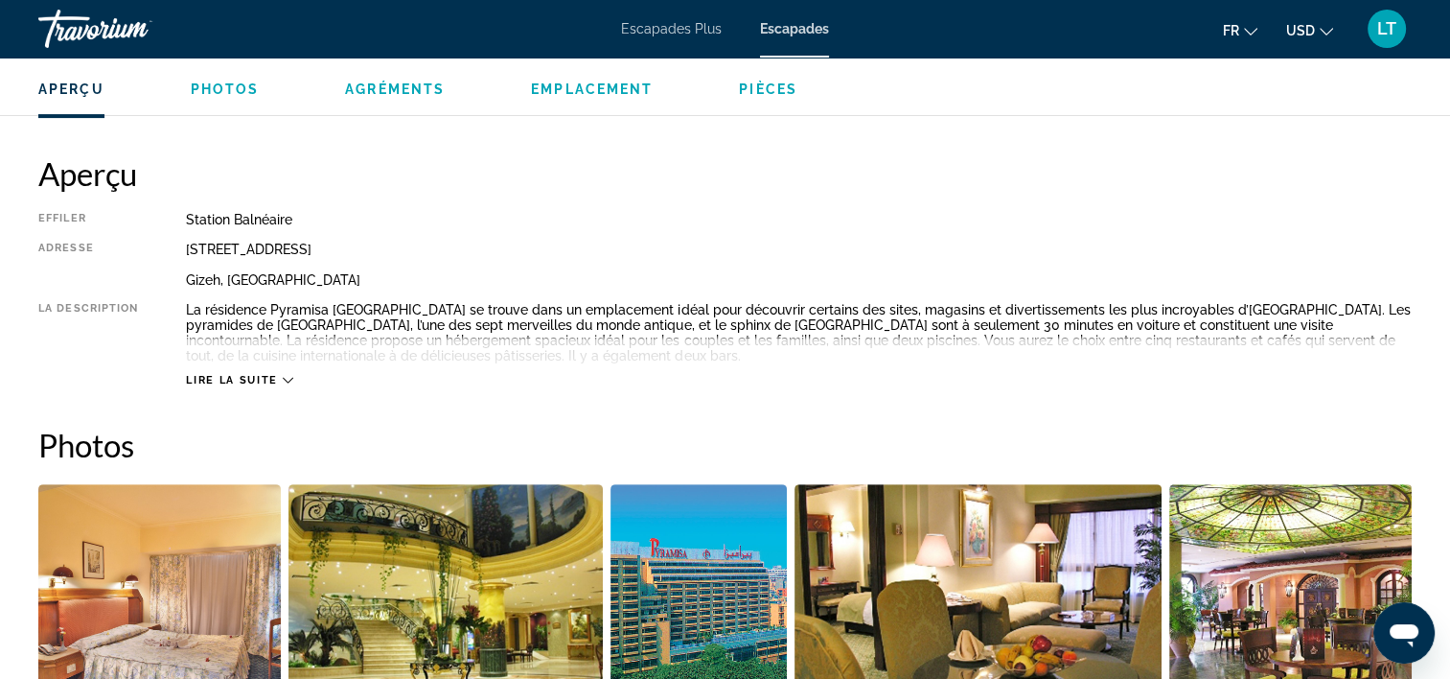
click at [283, 384] on icon "Contenu principal" at bounding box center [288, 380] width 11 height 11
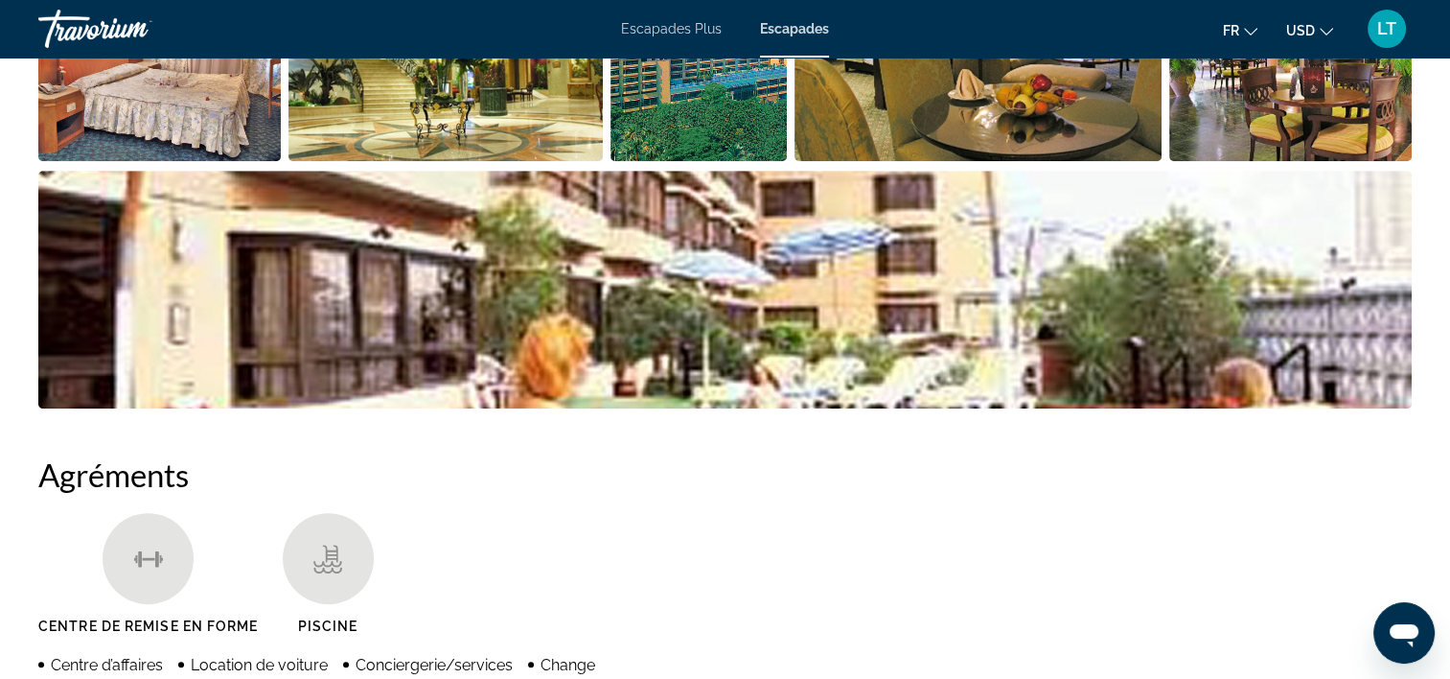
scroll to position [847, 0]
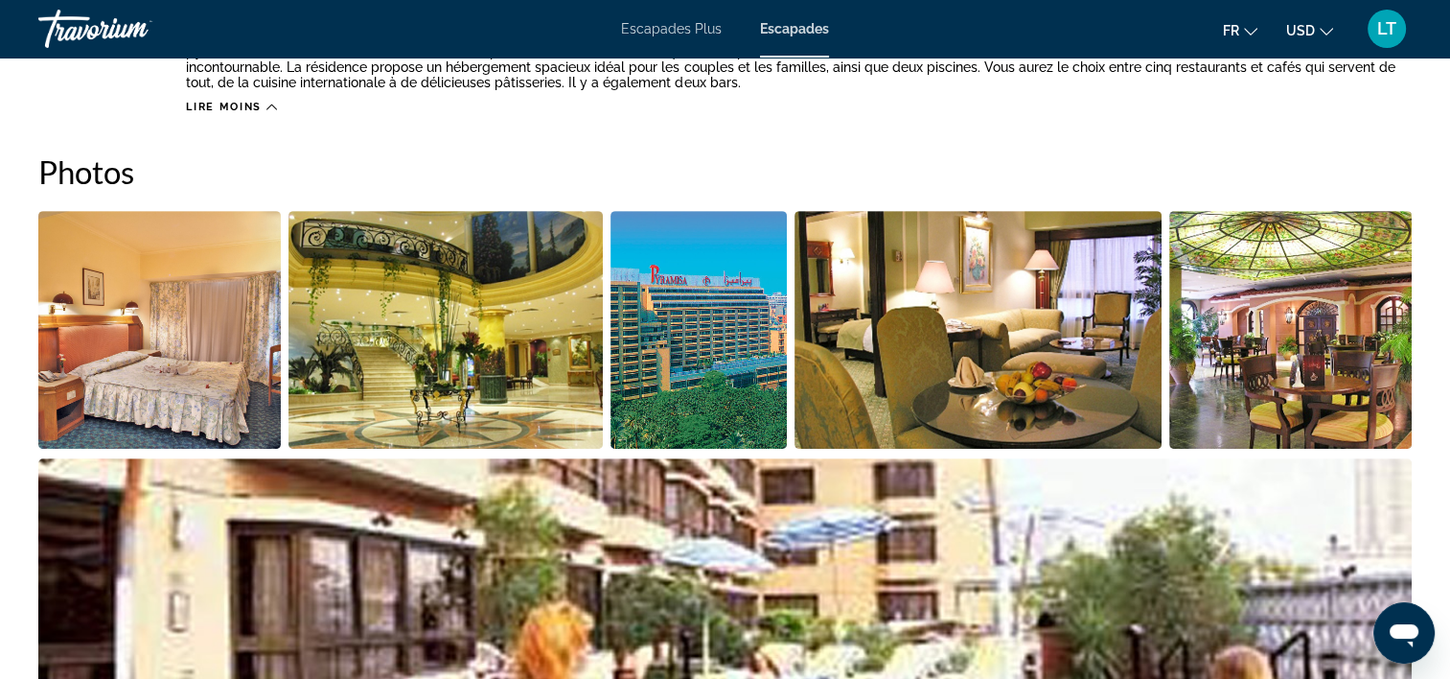
click at [153, 330] on img "Ouvrir le curseur d’image en plein écran" at bounding box center [159, 330] width 243 height 238
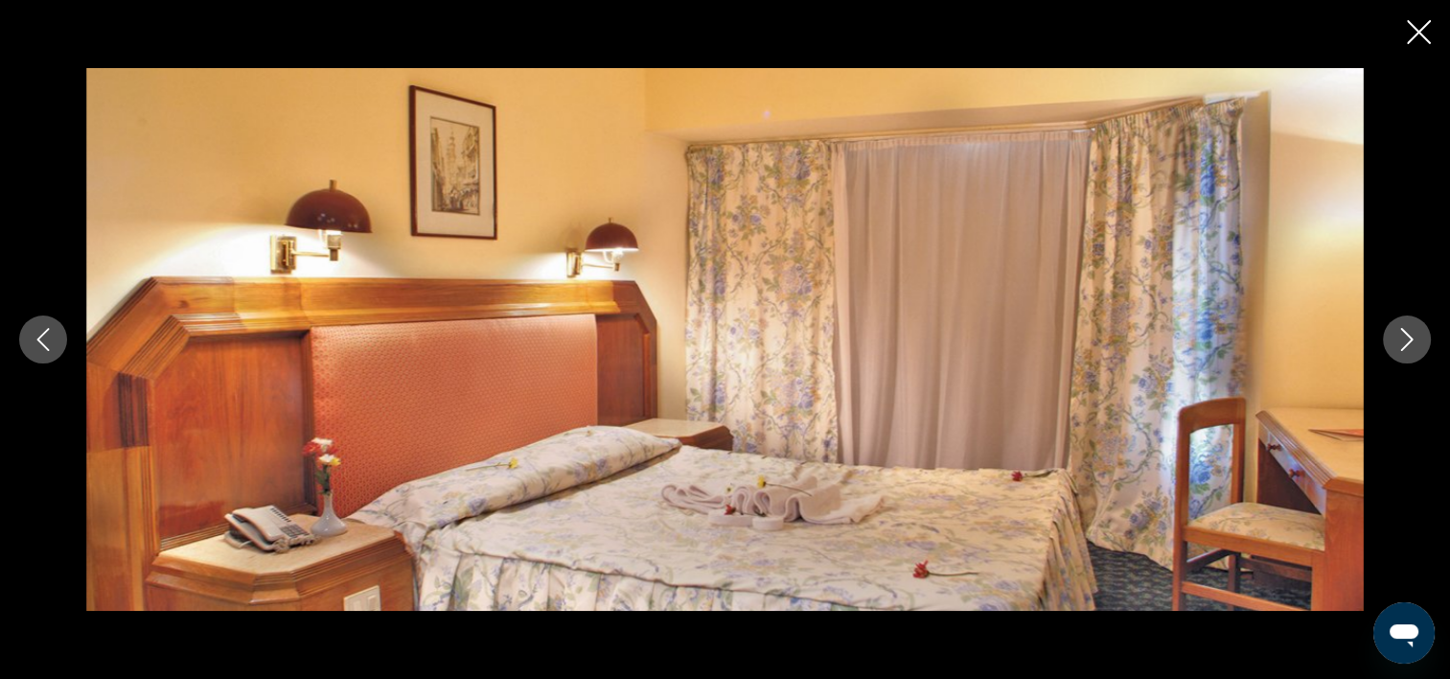
click at [1409, 345] on icon "Image suivante" at bounding box center [1407, 339] width 23 height 23
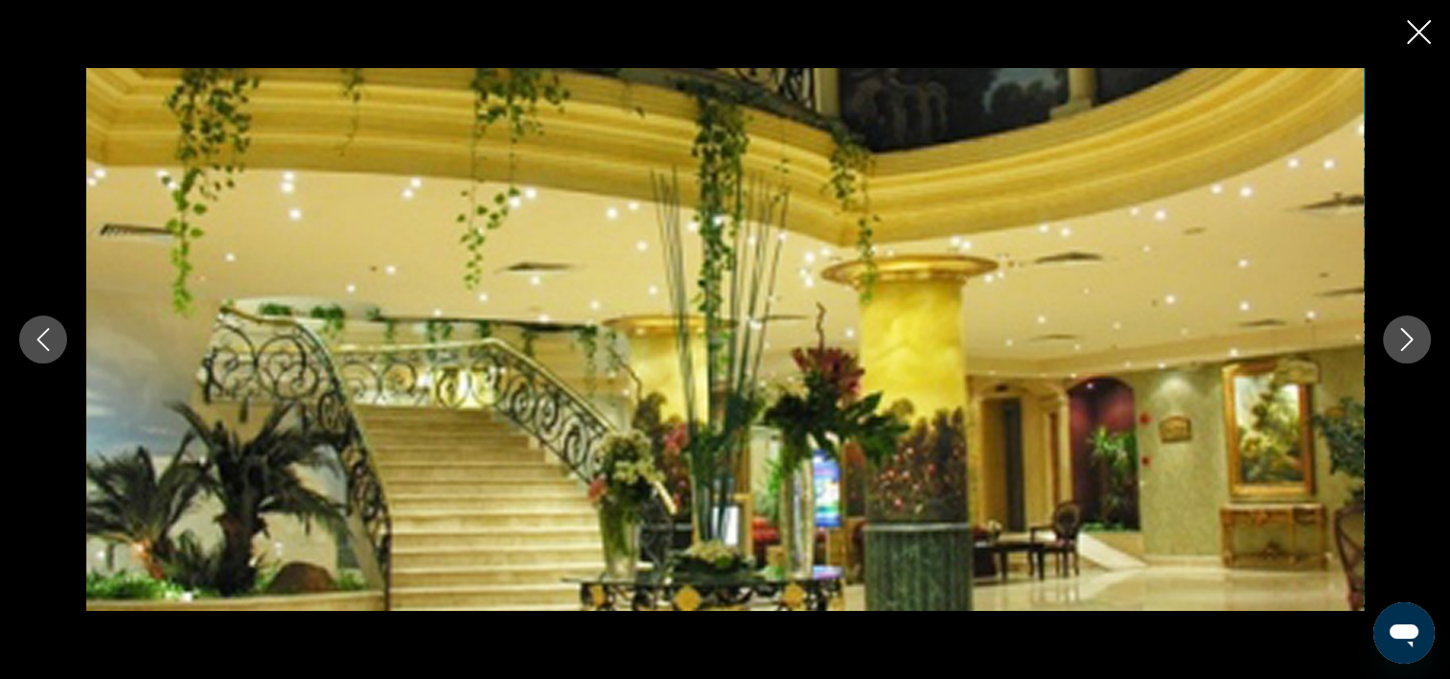
click at [1409, 345] on icon "Image suivante" at bounding box center [1407, 339] width 23 height 23
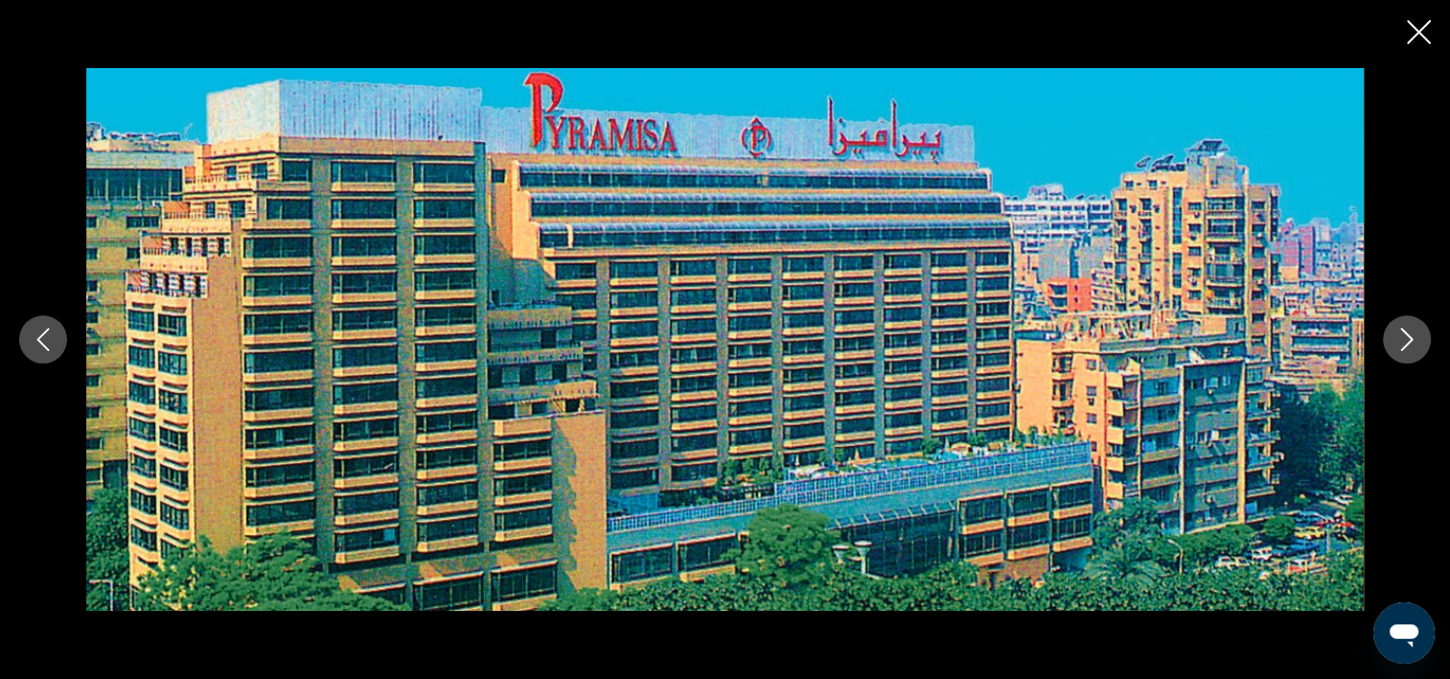
click at [1409, 345] on icon "Image suivante" at bounding box center [1407, 339] width 23 height 23
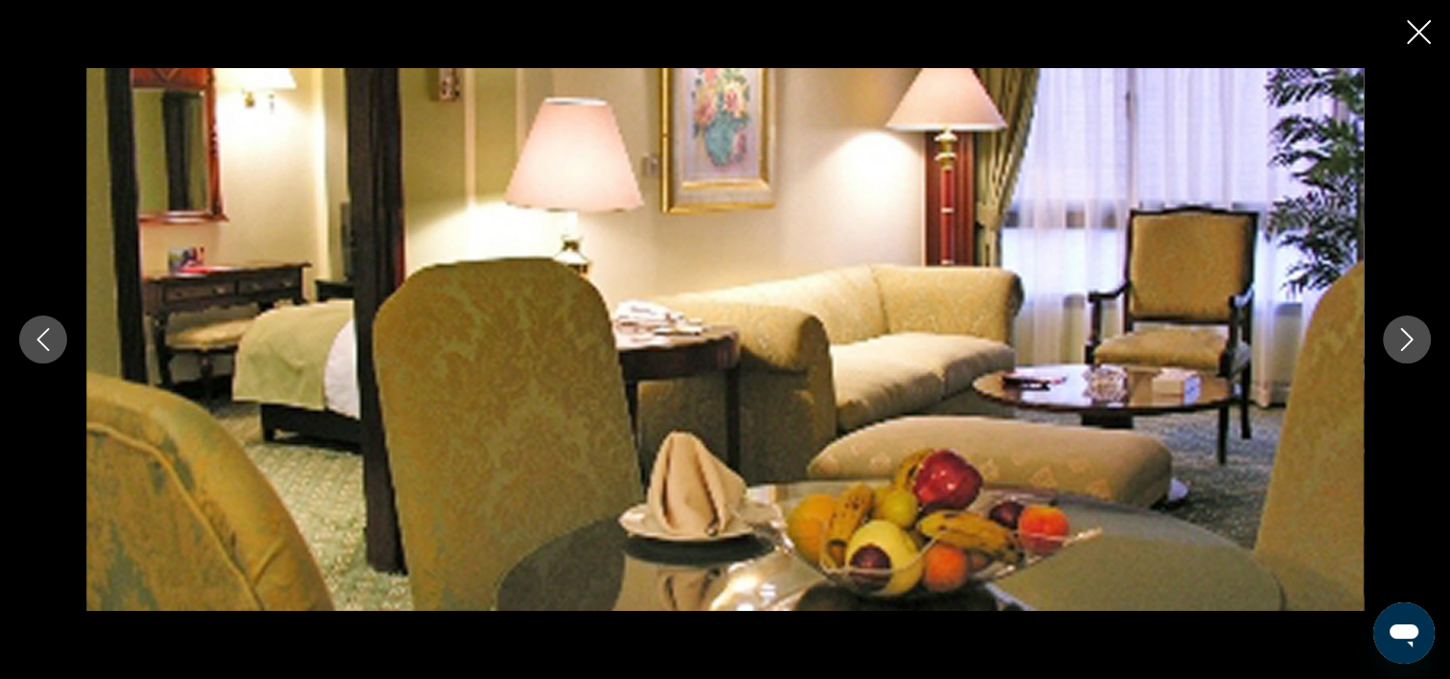
click at [1409, 345] on icon "Image suivante" at bounding box center [1407, 339] width 23 height 23
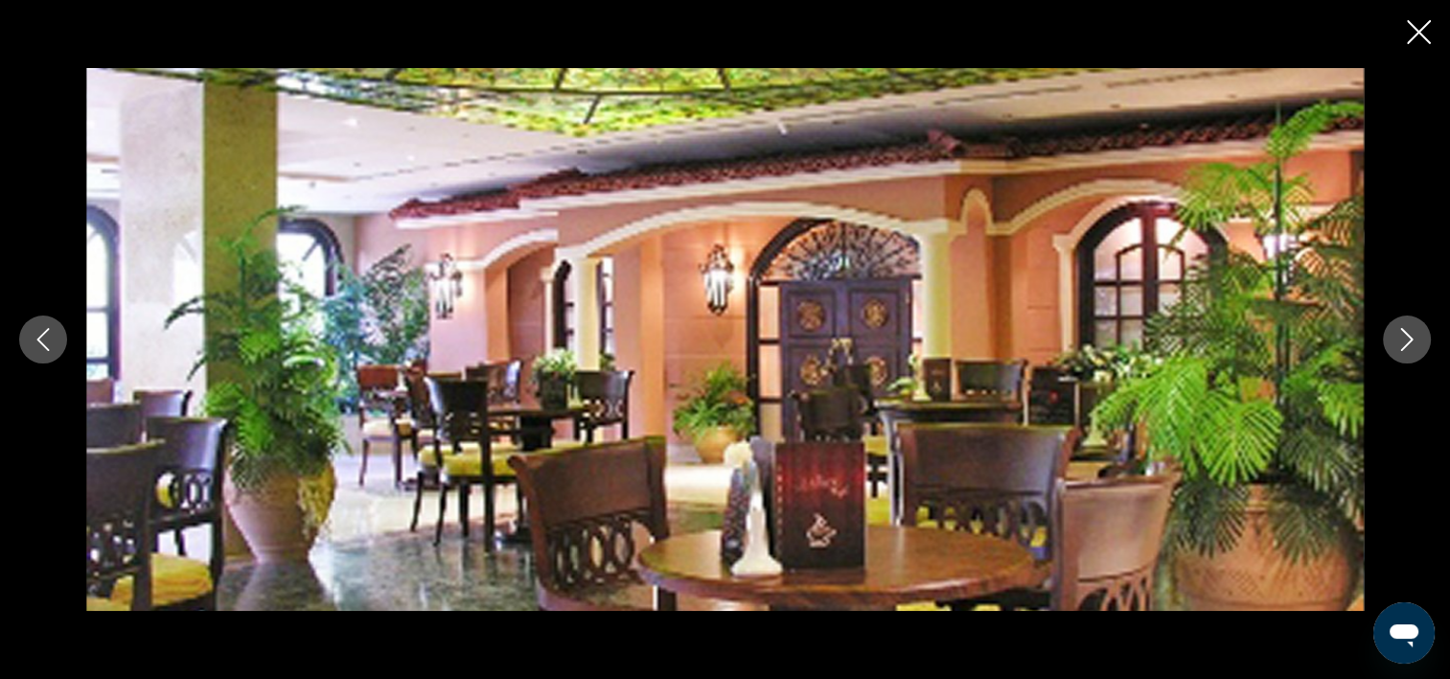
click at [1409, 345] on icon "Image suivante" at bounding box center [1407, 339] width 23 height 23
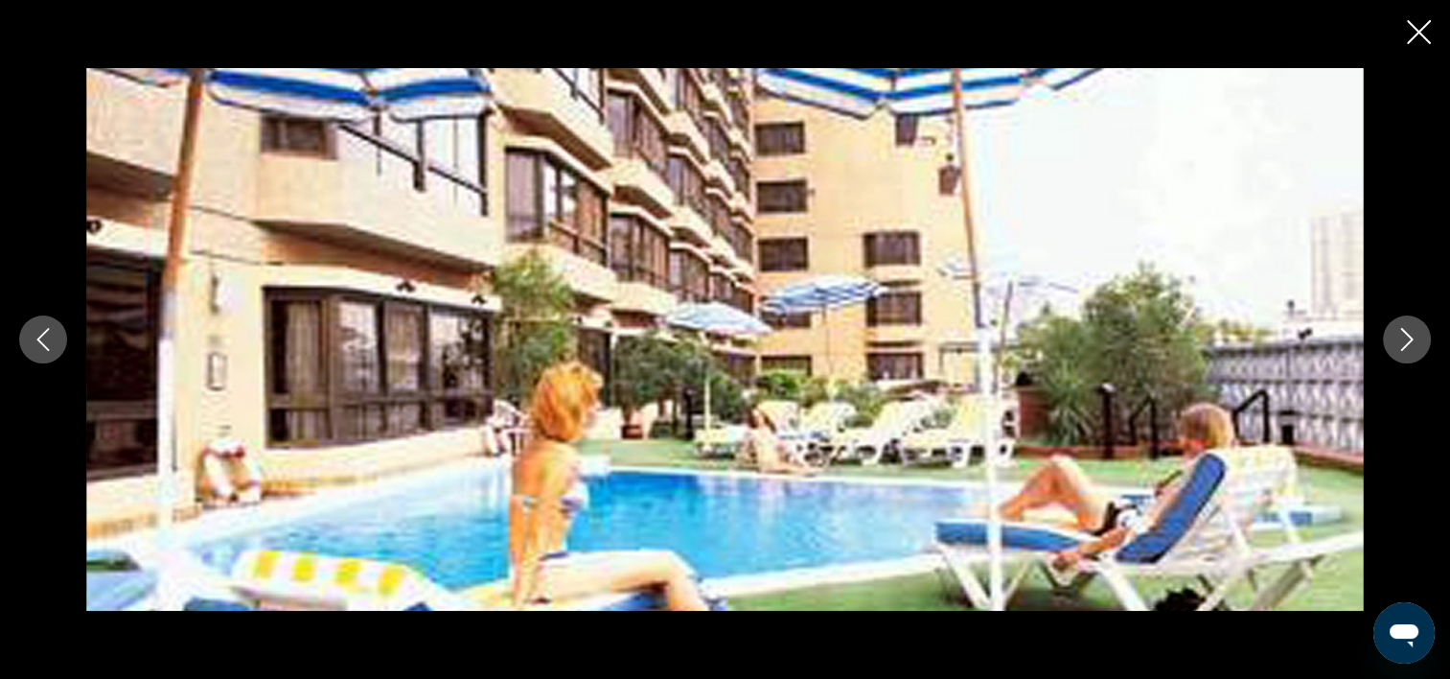
click at [1409, 345] on icon "Image suivante" at bounding box center [1407, 339] width 23 height 23
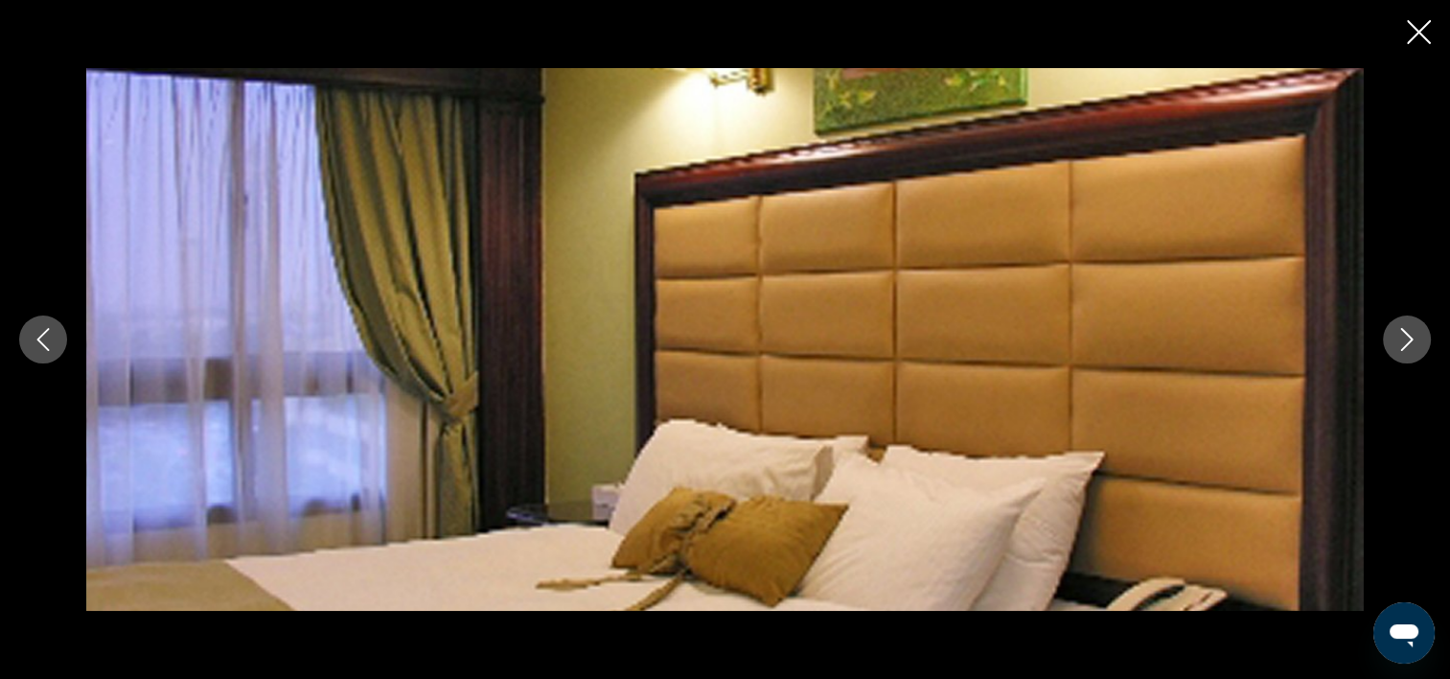
click at [1409, 345] on icon "Image suivante" at bounding box center [1407, 339] width 23 height 23
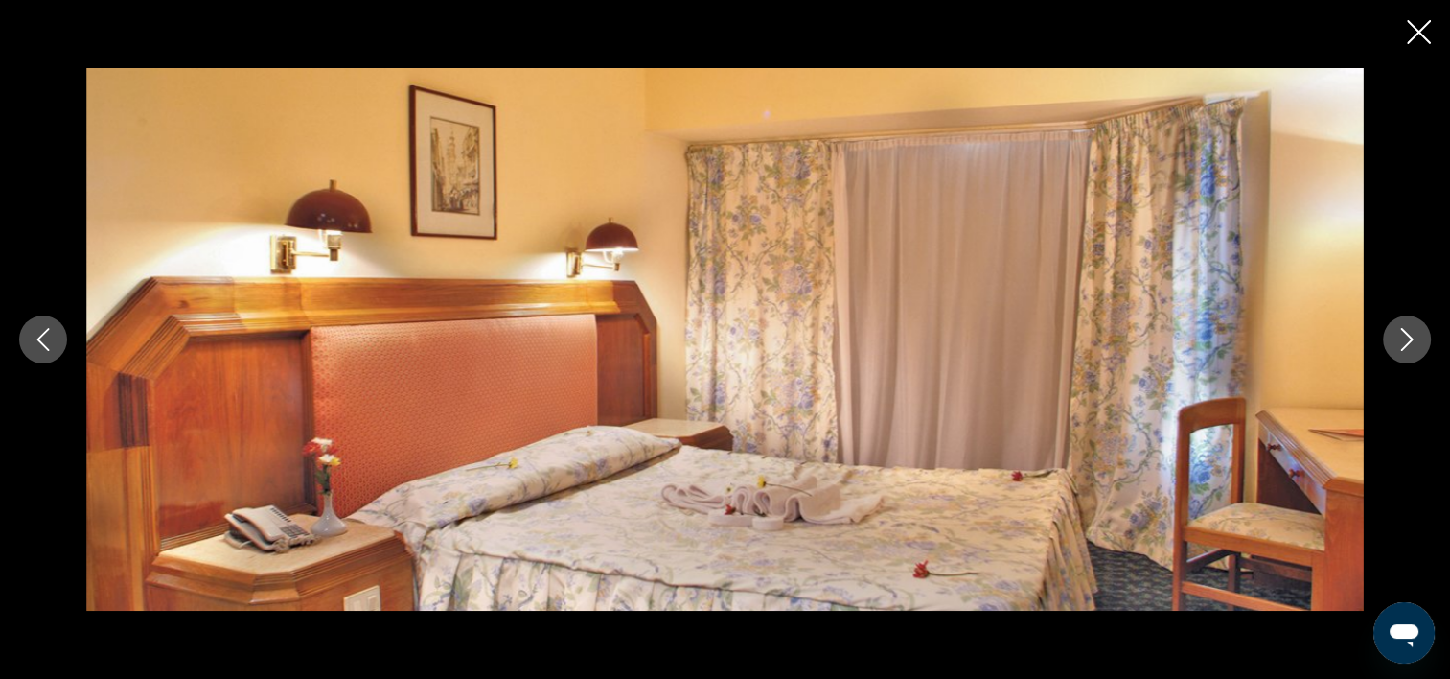
click at [1409, 345] on icon "Image suivante" at bounding box center [1407, 339] width 23 height 23
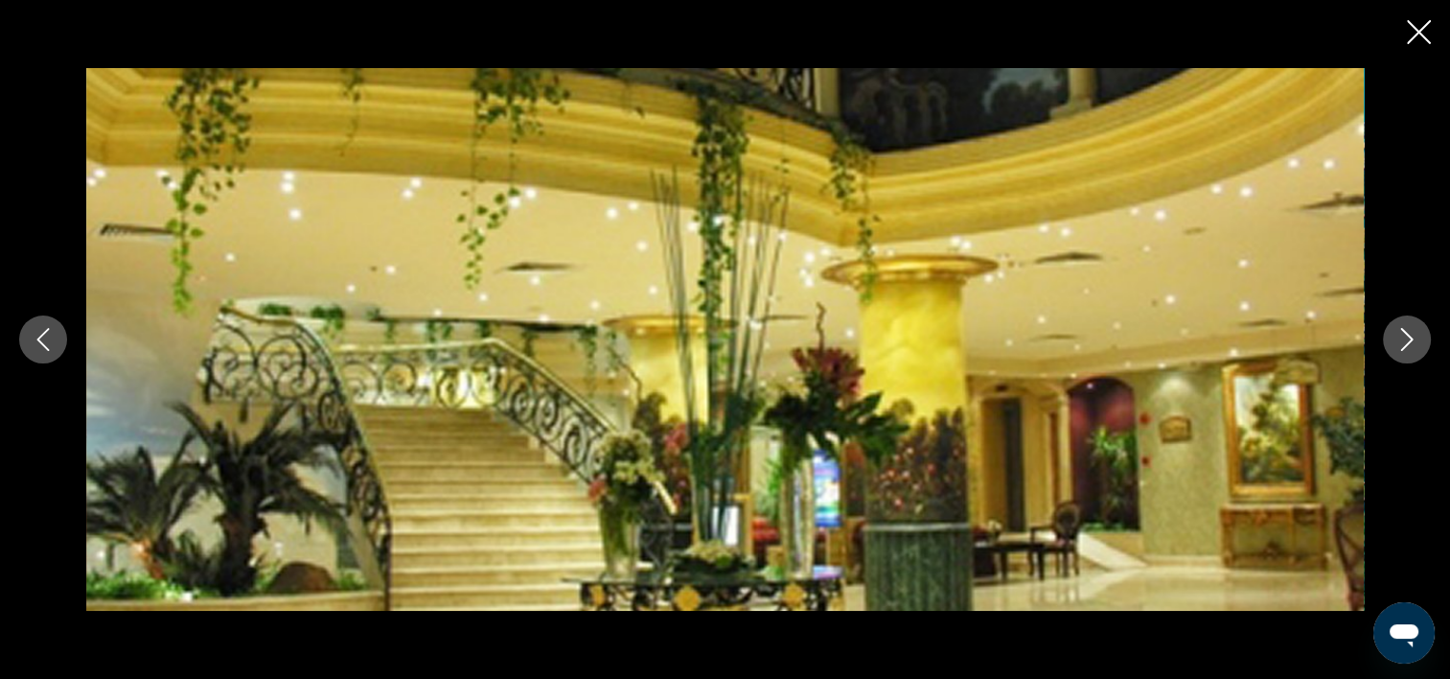
click at [1409, 345] on icon "Image suivante" at bounding box center [1407, 339] width 23 height 23
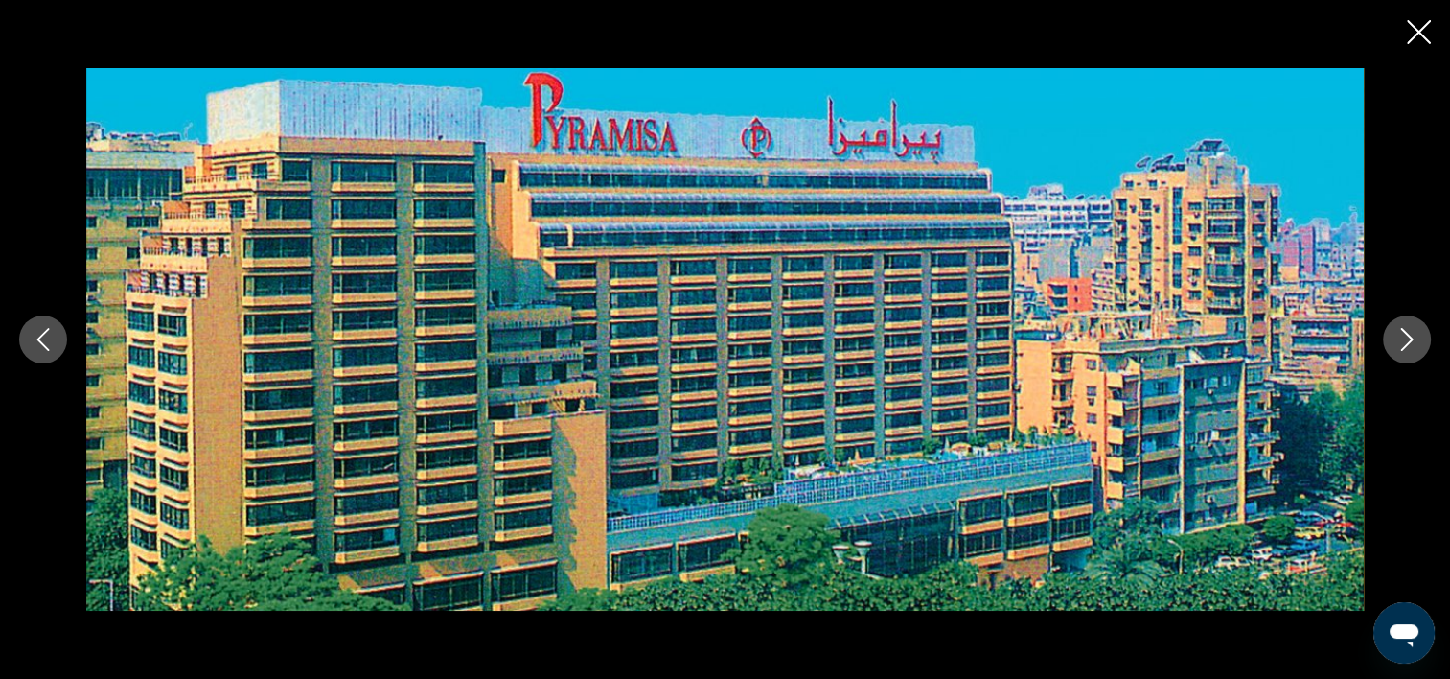
click at [1409, 345] on icon "Image suivante" at bounding box center [1407, 339] width 23 height 23
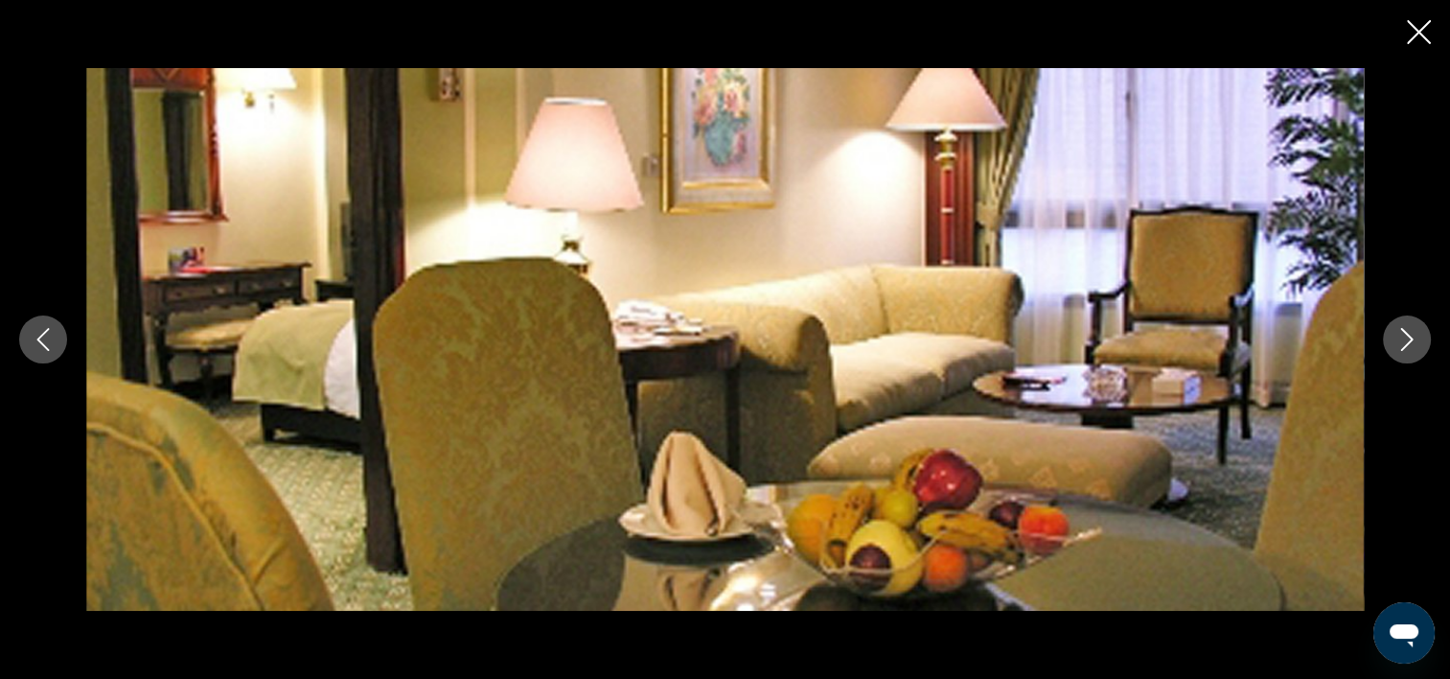
click at [1406, 342] on icon "Image suivante" at bounding box center [1407, 339] width 23 height 23
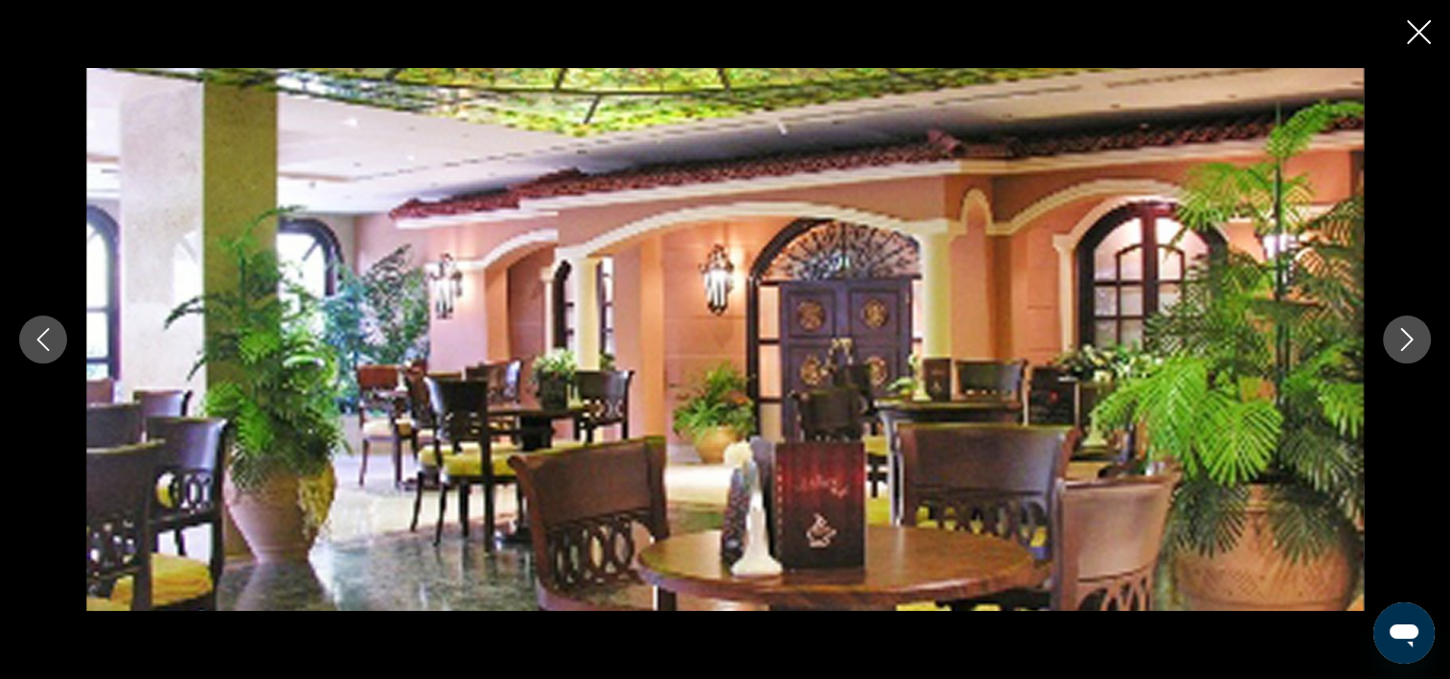
click at [1402, 345] on icon "Image suivante" at bounding box center [1407, 339] width 23 height 23
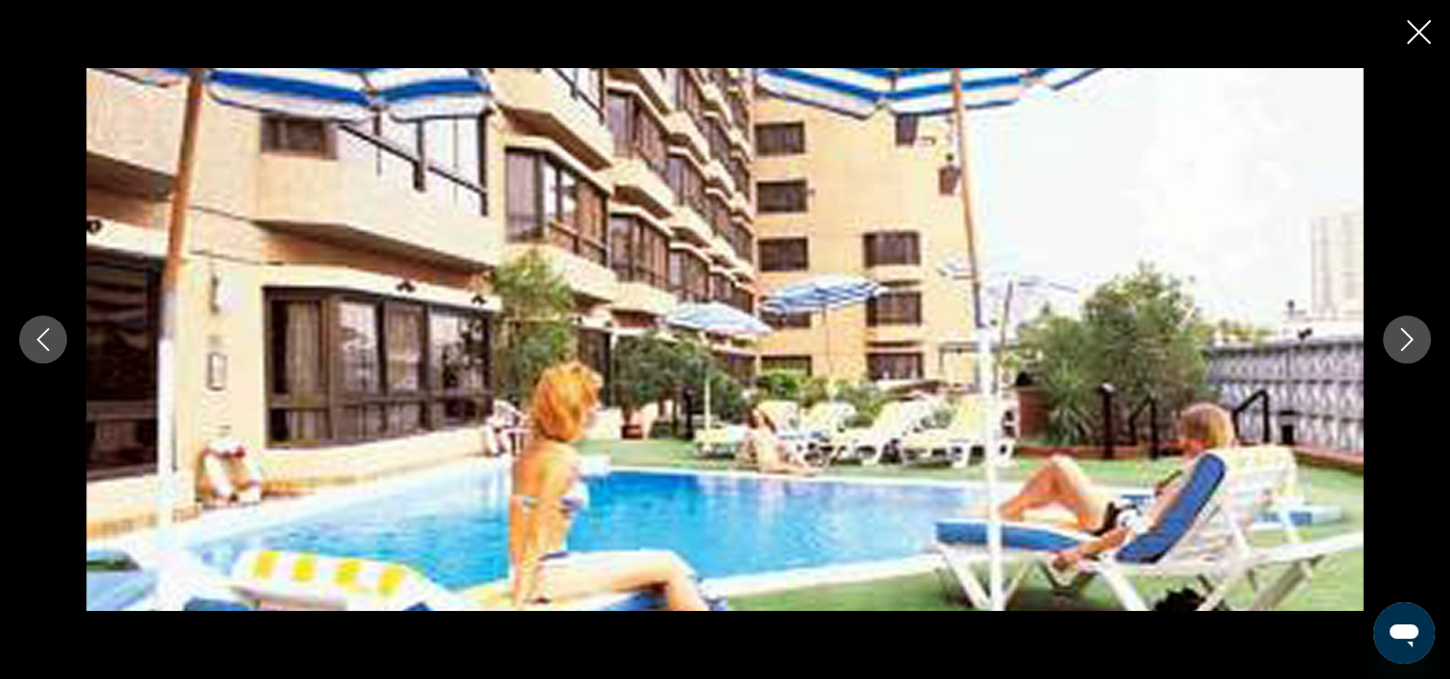
click at [1403, 345] on icon "Image suivante" at bounding box center [1407, 339] width 23 height 23
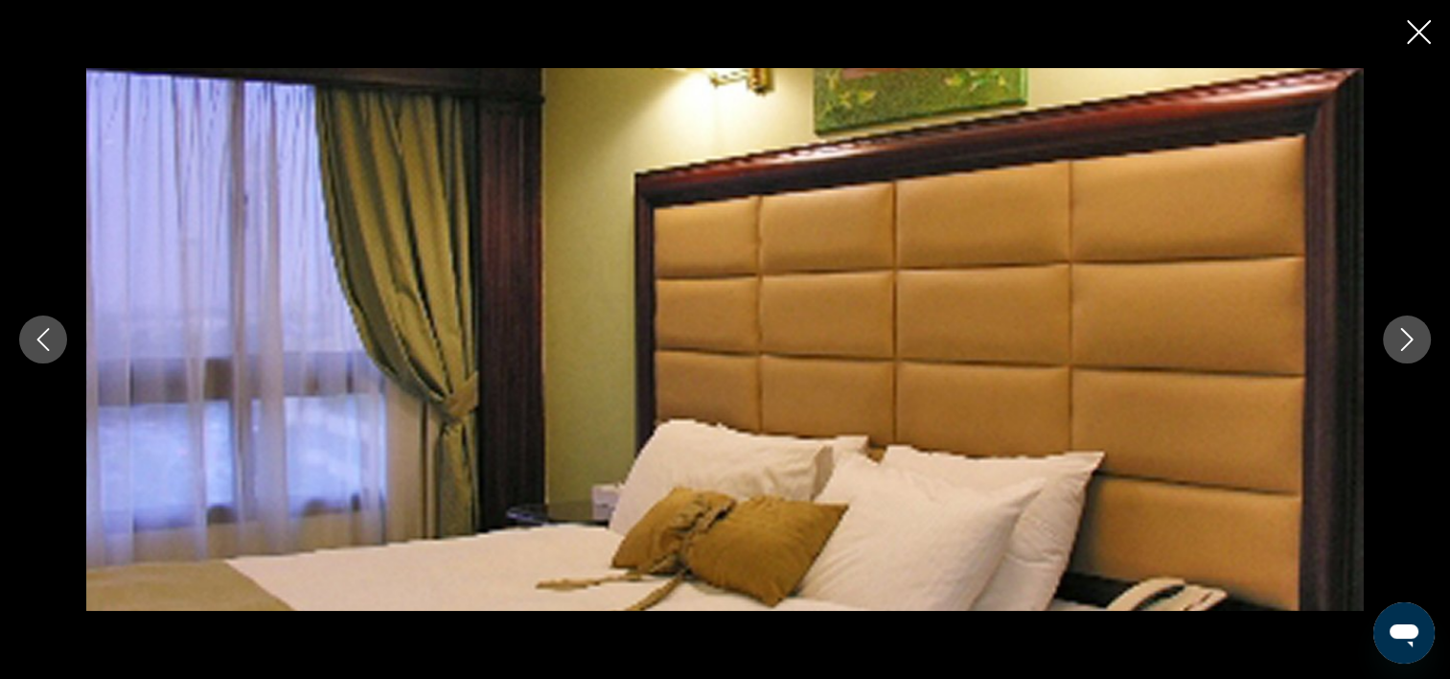
click at [1403, 334] on icon "Image suivante" at bounding box center [1407, 339] width 23 height 23
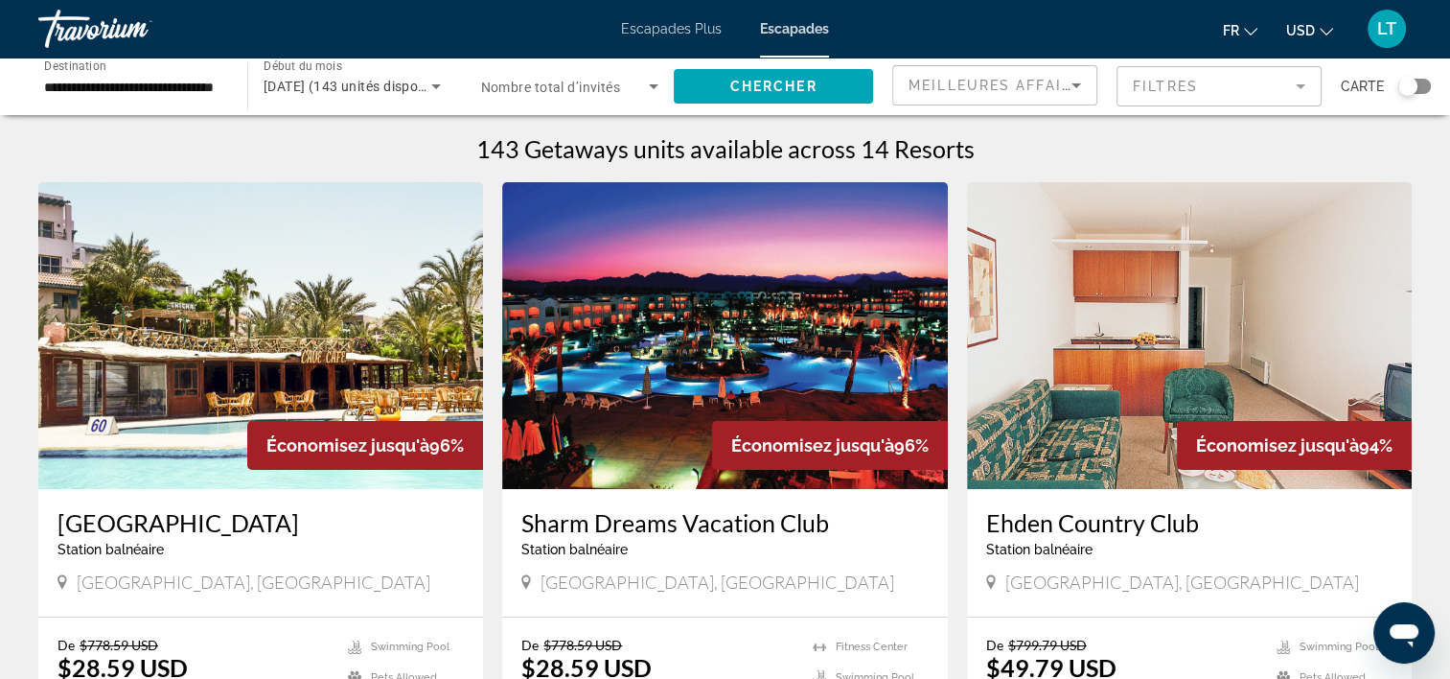
click at [650, 86] on icon "Widget de recherche" at bounding box center [653, 86] width 23 height 23
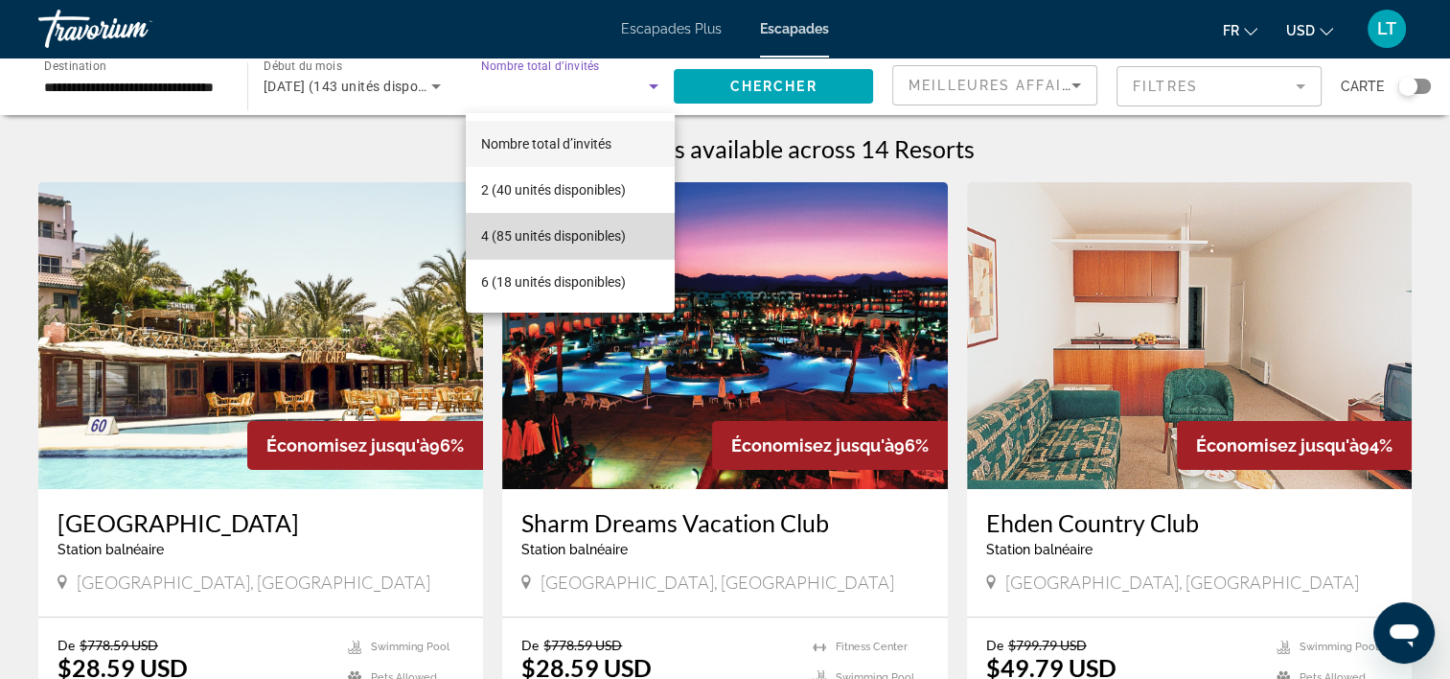
click at [591, 236] on font "4 (85 unités disponibles)" at bounding box center [553, 235] width 145 height 15
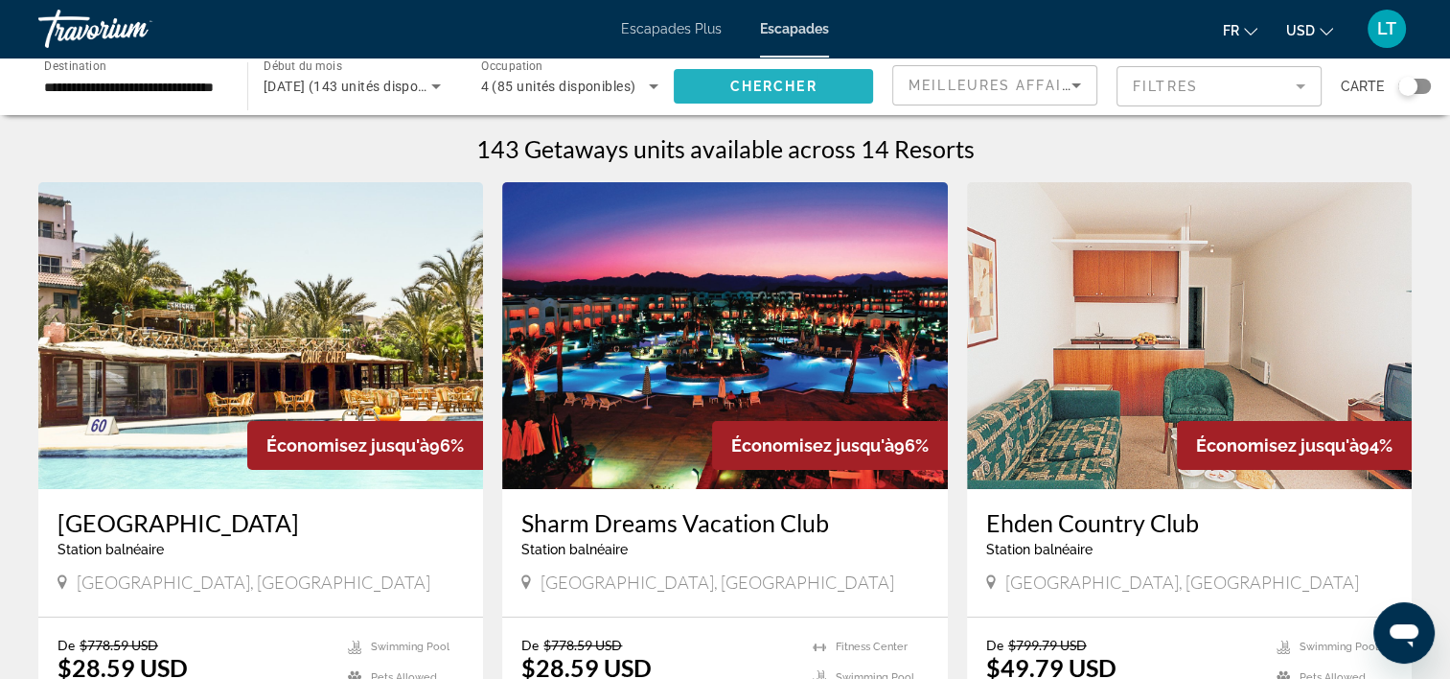
click at [838, 86] on span "Widget de recherche" at bounding box center [773, 86] width 199 height 46
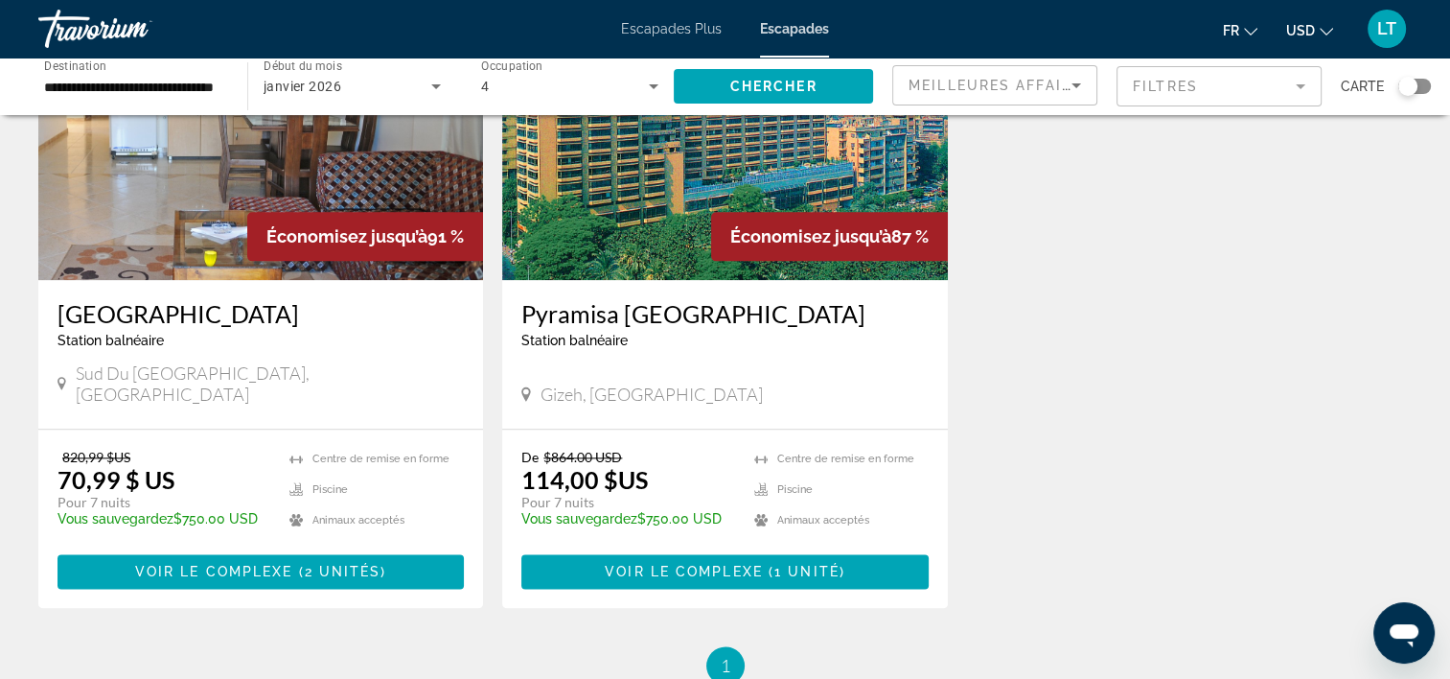
scroll to position [2301, 0]
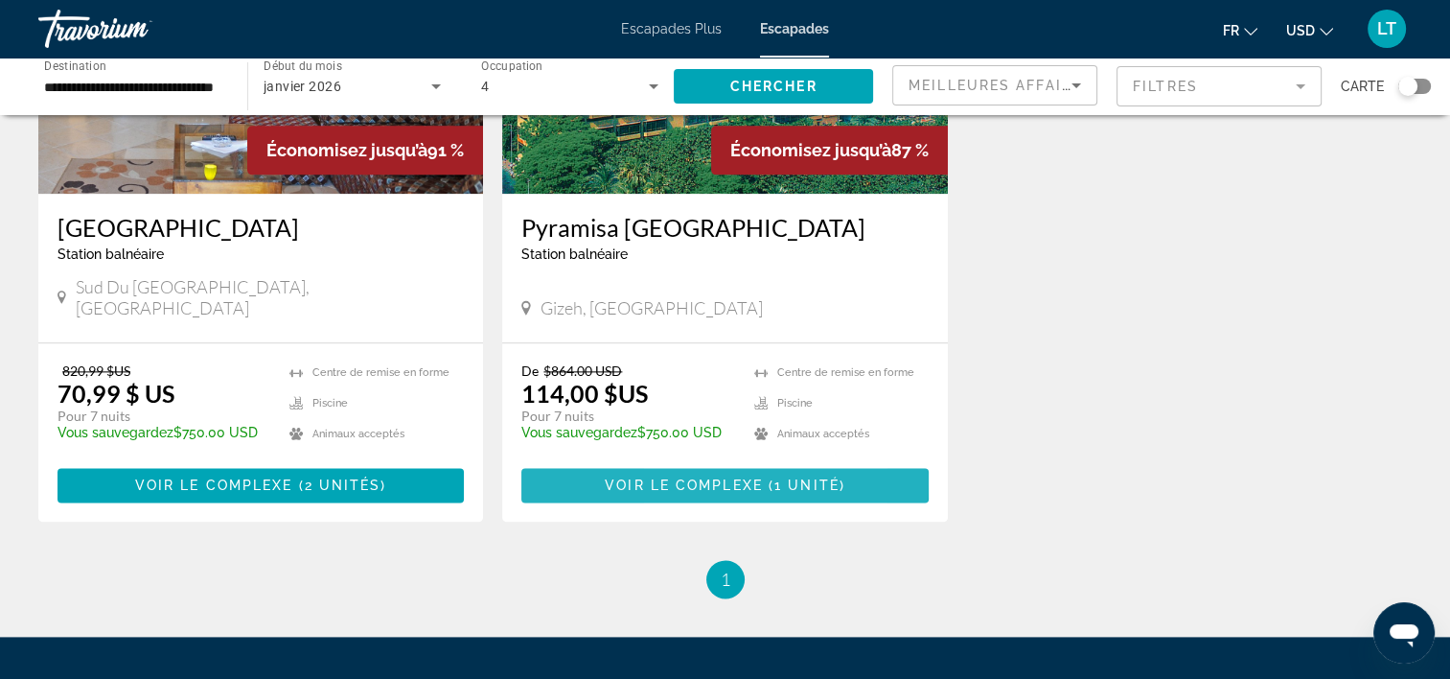
click at [664, 477] on span "Voir le complexe" at bounding box center [684, 484] width 158 height 15
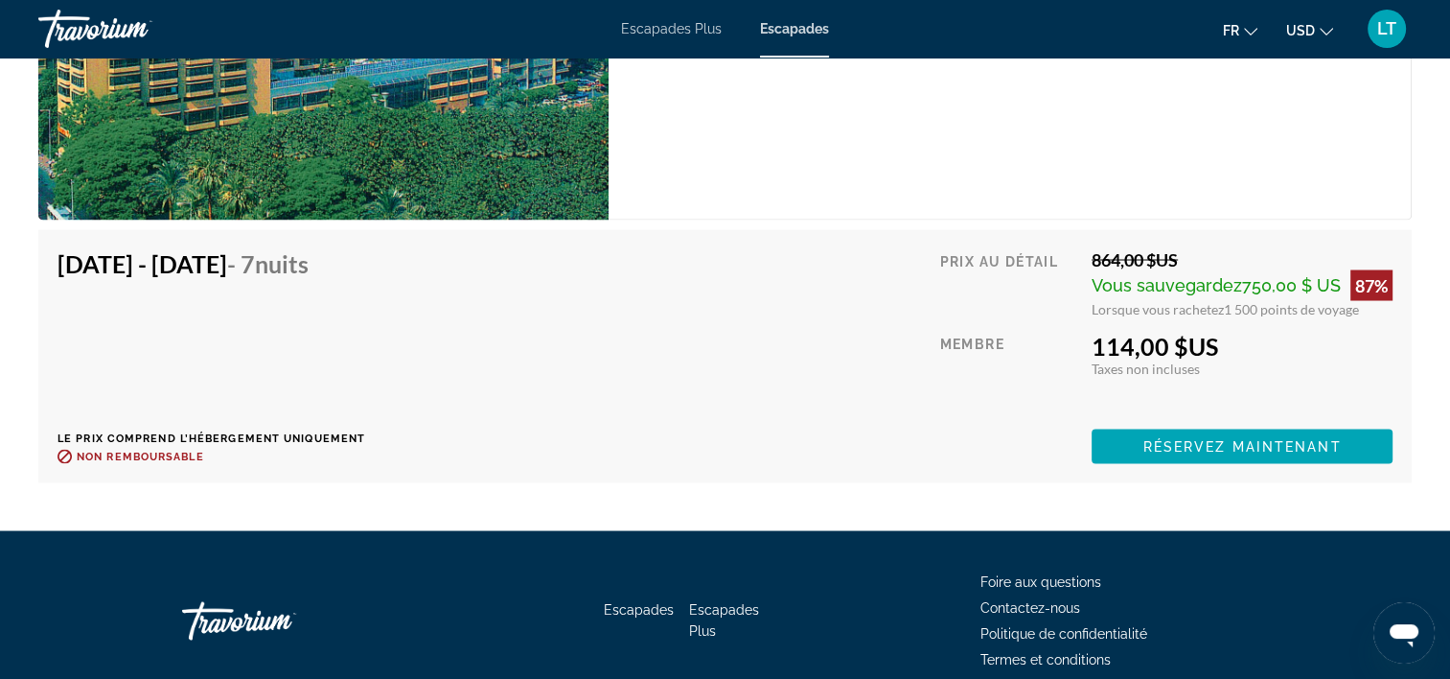
scroll to position [3547, 0]
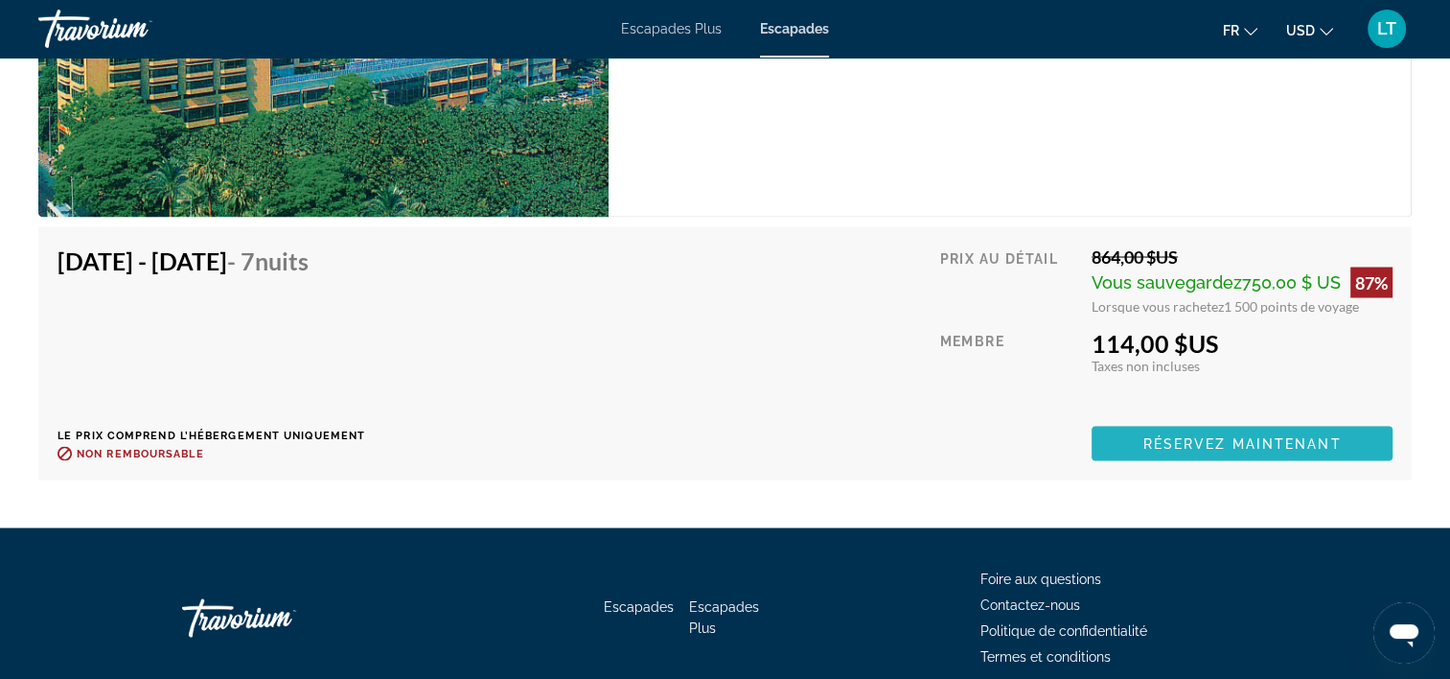
click at [1114, 432] on span "Contenu principal" at bounding box center [1242, 443] width 301 height 46
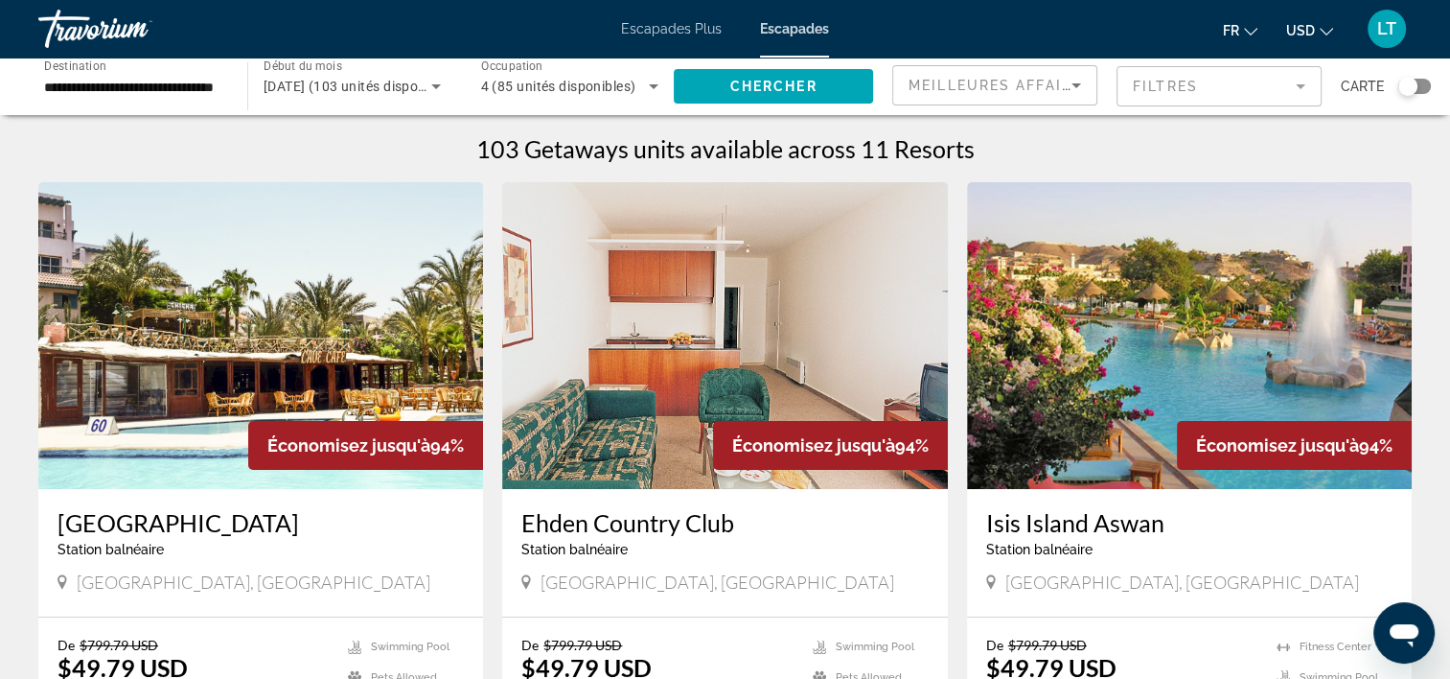
click at [652, 82] on icon "Widget de recherche" at bounding box center [653, 86] width 23 height 23
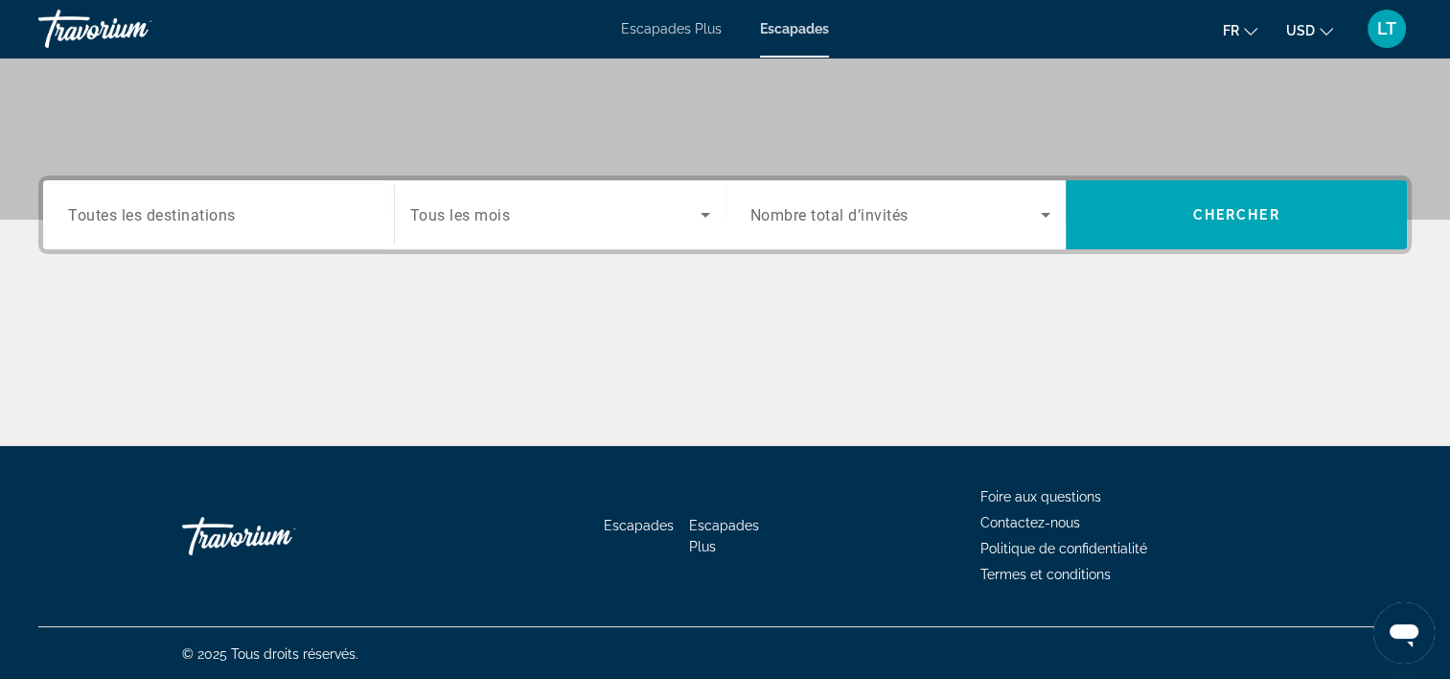
scroll to position [357, 0]
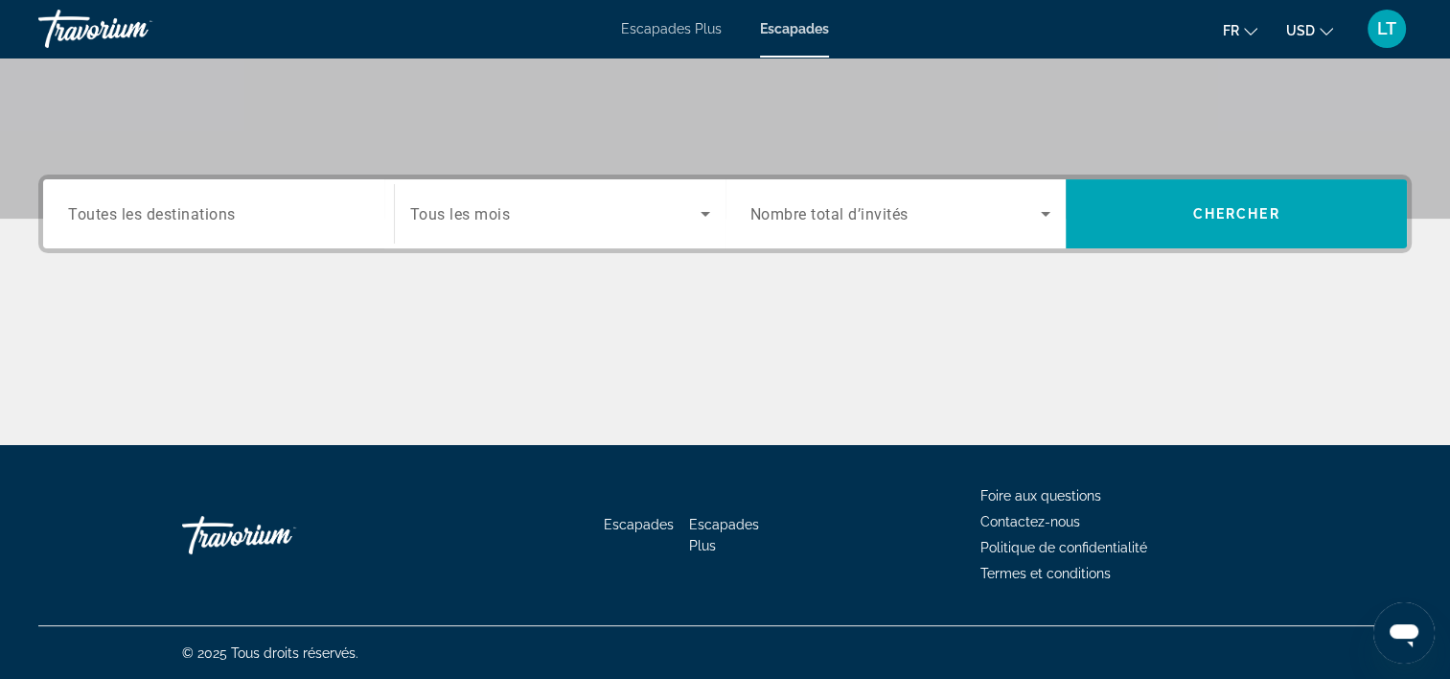
click at [324, 219] on input "Destination Toutes les destinations" at bounding box center [218, 214] width 301 height 23
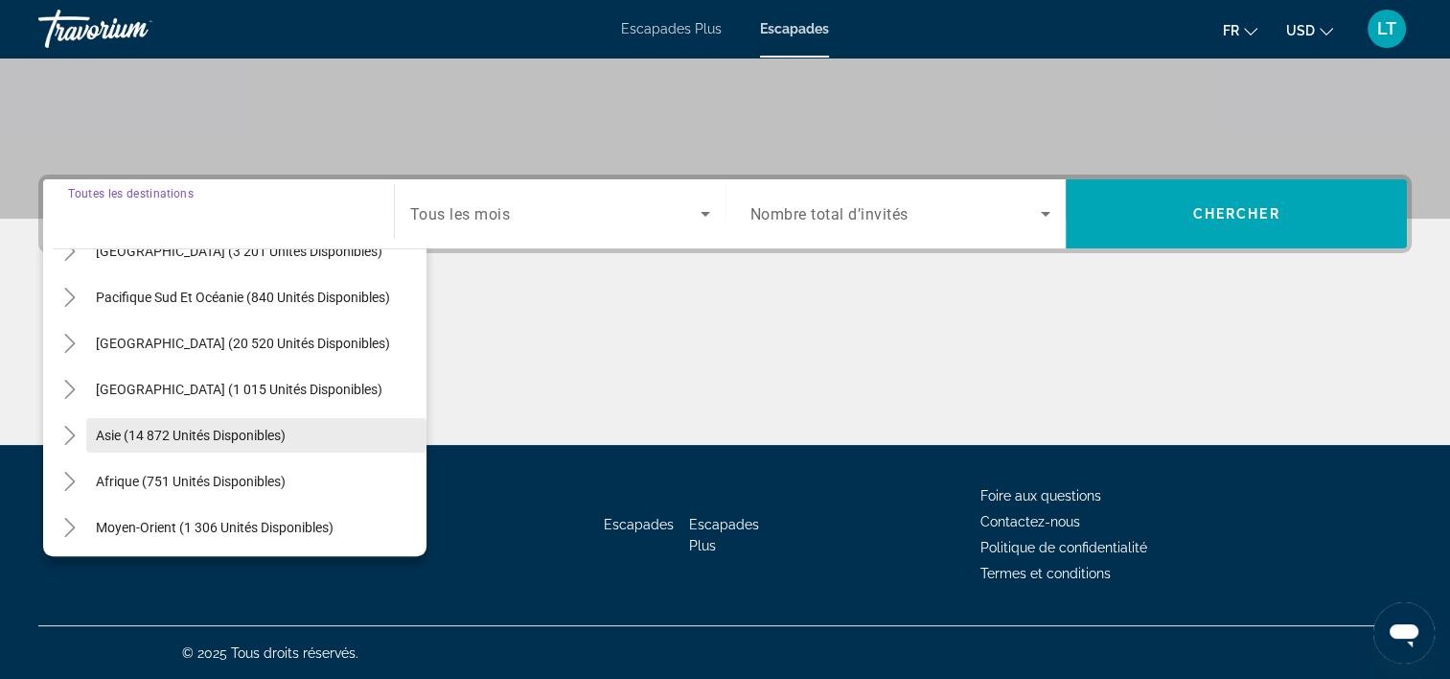
scroll to position [311, 0]
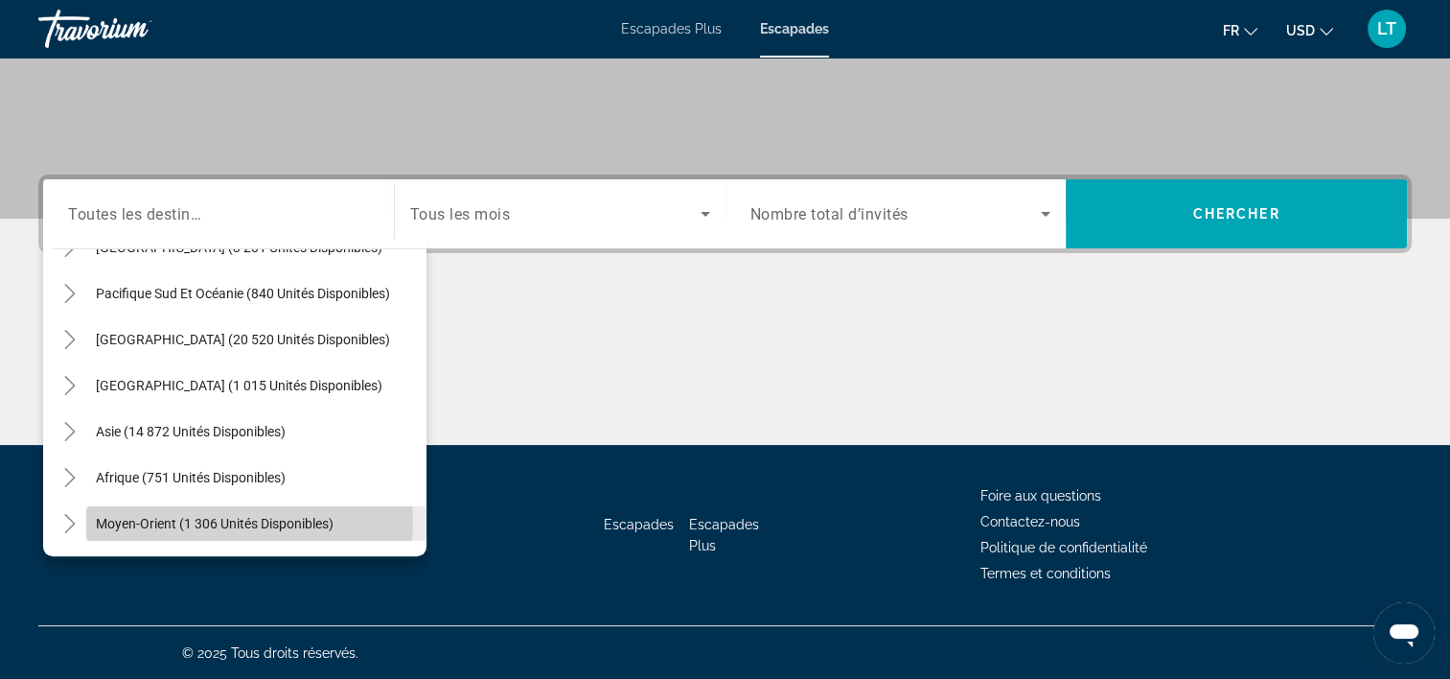
click at [247, 520] on span "Moyen-Orient (1 306 unités disponibles)" at bounding box center [215, 523] width 238 height 15
type input "**********"
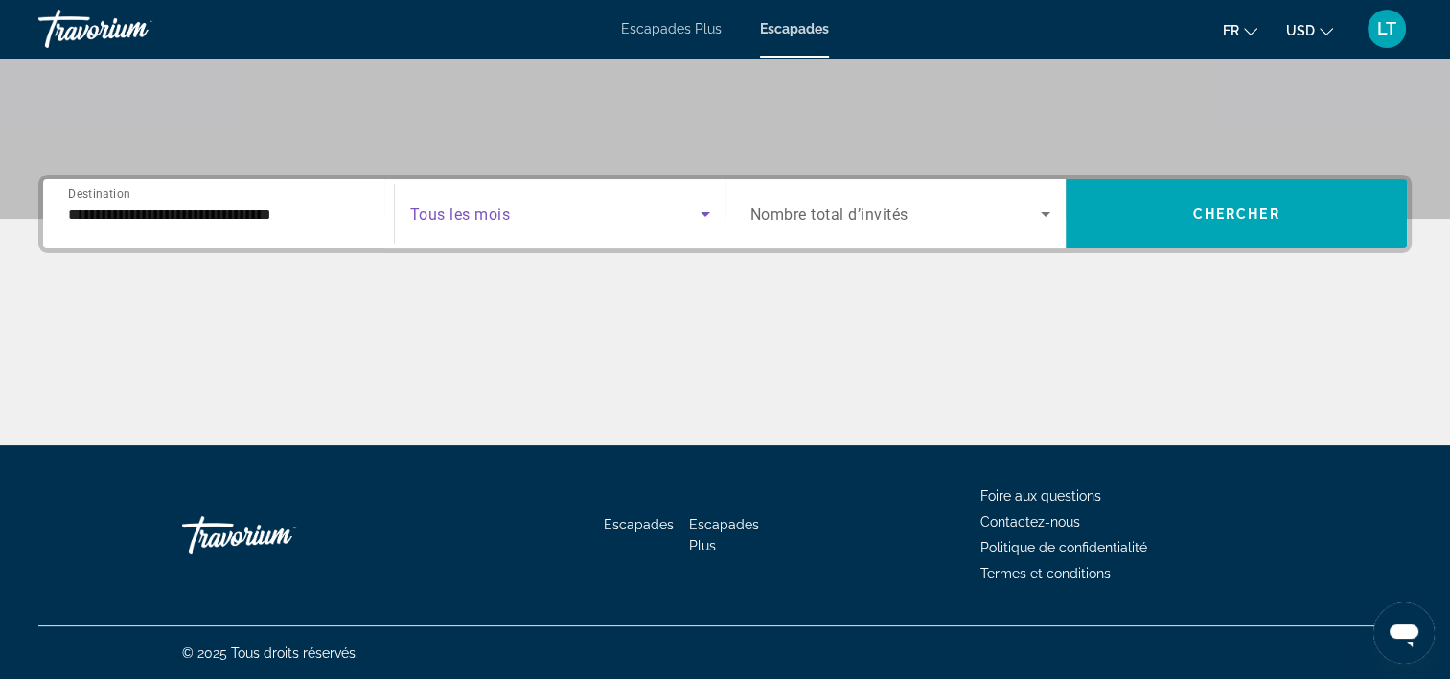
click at [704, 214] on icon "Widget de recherche" at bounding box center [706, 214] width 10 height 5
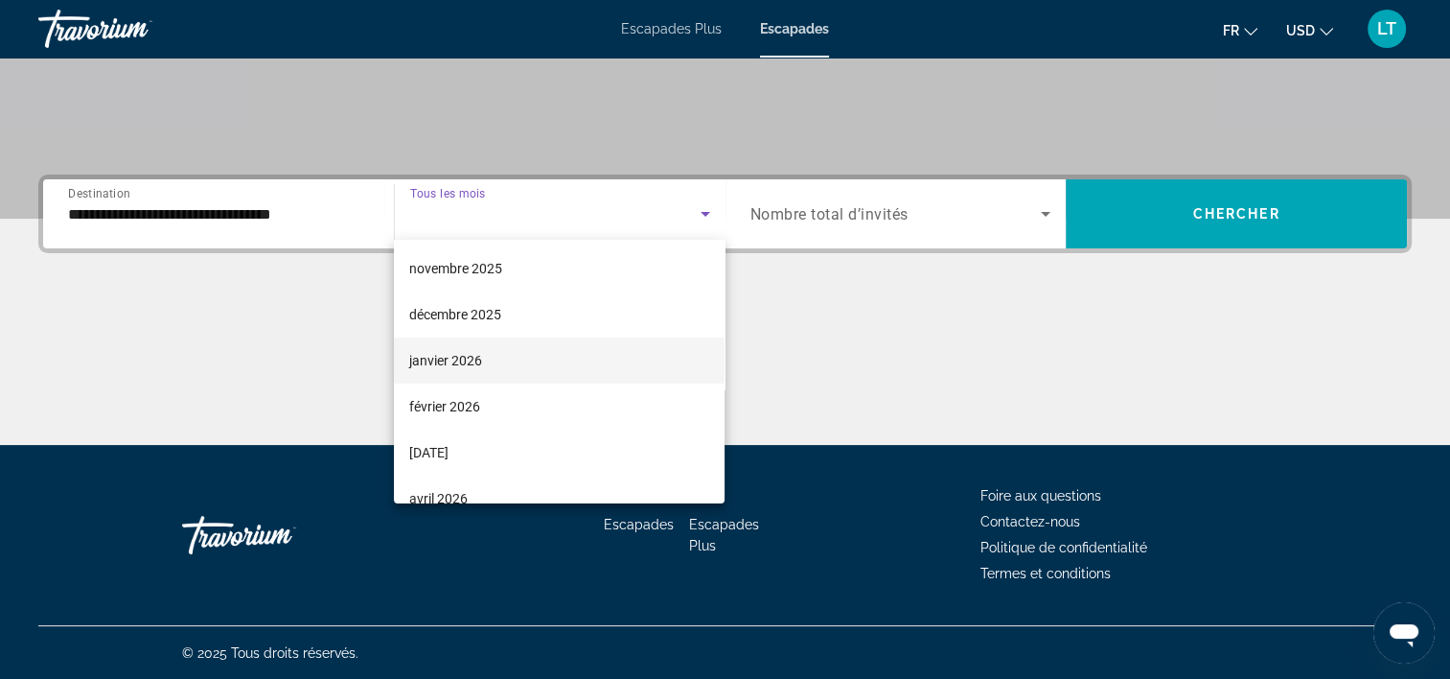
scroll to position [96, 0]
click at [540, 360] on mat-option "janvier 2026" at bounding box center [559, 359] width 331 height 46
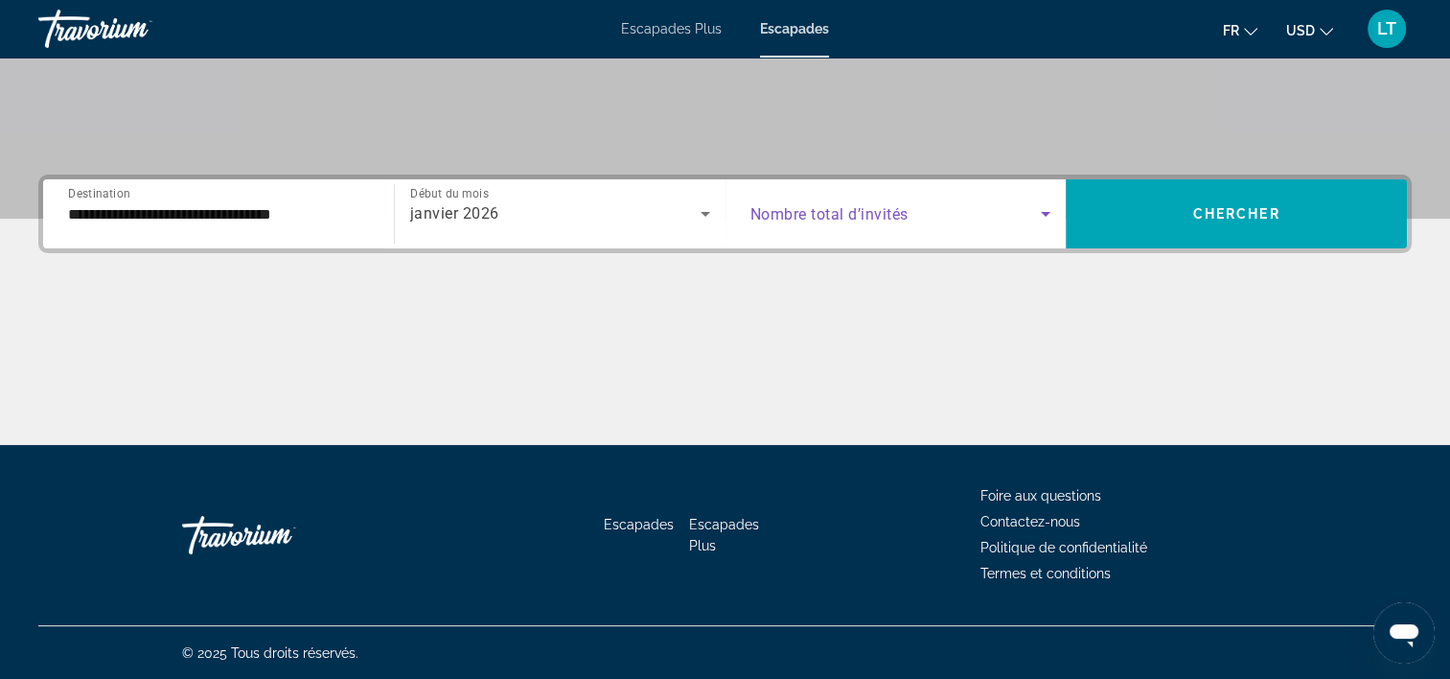
click at [1043, 208] on icon "Widget de recherche" at bounding box center [1045, 213] width 23 height 23
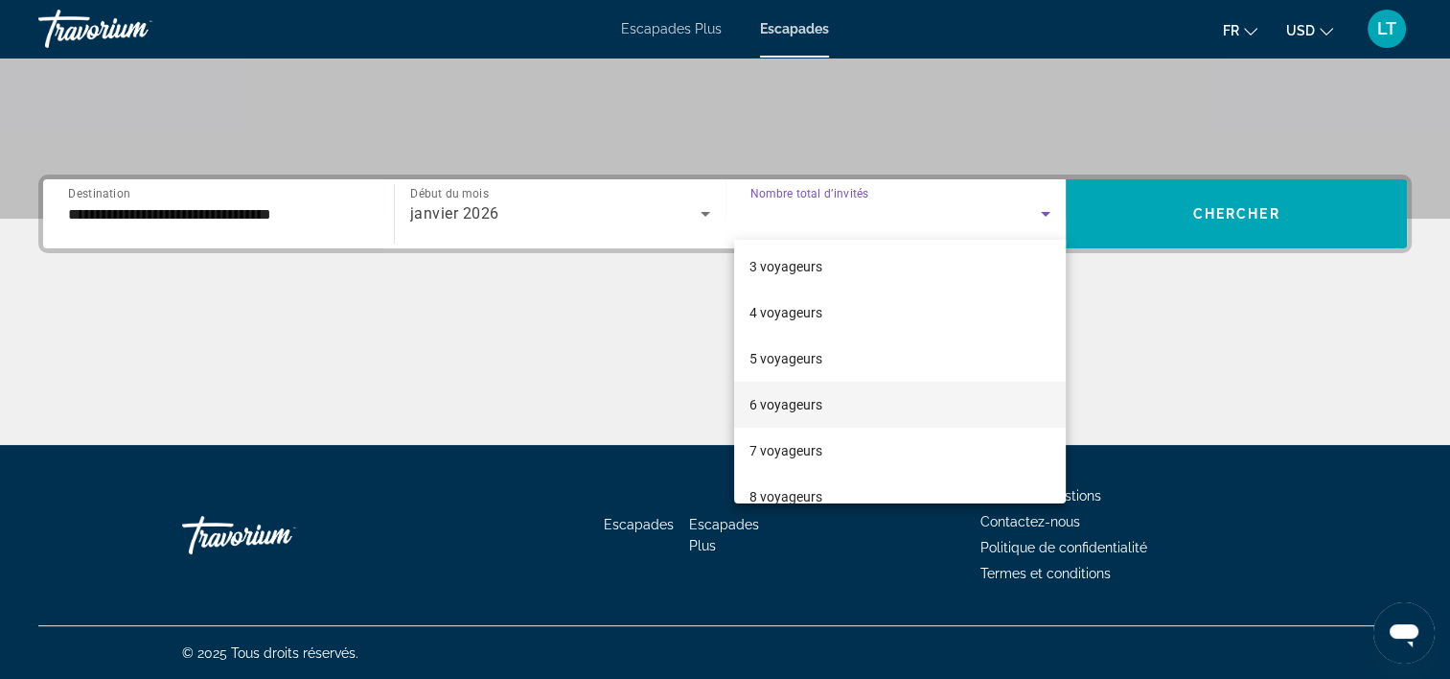
click at [789, 398] on font "6 voyageurs" at bounding box center [786, 404] width 73 height 15
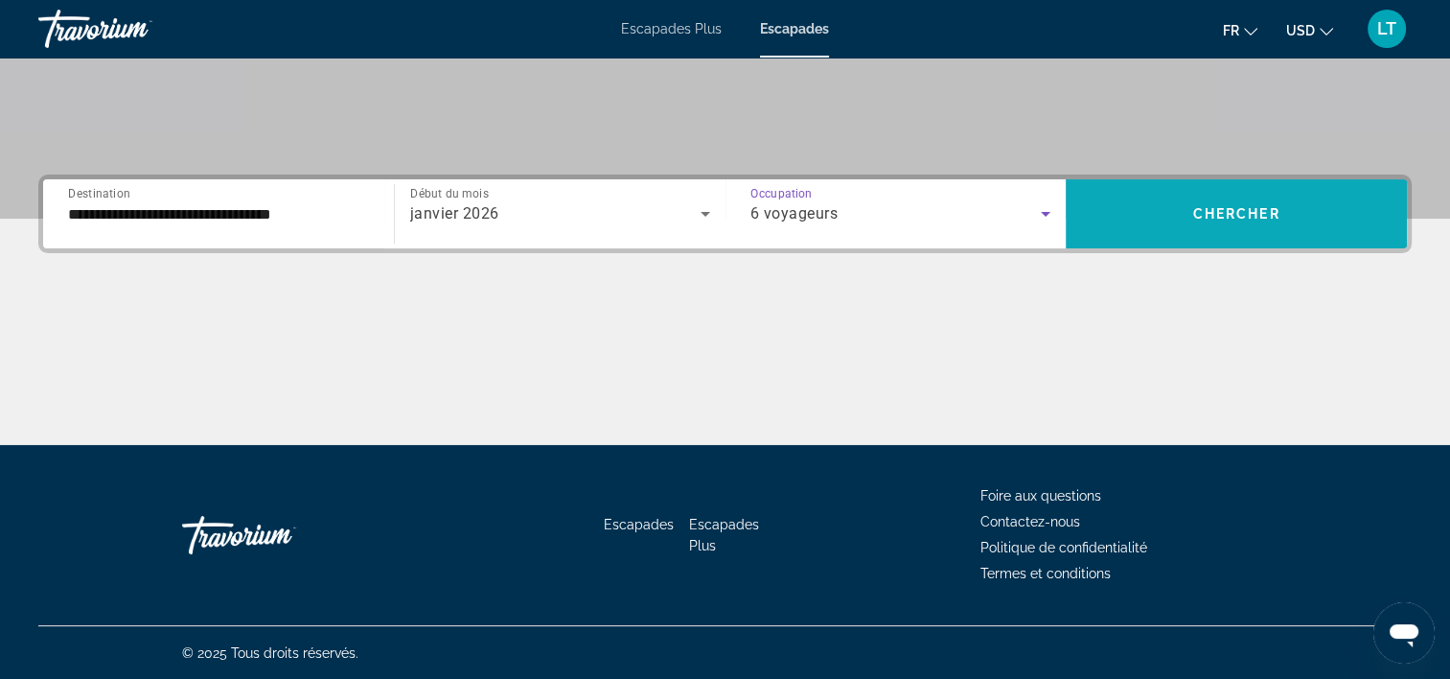
click at [1174, 228] on span "Widget de recherche" at bounding box center [1236, 214] width 341 height 46
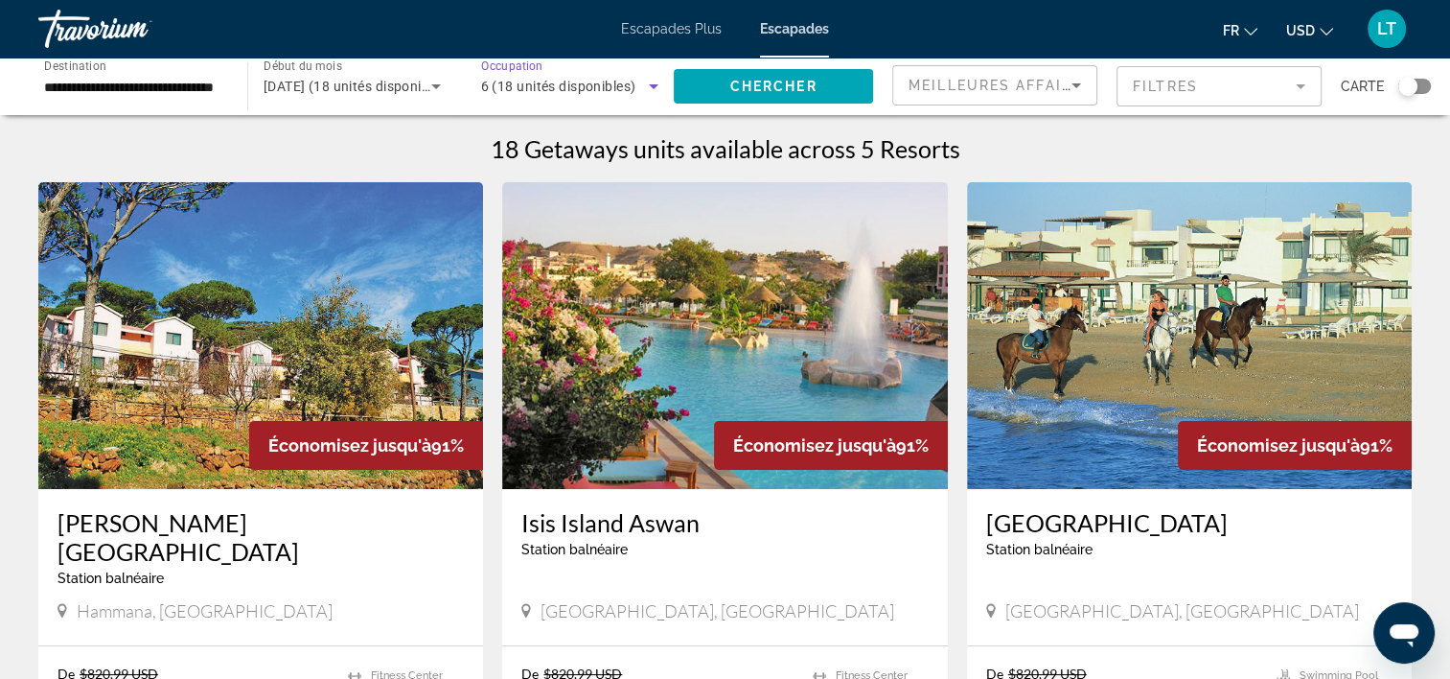
click at [655, 84] on icon "Widget de recherche" at bounding box center [654, 86] width 10 height 5
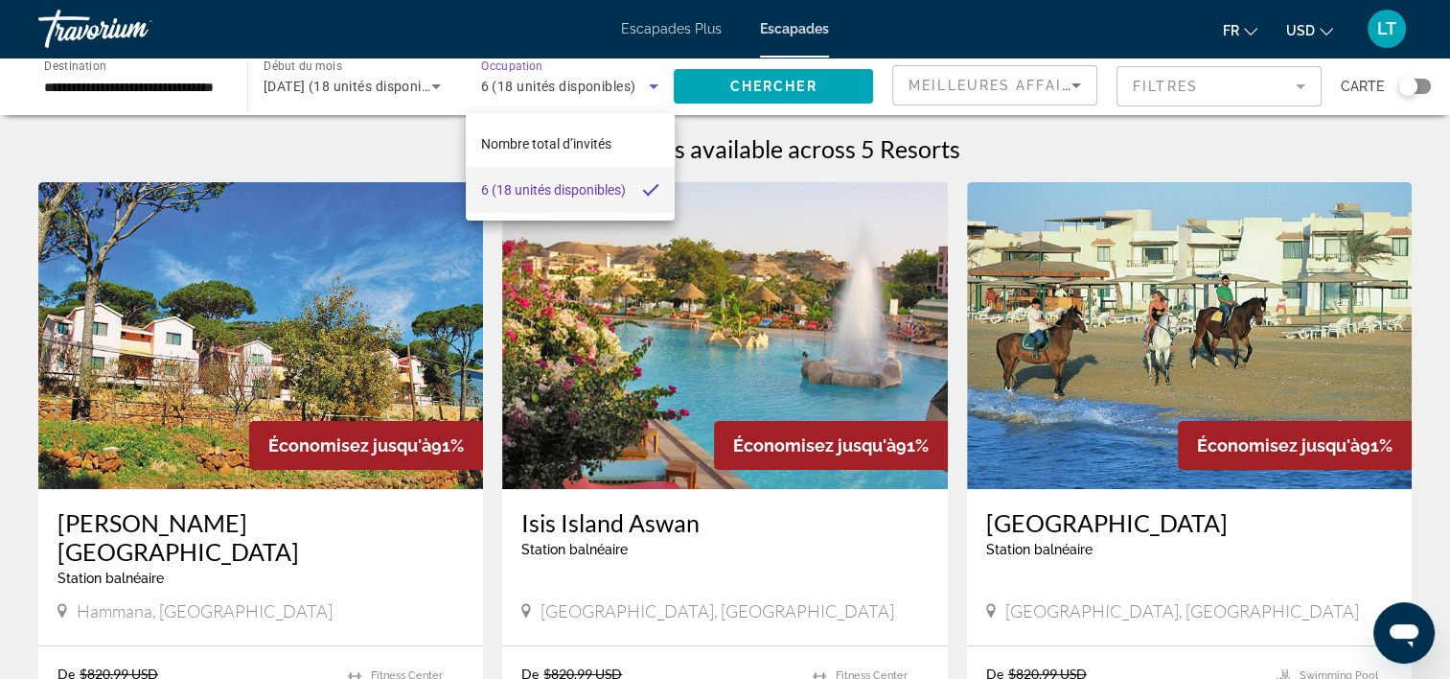
click at [643, 186] on mat-pseudo-checkbox at bounding box center [650, 189] width 17 height 17
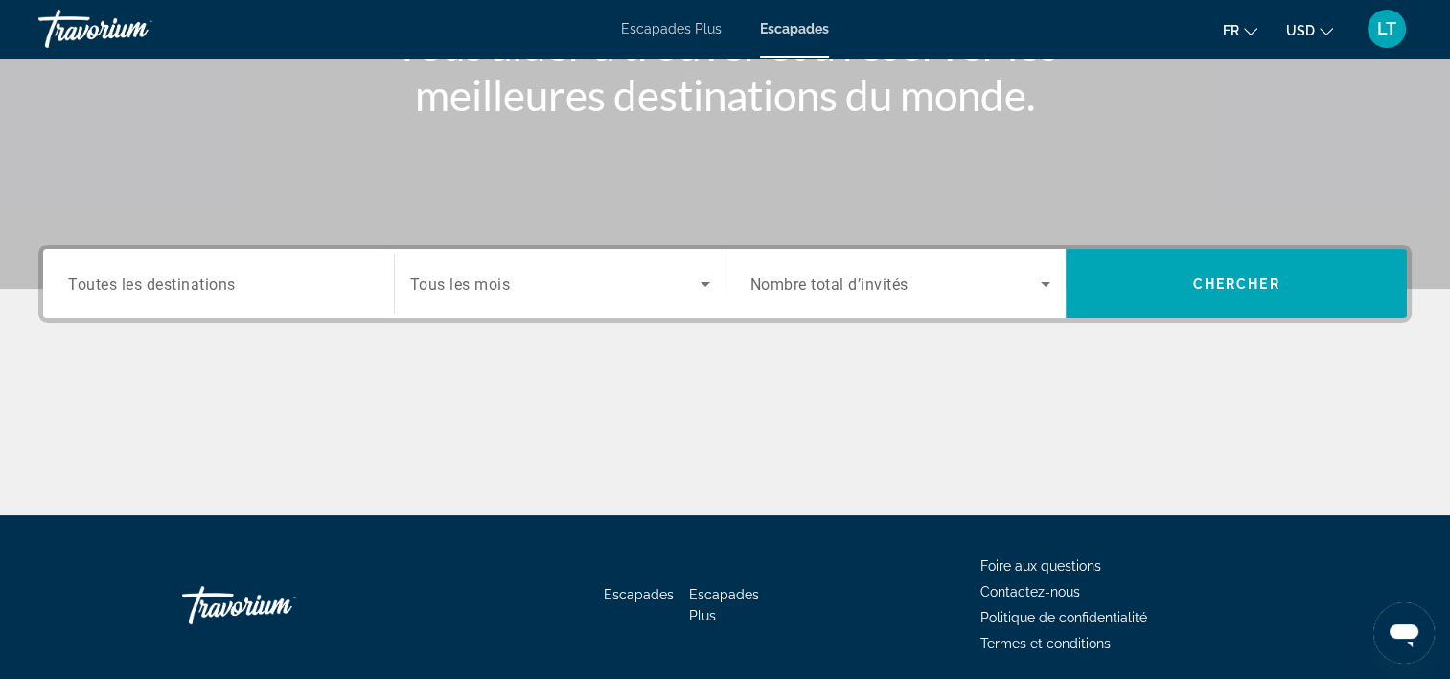
scroll to position [288, 0]
click at [266, 266] on div "Widget de recherche" at bounding box center [218, 283] width 301 height 55
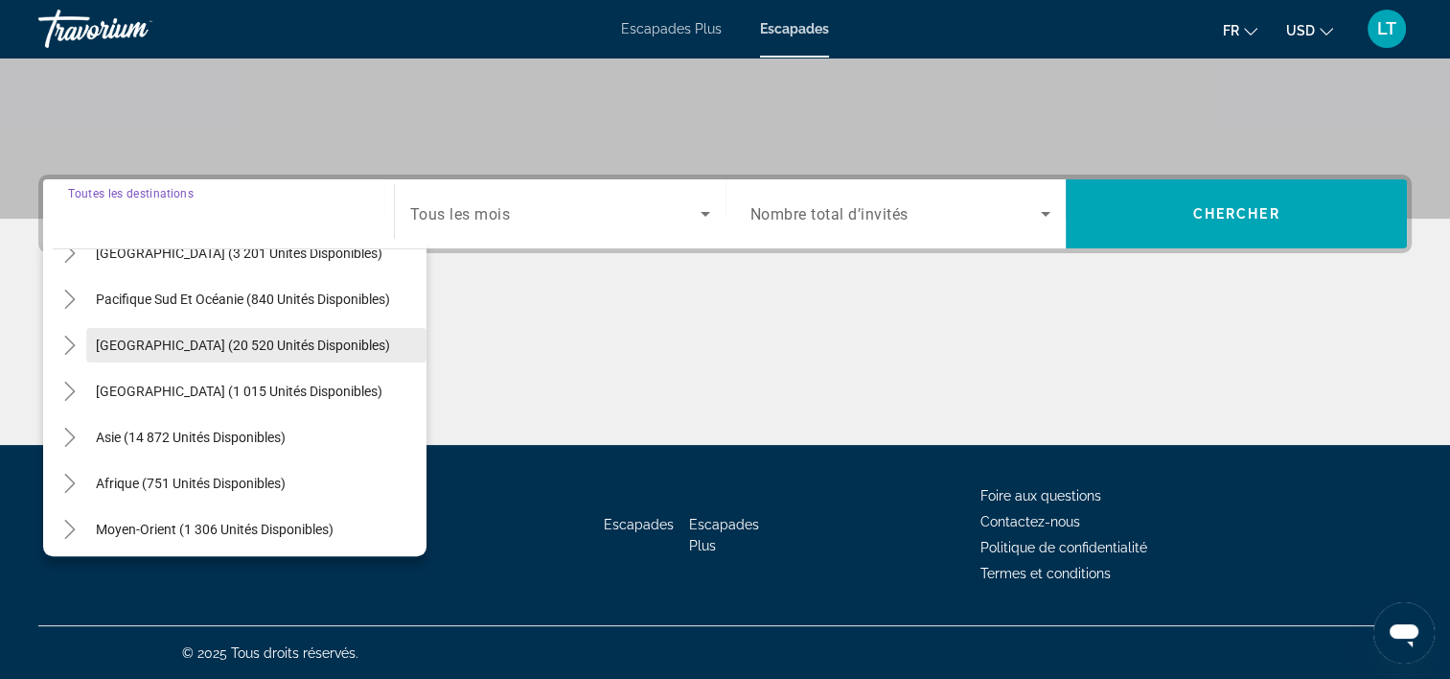
scroll to position [311, 0]
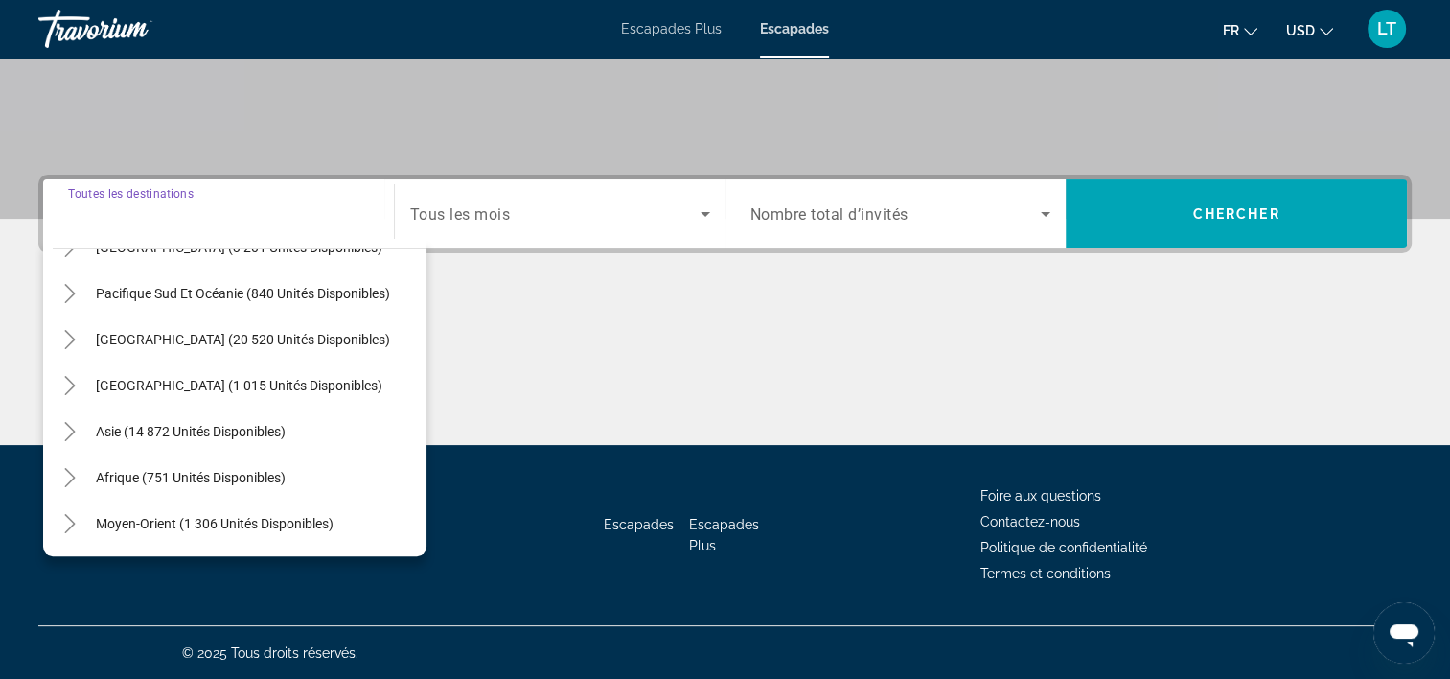
click at [248, 522] on span "Moyen-Orient (1 306 unités disponibles)" at bounding box center [215, 523] width 238 height 15
type input "**********"
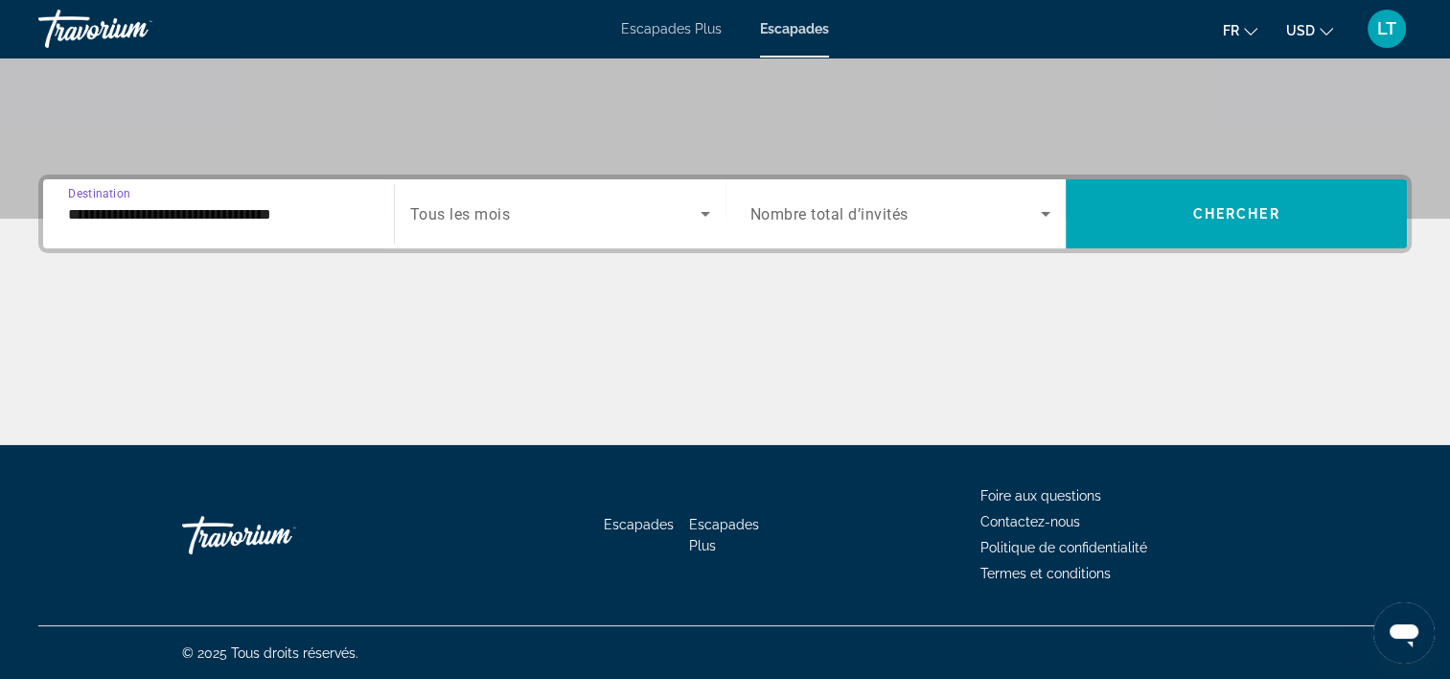
click at [702, 210] on icon "Widget de recherche" at bounding box center [705, 213] width 23 height 23
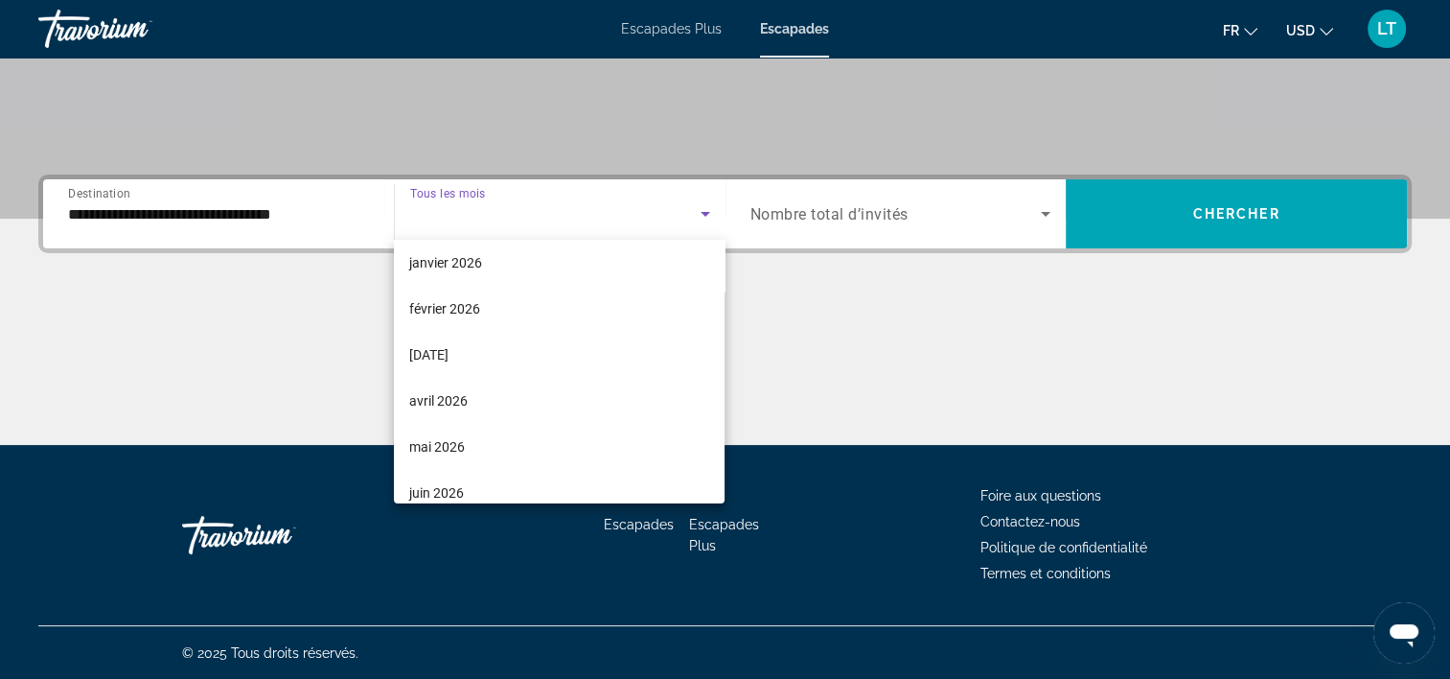
scroll to position [96, 0]
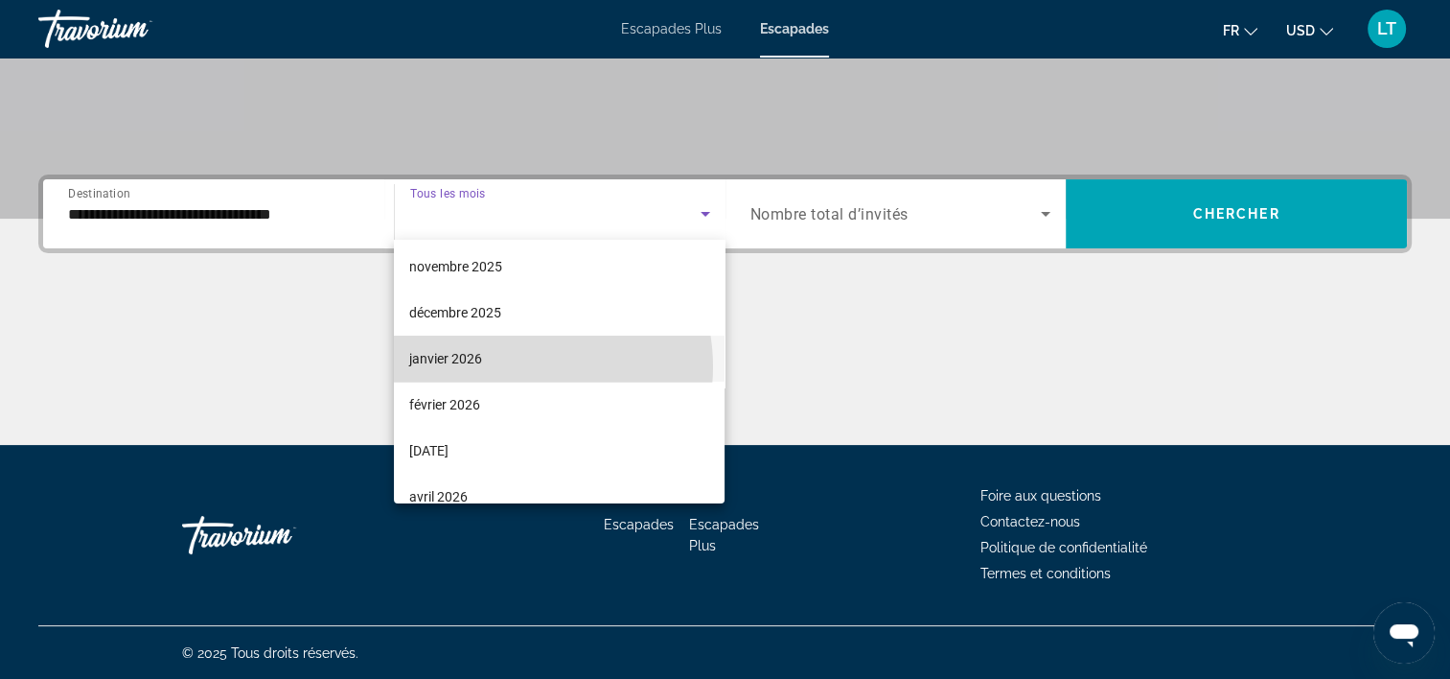
click at [519, 366] on mat-option "janvier 2026" at bounding box center [559, 359] width 331 height 46
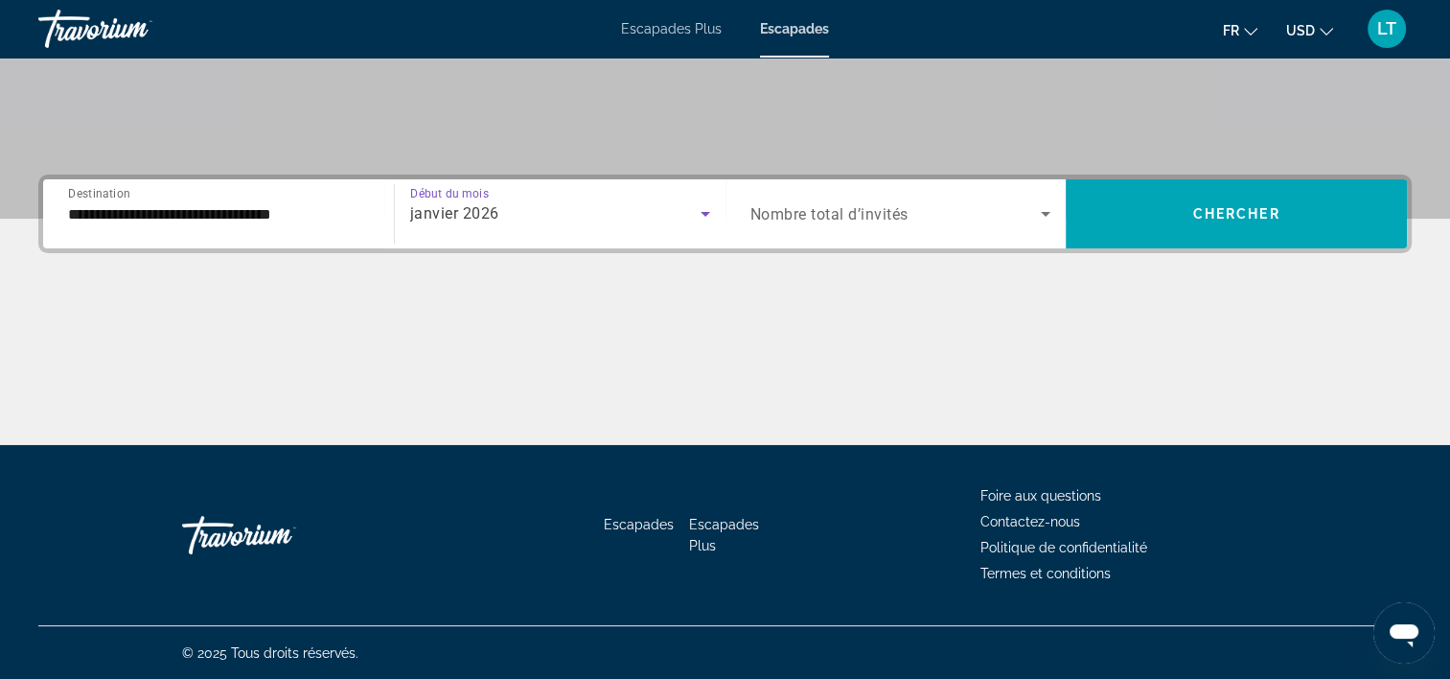
click at [1049, 213] on icon "Widget de recherche" at bounding box center [1045, 213] width 23 height 23
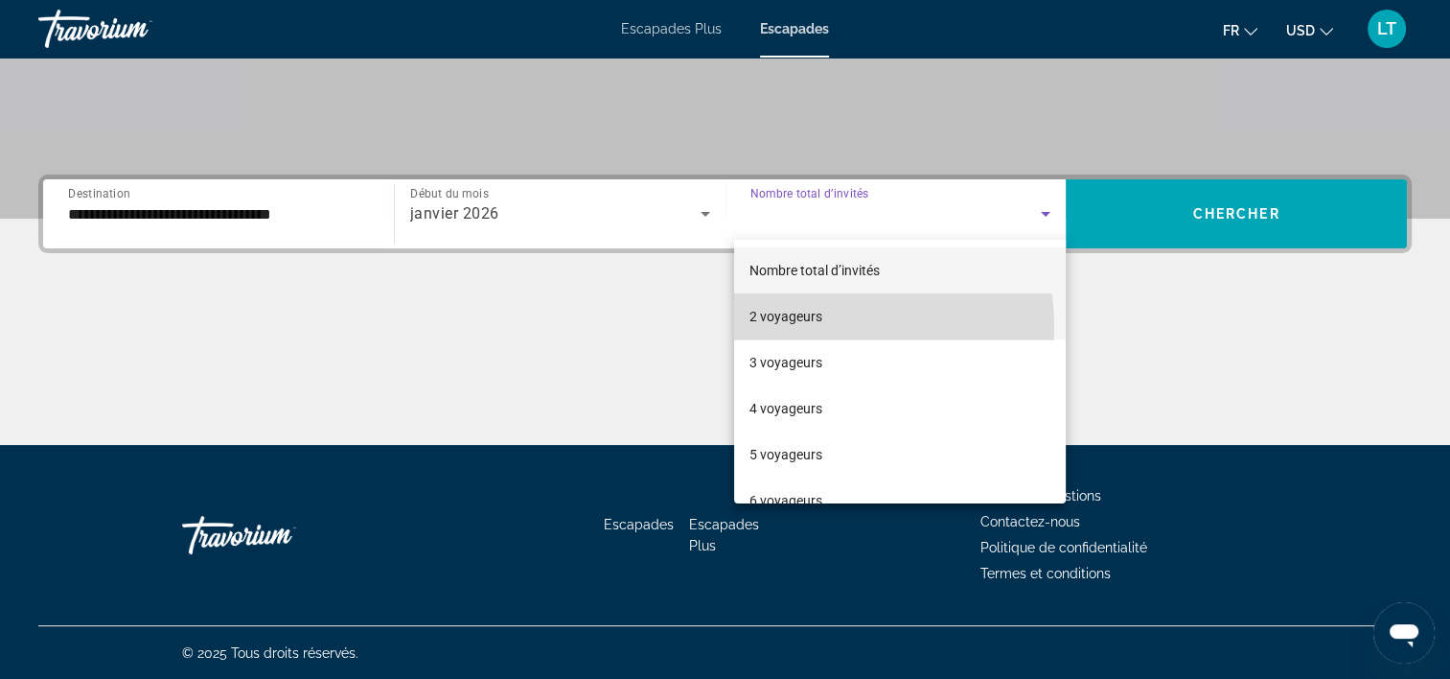
click at [853, 326] on mat-option "2 voyageurs" at bounding box center [900, 316] width 332 height 46
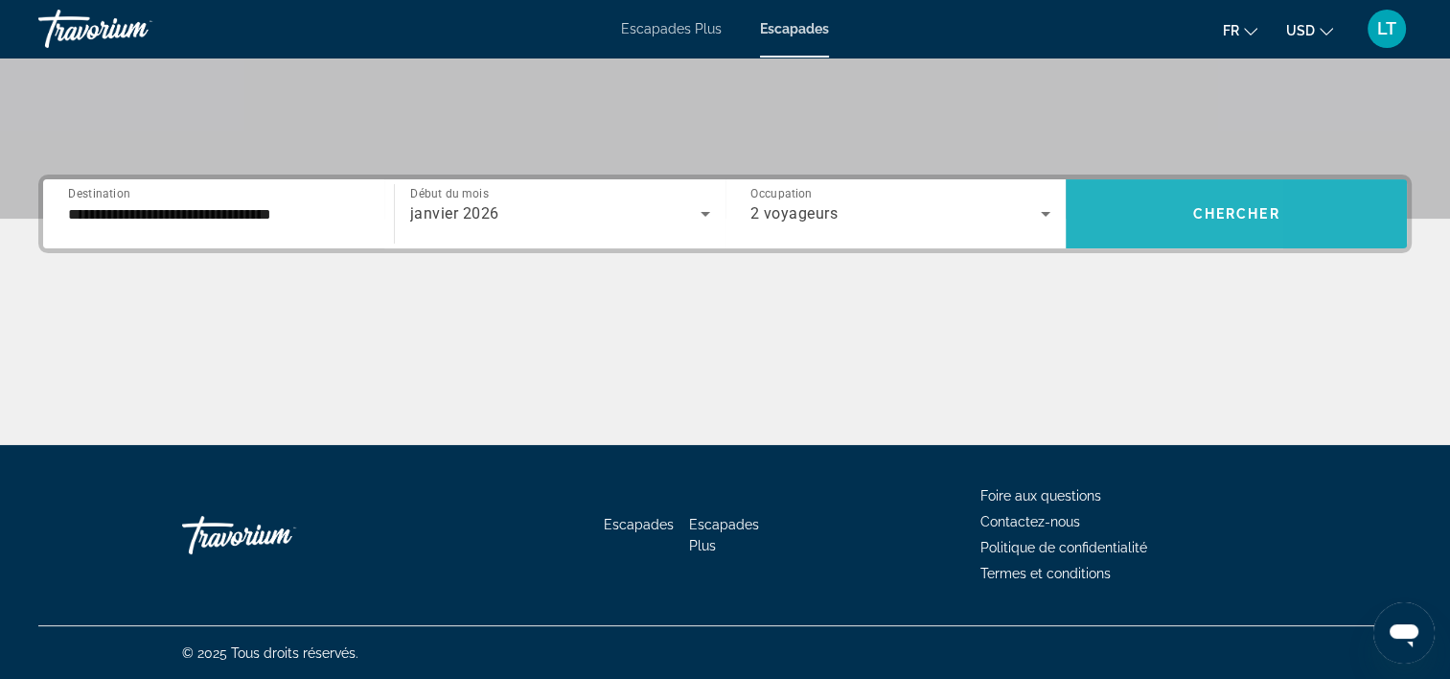
click at [1103, 200] on span "Widget de recherche" at bounding box center [1236, 214] width 341 height 46
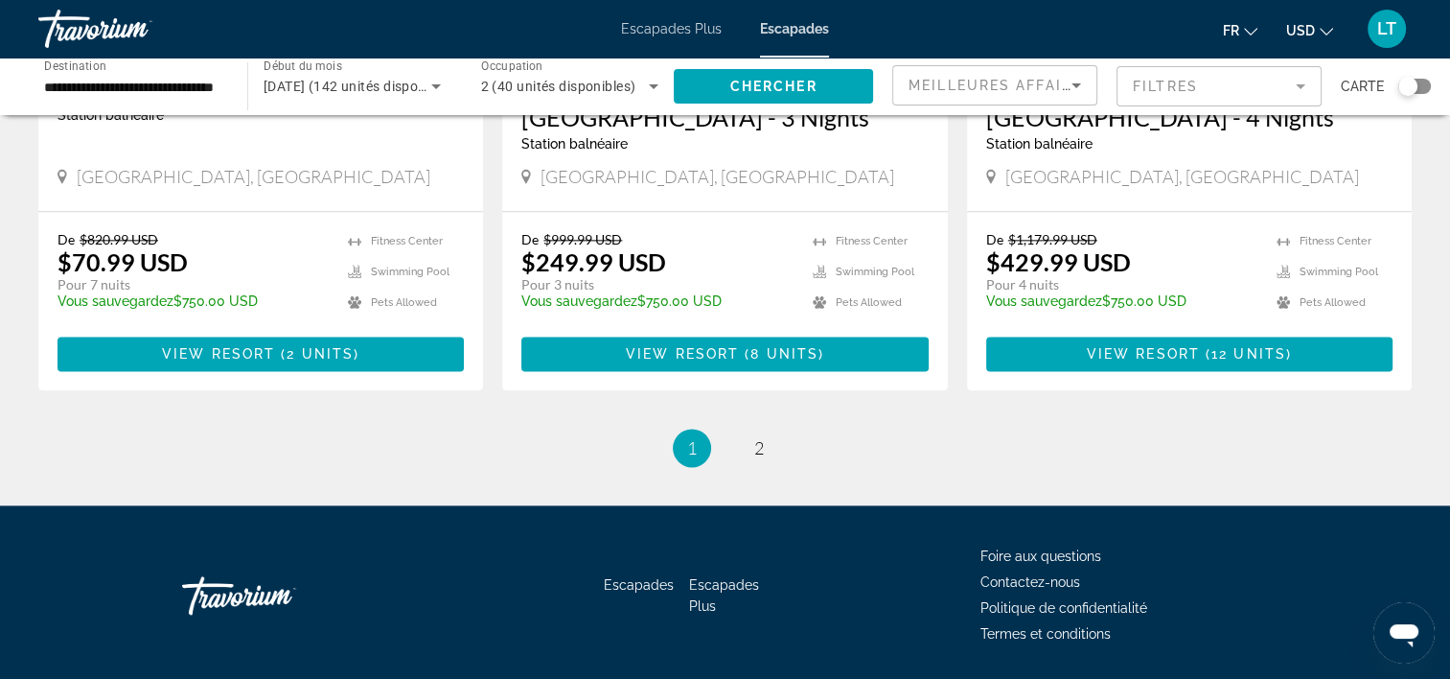
scroll to position [2421, 0]
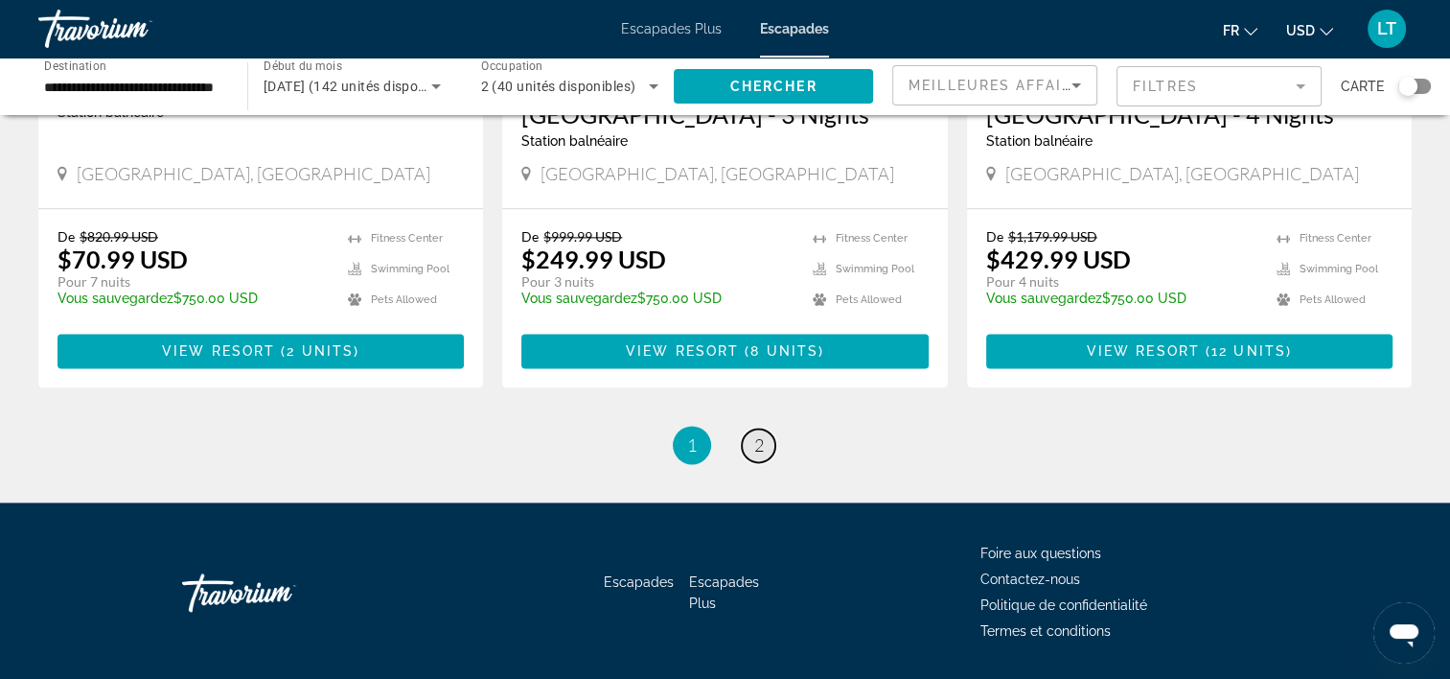
click at [755, 434] on span "2" at bounding box center [759, 444] width 10 height 21
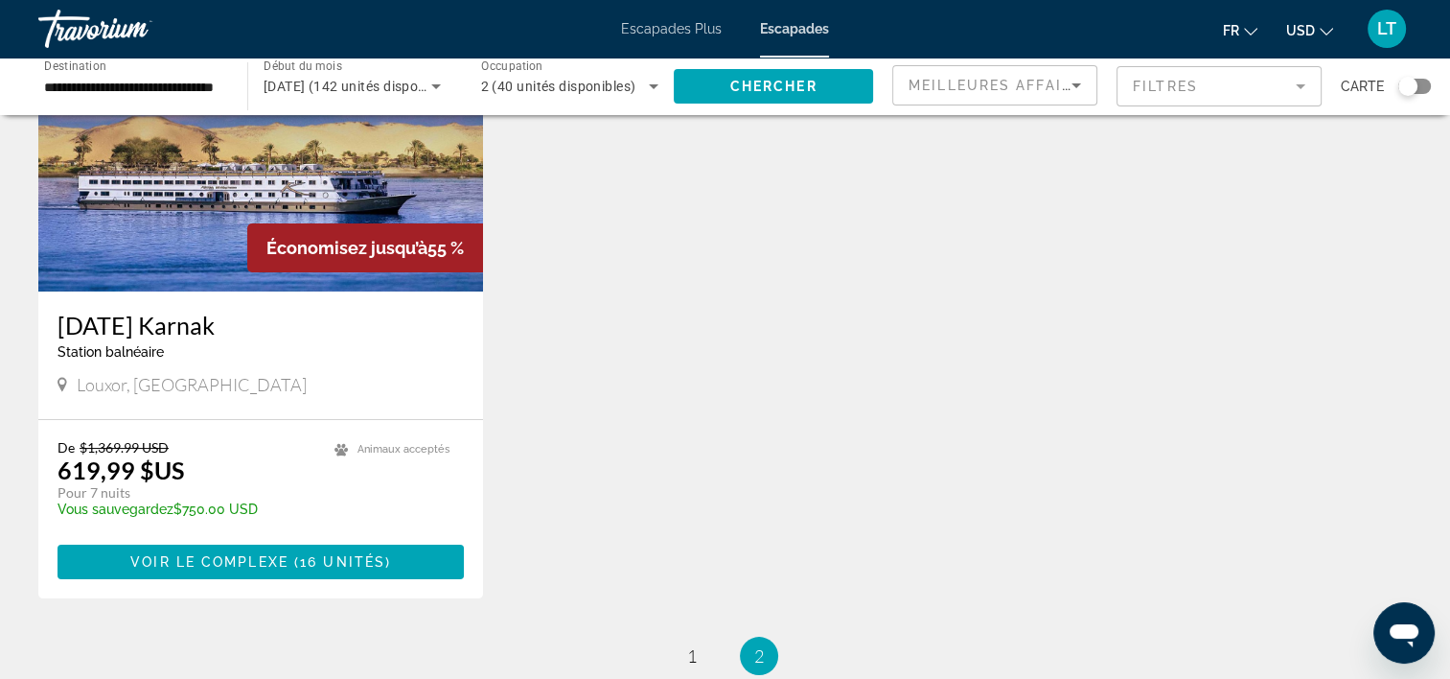
scroll to position [383, 0]
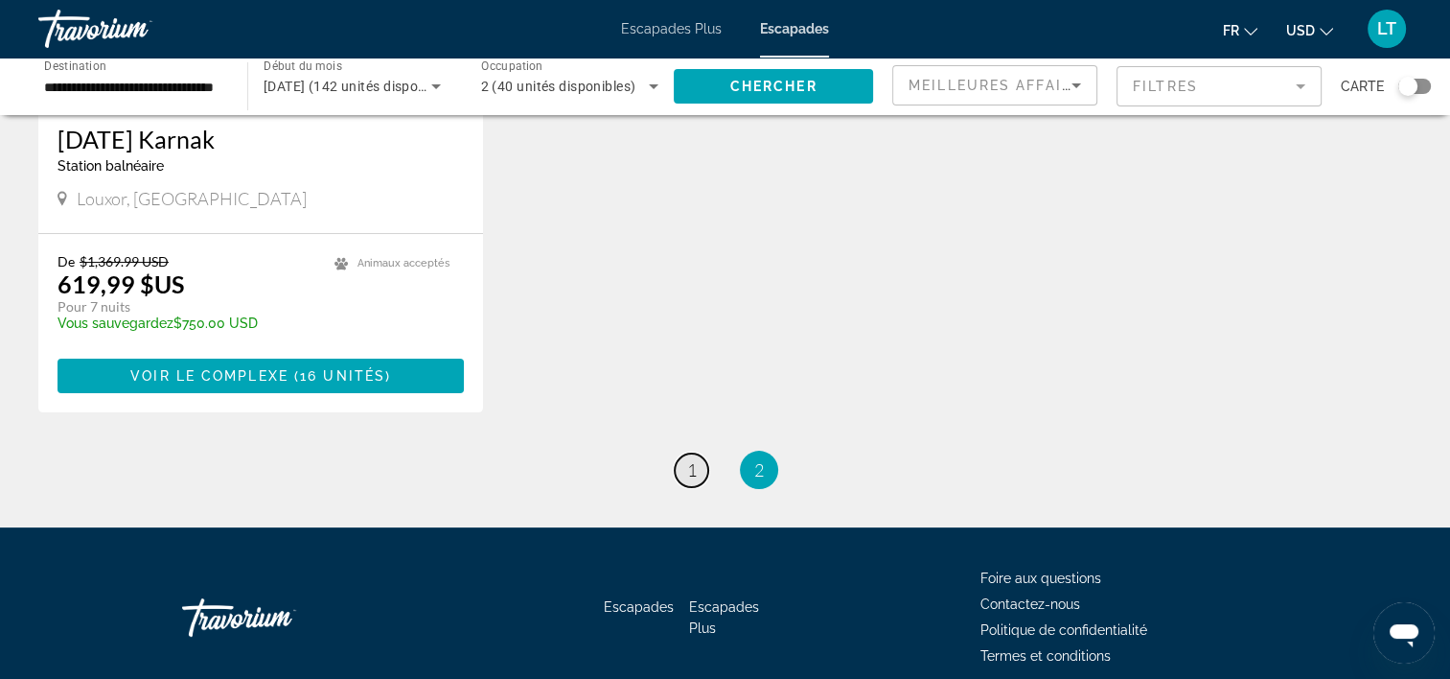
click at [698, 472] on link "page 1" at bounding box center [692, 470] width 34 height 34
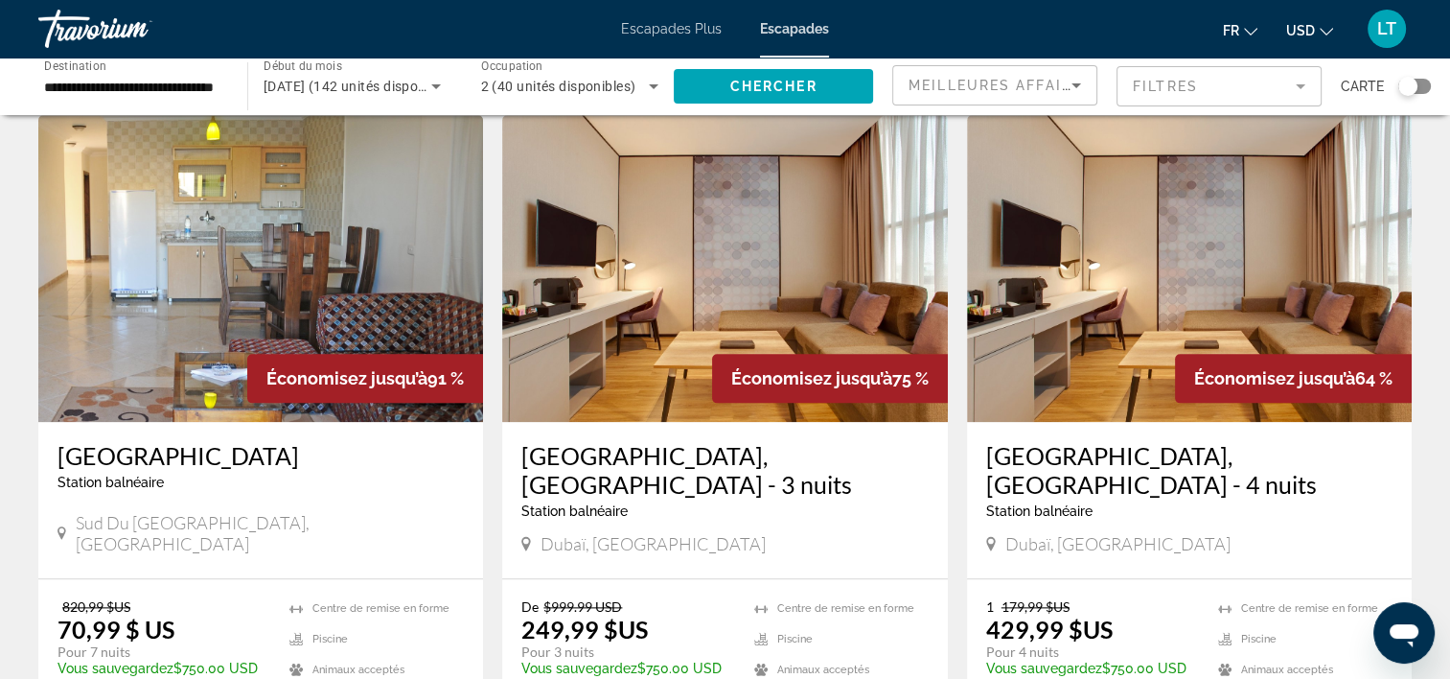
scroll to position [2109, 0]
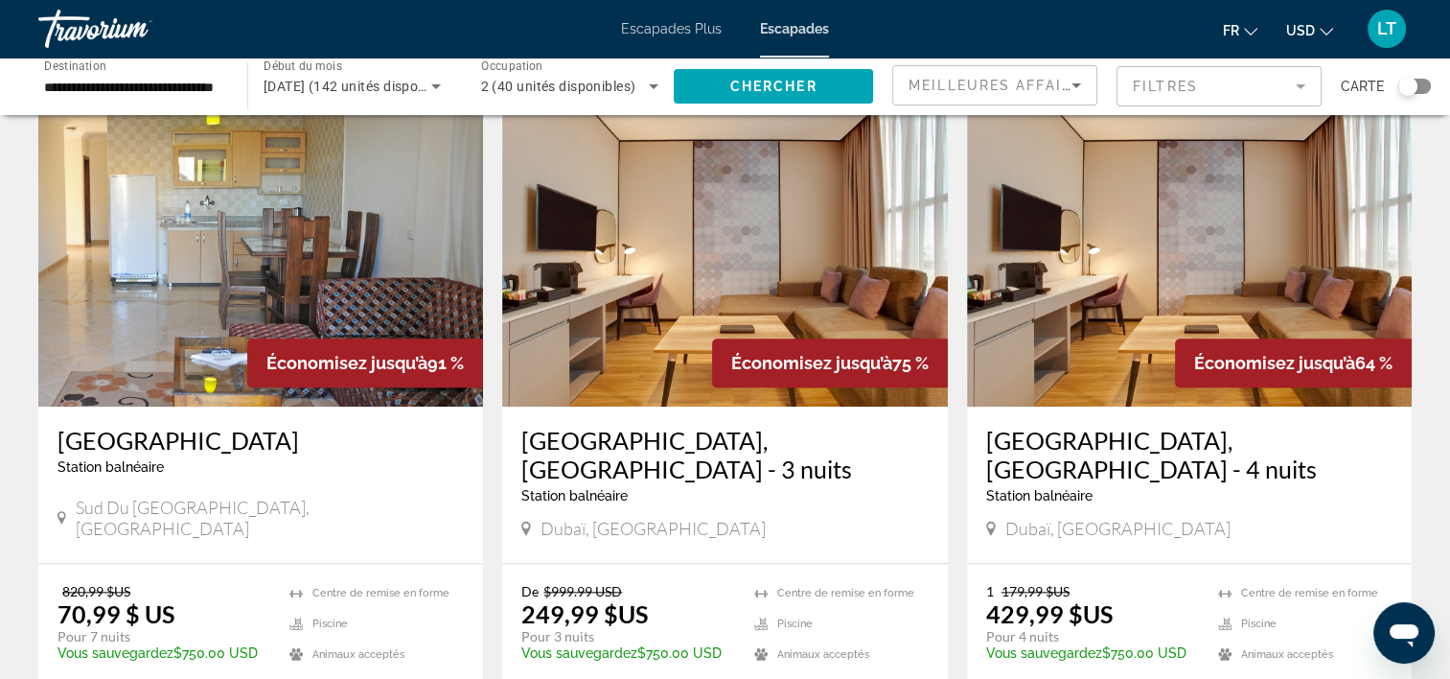
click at [288, 237] on img "Contenu principal" at bounding box center [260, 253] width 445 height 307
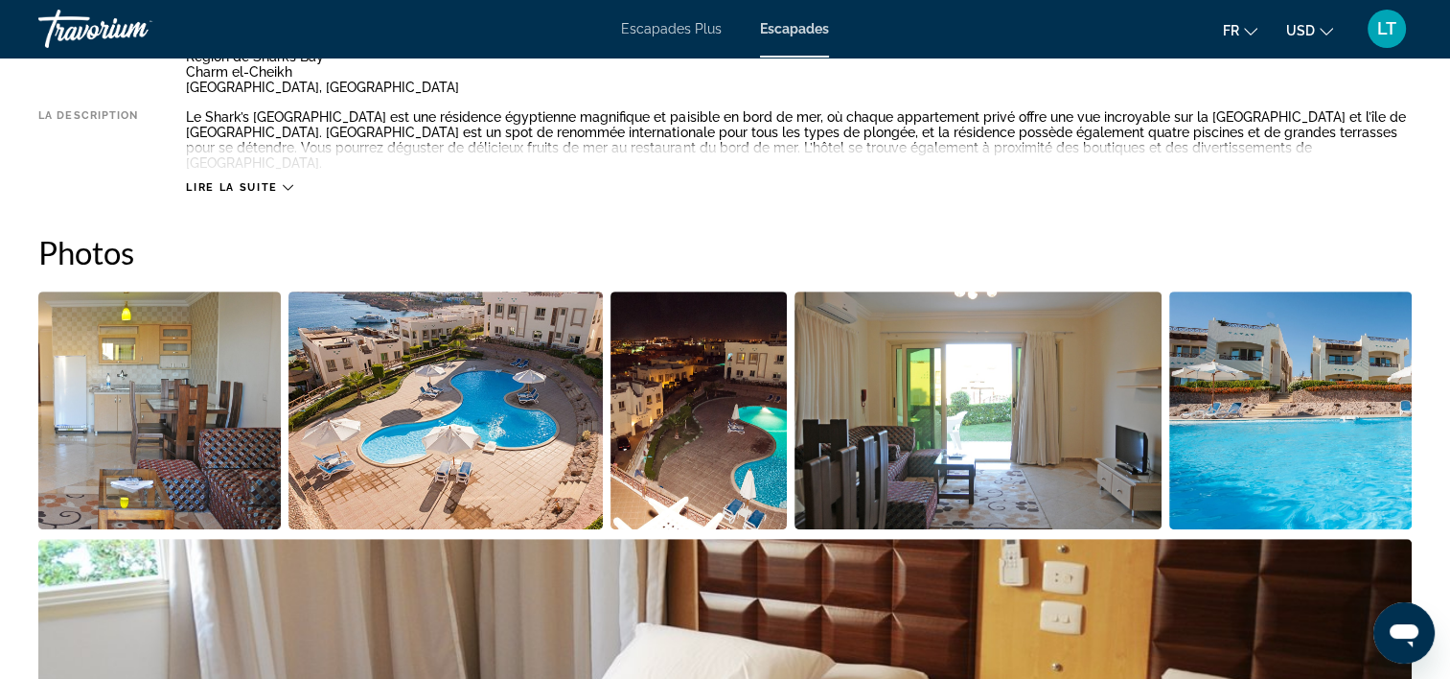
scroll to position [959, 0]
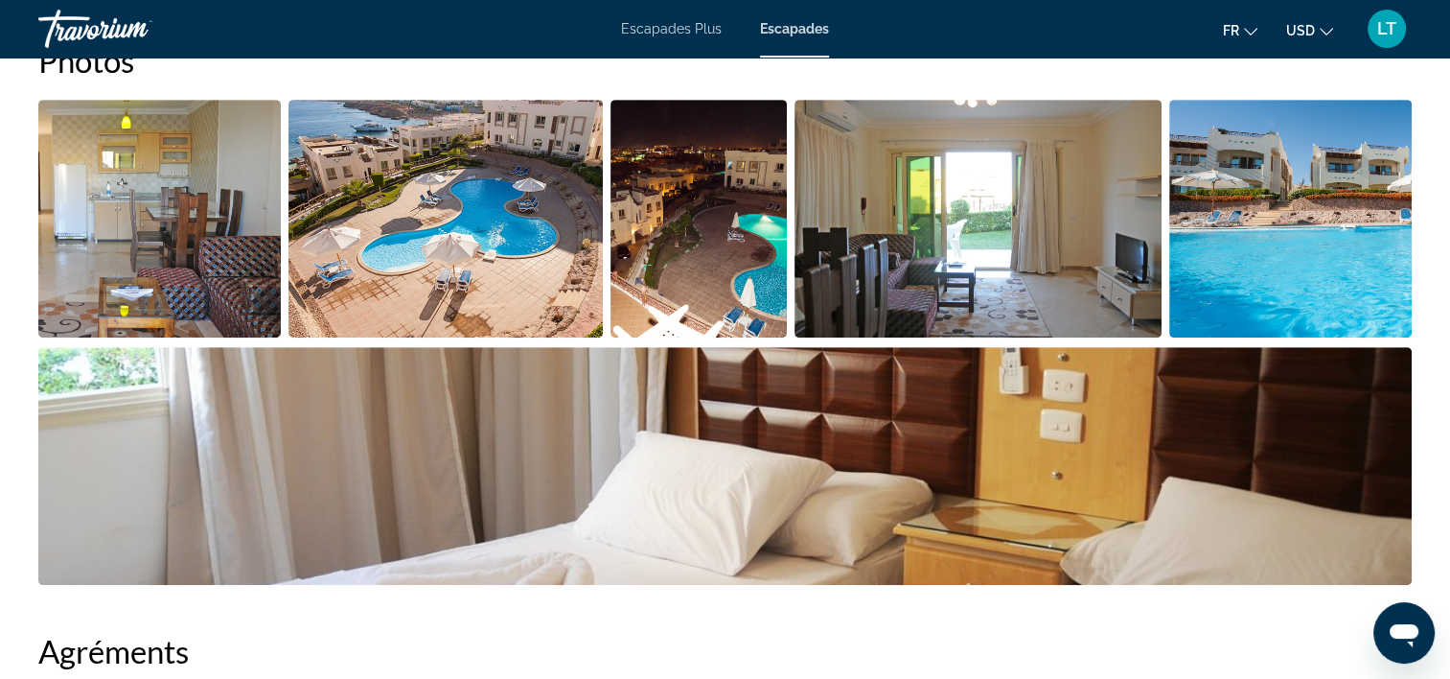
click at [155, 243] on img "Ouvrir le curseur d’image en plein écran" at bounding box center [159, 219] width 243 height 238
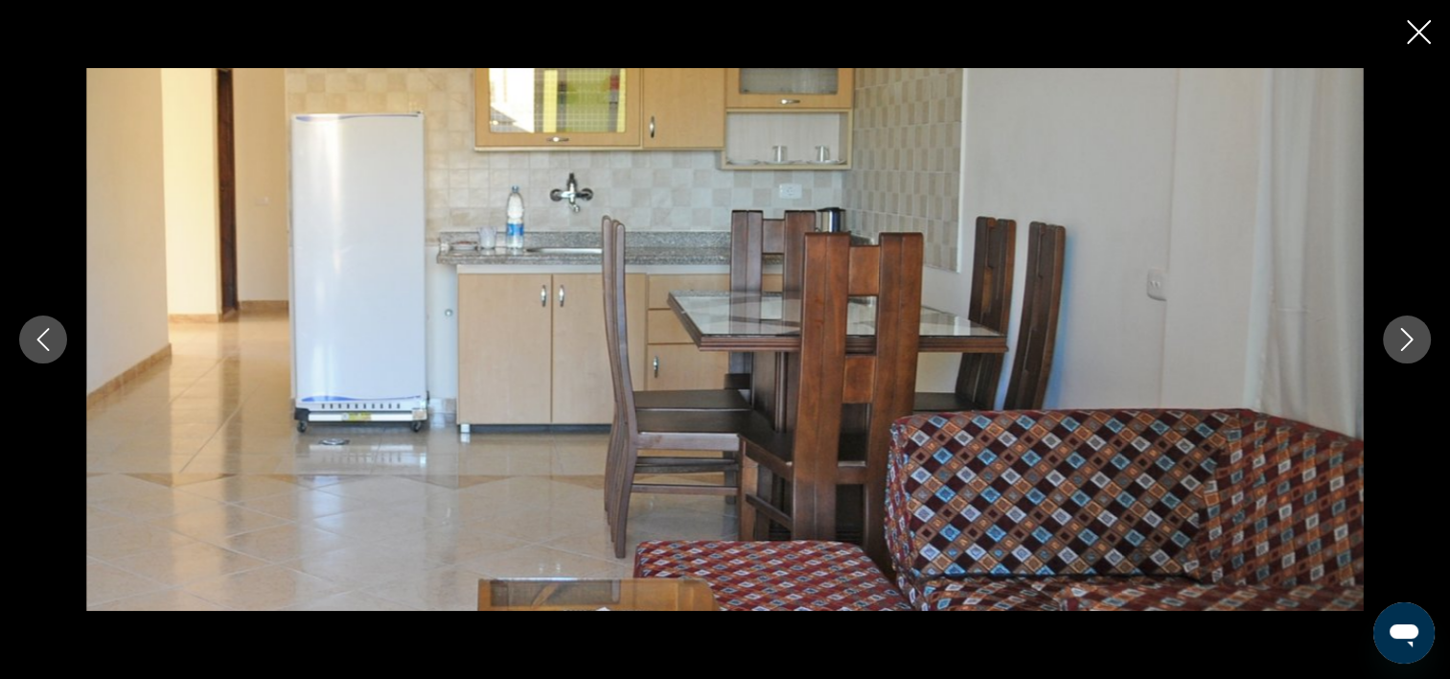
click at [1415, 337] on icon "Image suivante" at bounding box center [1407, 339] width 23 height 23
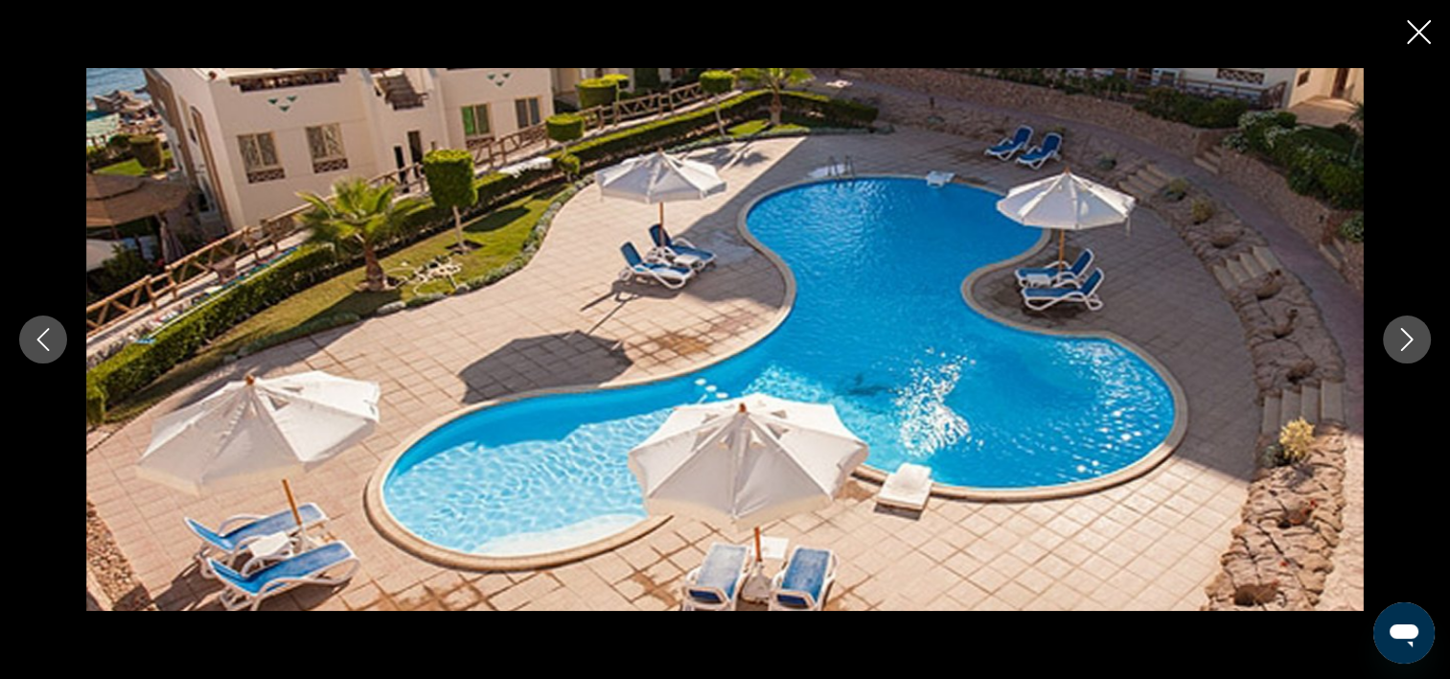
click at [1411, 337] on icon "Image suivante" at bounding box center [1408, 339] width 12 height 23
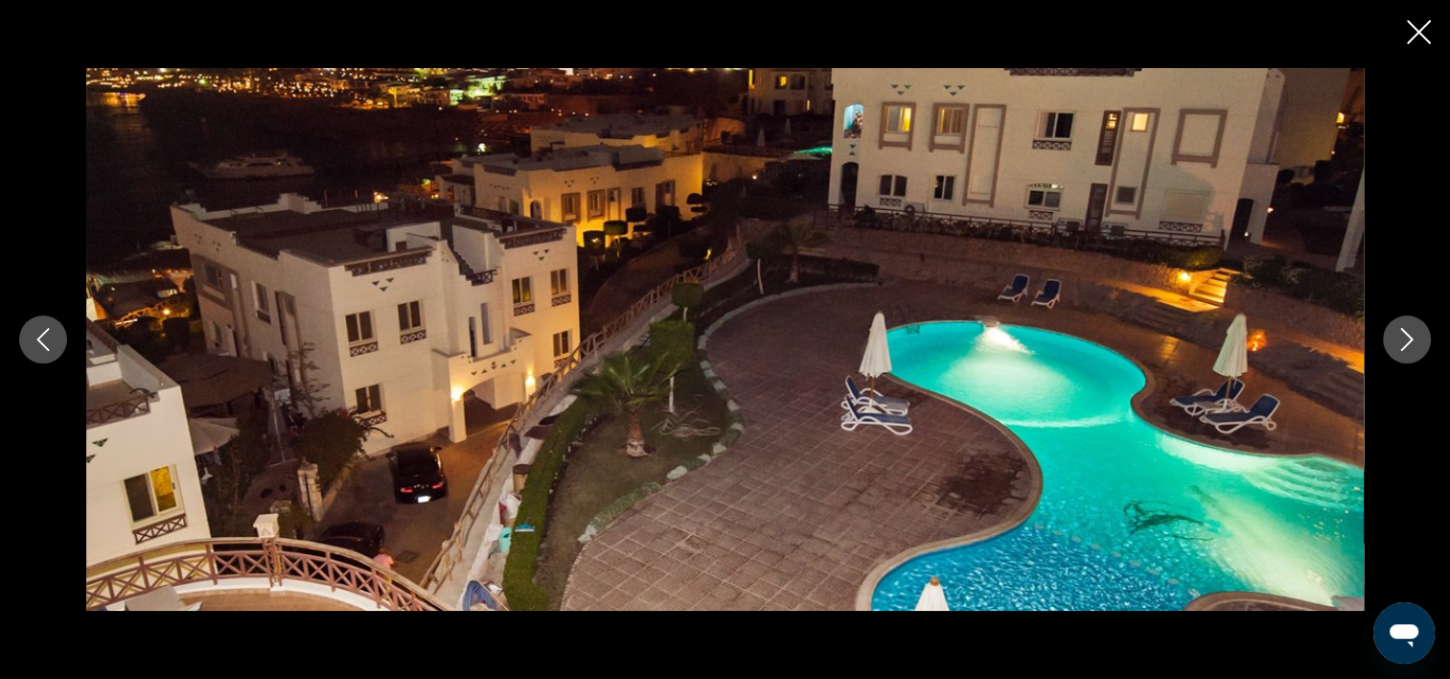
click at [1411, 337] on icon "Image suivante" at bounding box center [1408, 339] width 12 height 23
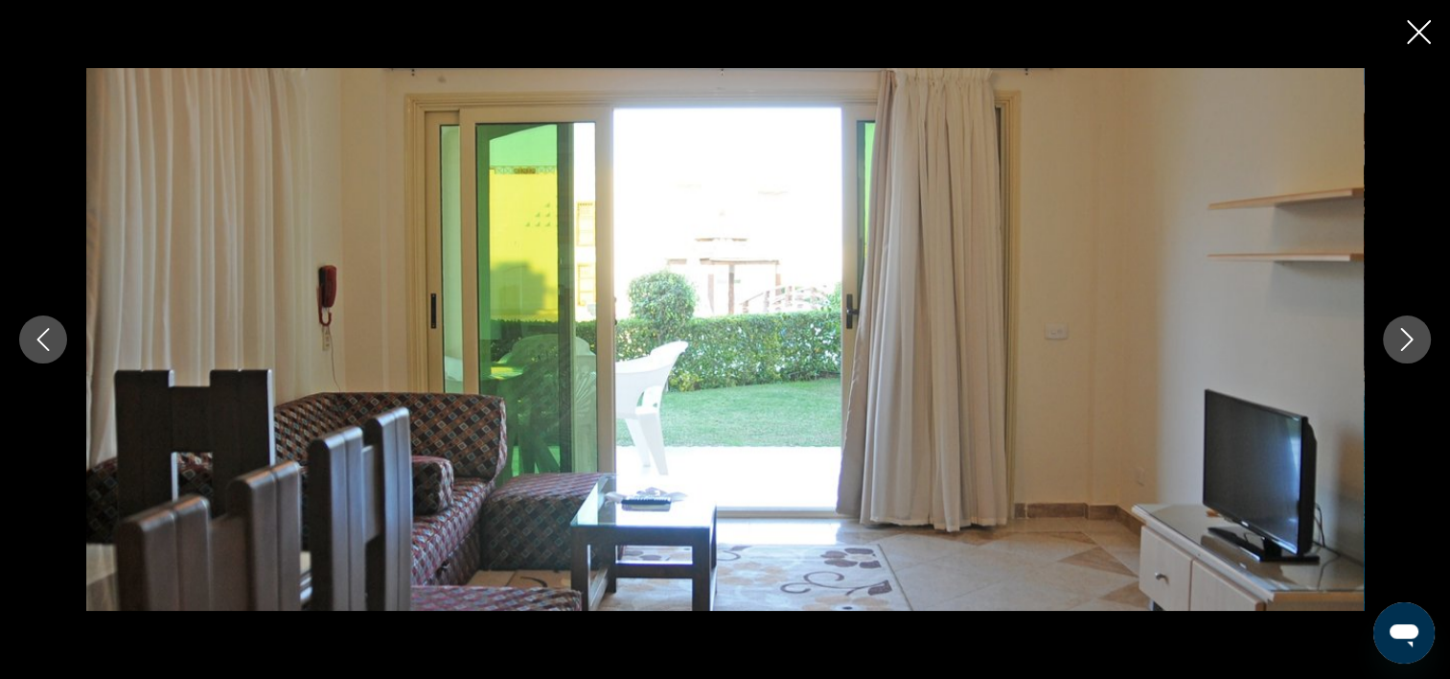
click at [1411, 337] on icon "Image suivante" at bounding box center [1408, 339] width 12 height 23
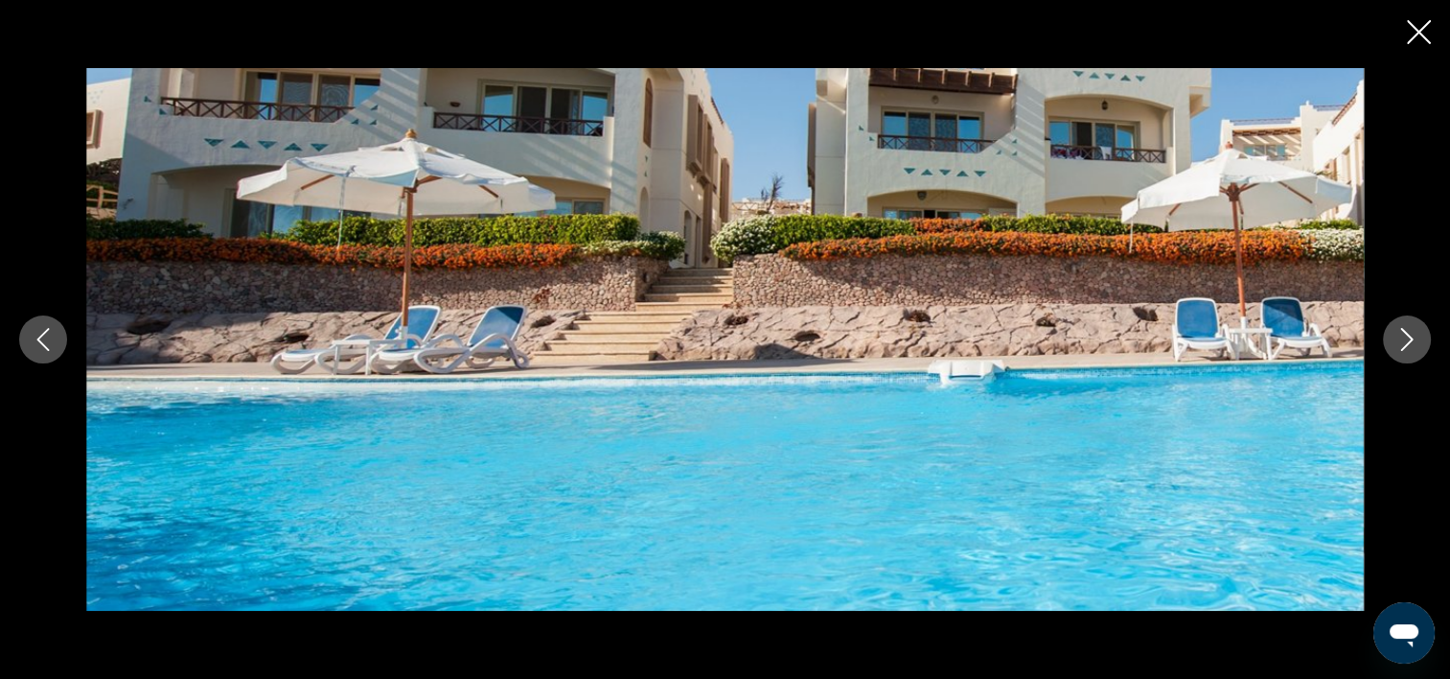
click at [1411, 337] on icon "Image suivante" at bounding box center [1408, 339] width 12 height 23
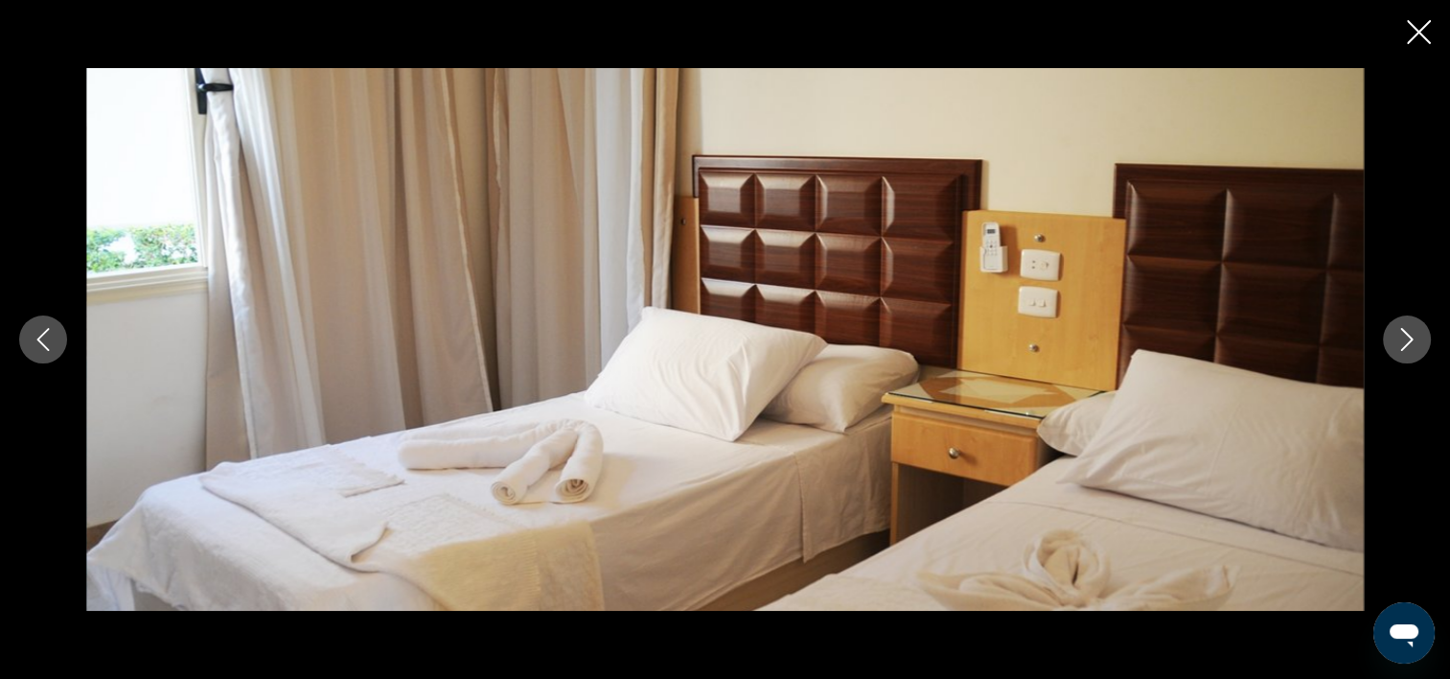
click at [1411, 337] on icon "Image suivante" at bounding box center [1408, 339] width 12 height 23
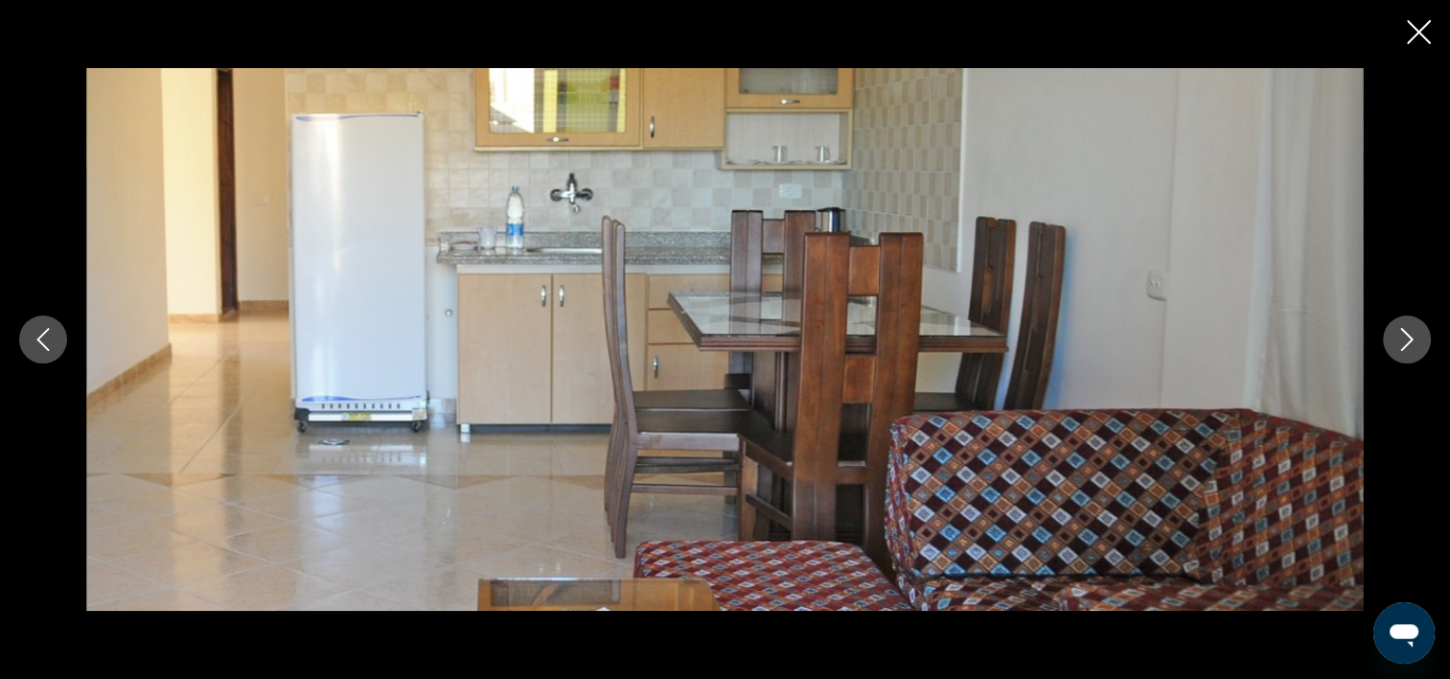
click at [1407, 338] on icon "Image suivante" at bounding box center [1407, 339] width 23 height 23
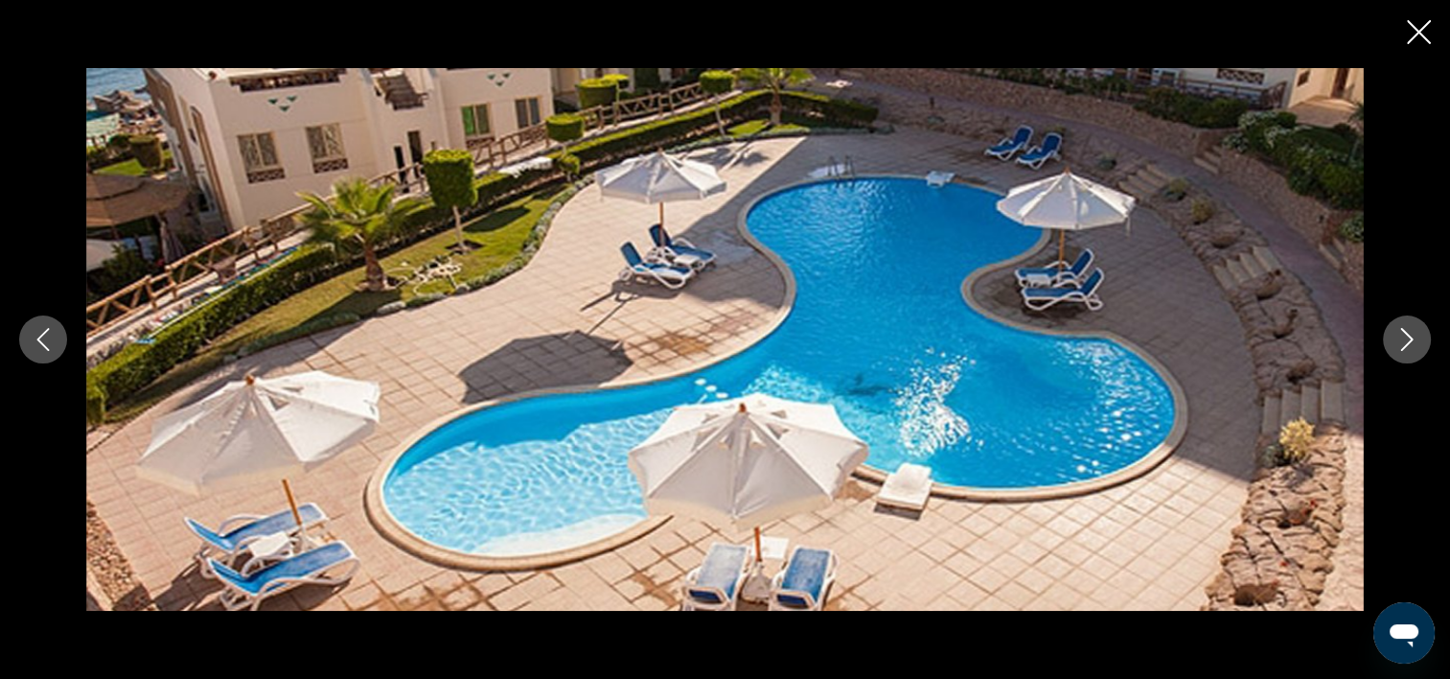
click at [1407, 338] on icon "Image suivante" at bounding box center [1407, 339] width 23 height 23
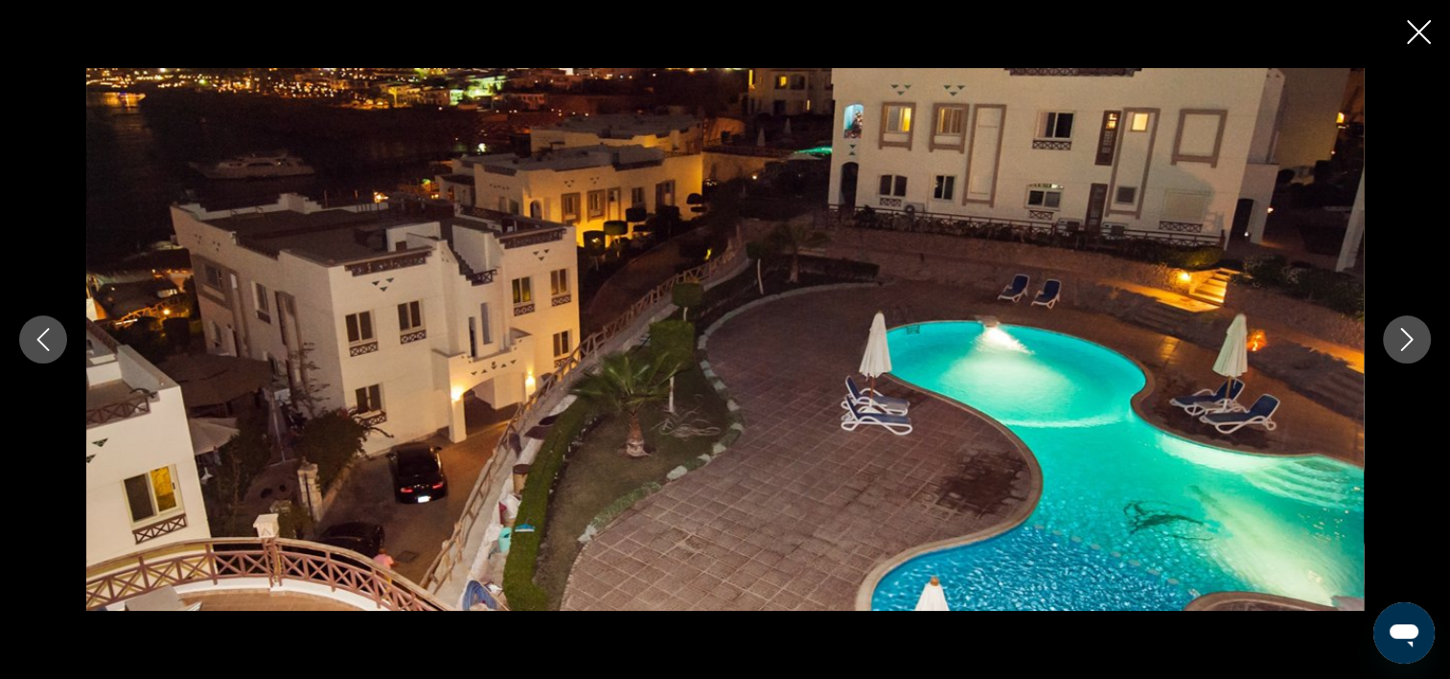
click at [1407, 338] on icon "Image suivante" at bounding box center [1407, 339] width 23 height 23
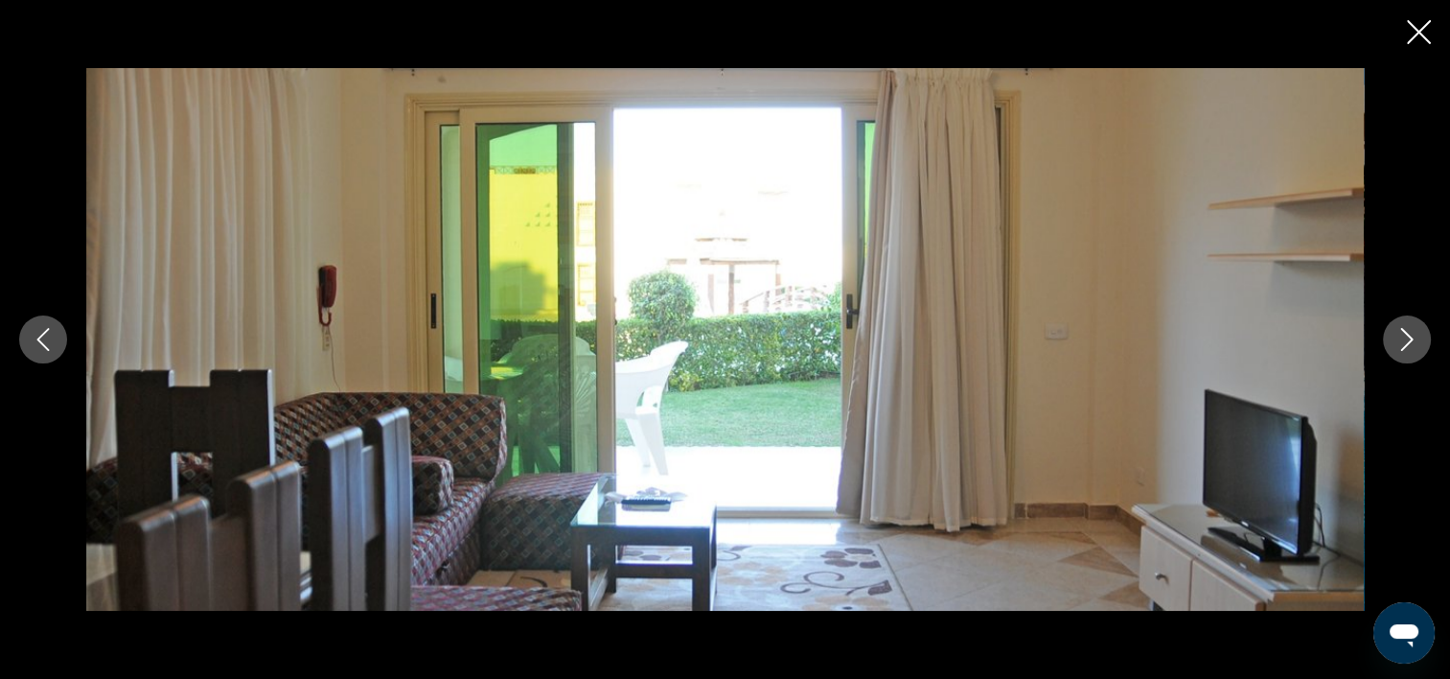
click at [1407, 338] on icon "Image suivante" at bounding box center [1407, 339] width 23 height 23
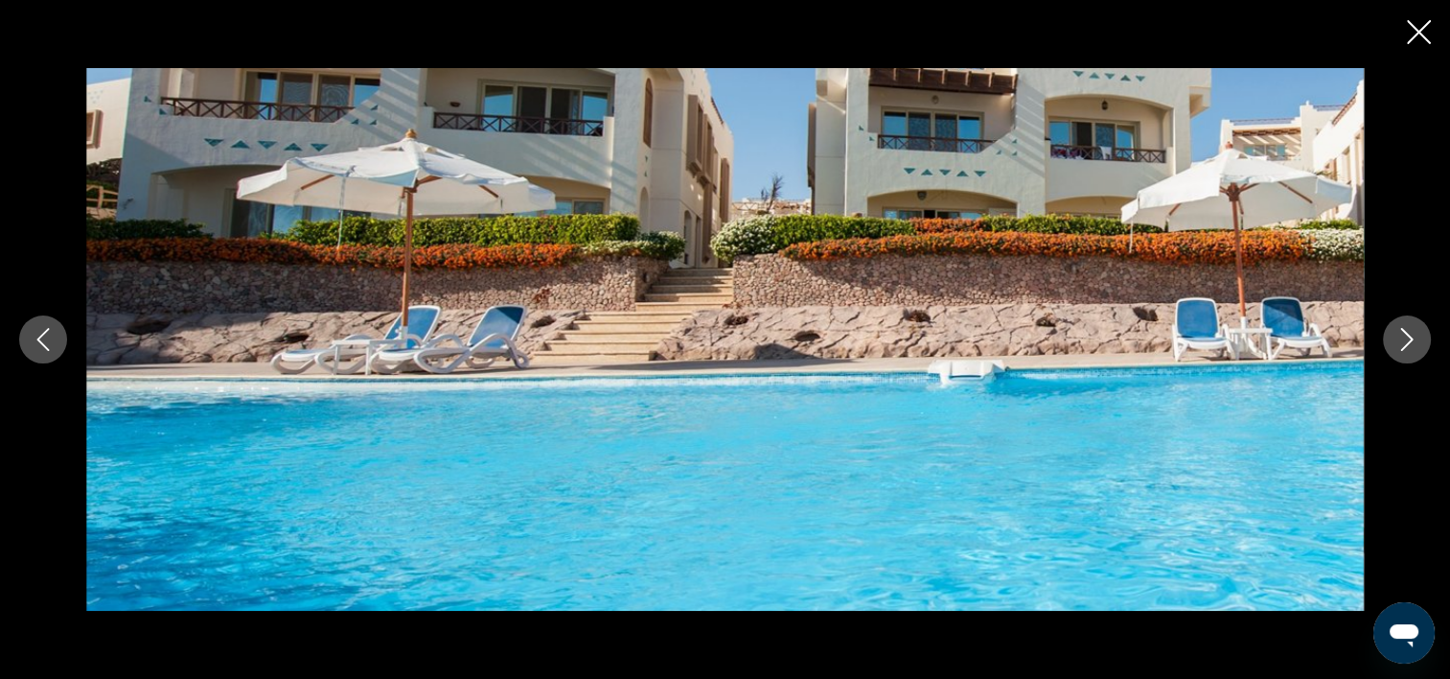
click at [1413, 31] on icon "Fermer le diaporama" at bounding box center [1419, 32] width 24 height 24
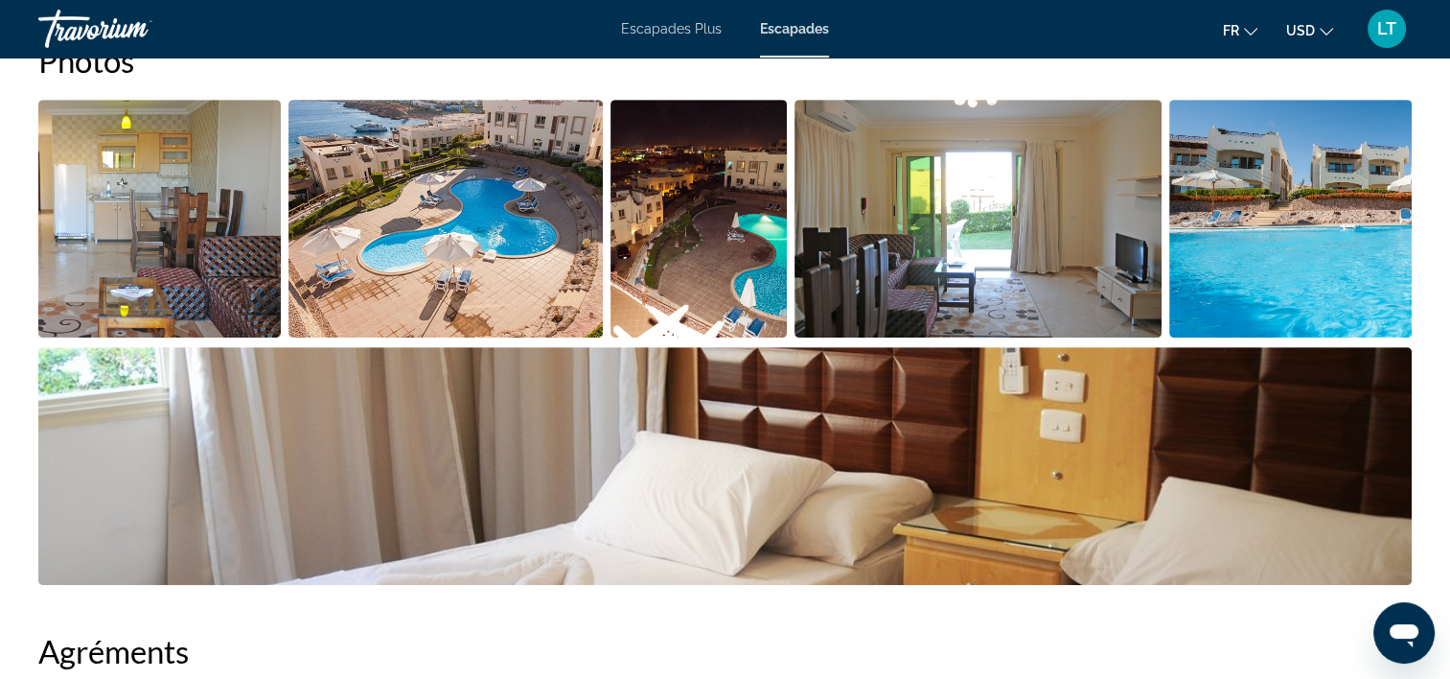
scroll to position [575, 0]
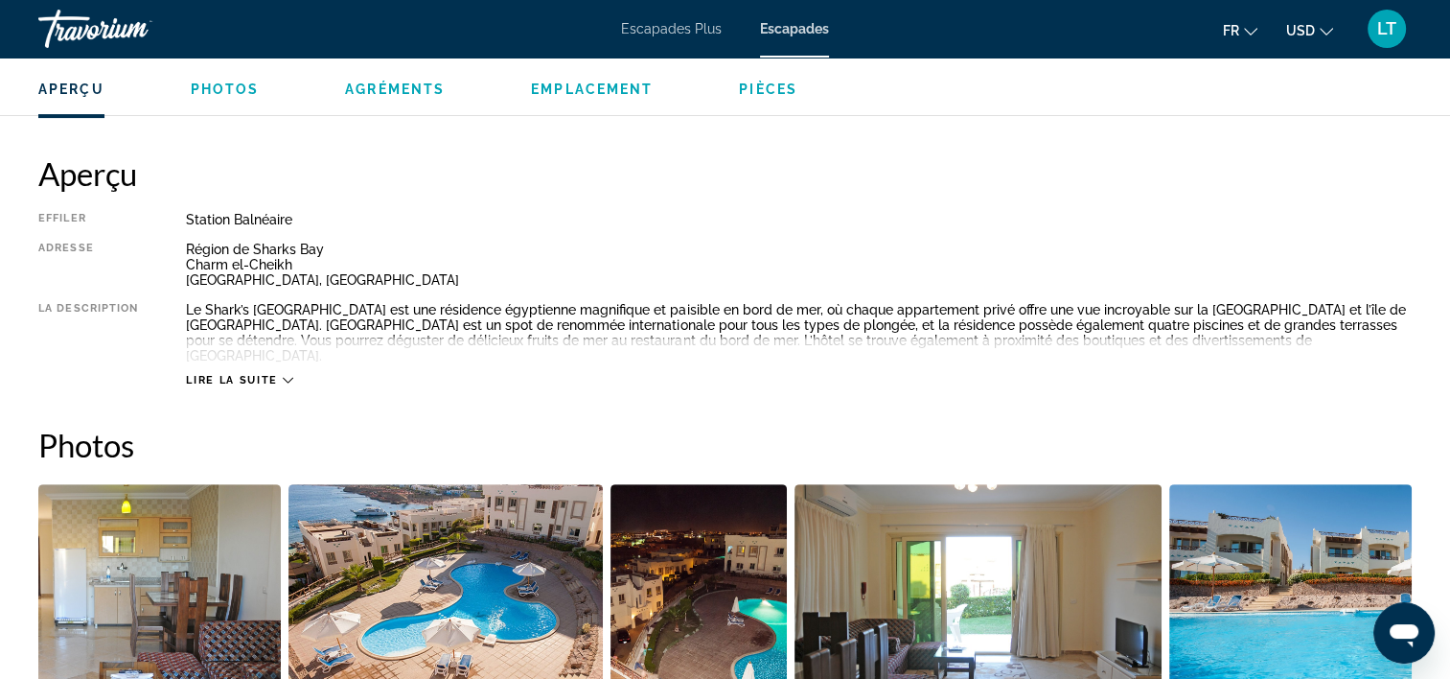
click at [278, 374] on div "Lire la suite" at bounding box center [239, 380] width 106 height 12
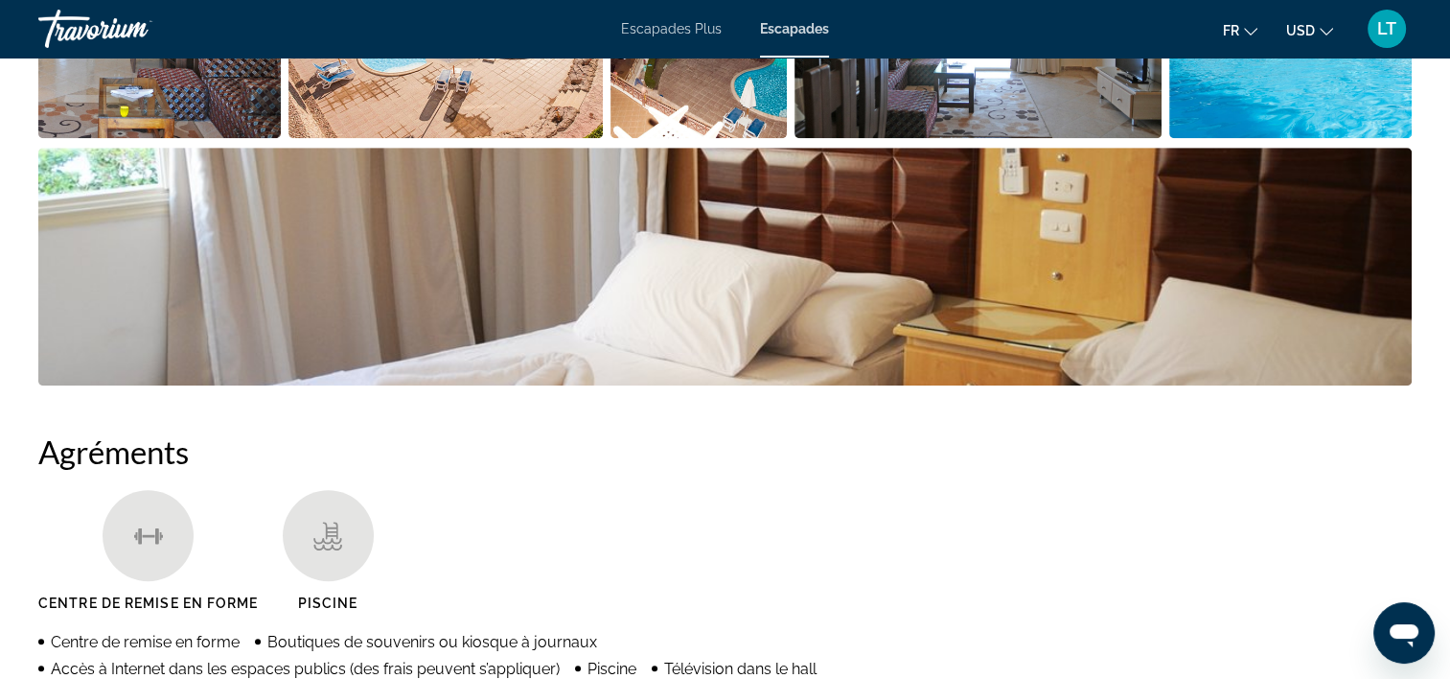
scroll to position [1246, 0]
